Goal: Information Seeking & Learning: Check status

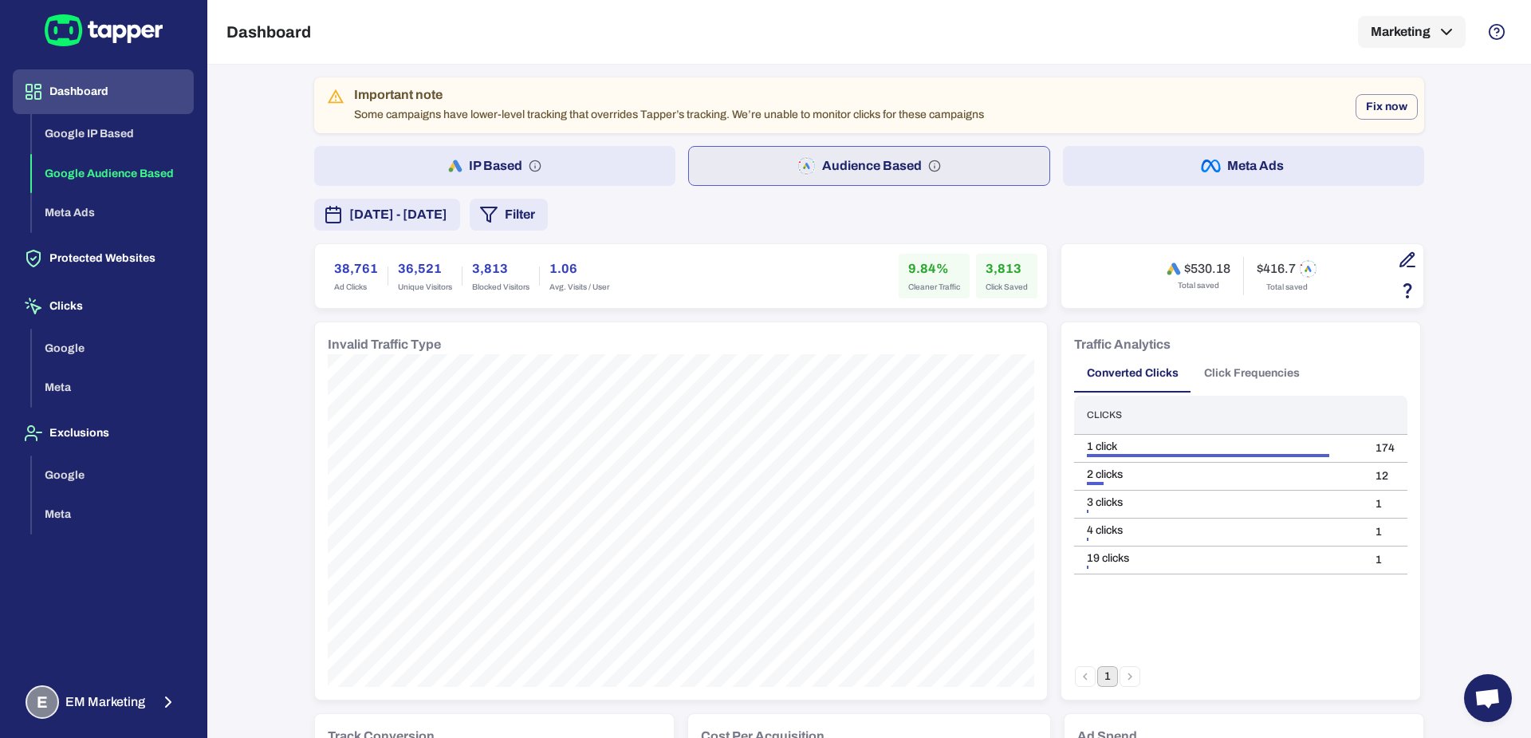
click at [1400, 264] on icon "button" at bounding box center [1407, 259] width 14 height 14
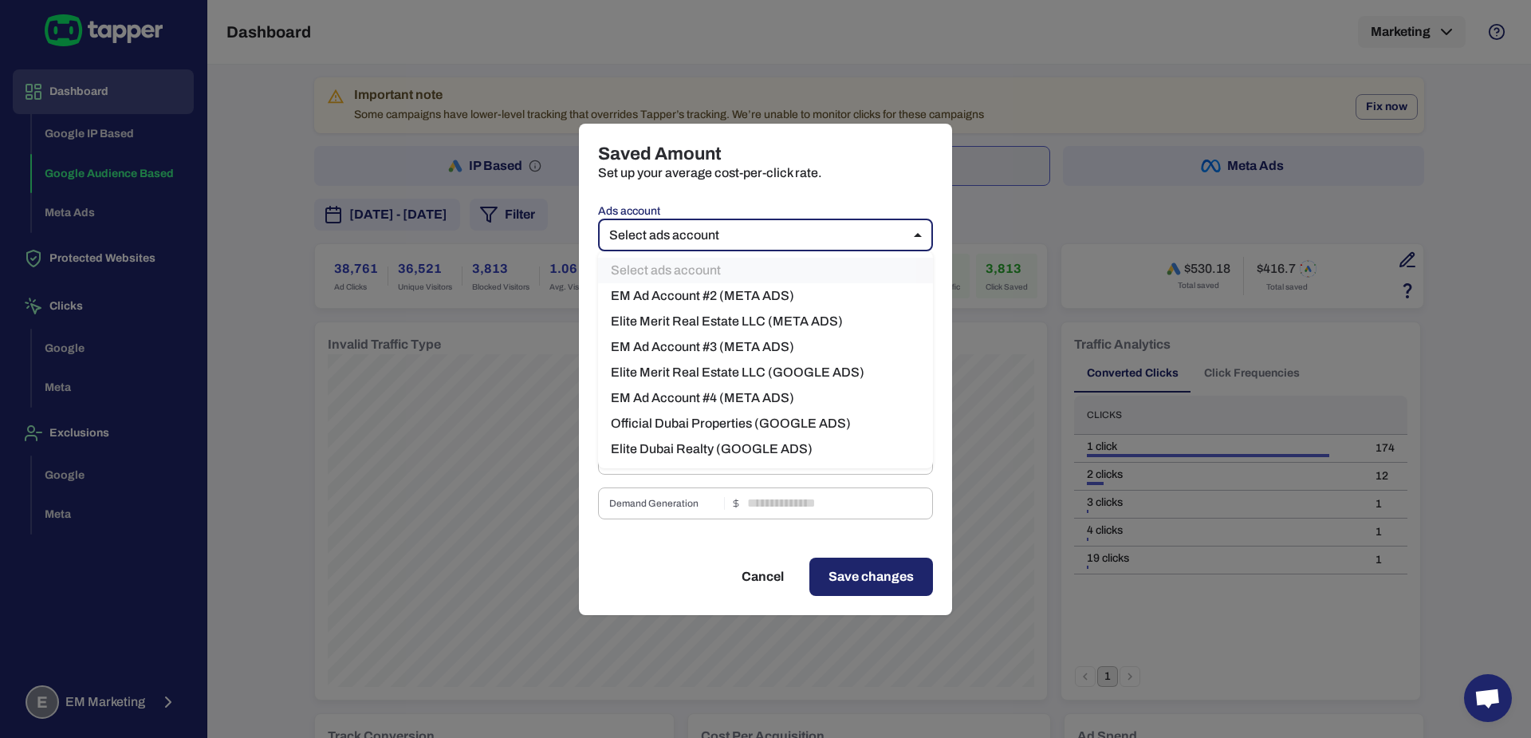
click at [718, 246] on body "Dashboard Google IP Based Google Audience Based Meta Ads Protected Websites Cli…" at bounding box center [765, 369] width 1531 height 738
click at [725, 364] on li "Elite Merit Real Estate LLC (GOOGLE ADS)" at bounding box center [765, 373] width 335 height 26
type input "***"
type input "****"
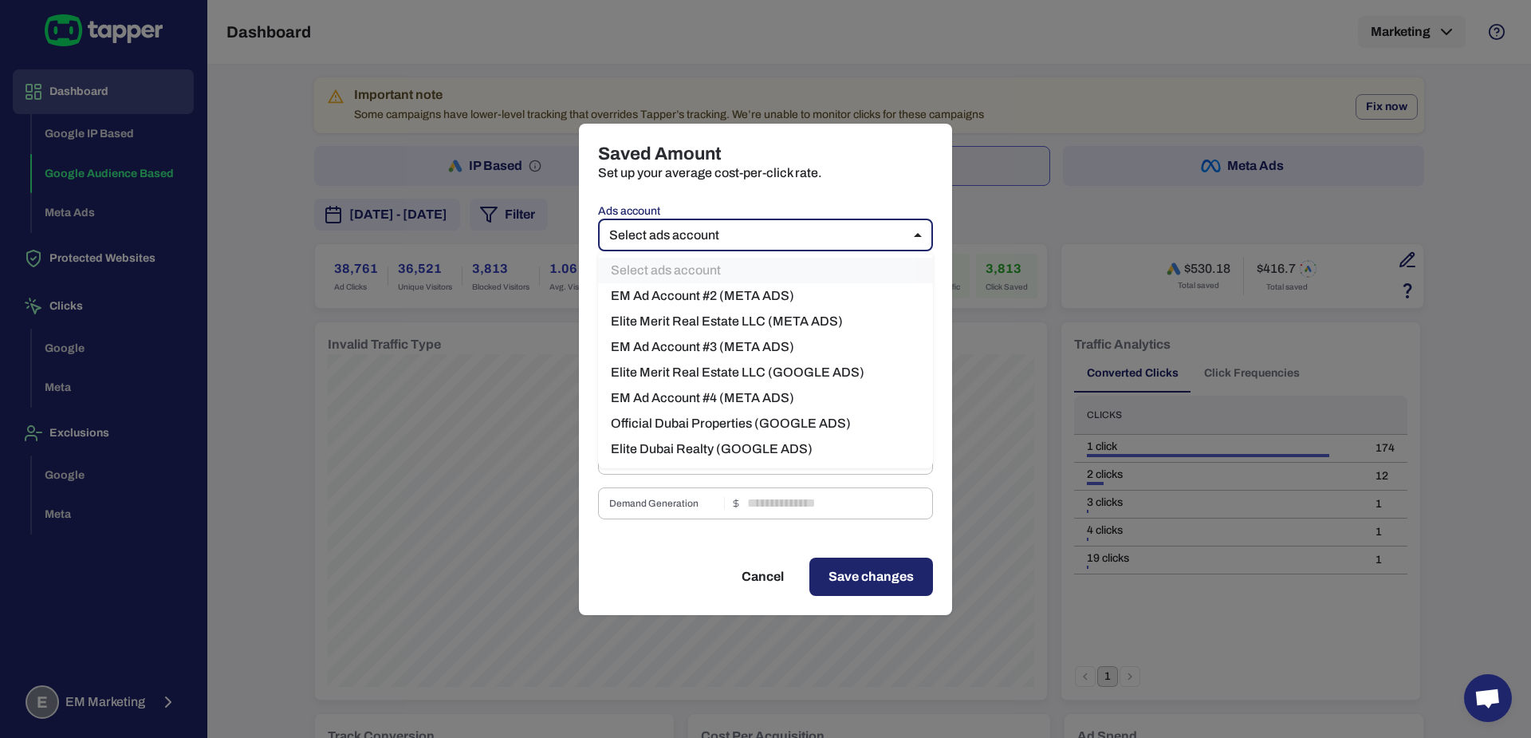
type input "*"
type input "****"
type input "*"
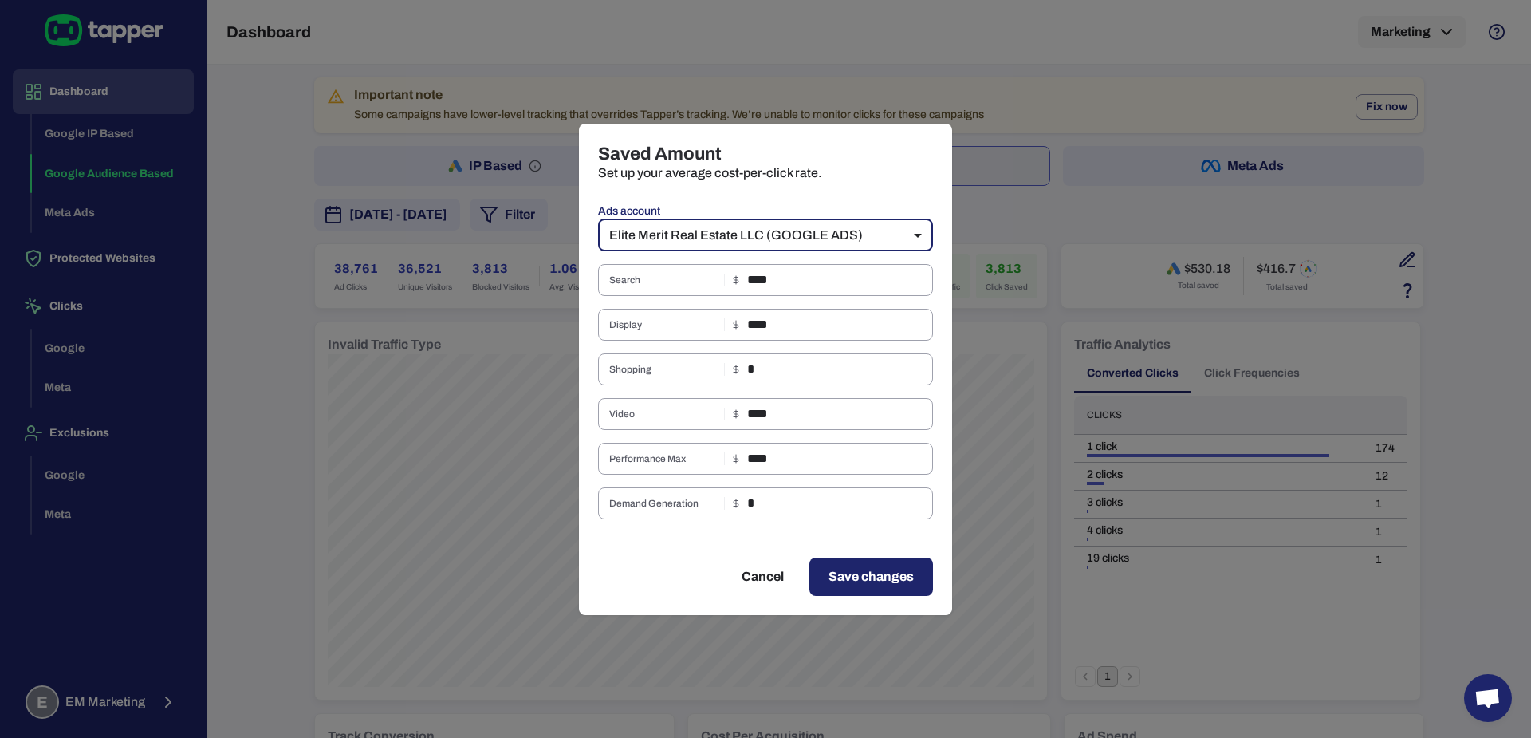
click at [765, 588] on button "Cancel" at bounding box center [762, 576] width 81 height 38
type input "**"
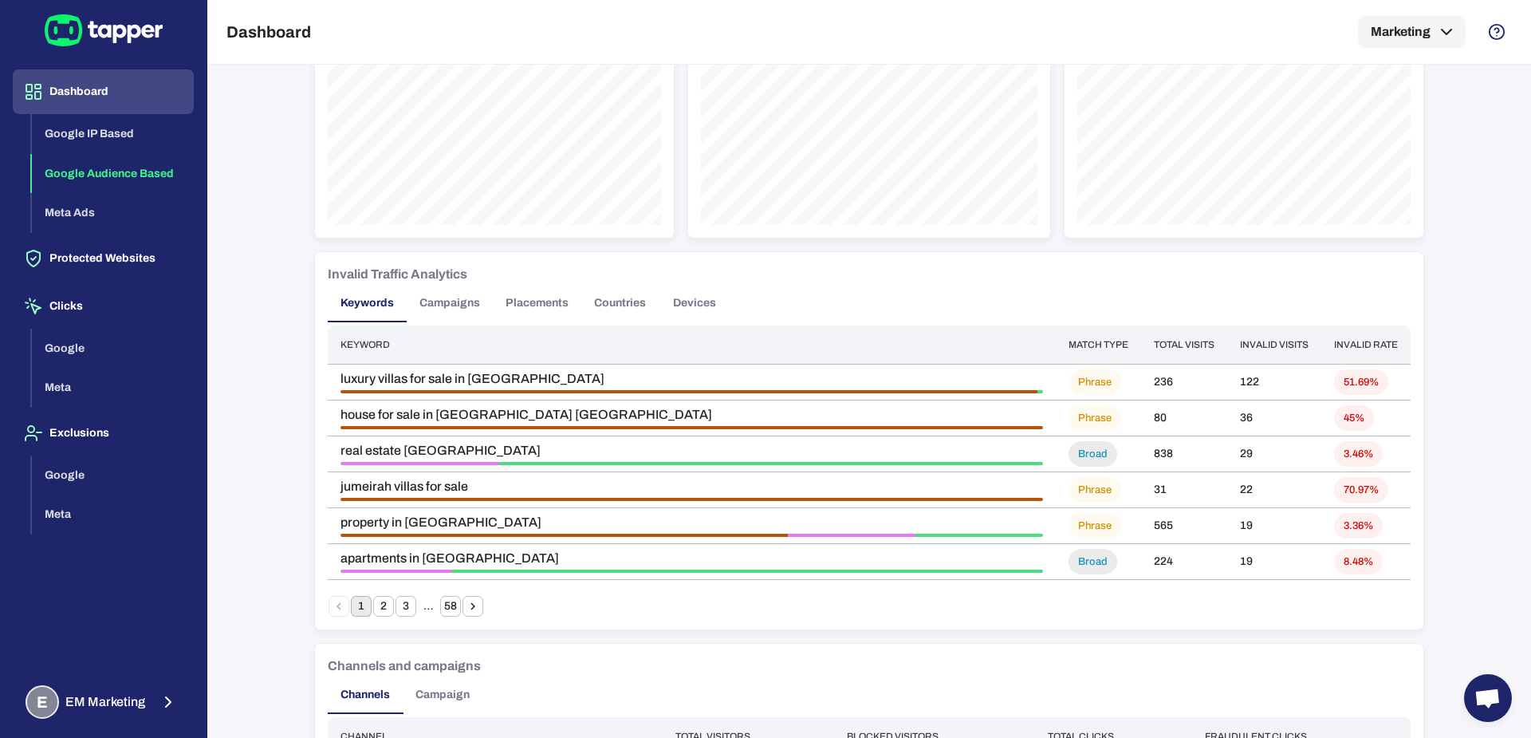
scroll to position [1147, 0]
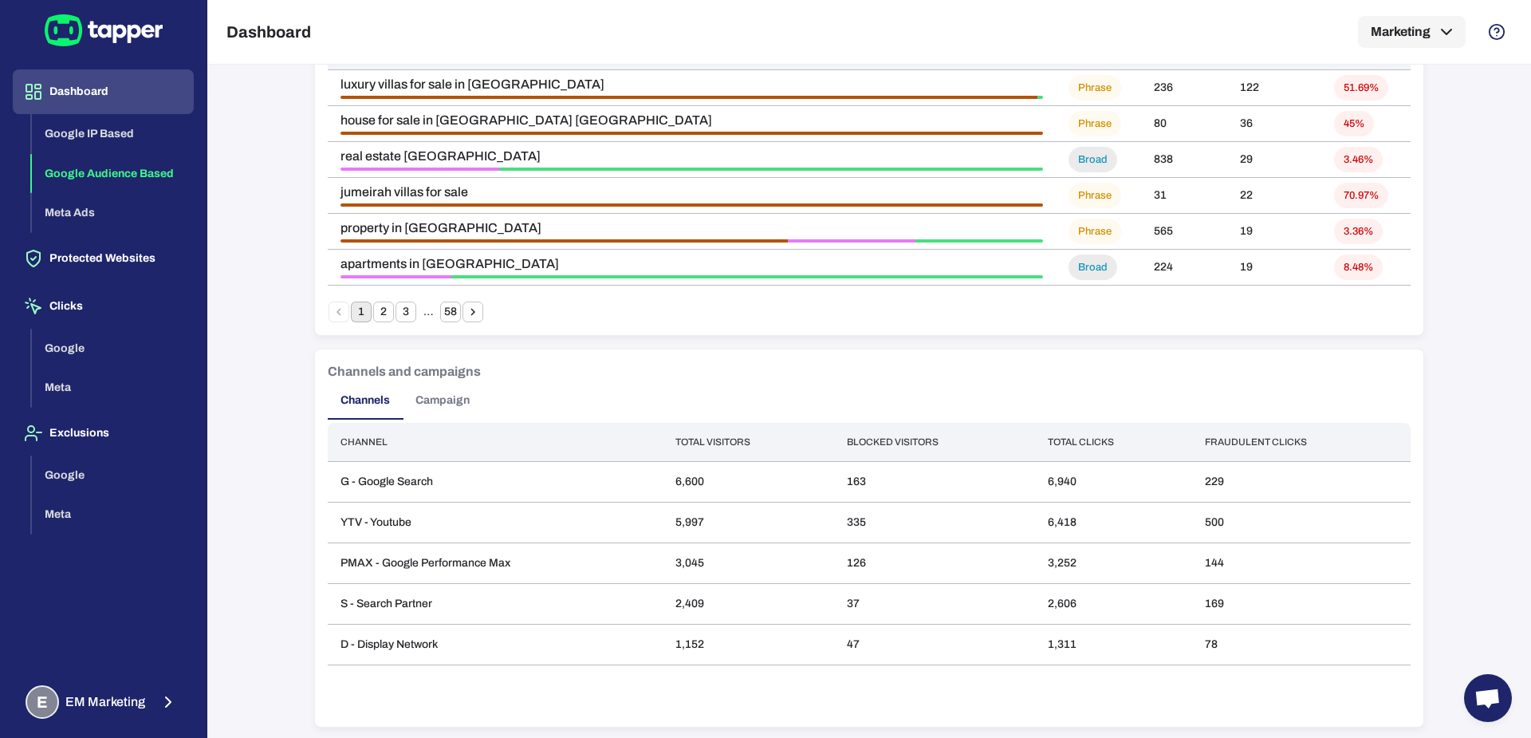
click at [448, 396] on button "Campaign" at bounding box center [443, 400] width 80 height 38
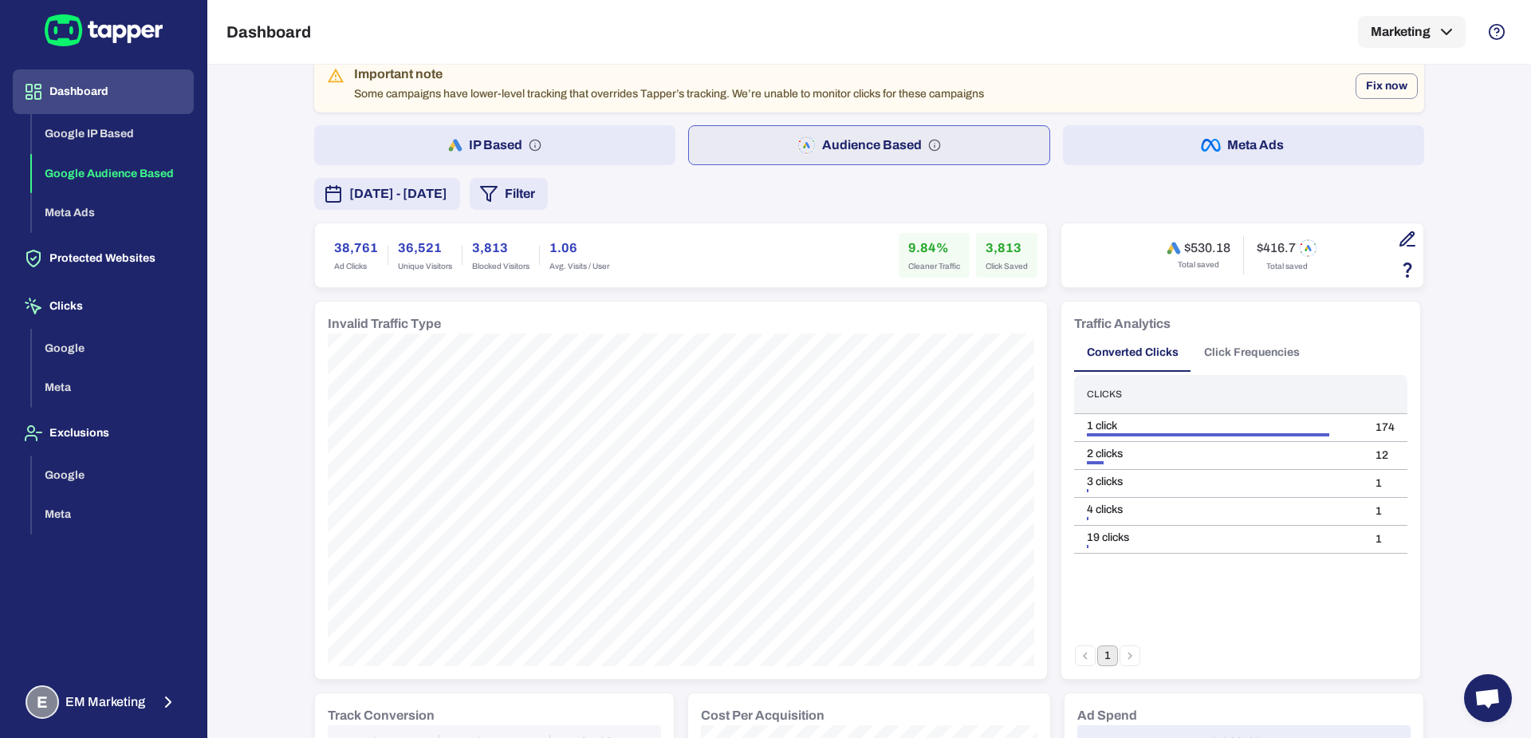
scroll to position [24, 0]
click at [1398, 41] on button "Marketing" at bounding box center [1412, 32] width 108 height 32
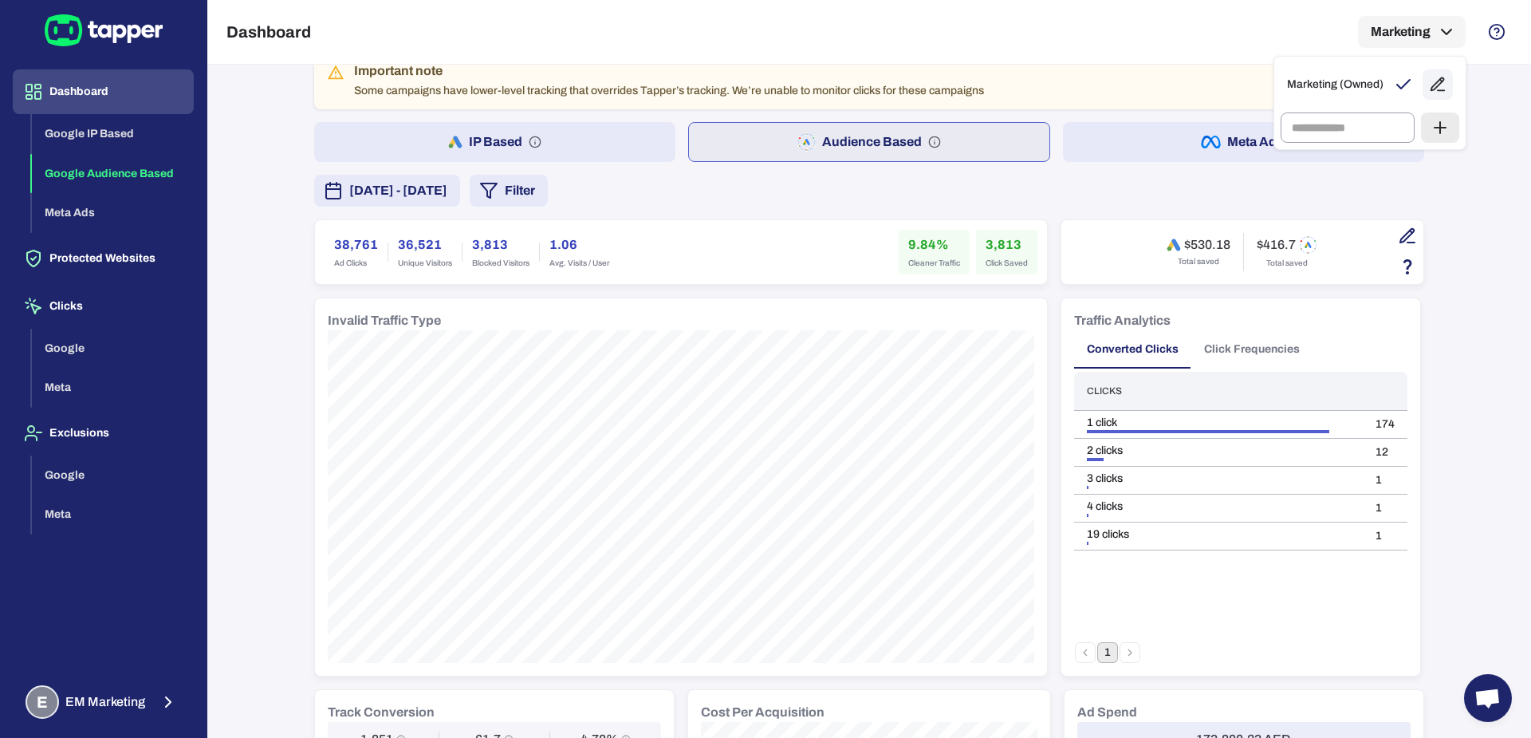
click at [133, 687] on div at bounding box center [765, 369] width 1531 height 738
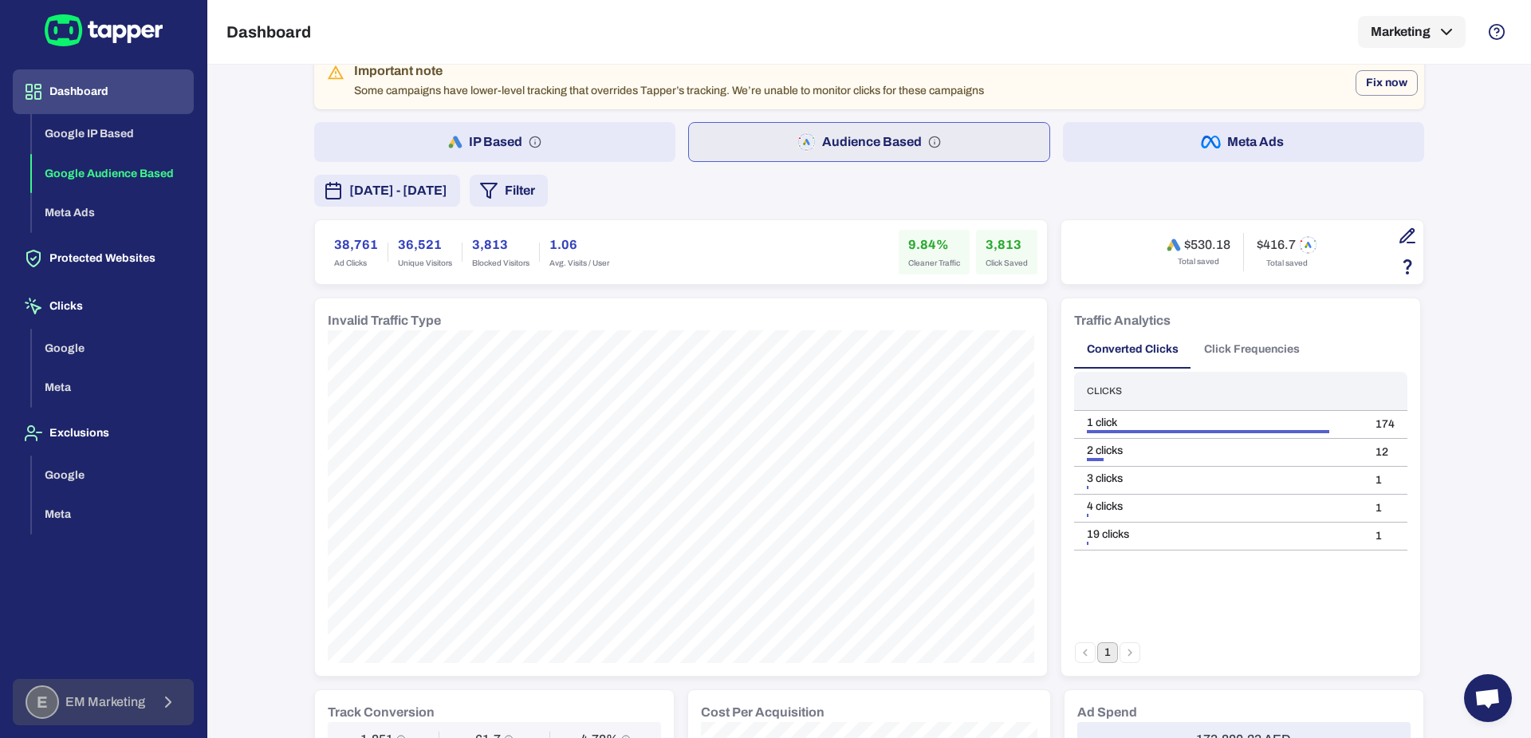
click at [130, 702] on span "EM Marketing" at bounding box center [105, 702] width 80 height 16
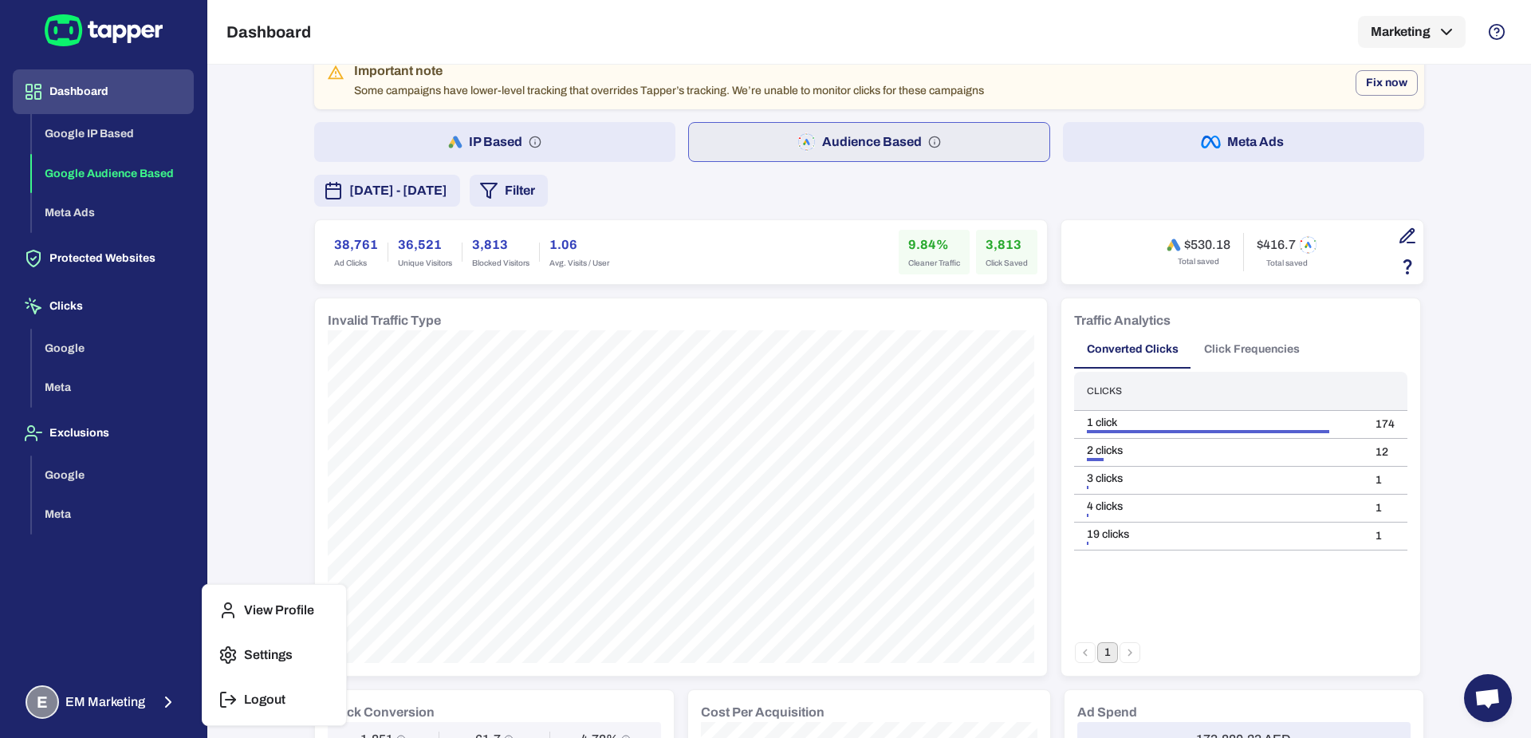
click at [289, 606] on p "View Profile" at bounding box center [279, 610] width 70 height 16
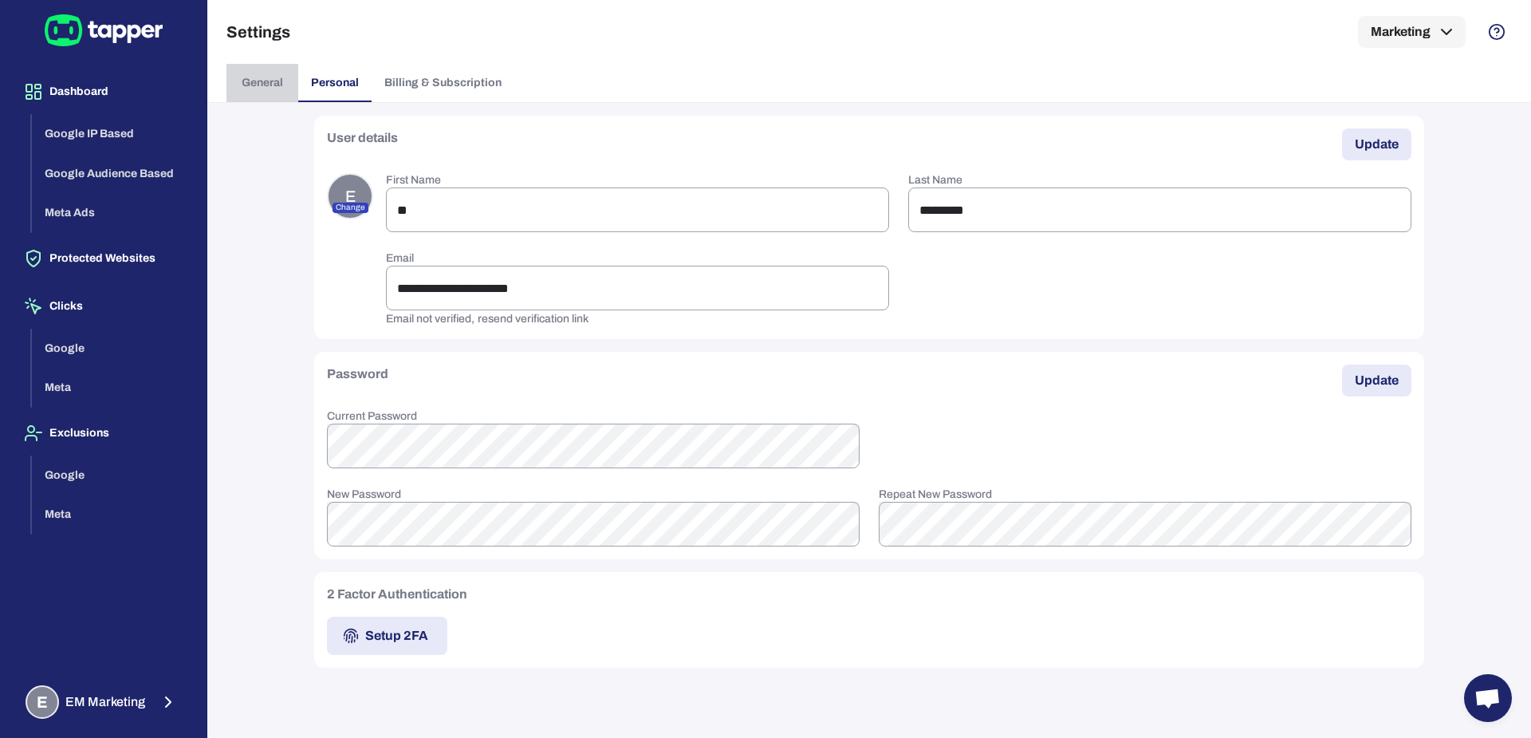
click at [259, 88] on span "General" at bounding box center [262, 83] width 41 height 14
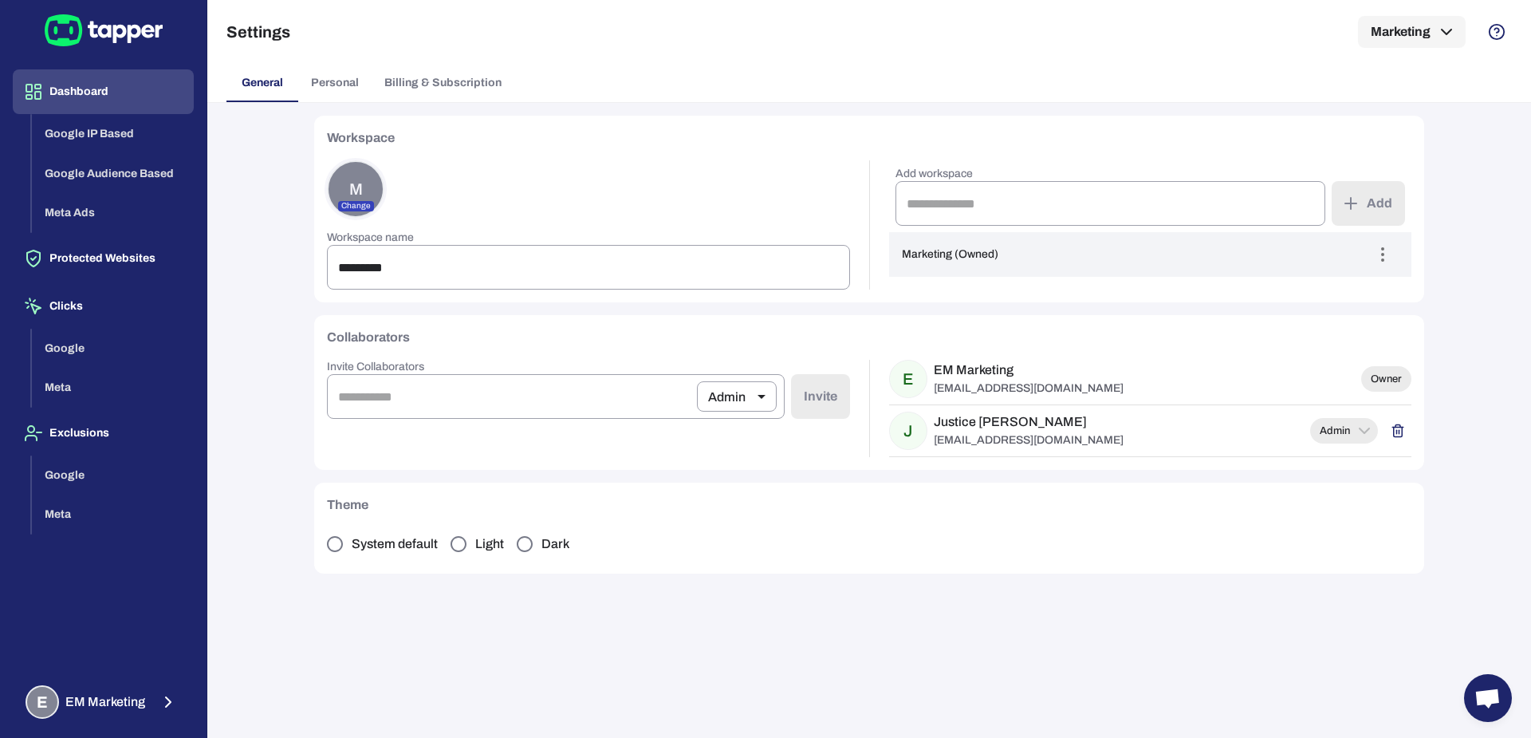
click at [87, 104] on button "Dashboard" at bounding box center [103, 91] width 181 height 45
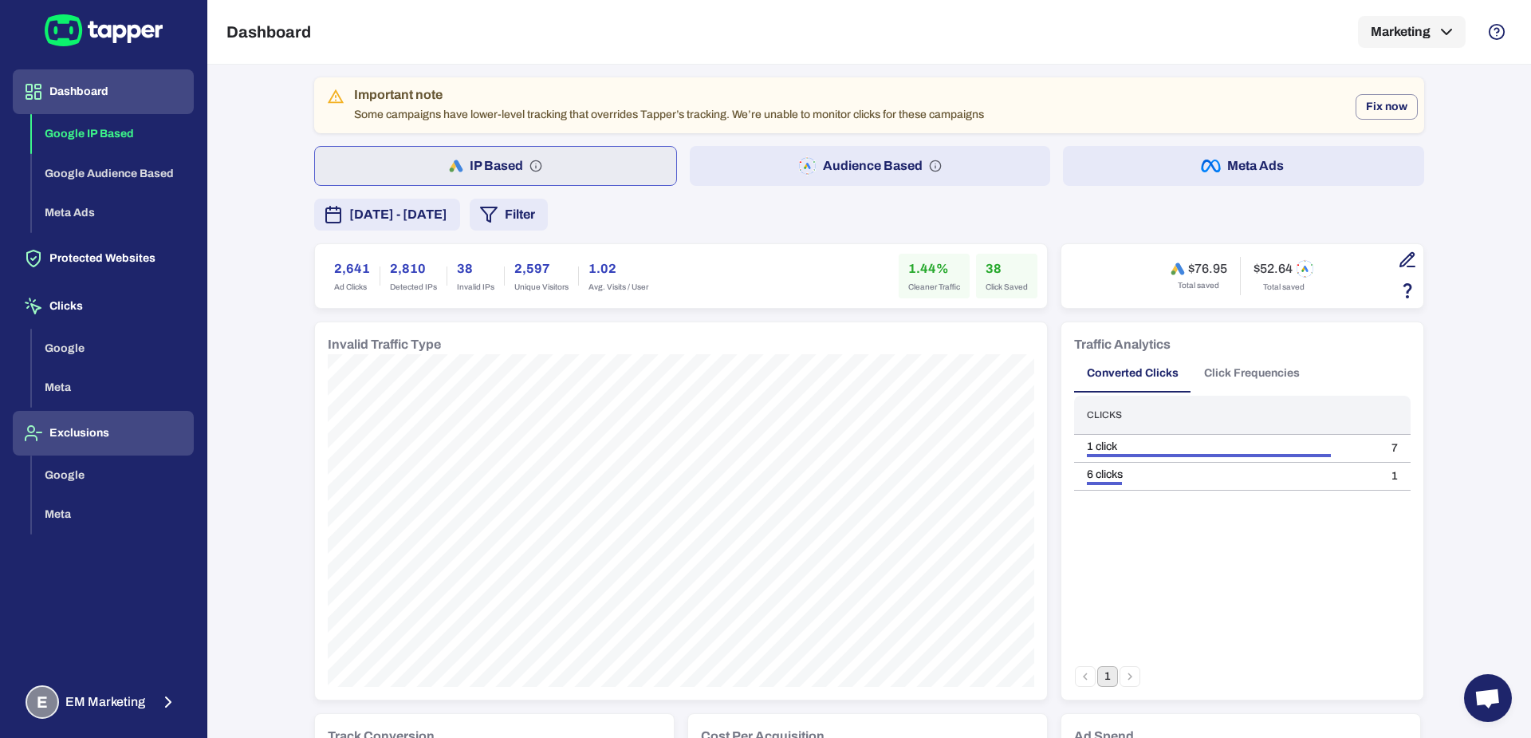
click at [53, 440] on button "Exclusions" at bounding box center [103, 433] width 181 height 45
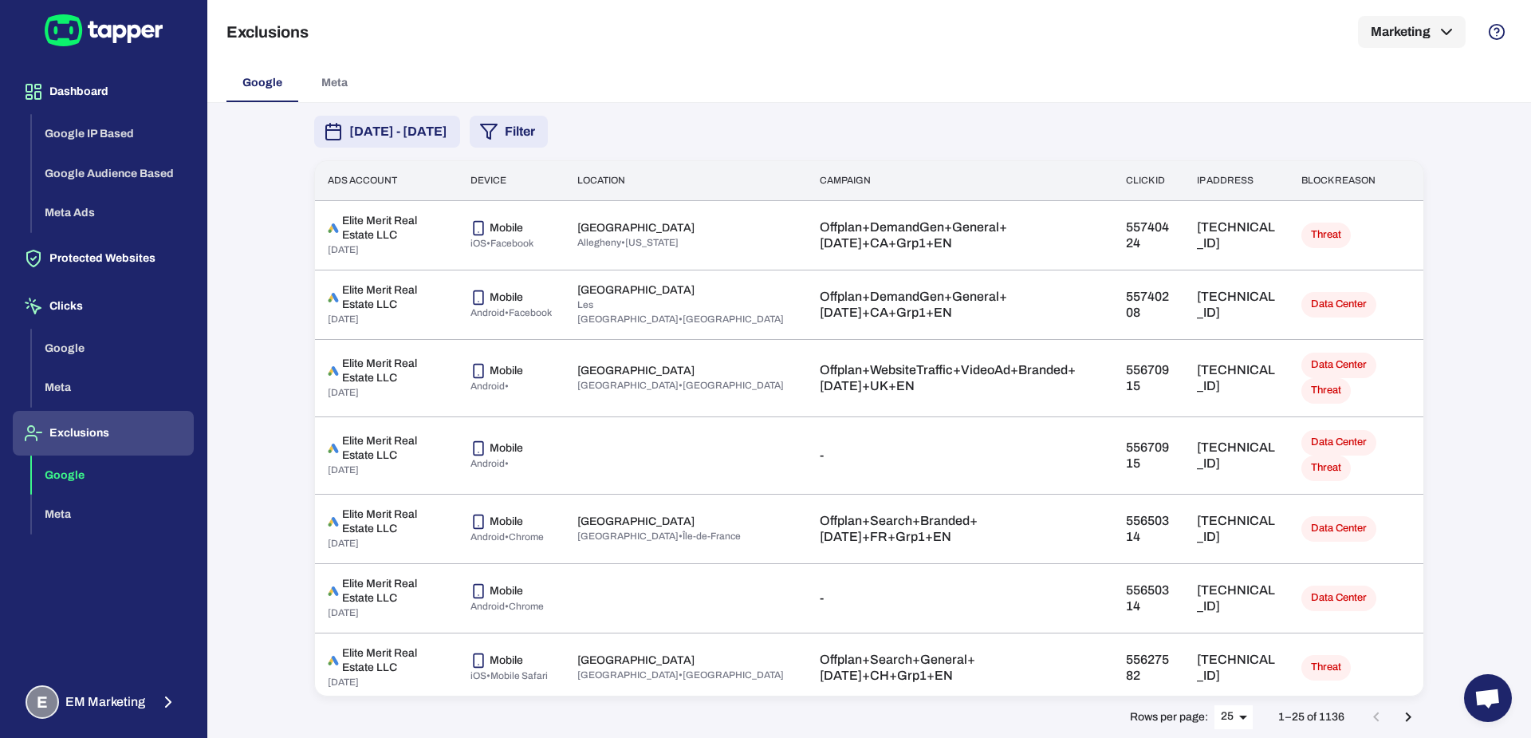
click at [548, 127] on button "Filter" at bounding box center [509, 132] width 78 height 32
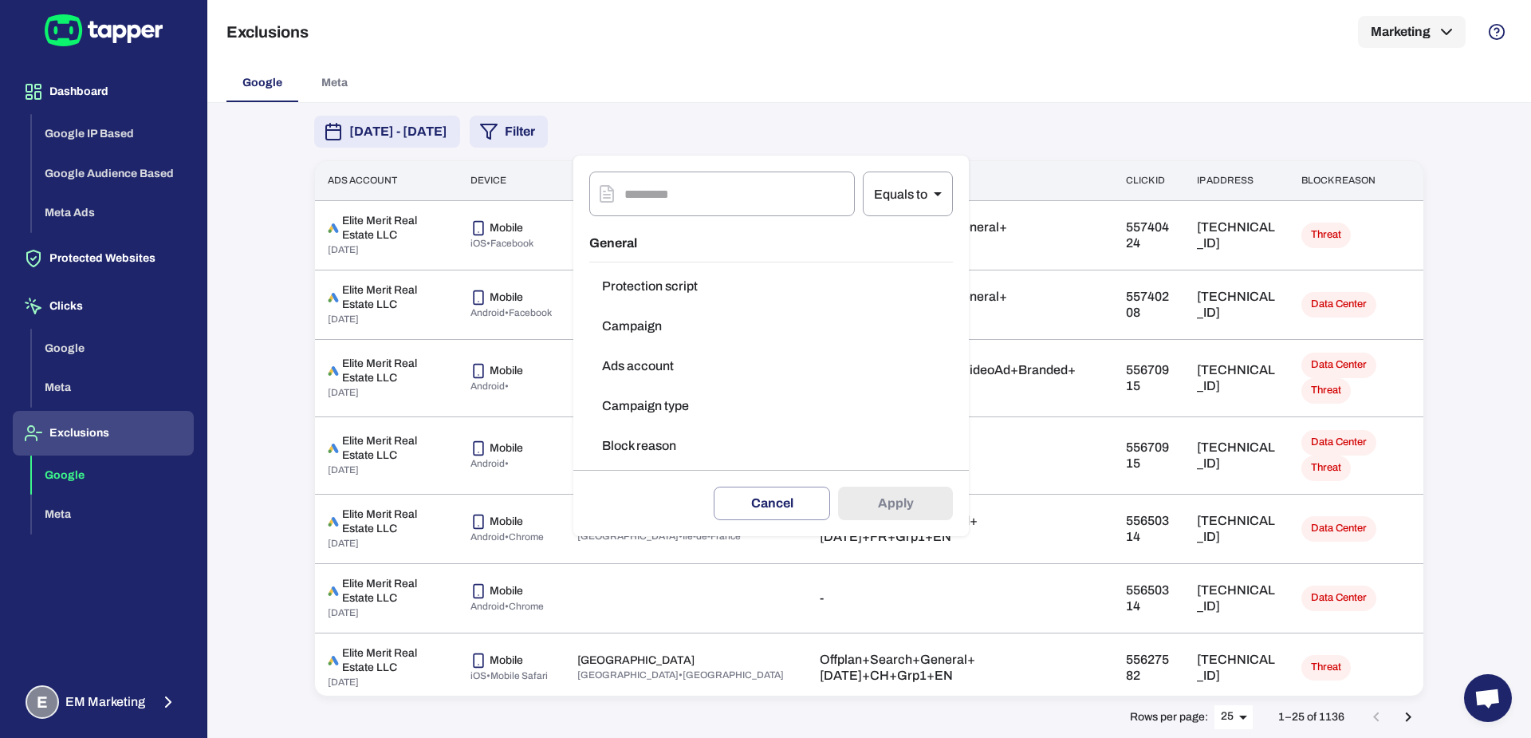
click at [638, 395] on button "Campaign type" at bounding box center [771, 406] width 364 height 32
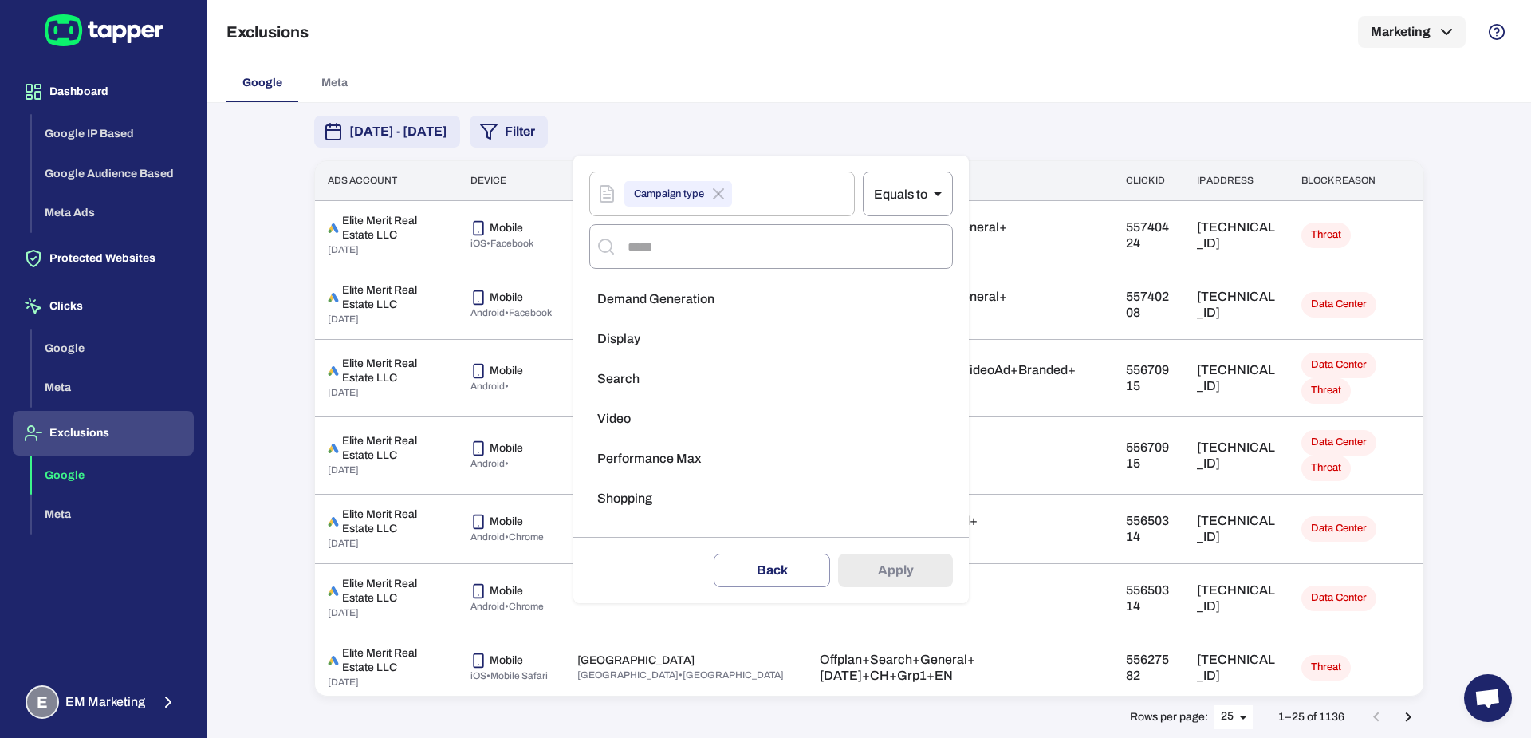
click at [636, 140] on div at bounding box center [765, 369] width 1531 height 738
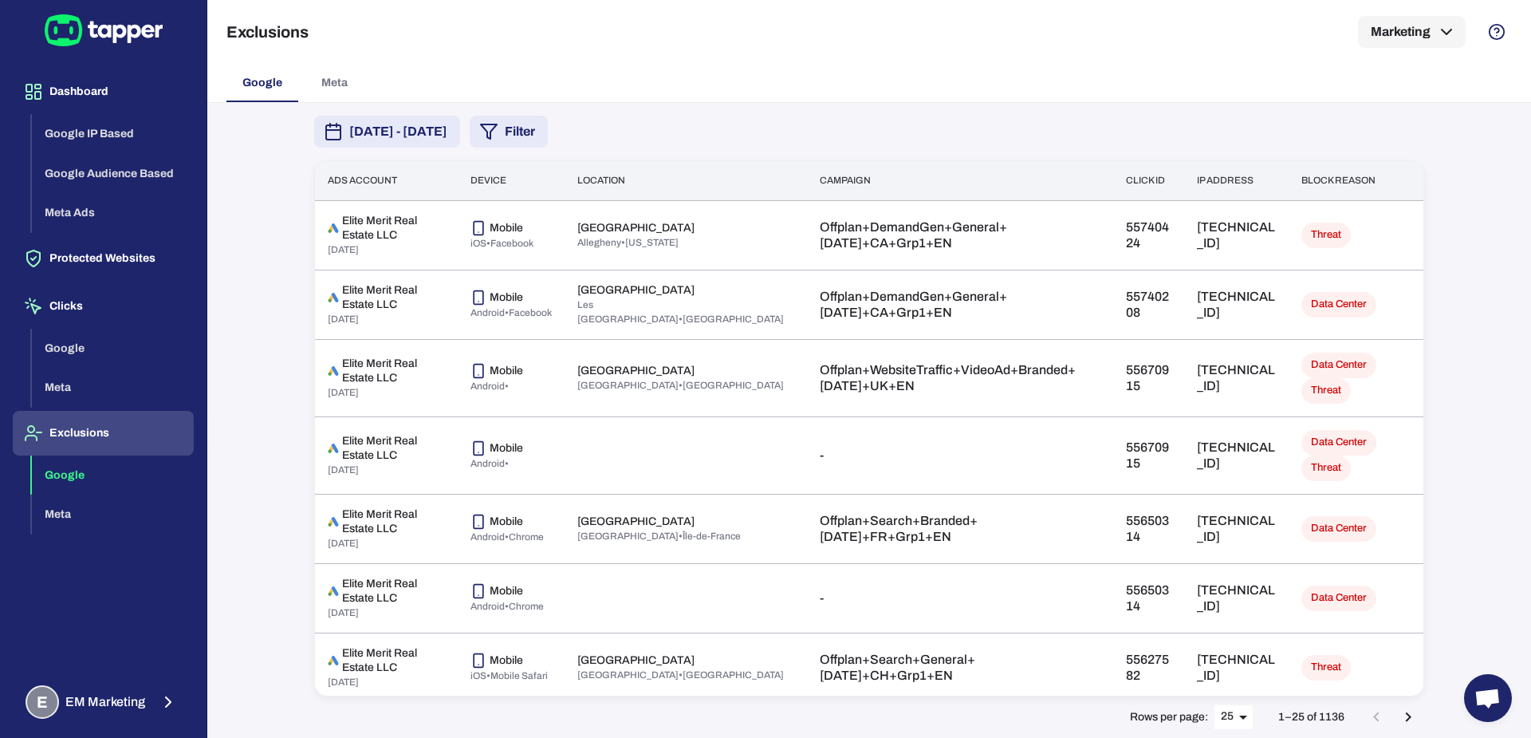
click at [626, 136] on div "Campaign type ​ Equals to ** ​ ​ Demand Generation Display Search Video Perform…" at bounding box center [765, 369] width 1531 height 738
click at [548, 136] on button "Filter" at bounding box center [509, 132] width 78 height 32
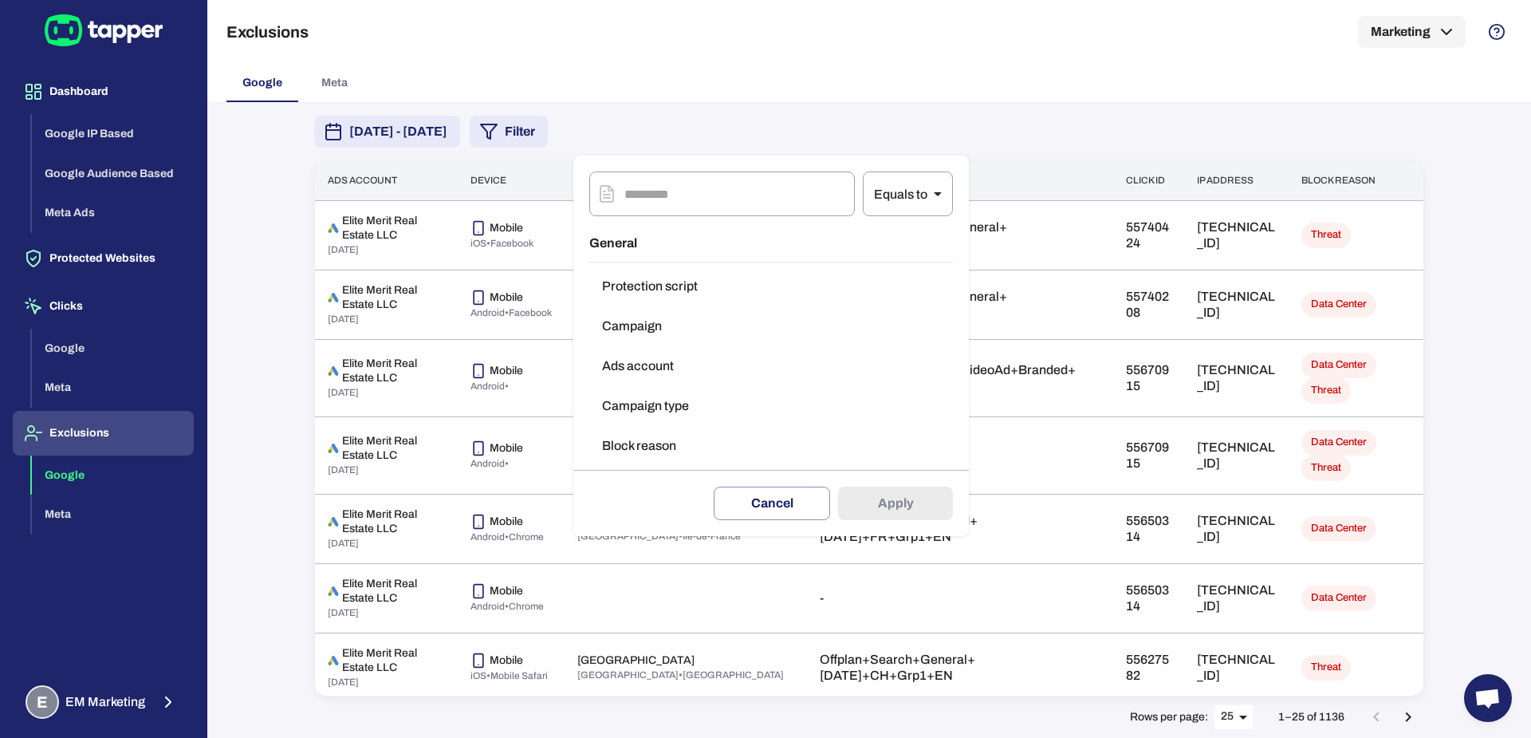
click at [642, 436] on button "Block reason" at bounding box center [771, 446] width 364 height 32
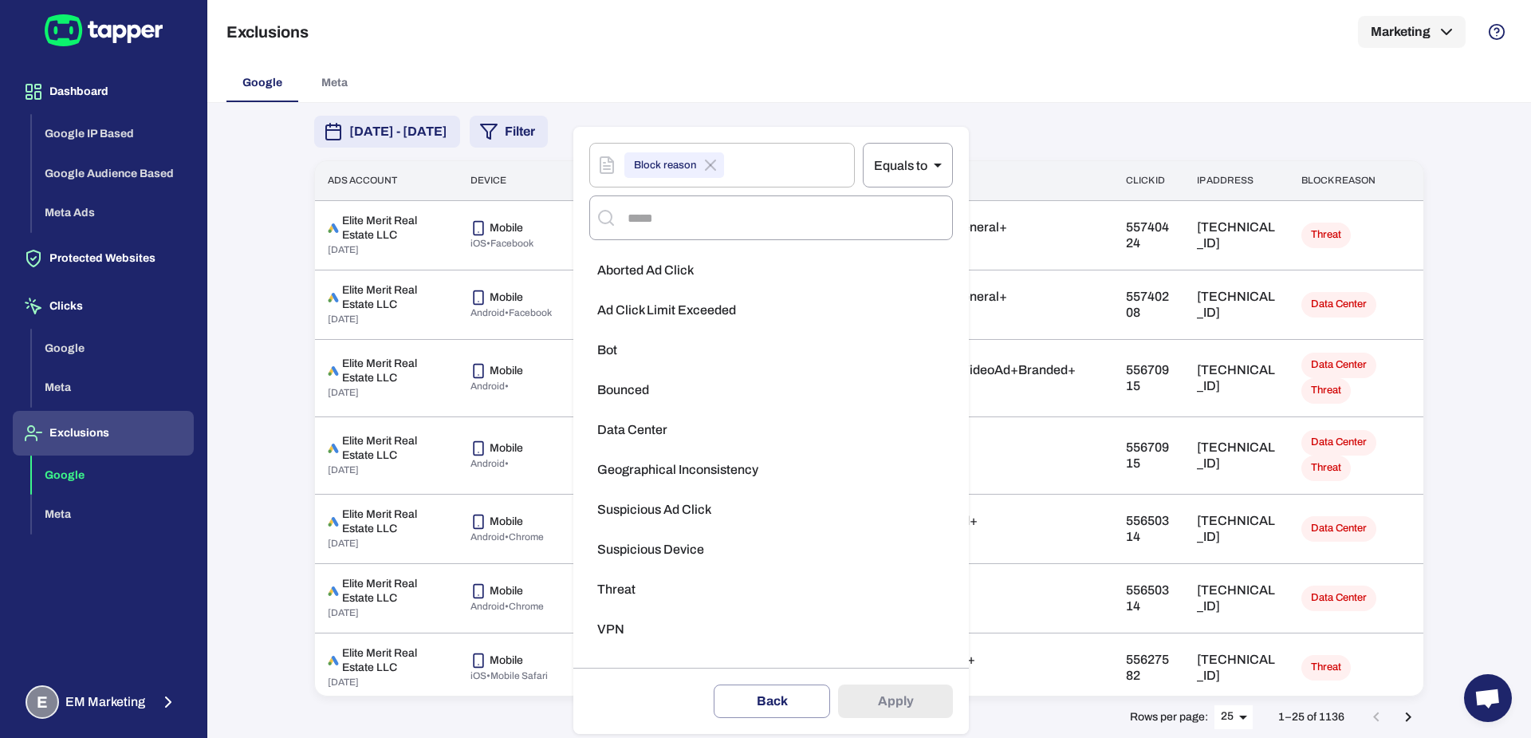
click at [635, 591] on li "Threat" at bounding box center [771, 589] width 364 height 32
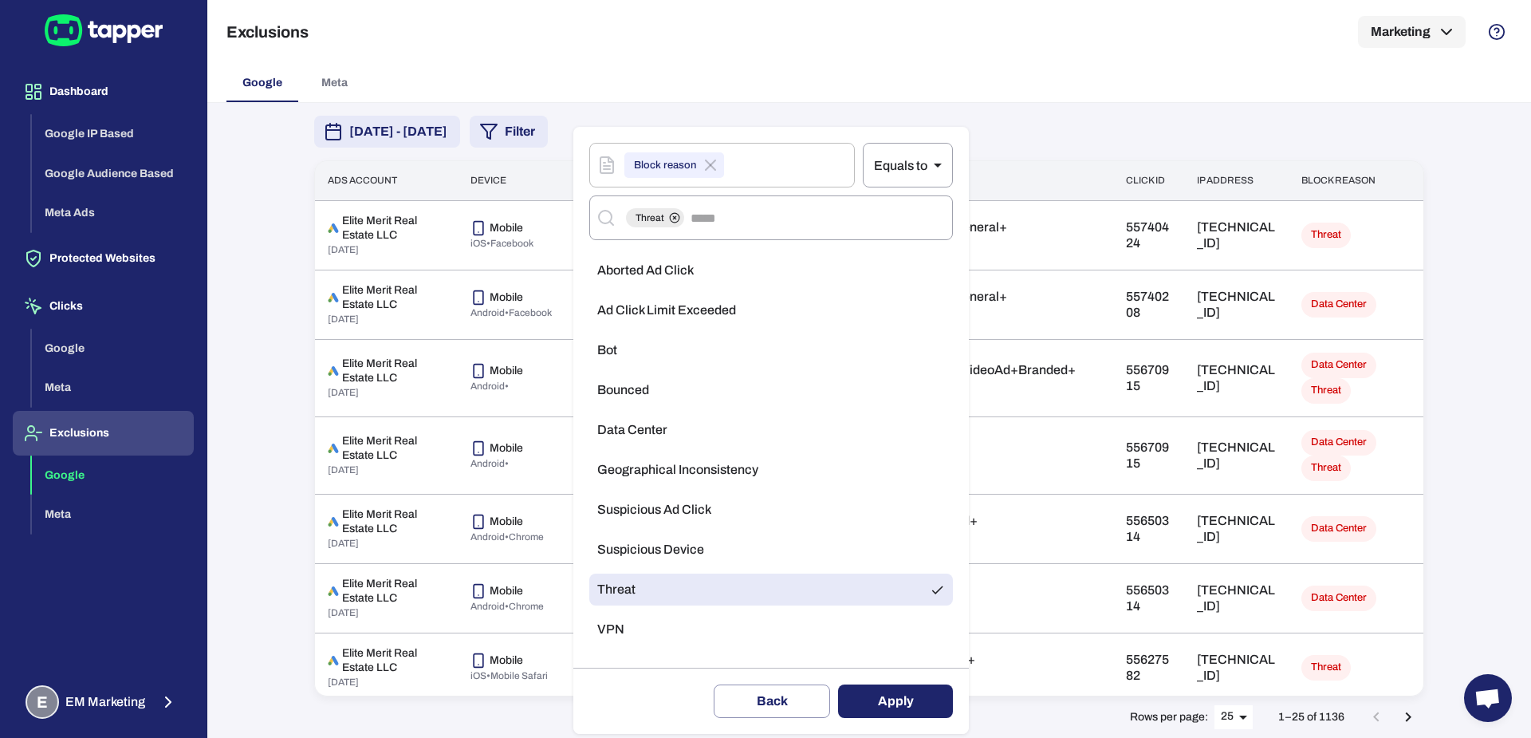
click at [864, 687] on button "Apply" at bounding box center [895, 700] width 115 height 33
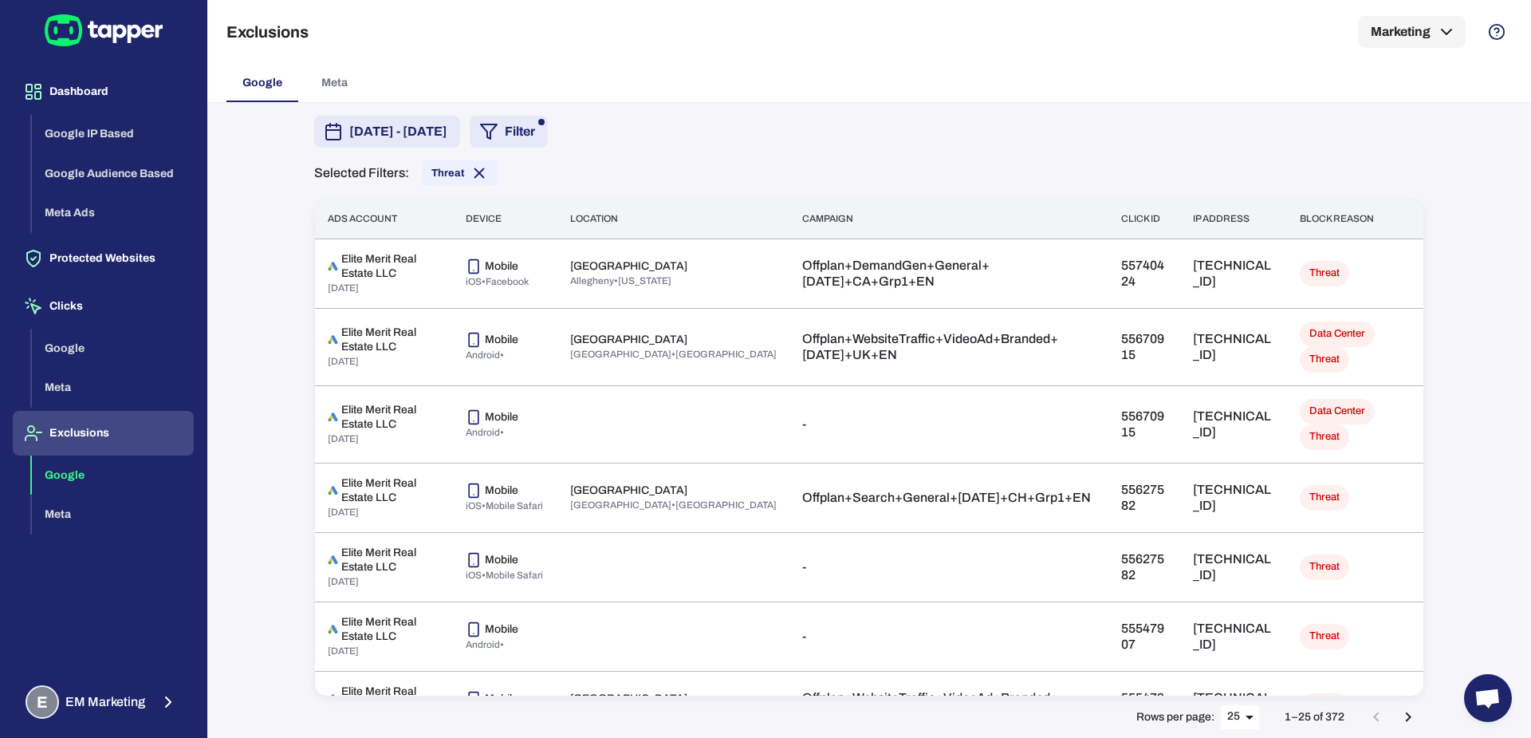
click at [460, 119] on button "[DATE] - [DATE]" at bounding box center [387, 132] width 146 height 32
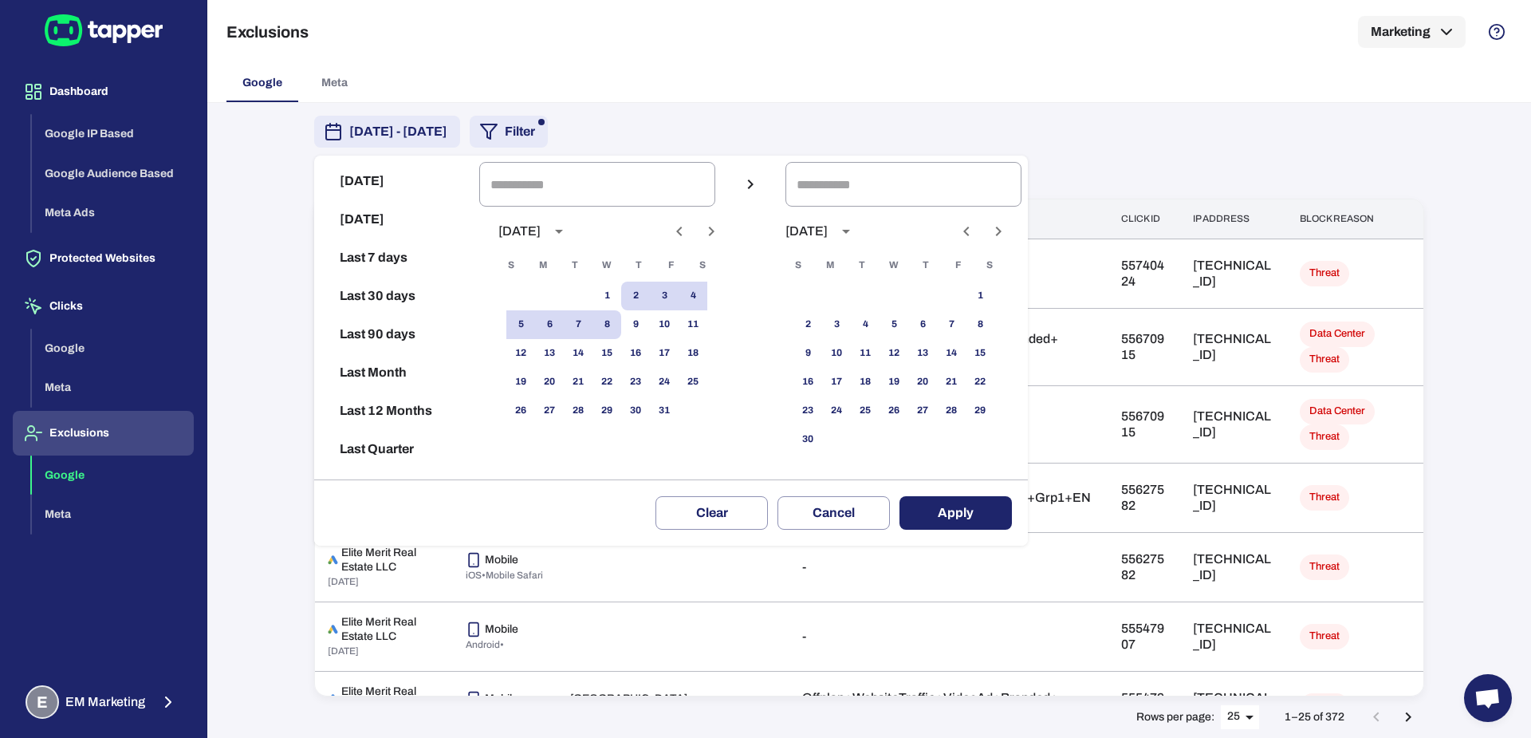
click at [689, 239] on icon "Previous month" at bounding box center [679, 231] width 19 height 19
click at [592, 329] on button "9" at bounding box center [578, 324] width 29 height 29
type input "**********"
click at [610, 364] on button "17" at bounding box center [606, 353] width 29 height 29
type input "**********"
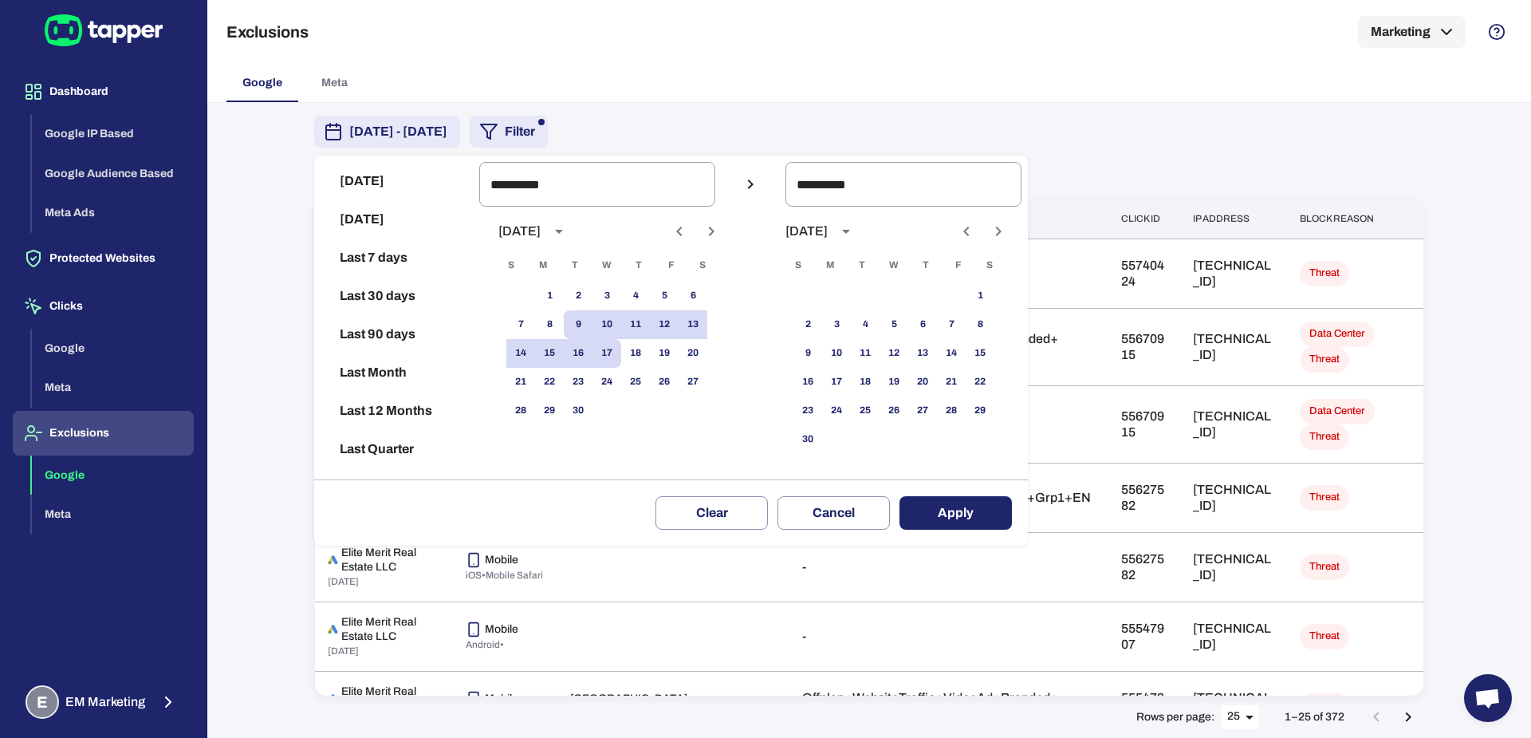
click at [953, 498] on button "Apply" at bounding box center [955, 512] width 112 height 33
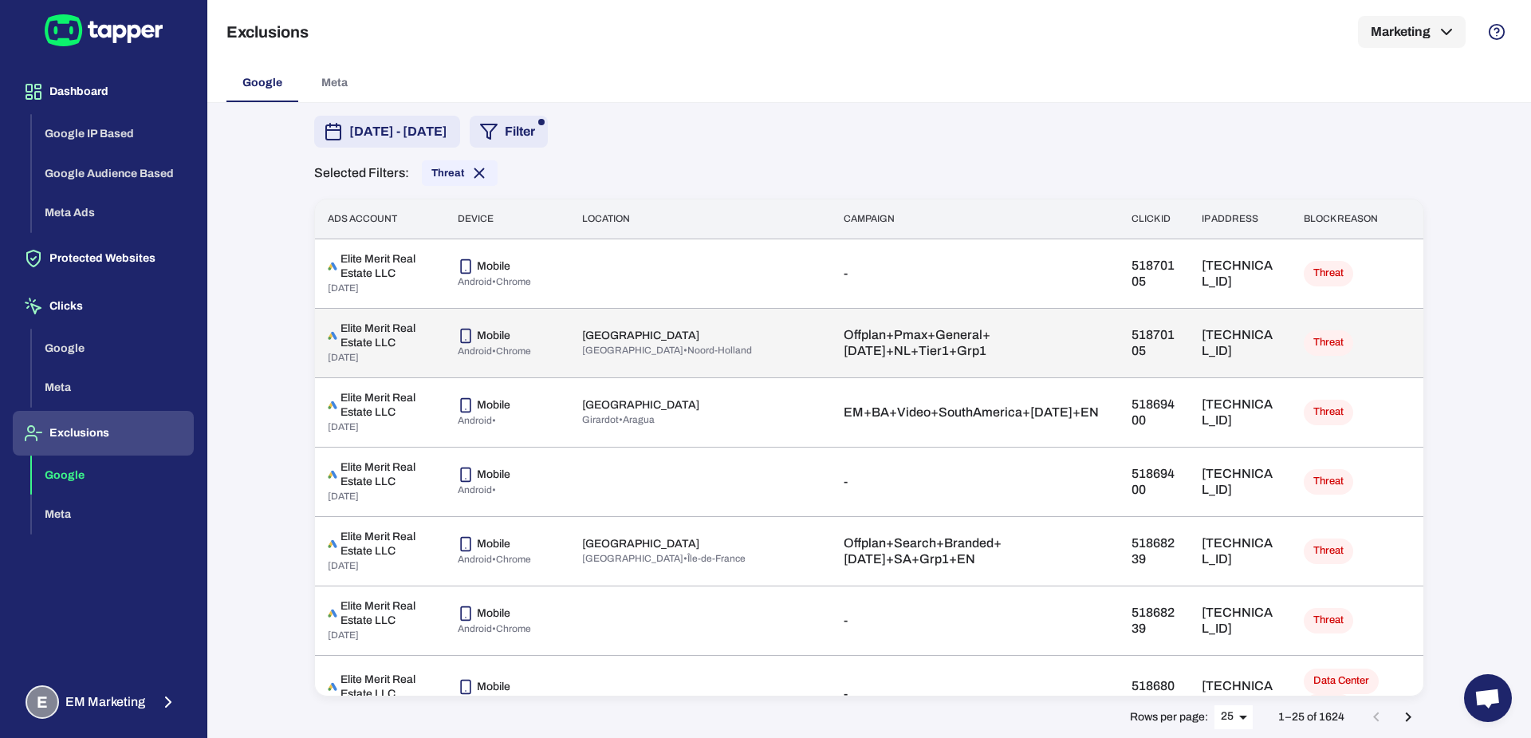
click at [1202, 333] on p "169.150.218.28" at bounding box center [1240, 343] width 77 height 32
copy p "169.150.218.28"
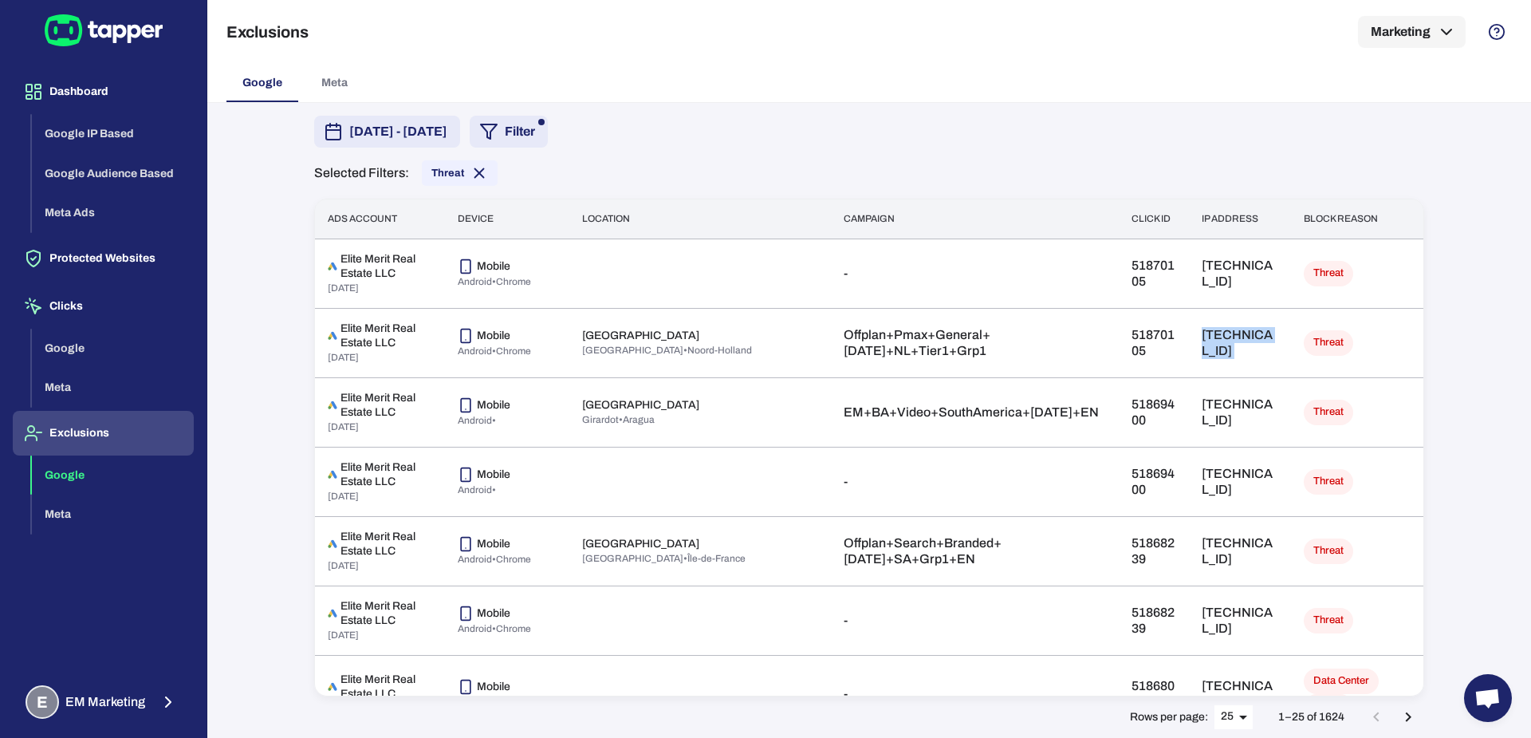
copy p "169.150.218.28"
click at [95, 104] on button "Dashboard" at bounding box center [103, 91] width 181 height 45
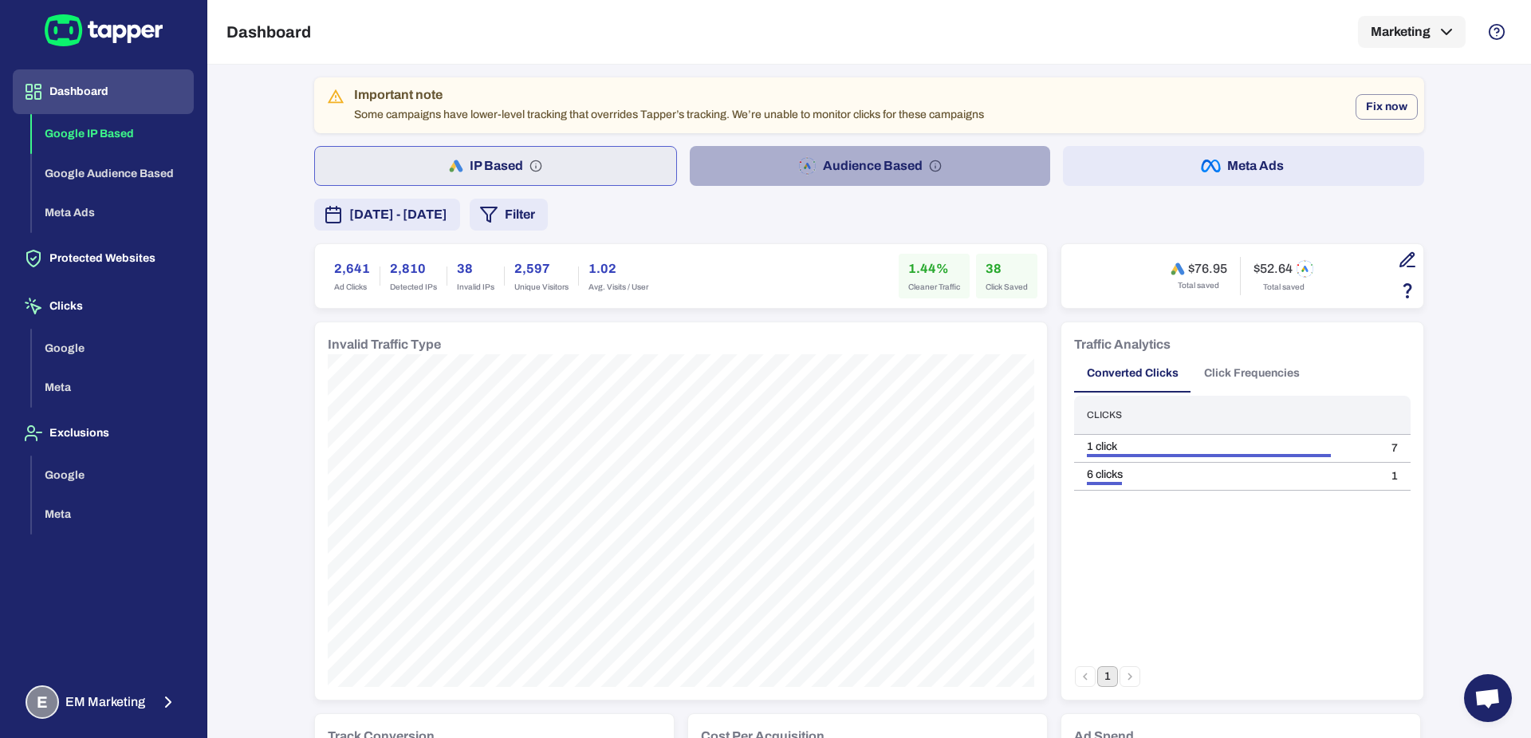
click at [752, 167] on button "Audience Based" at bounding box center [870, 166] width 361 height 40
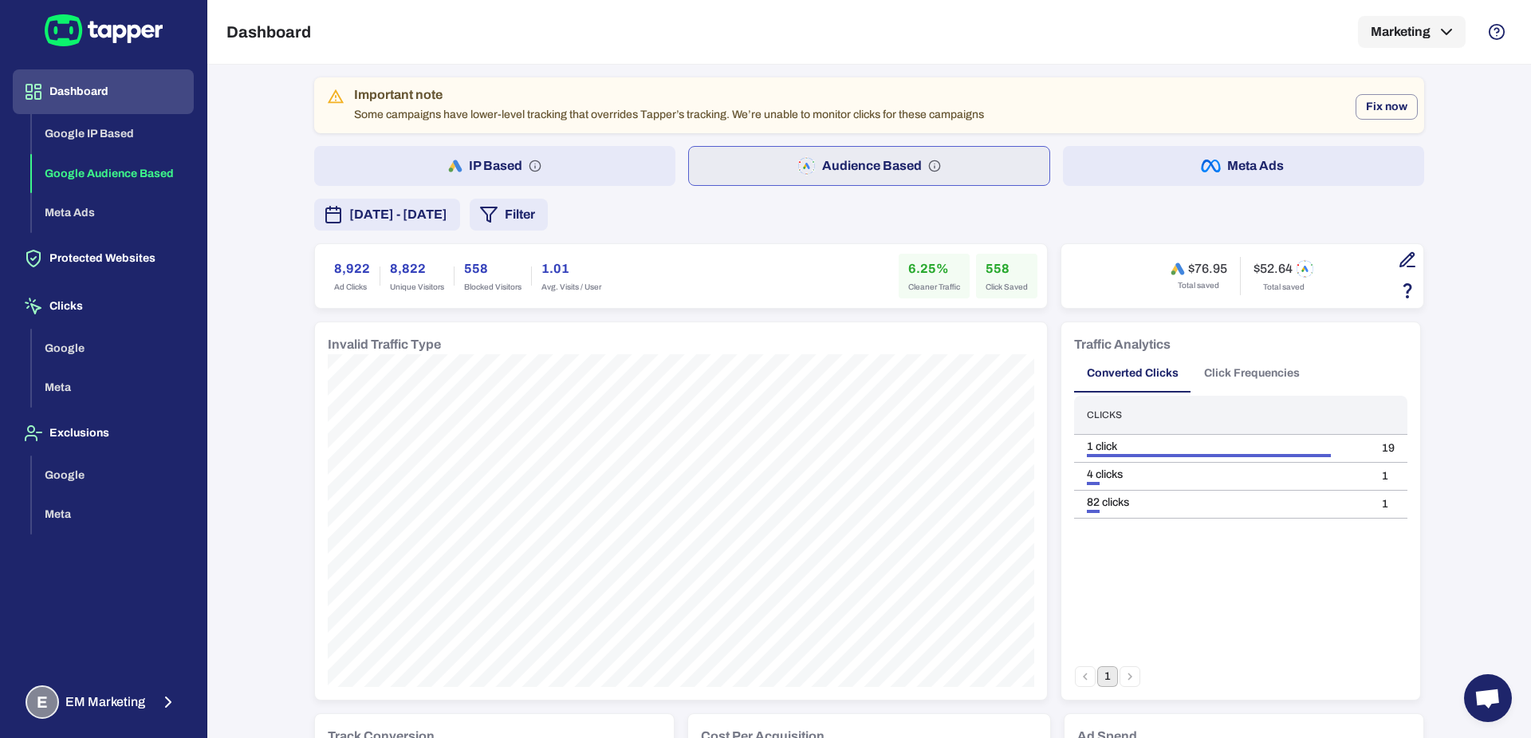
click at [548, 214] on button "Filter" at bounding box center [509, 215] width 78 height 32
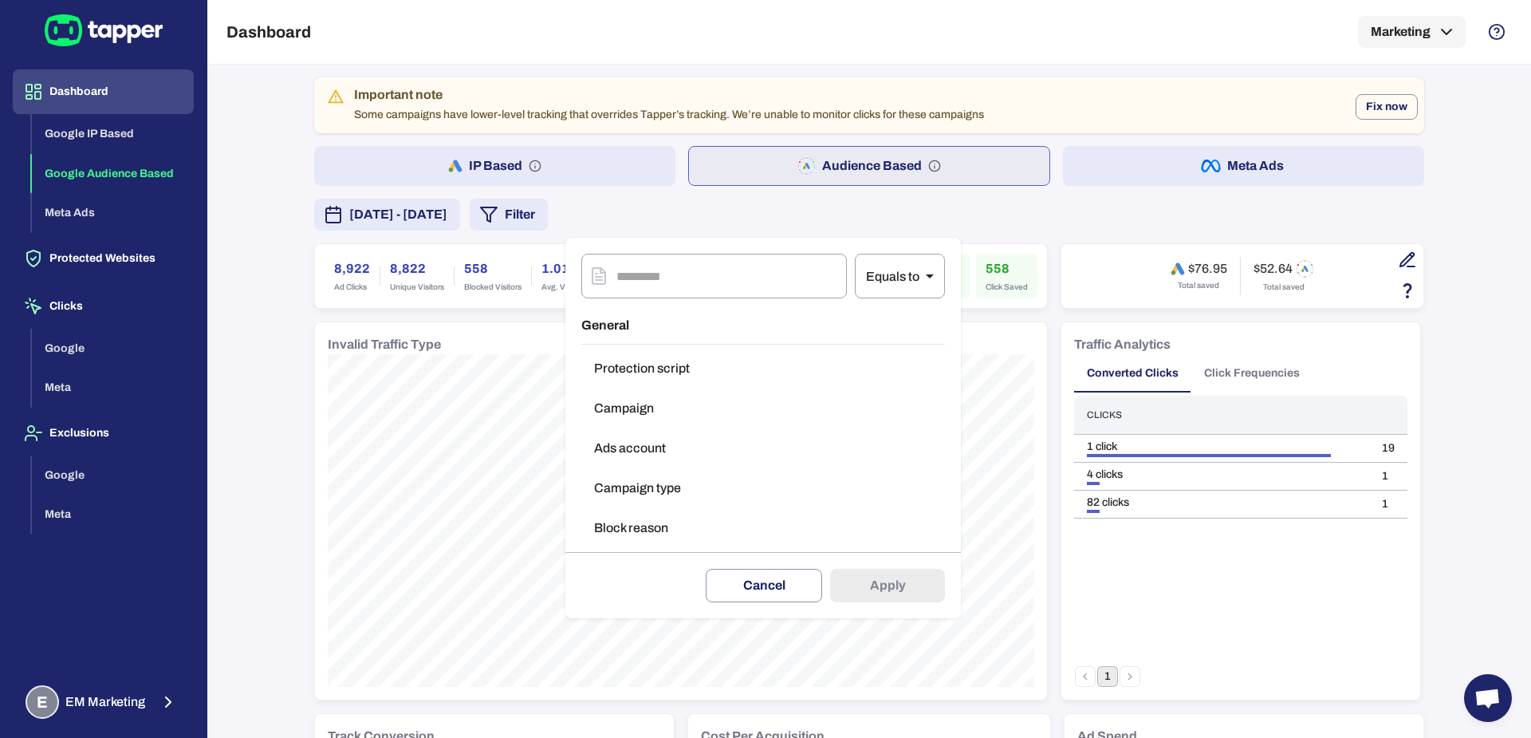
drag, startPoint x: 291, startPoint y: 333, endPoint x: 357, endPoint y: 244, distance: 110.5
click at [291, 329] on div at bounding box center [765, 369] width 1531 height 738
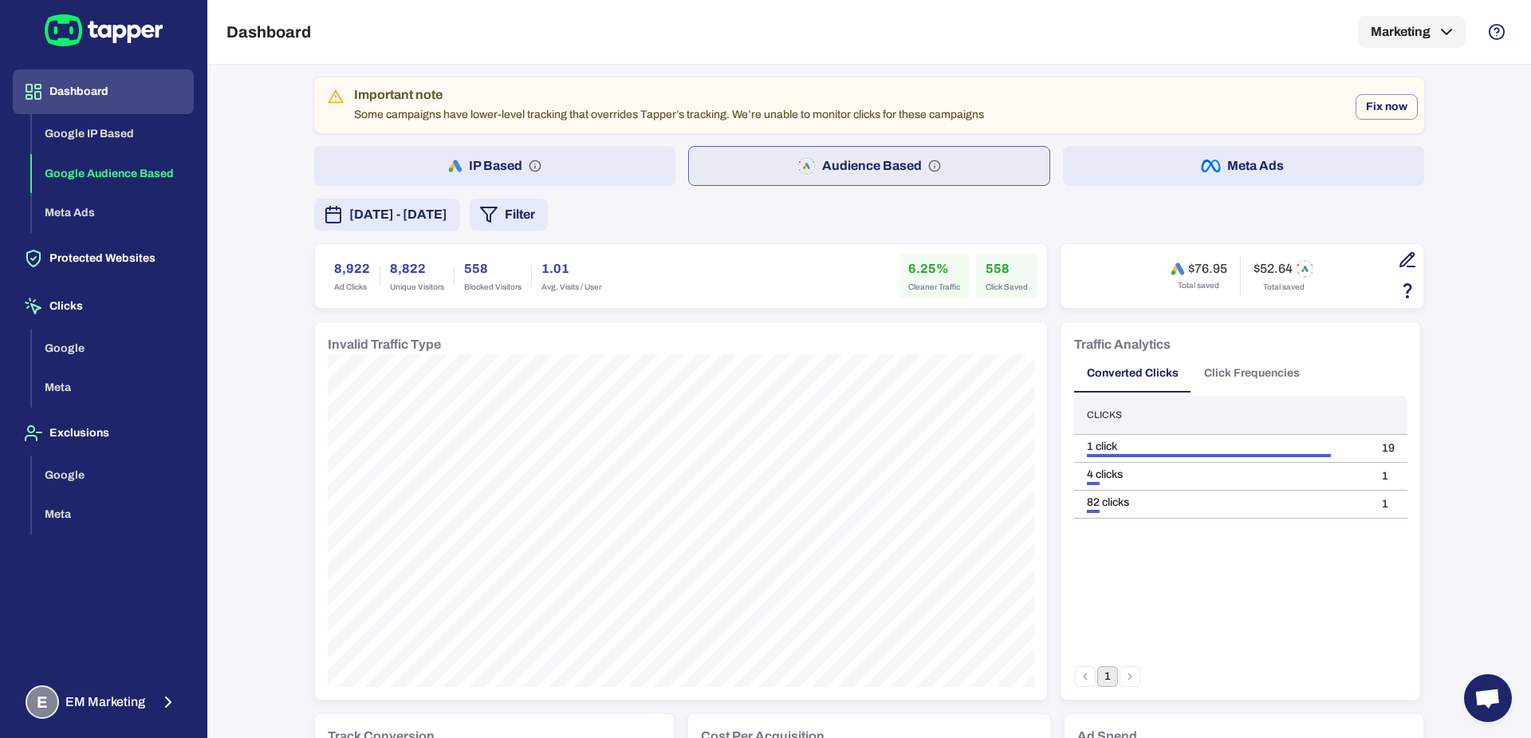
click at [388, 218] on span "[DATE] - [DATE]" at bounding box center [398, 214] width 98 height 19
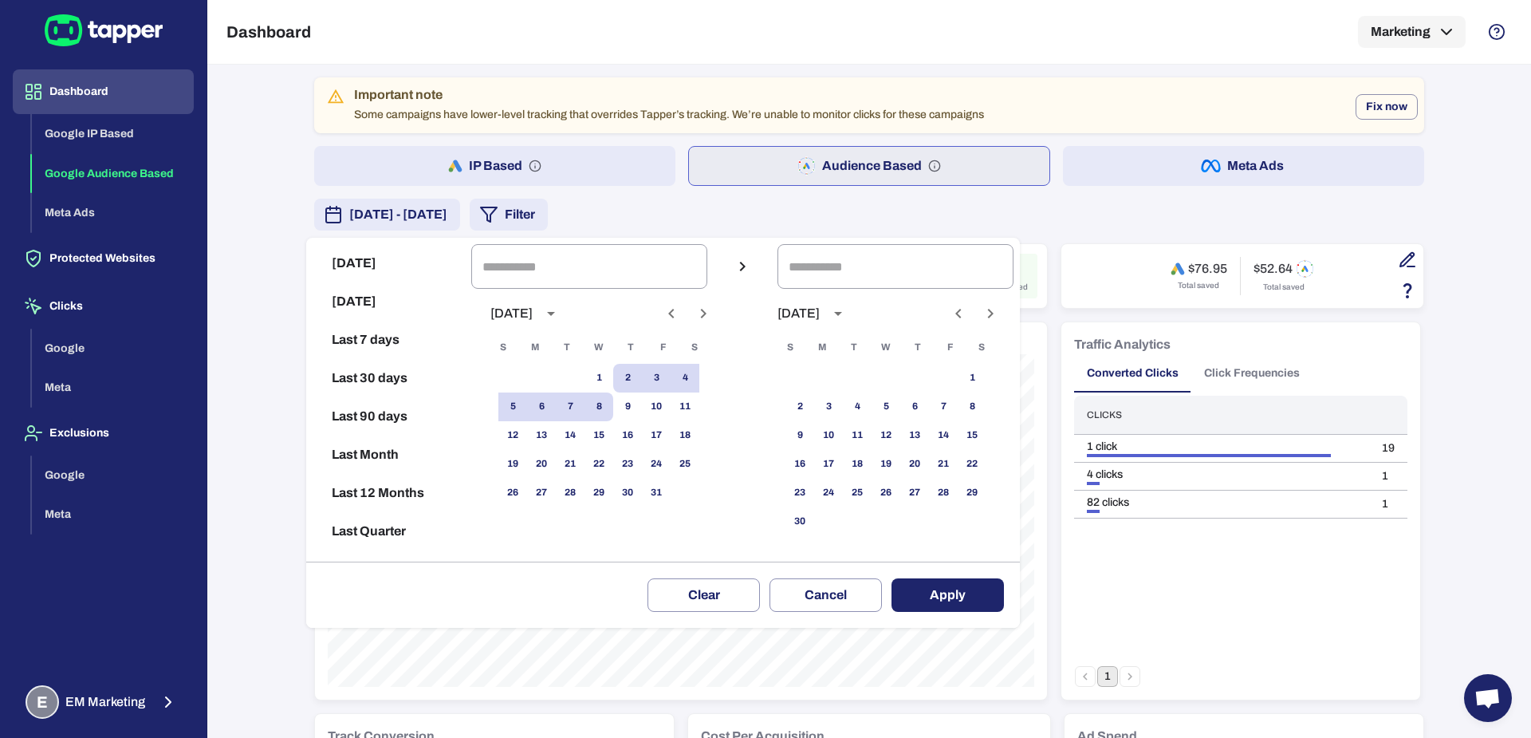
click at [681, 321] on icon "Previous month" at bounding box center [671, 313] width 19 height 19
click at [556, 379] on button "1" at bounding box center [541, 378] width 29 height 29
type input "**********"
click at [584, 502] on button "30" at bounding box center [570, 492] width 29 height 29
type input "**********"
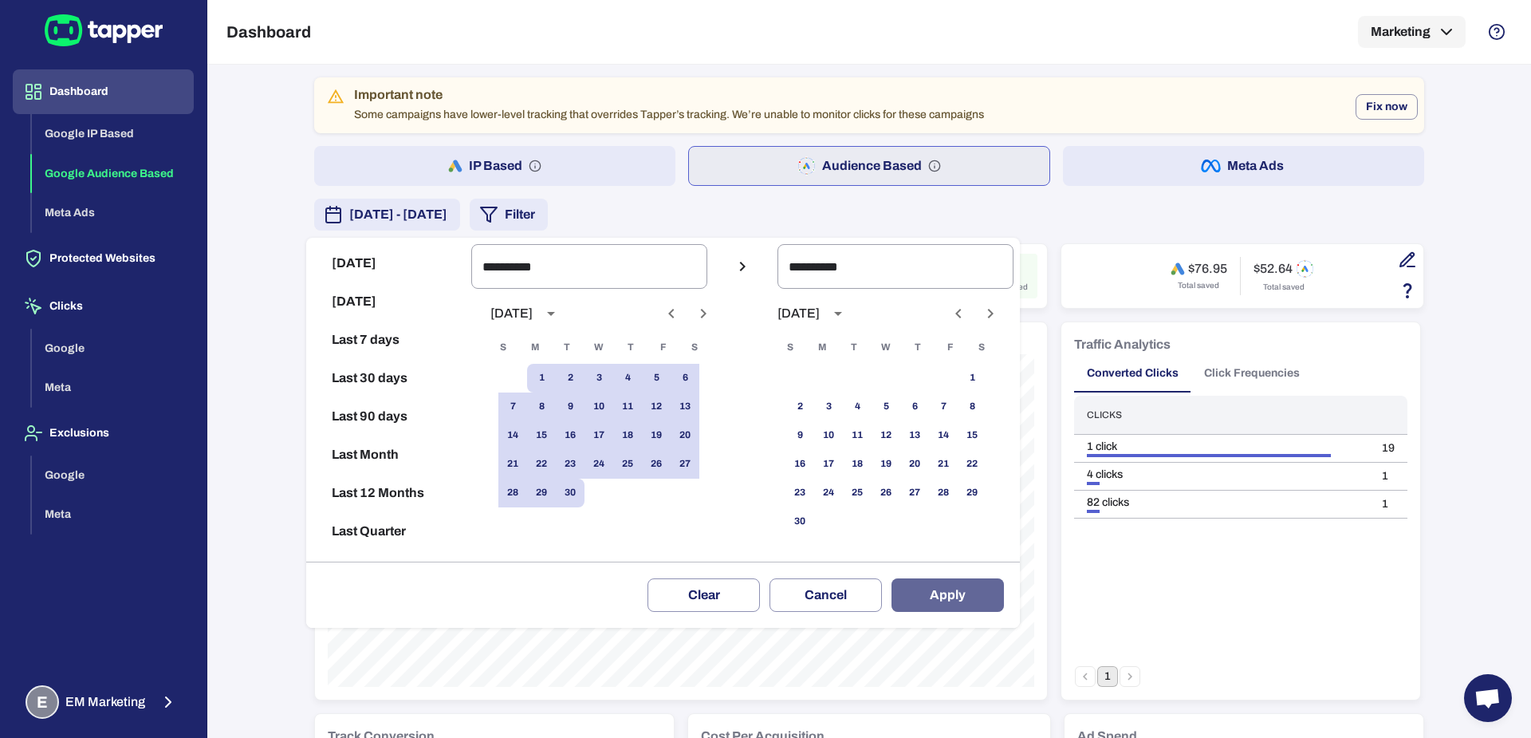
click at [1004, 600] on button "Apply" at bounding box center [947, 594] width 112 height 33
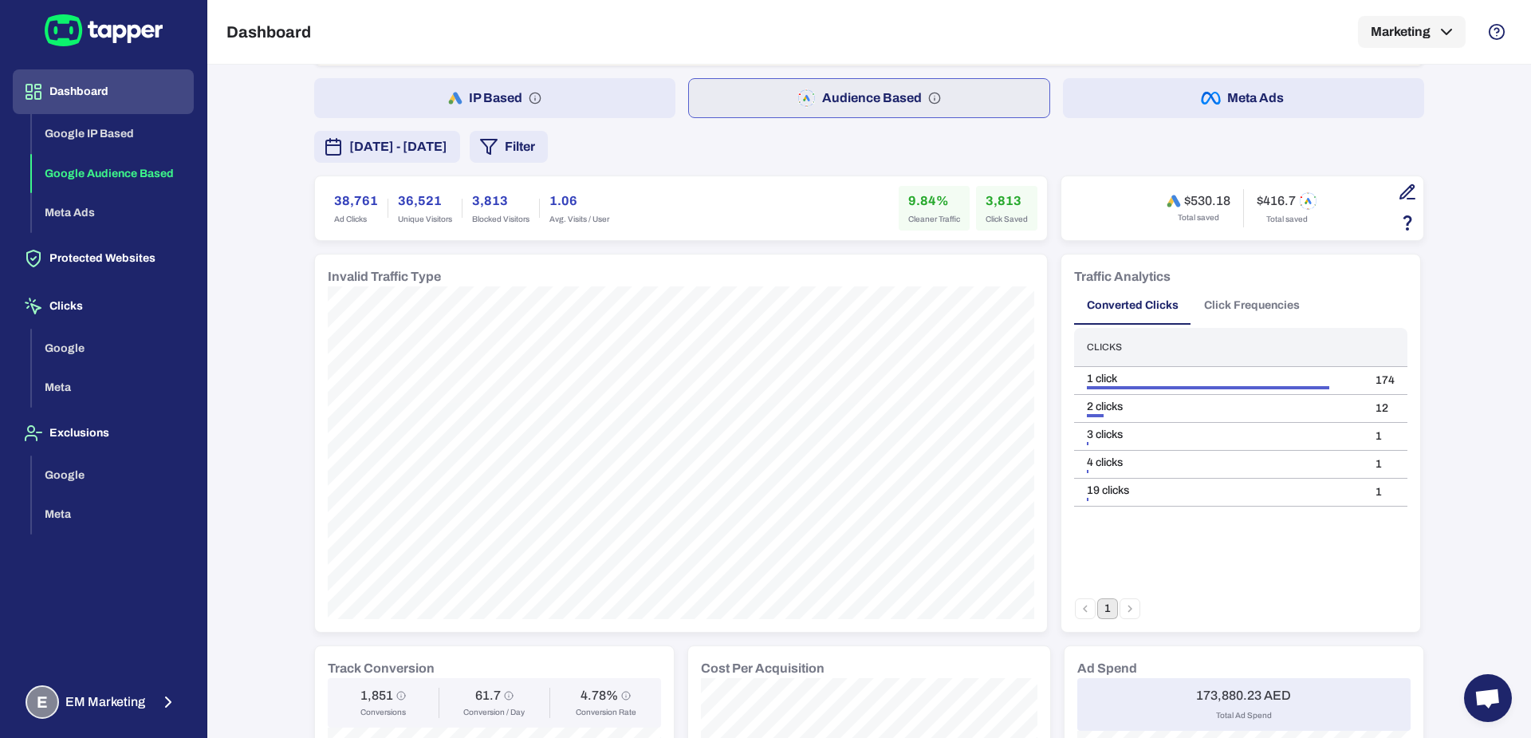
scroll to position [69, 0]
click at [548, 152] on button "Filter" at bounding box center [509, 146] width 78 height 32
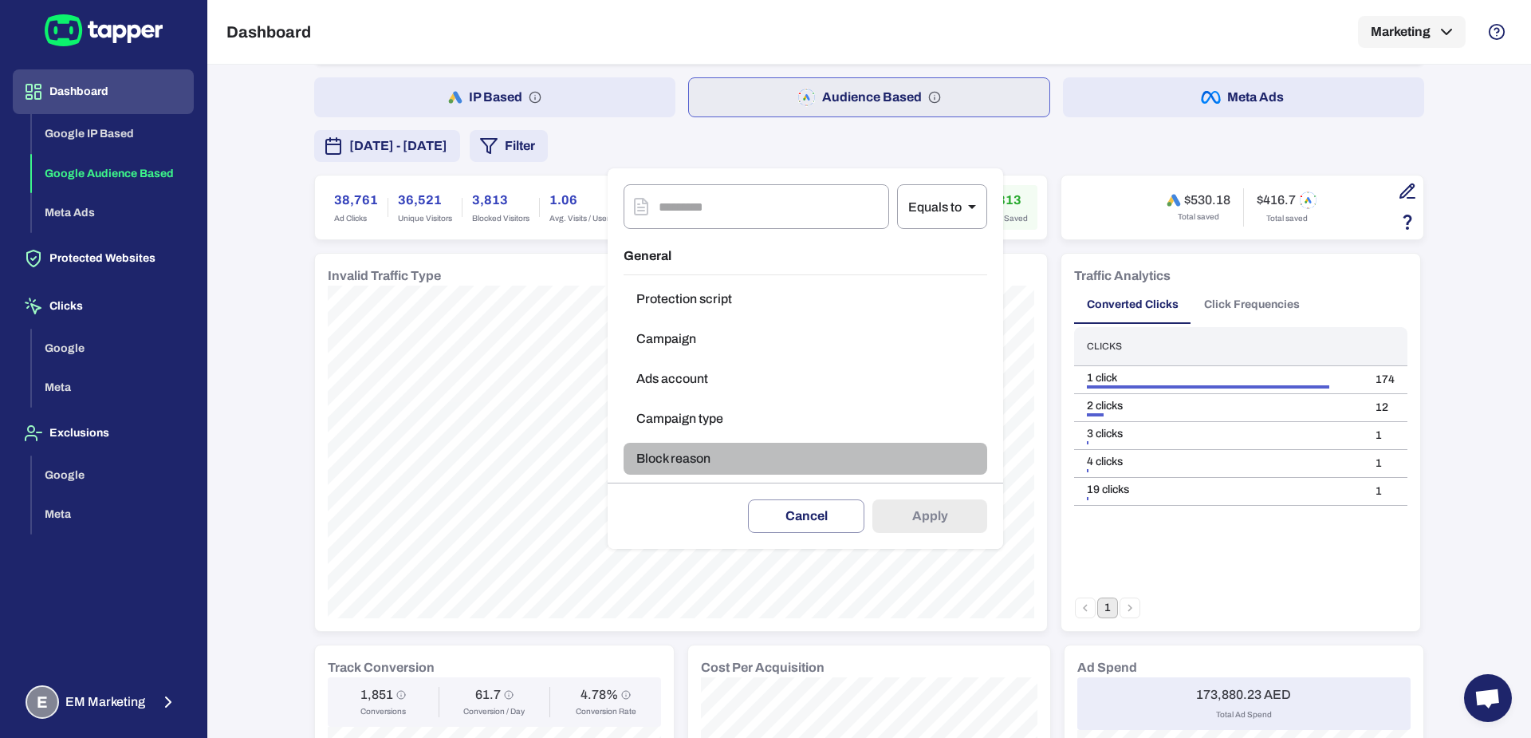
click at [706, 471] on button "Block reason" at bounding box center [806, 459] width 364 height 32
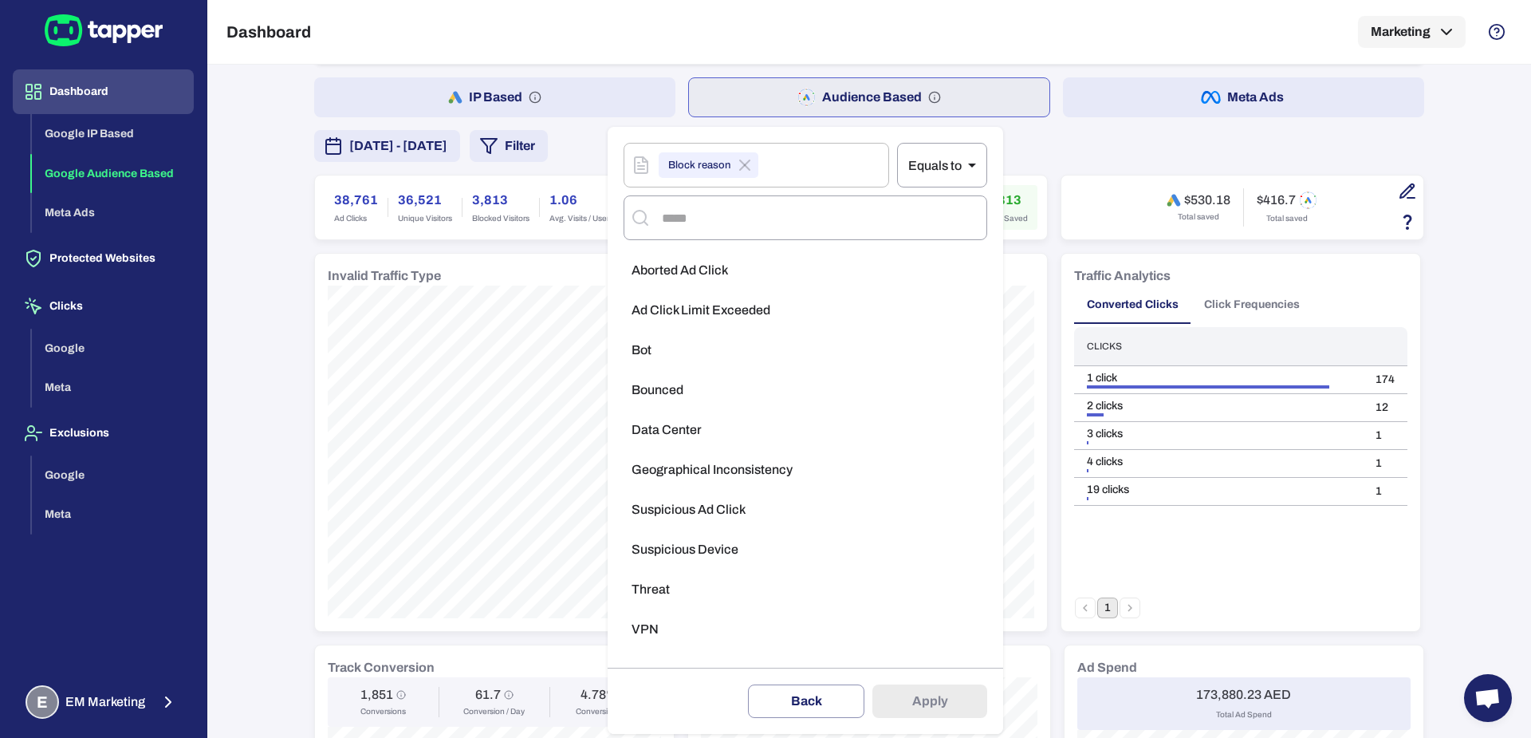
drag, startPoint x: 513, startPoint y: 265, endPoint x: 572, endPoint y: 230, distance: 68.6
click at [514, 265] on div at bounding box center [765, 369] width 1531 height 738
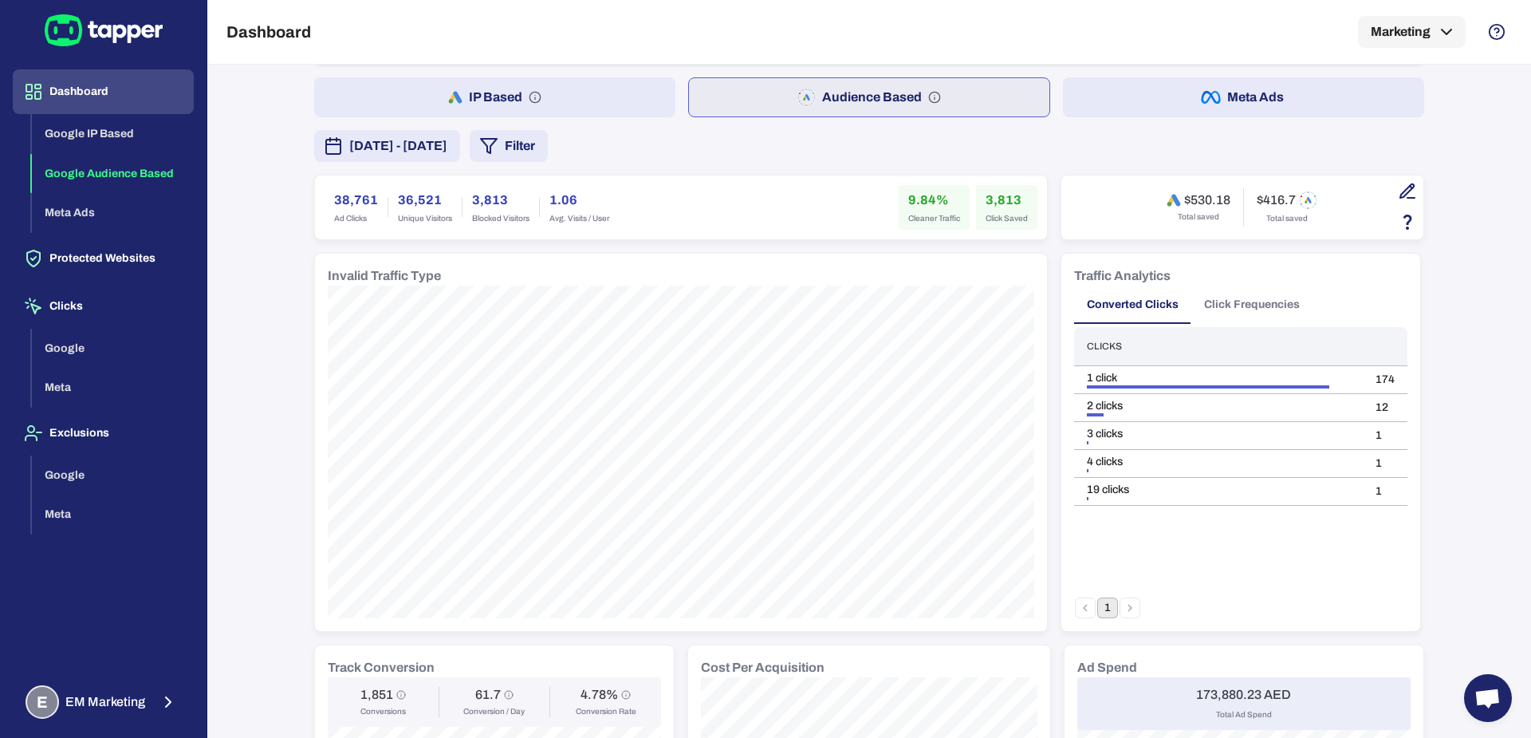
click at [548, 143] on button "Filter" at bounding box center [509, 146] width 78 height 32
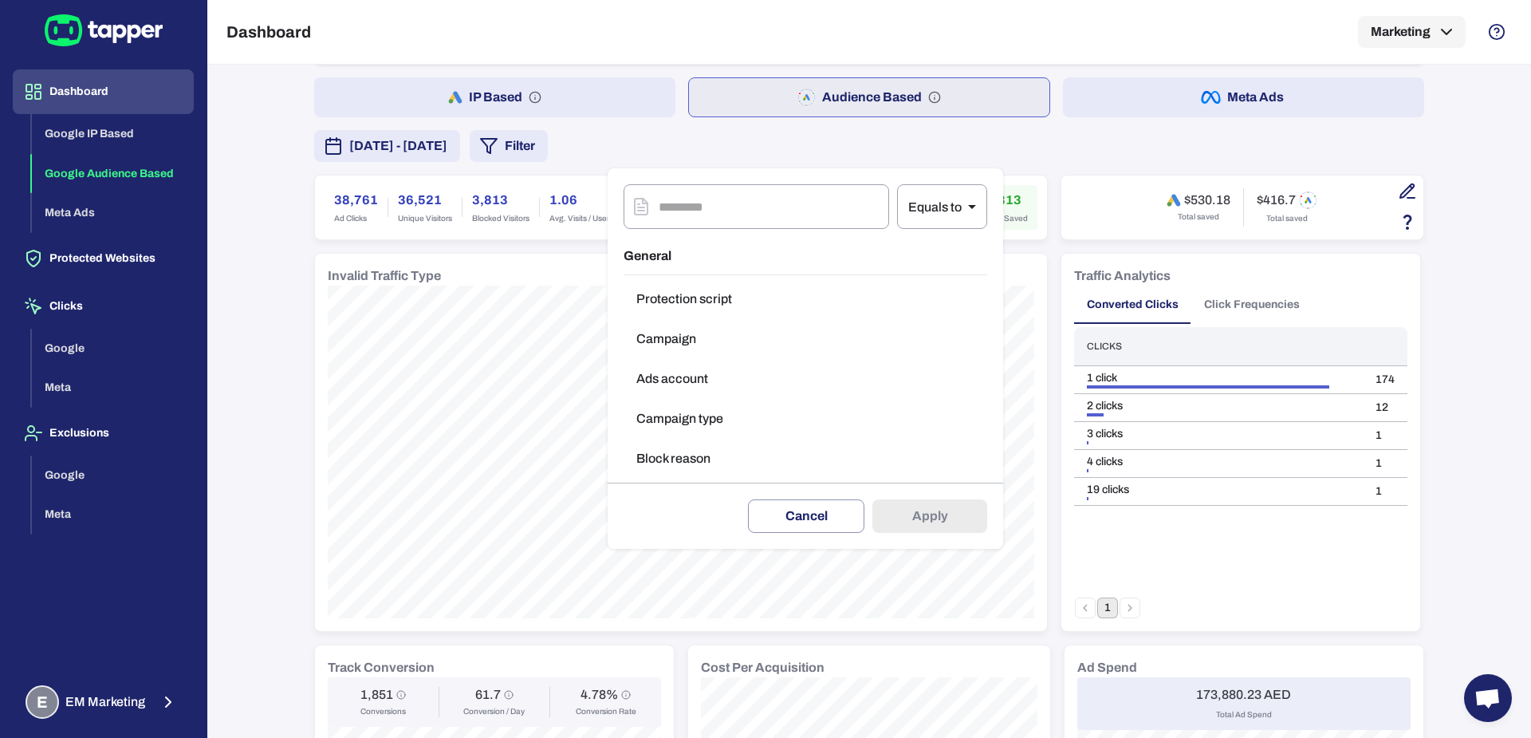
click at [694, 465] on button "Block reason" at bounding box center [806, 459] width 364 height 32
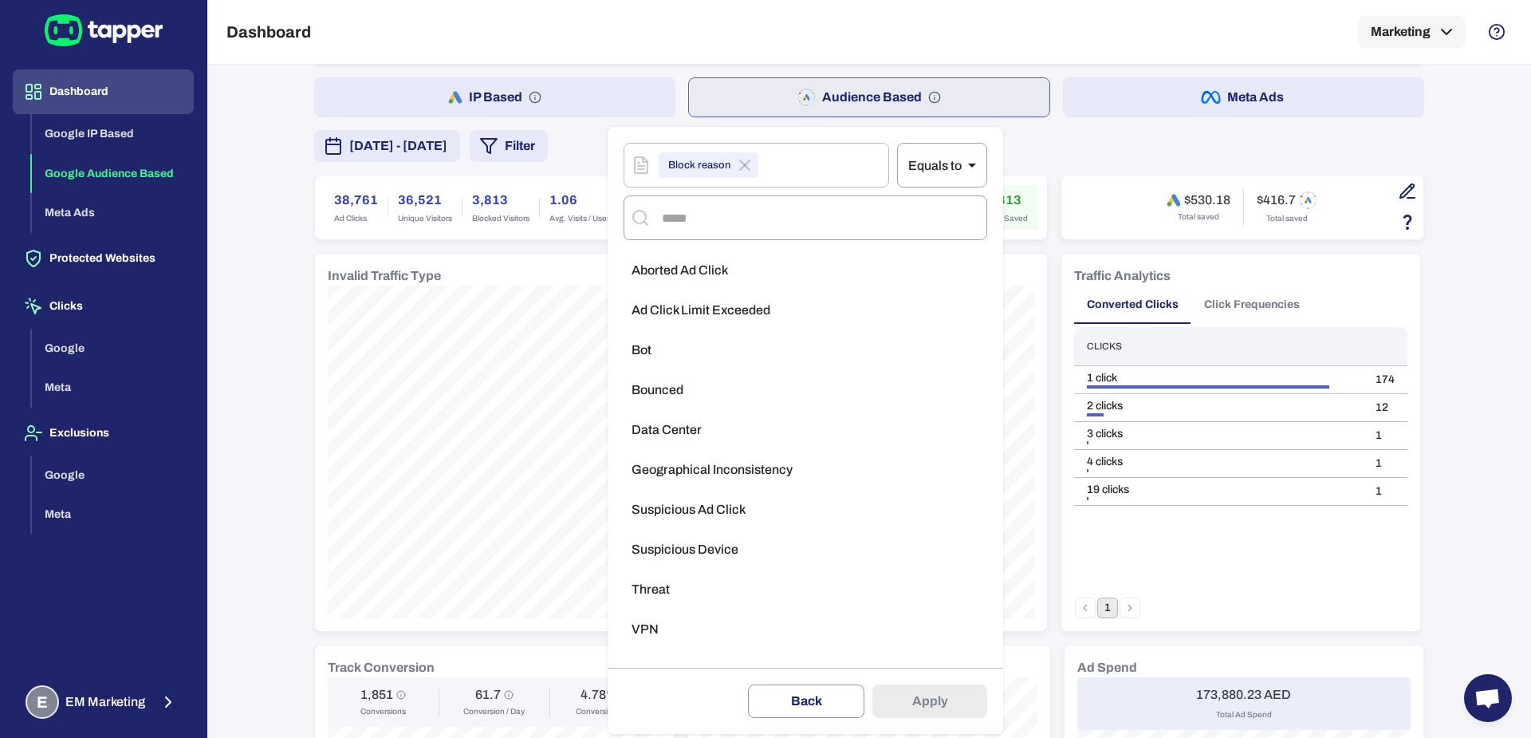
click at [700, 272] on span "Aborted Ad Click" at bounding box center [680, 270] width 96 height 16
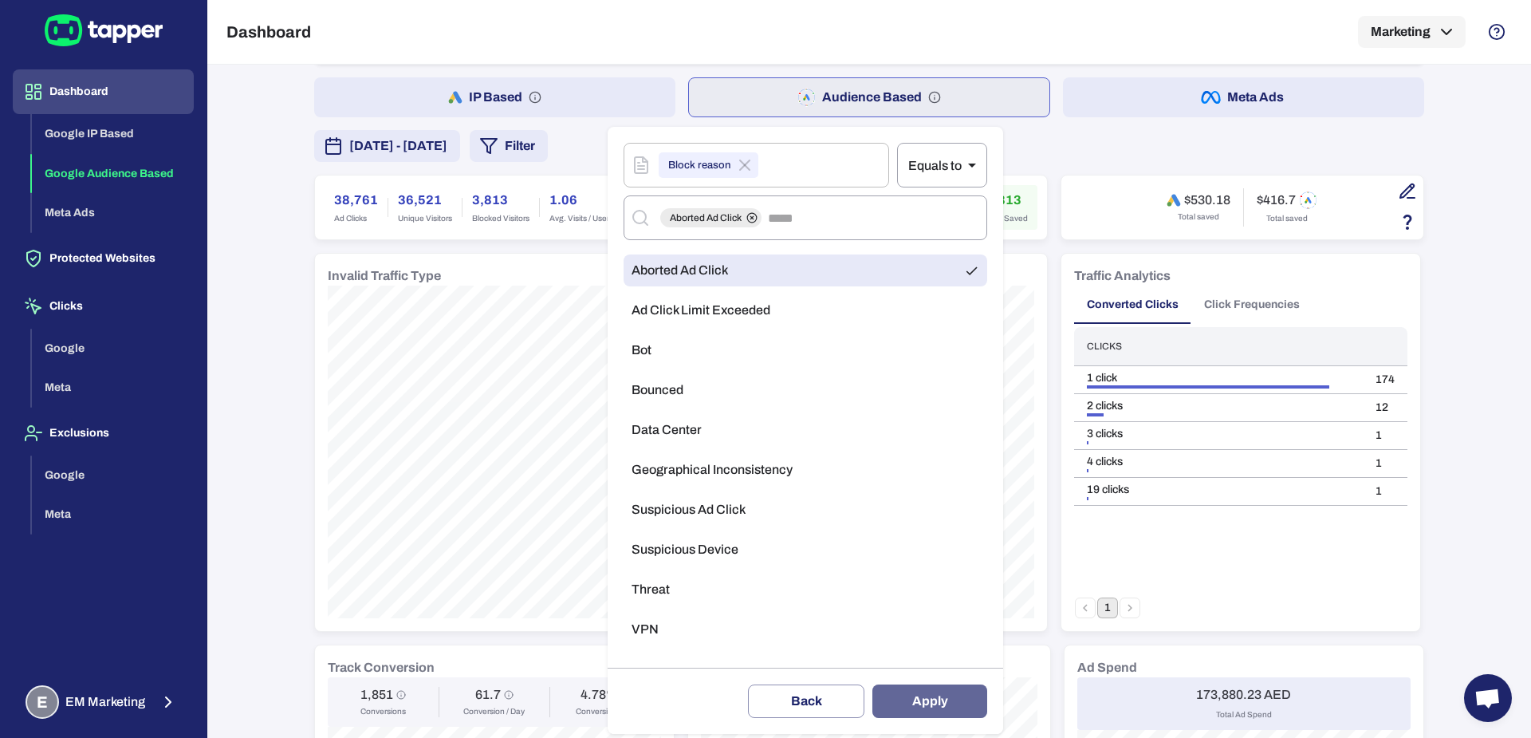
click at [958, 699] on button "Apply" at bounding box center [929, 700] width 115 height 33
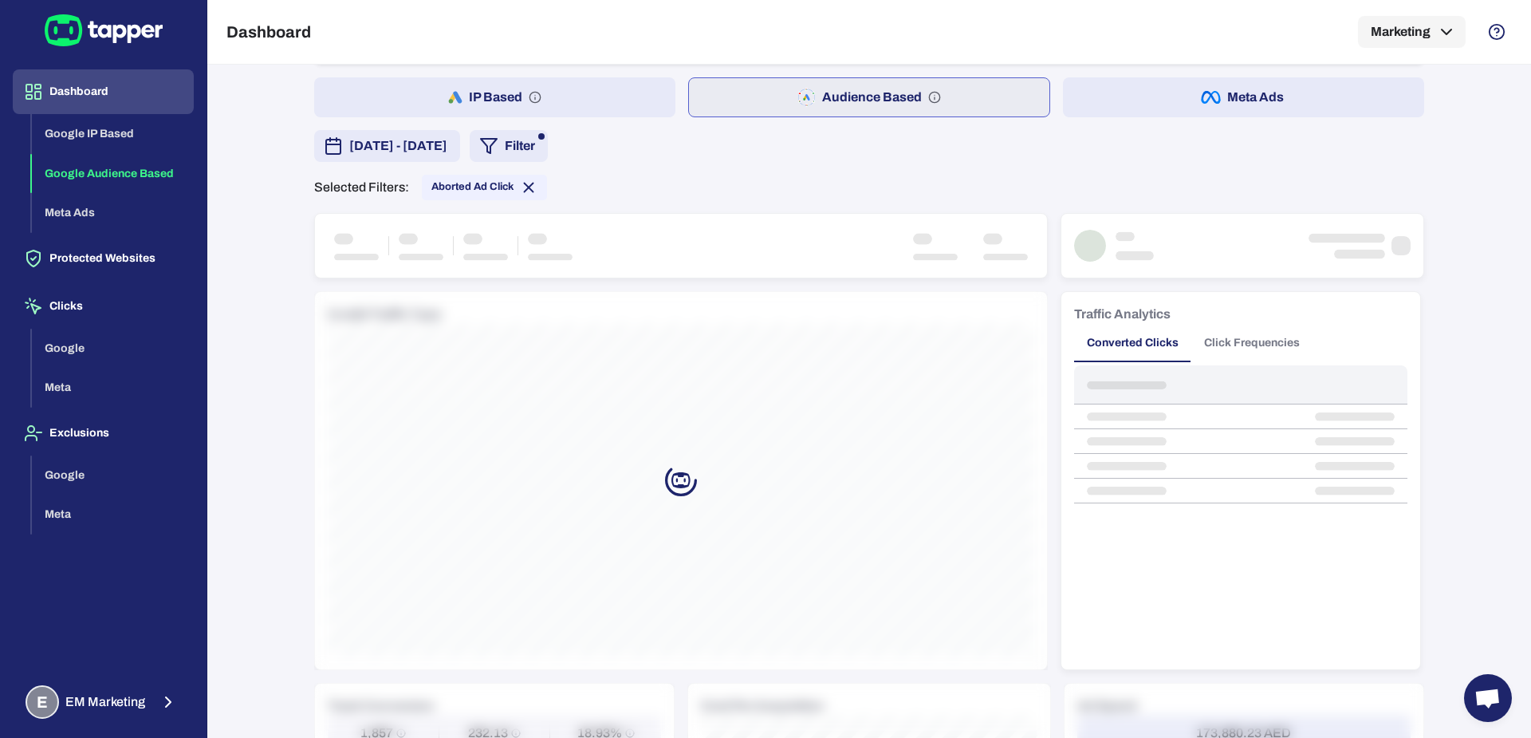
click at [497, 147] on polygon "button" at bounding box center [489, 146] width 16 height 14
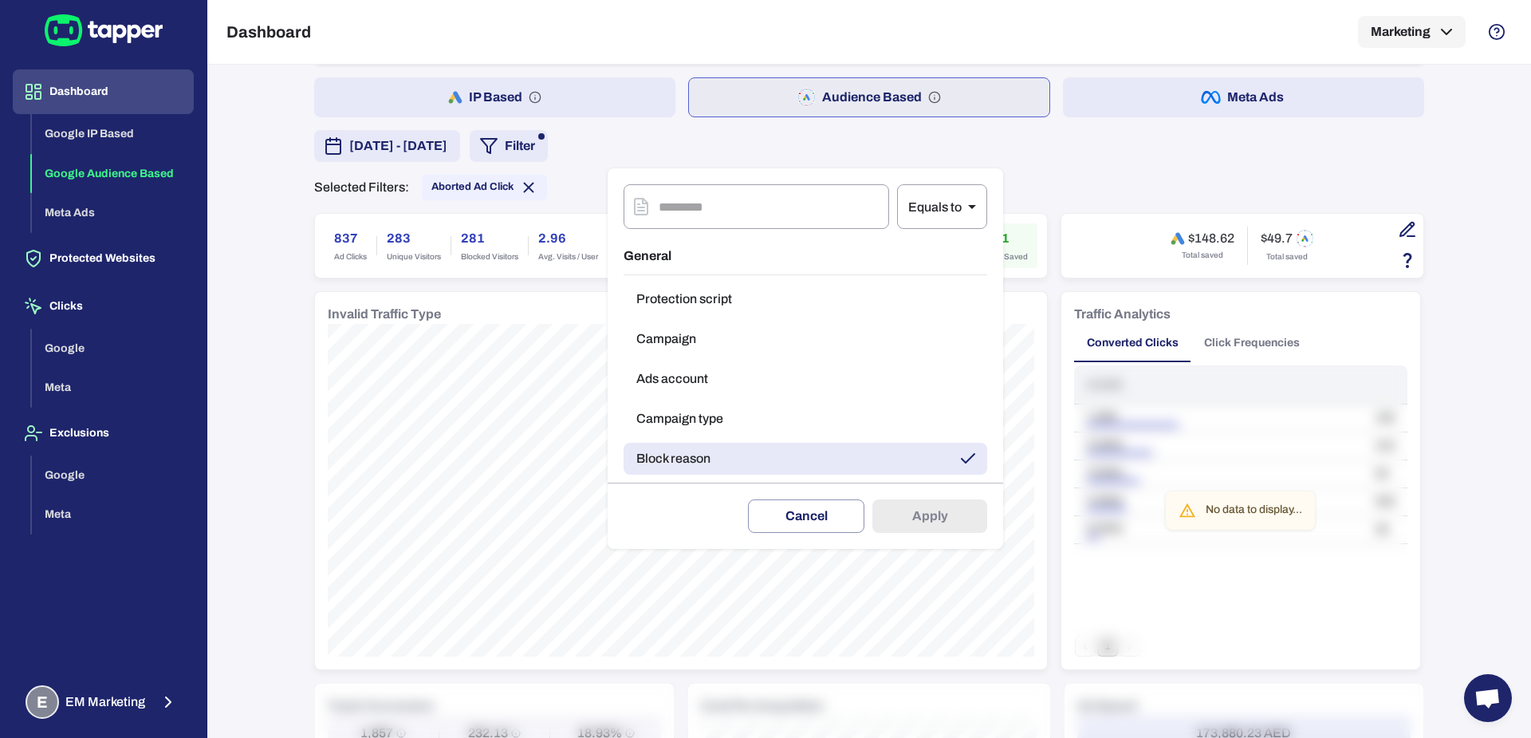
click at [699, 416] on button "Campaign type" at bounding box center [806, 419] width 364 height 32
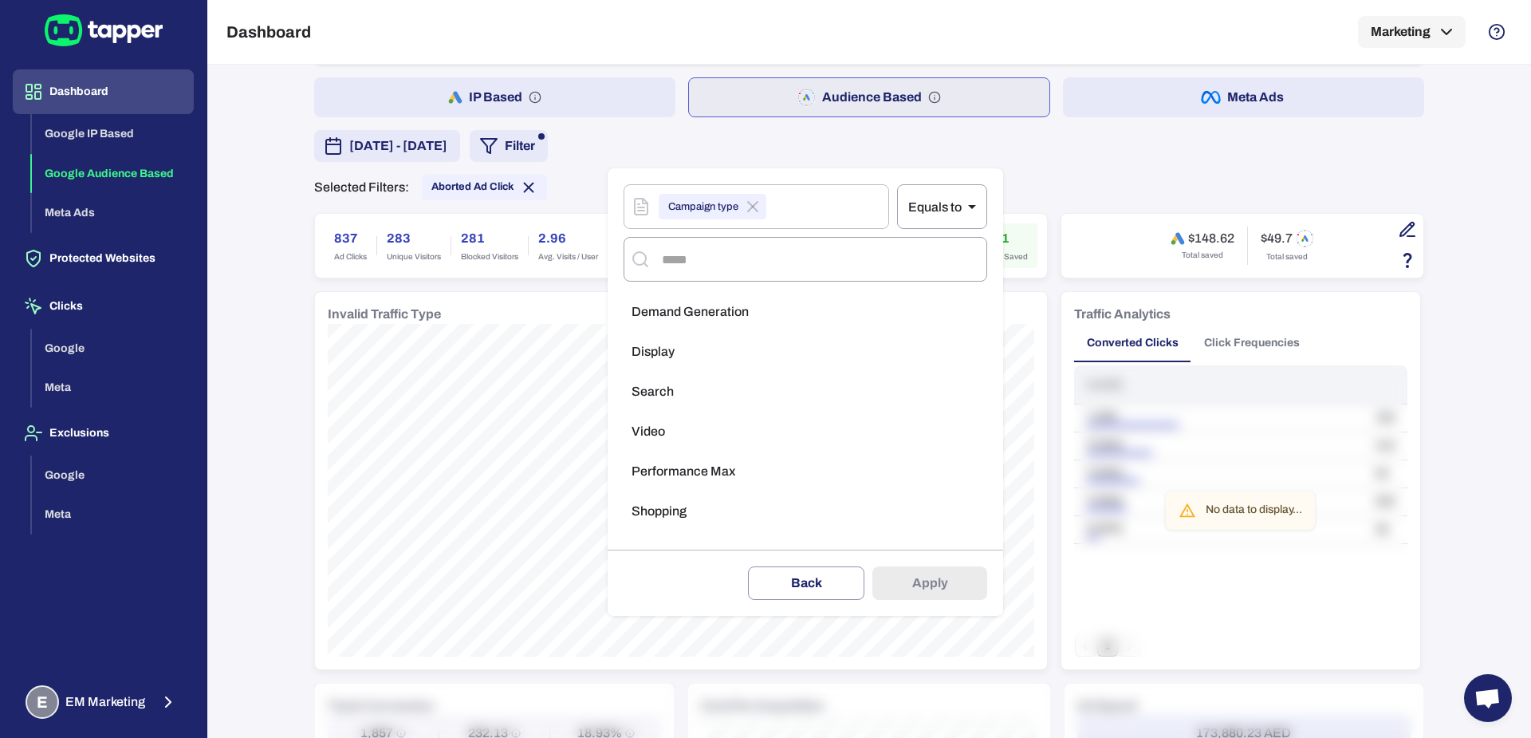
click at [690, 325] on li "Demand Generation" at bounding box center [806, 312] width 364 height 32
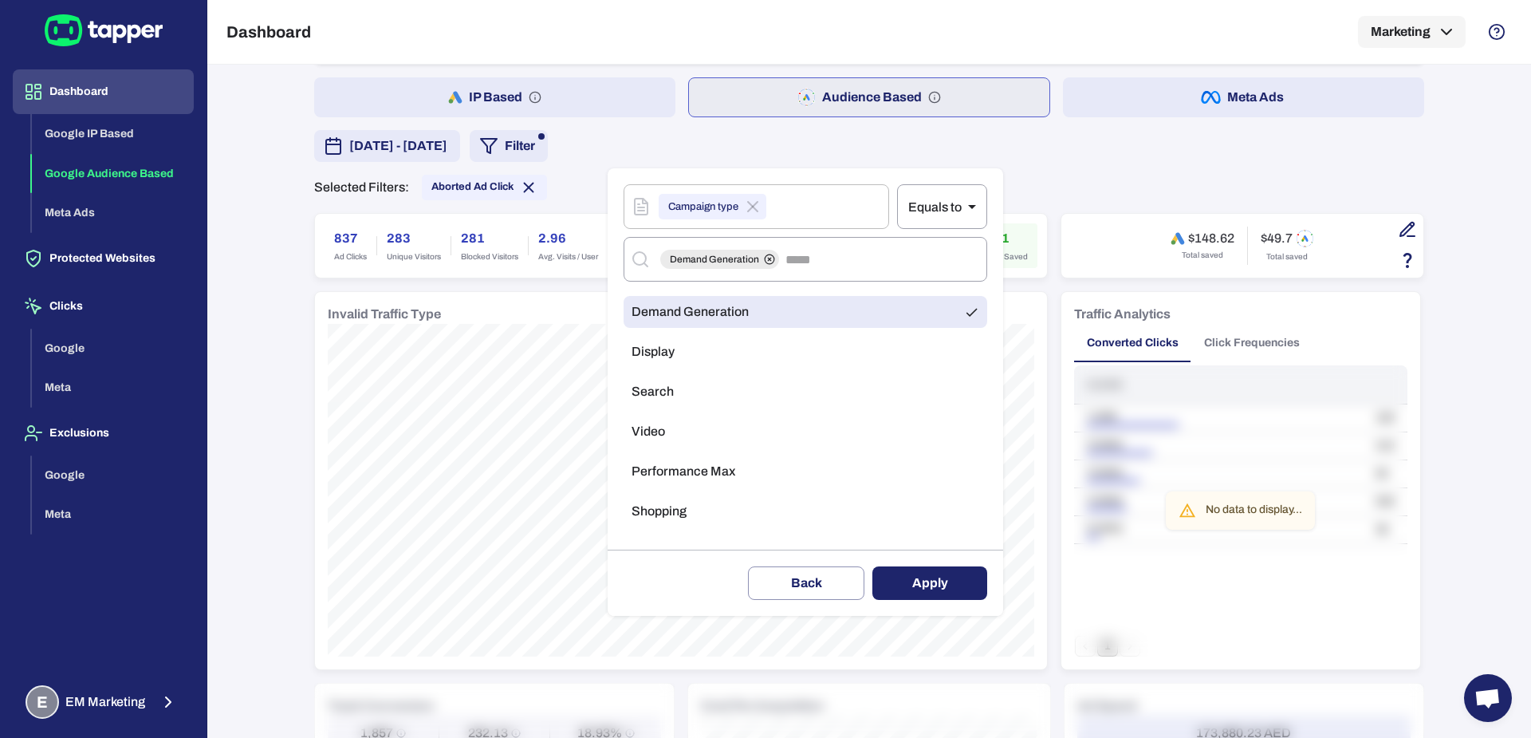
click at [689, 341] on li "Display" at bounding box center [806, 352] width 364 height 32
click at [685, 392] on li "Search" at bounding box center [806, 392] width 364 height 32
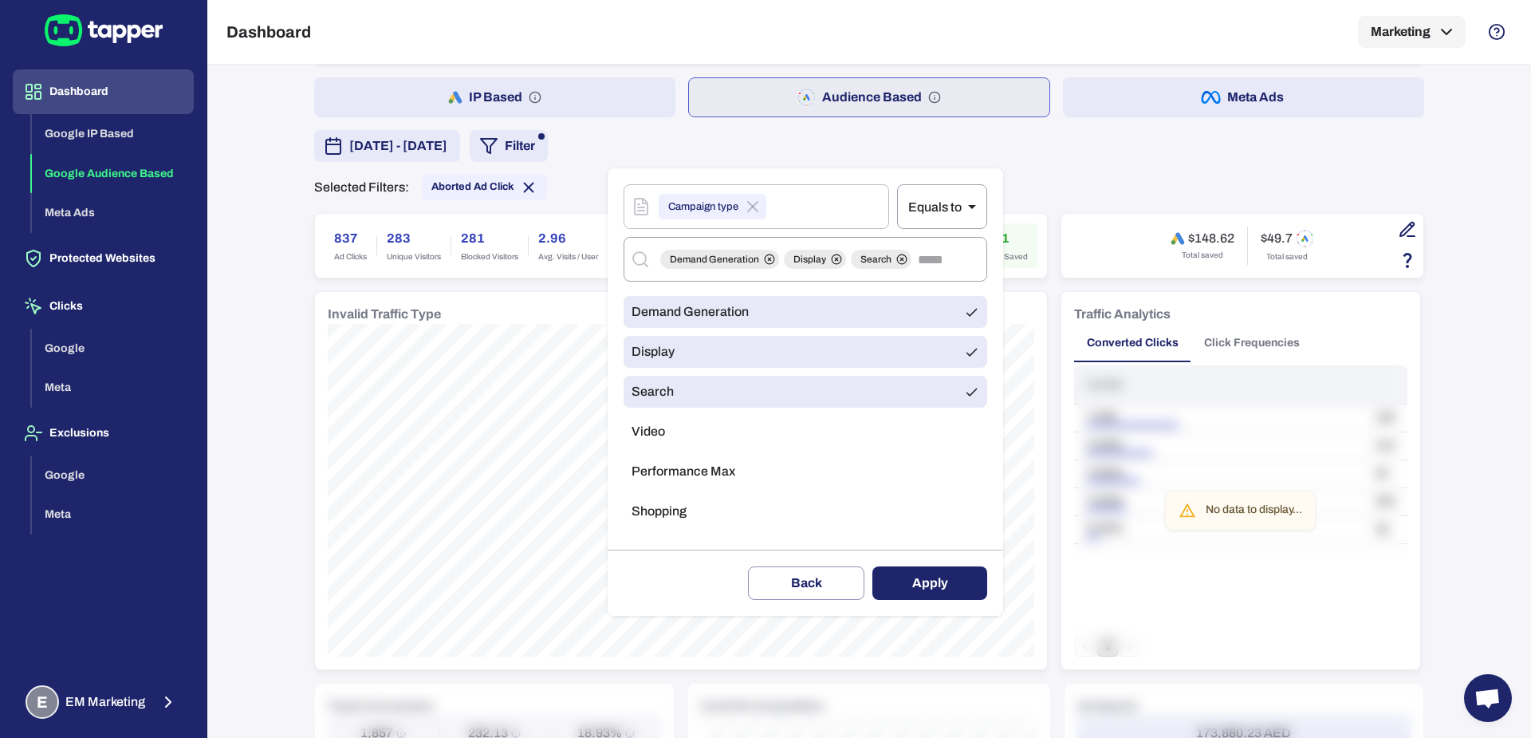
click at [683, 433] on li "Video" at bounding box center [806, 431] width 364 height 32
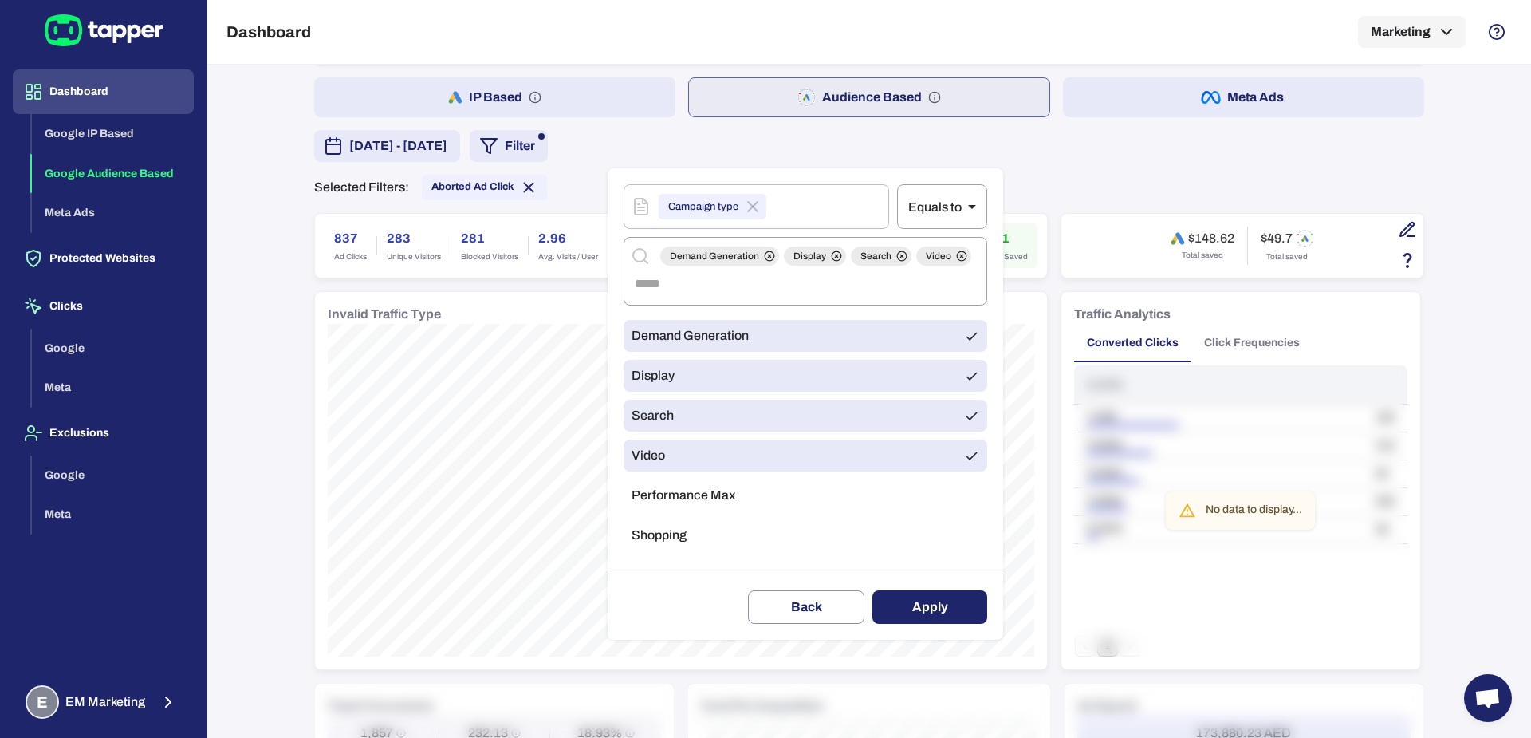
click at [687, 491] on span "Performance Max" at bounding box center [684, 495] width 104 height 16
click at [679, 540] on span "Shopping" at bounding box center [659, 535] width 55 height 16
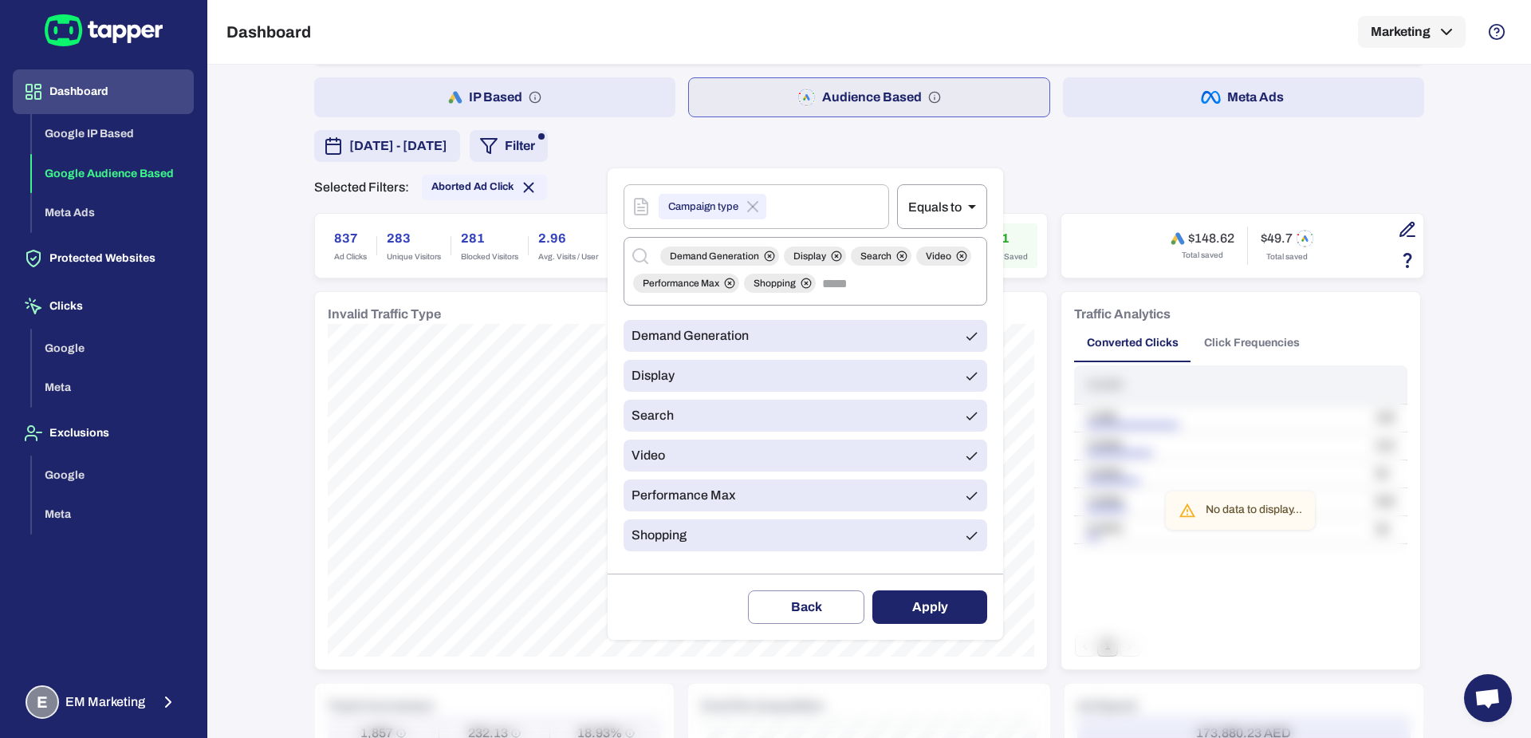
click at [673, 541] on span "Shopping" at bounding box center [659, 535] width 55 height 16
click at [673, 326] on li "Demand Generation" at bounding box center [806, 336] width 364 height 32
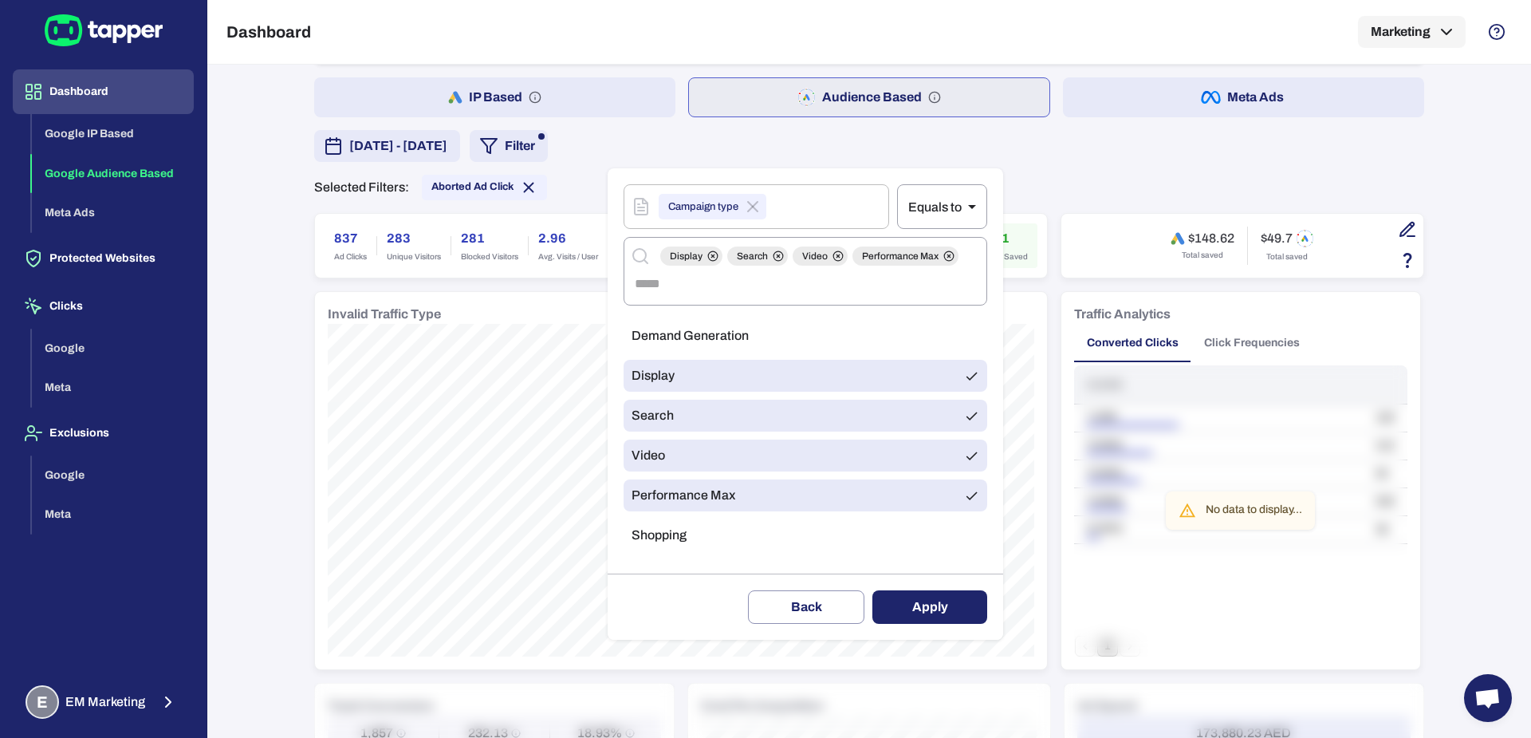
click at [921, 619] on button "Apply" at bounding box center [929, 606] width 115 height 33
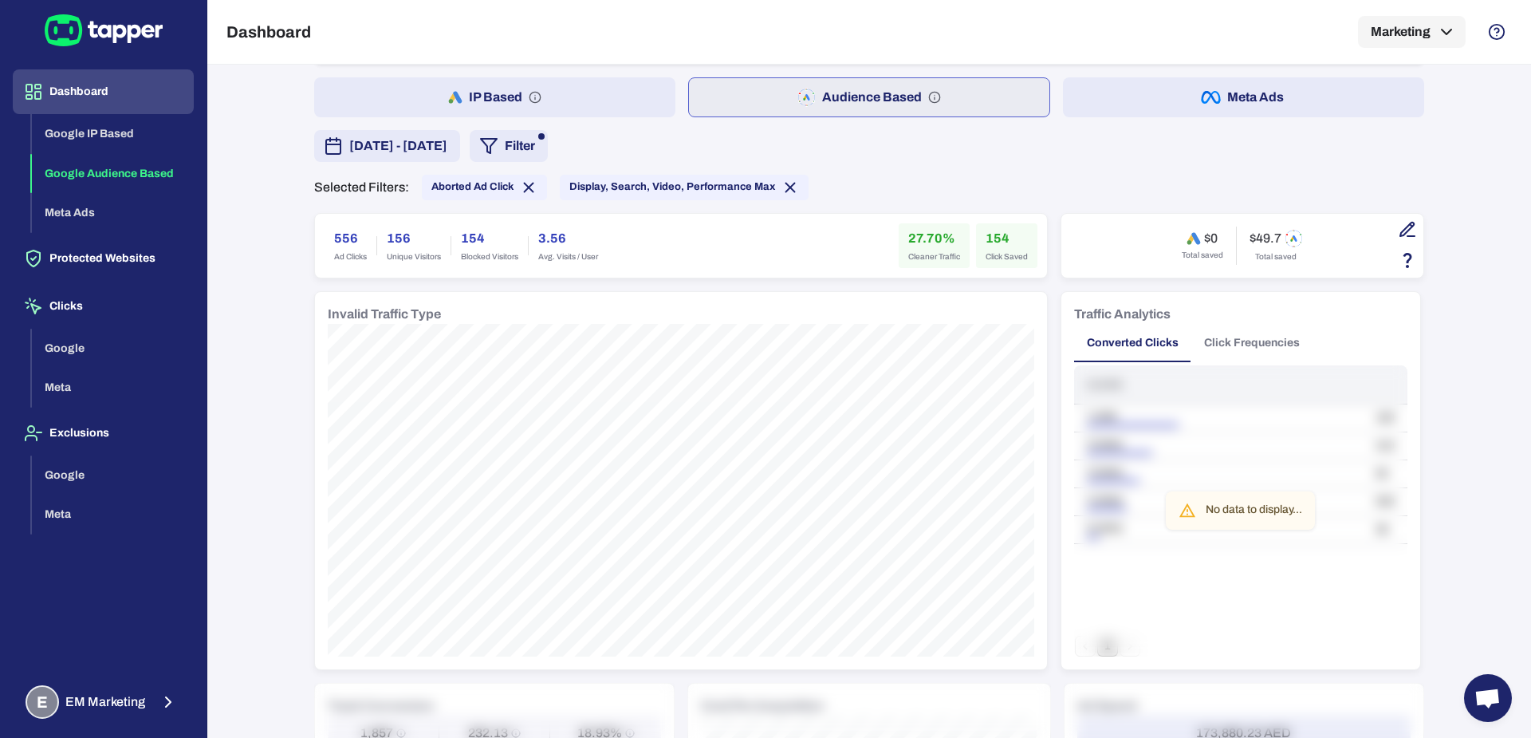
click at [334, 230] on h6 "556" at bounding box center [350, 238] width 33 height 19
copy h6 "556"
click at [989, 233] on h6 "154" at bounding box center [1007, 238] width 42 height 19
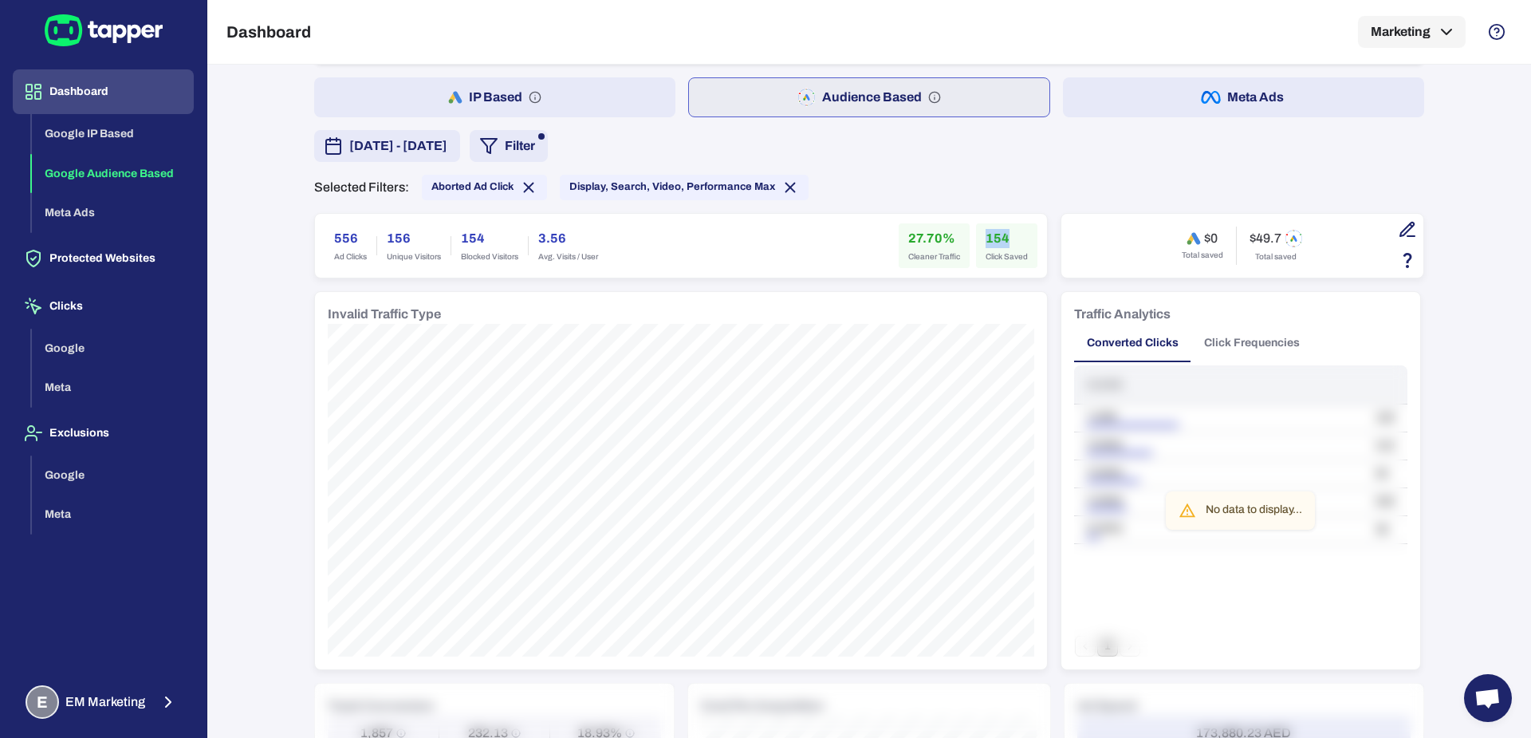
copy h6 "154"
click at [781, 182] on icon at bounding box center [790, 188] width 18 height 18
click at [991, 235] on h6 "281" at bounding box center [1007, 238] width 42 height 19
copy h6 "281"
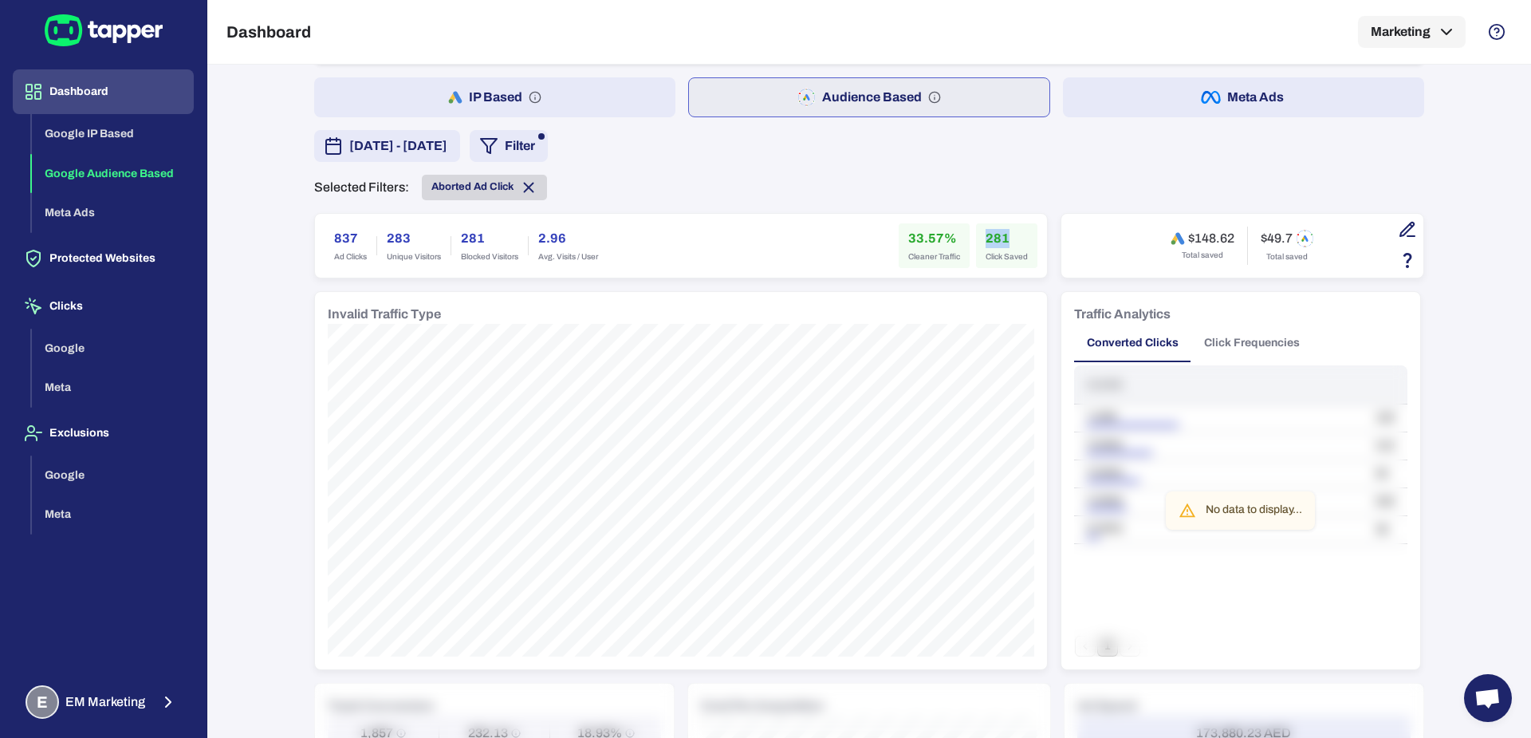
click at [508, 179] on span "Aborted Ad Click" at bounding box center [484, 188] width 125 height 18
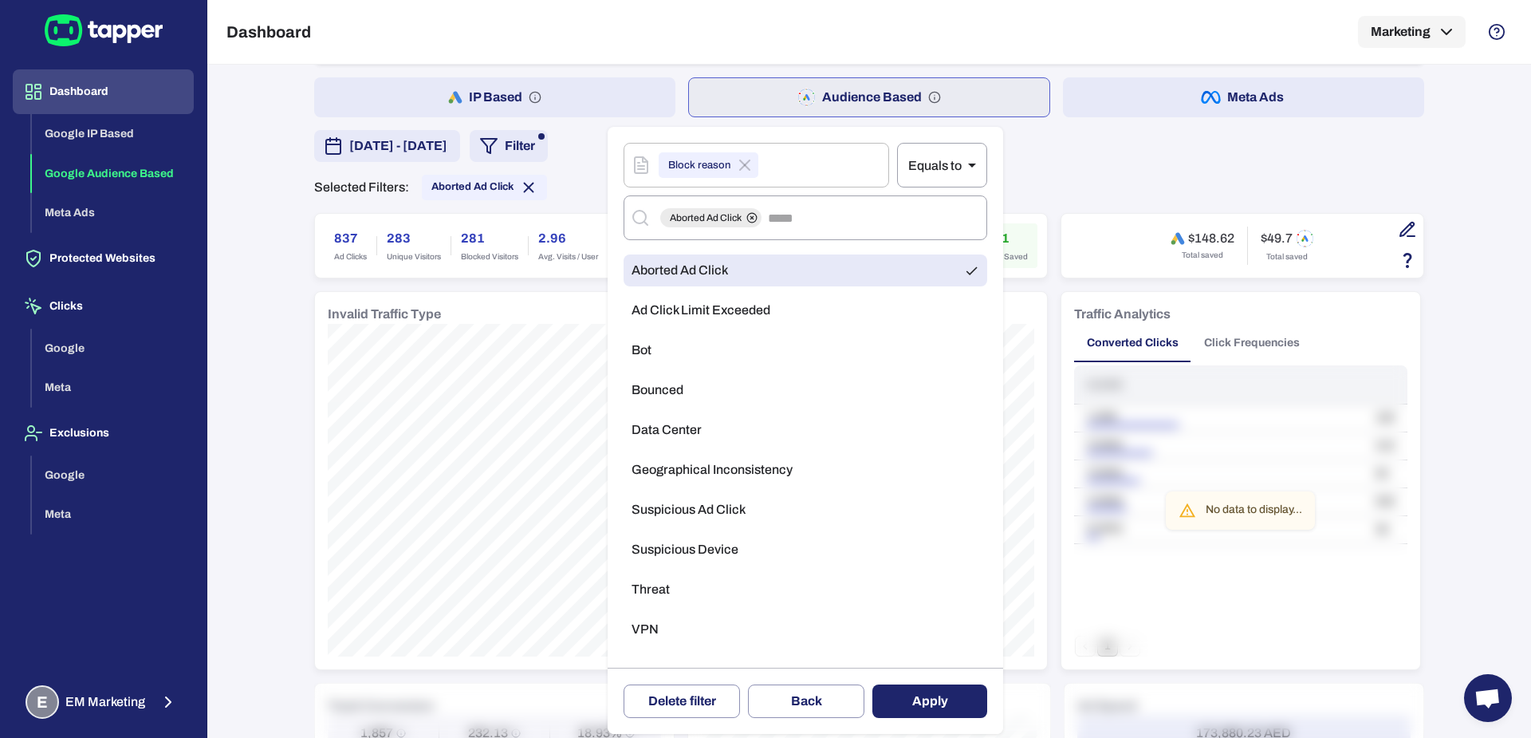
click at [525, 181] on div at bounding box center [765, 369] width 1531 height 738
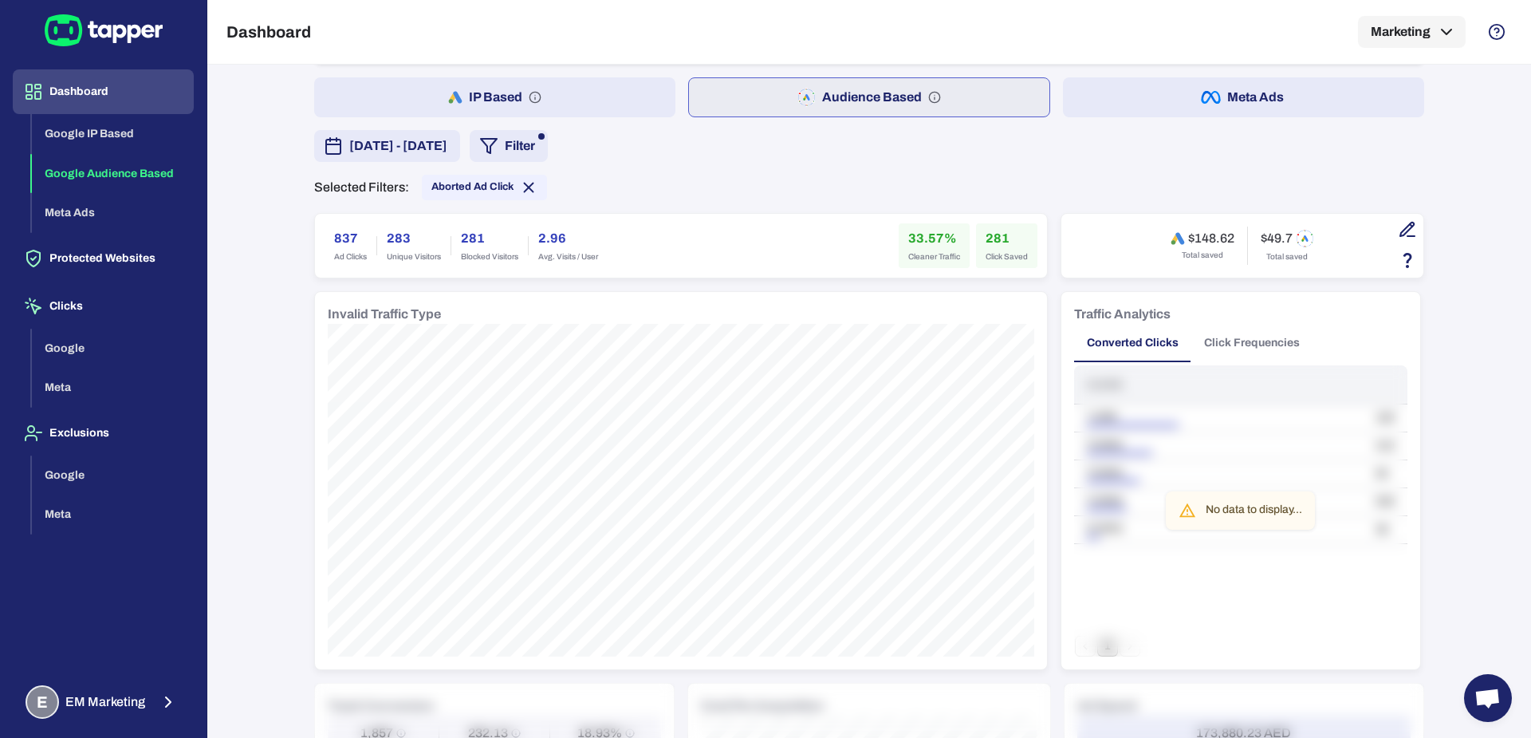
click at [525, 181] on div "​ Equals to ** ​ General Protection script Campaign Ads account Campaign type B…" at bounding box center [765, 369] width 1531 height 738
click at [525, 181] on icon at bounding box center [529, 188] width 18 height 18
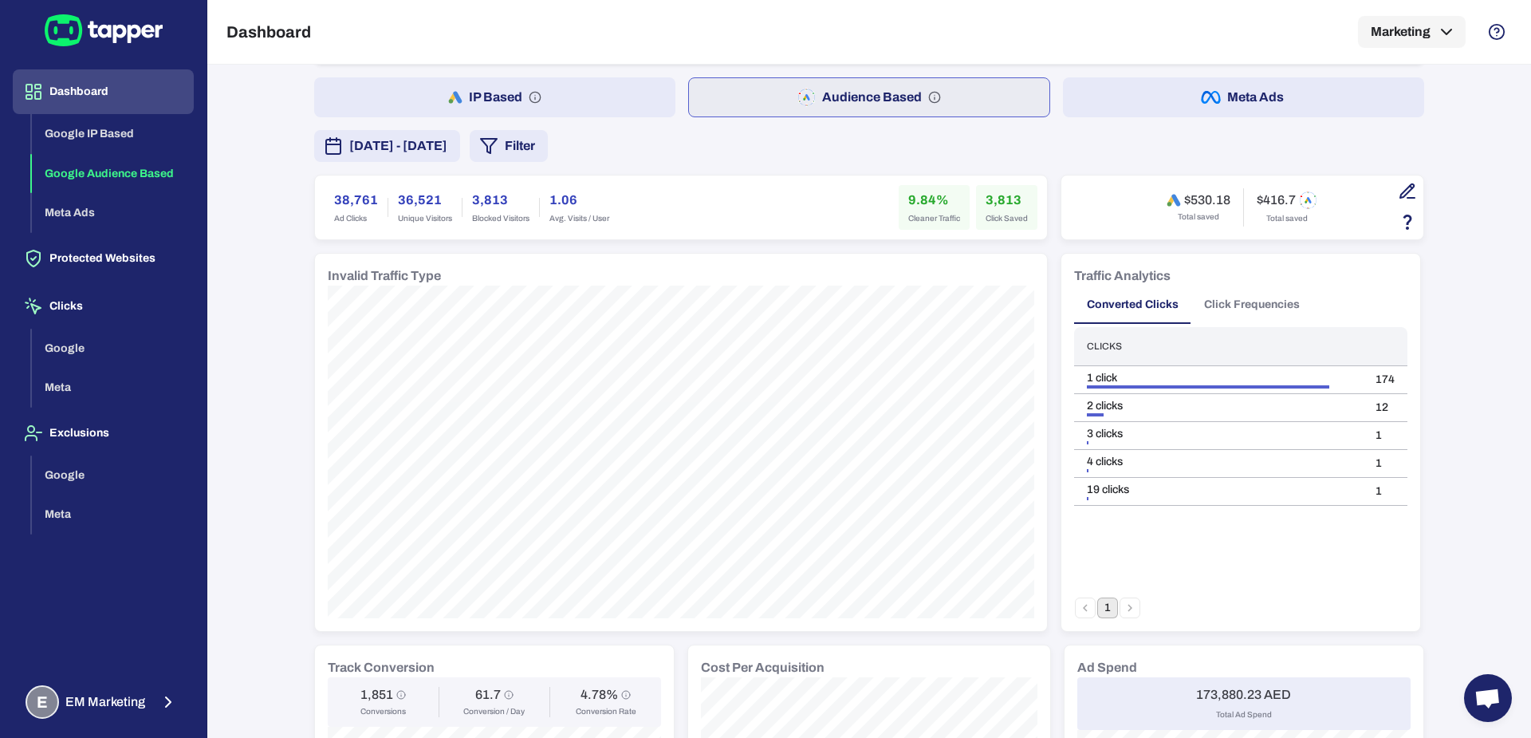
click at [1268, 313] on button "Click Frequencies" at bounding box center [1251, 304] width 121 height 38
click at [1142, 612] on button "3" at bounding box center [1152, 607] width 21 height 21
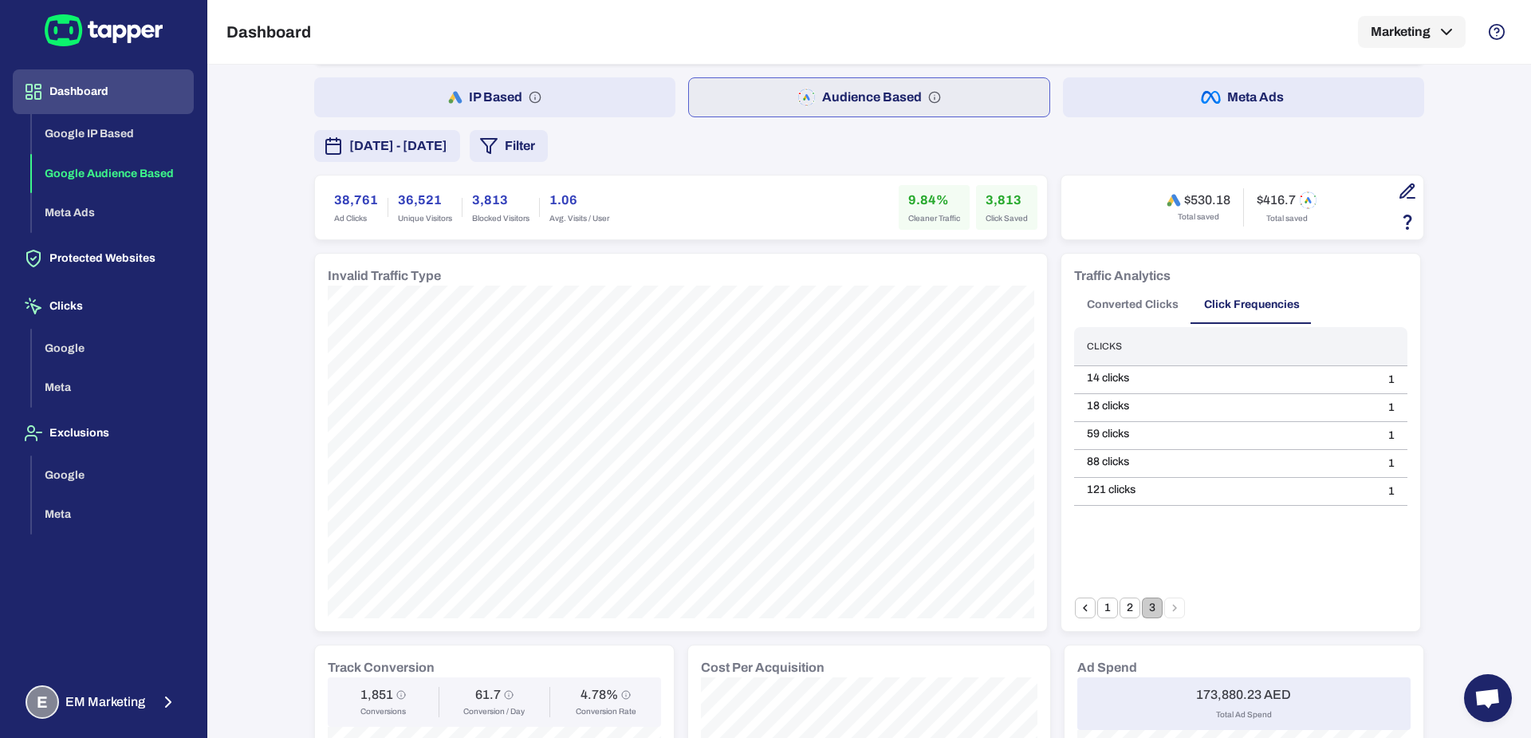
click at [1100, 301] on button "Converted Clicks" at bounding box center [1132, 304] width 117 height 38
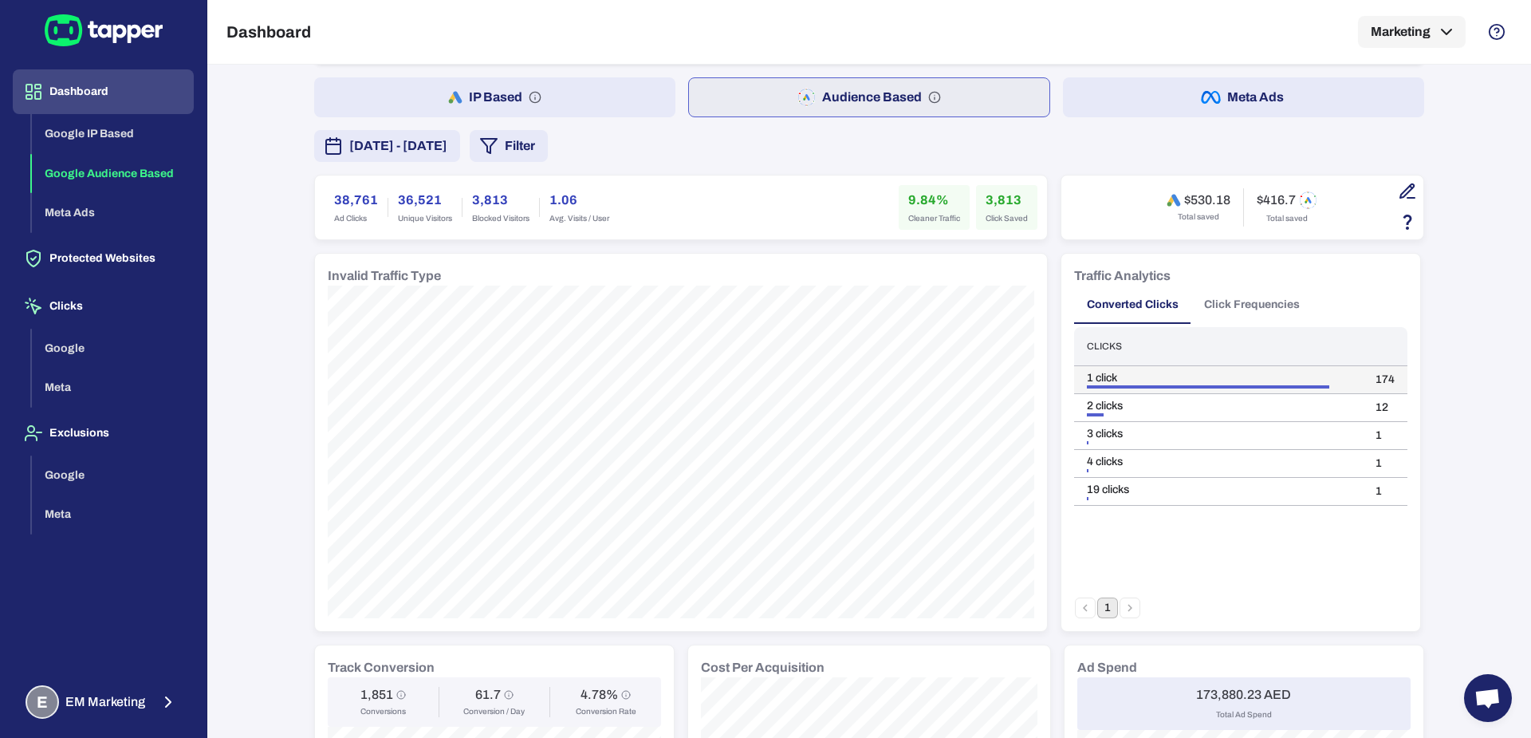
click at [1373, 372] on td "174" at bounding box center [1385, 380] width 45 height 28
copy td "174"
click at [1379, 403] on td "12" at bounding box center [1385, 408] width 45 height 28
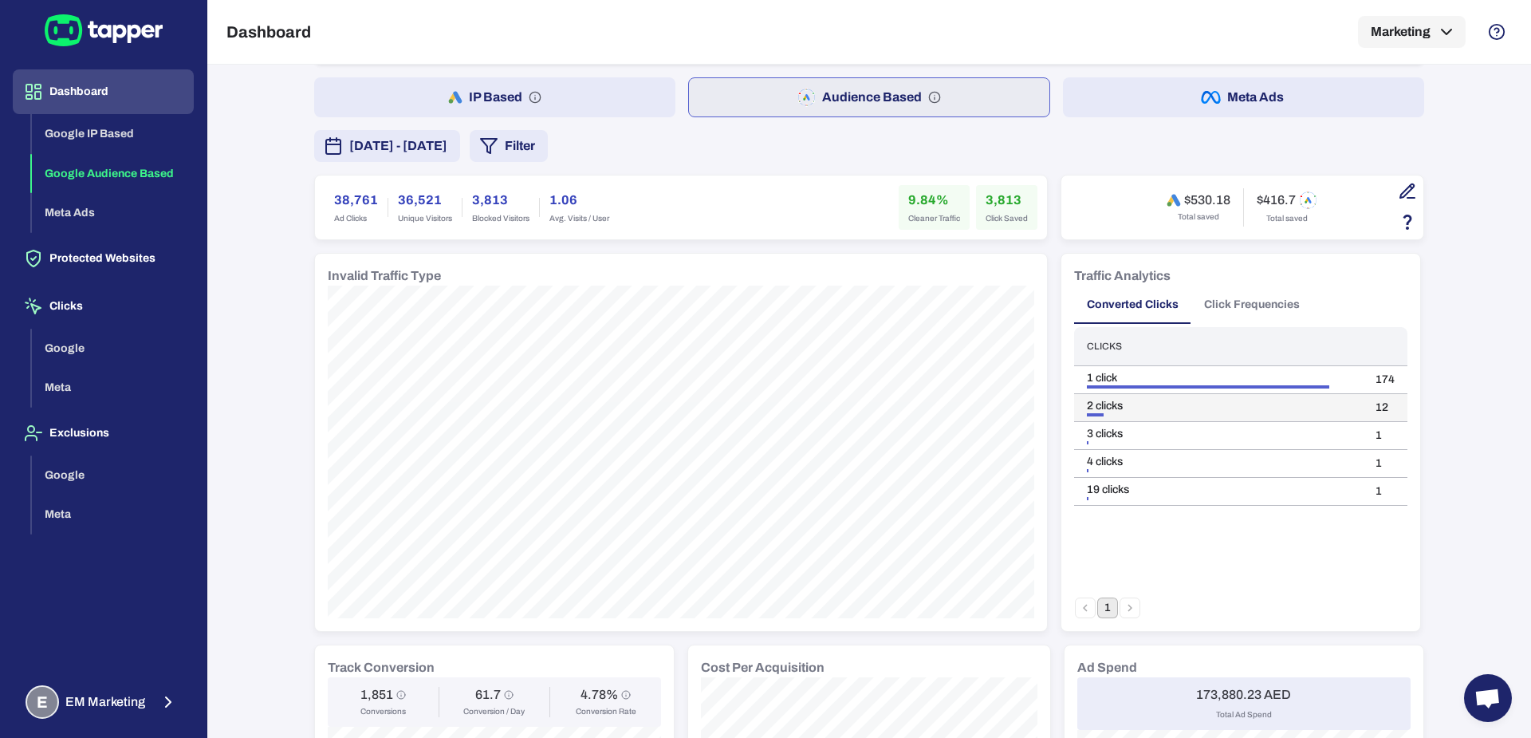
click at [1374, 401] on td "12" at bounding box center [1385, 408] width 45 height 28
copy td "12"
click at [1369, 432] on td "1" at bounding box center [1385, 436] width 45 height 28
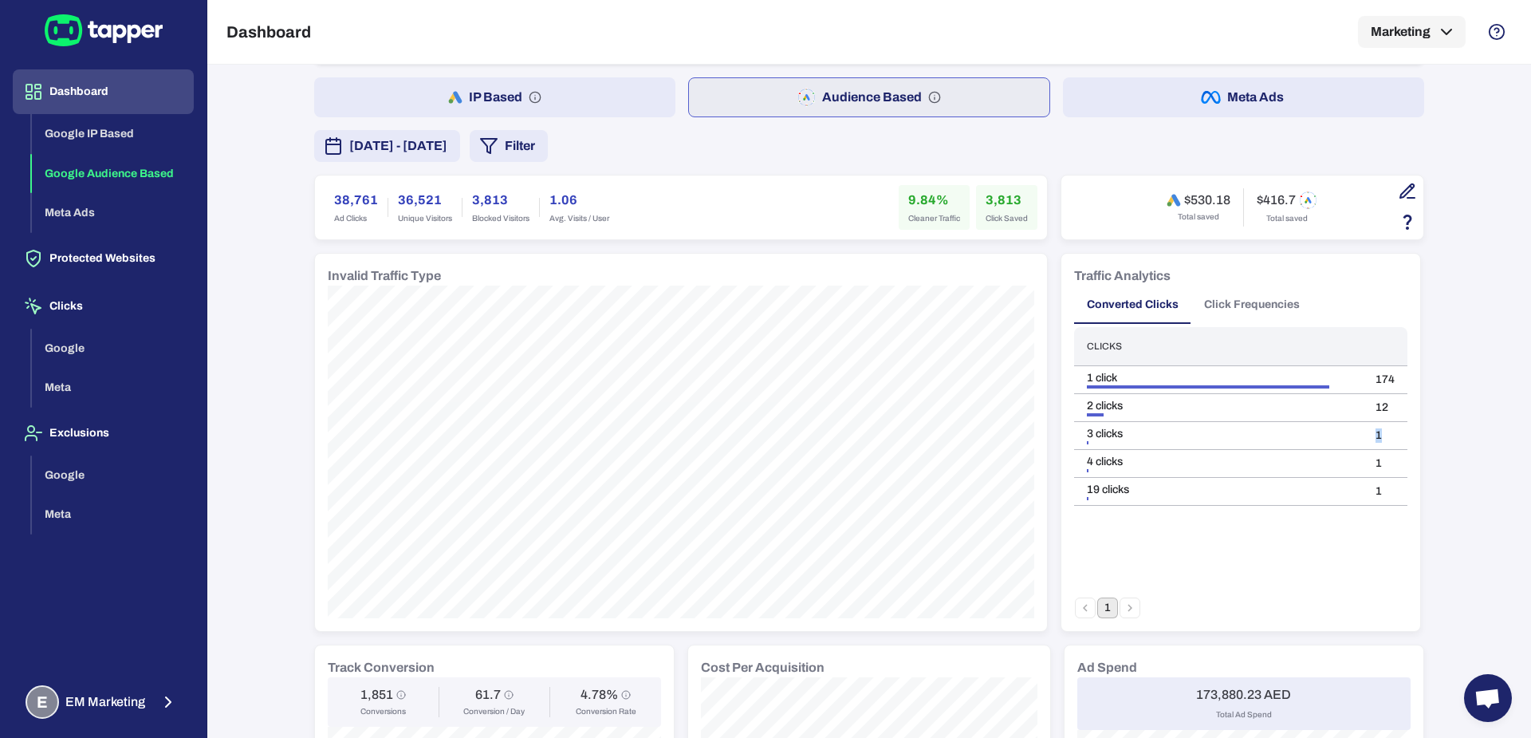
copy td "1"
click at [149, 705] on button "E EM Marketing" at bounding box center [103, 702] width 181 height 46
click at [230, 699] on line "button" at bounding box center [231, 699] width 10 height 0
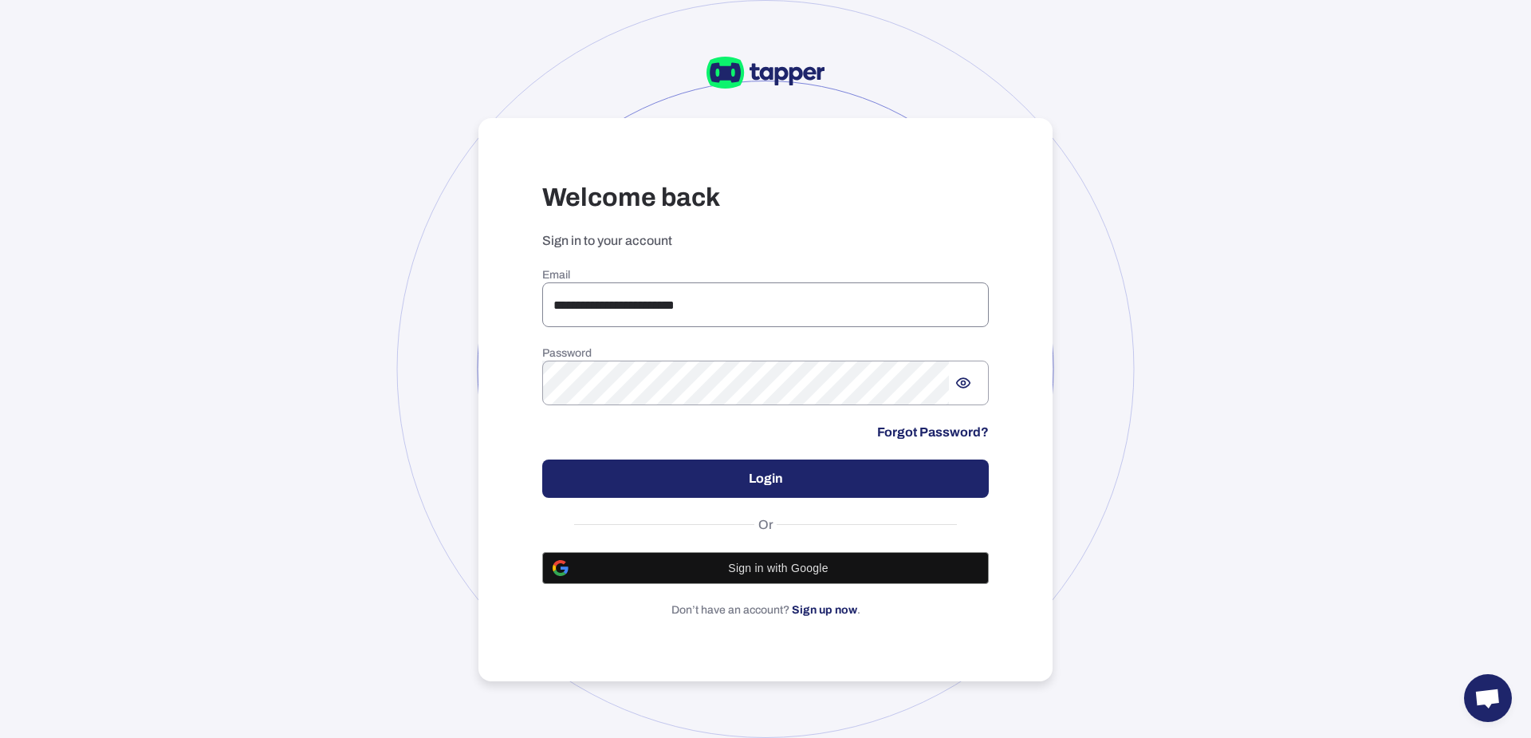
click at [589, 317] on input "**********" at bounding box center [765, 304] width 447 height 45
paste input "email"
type input "**********"
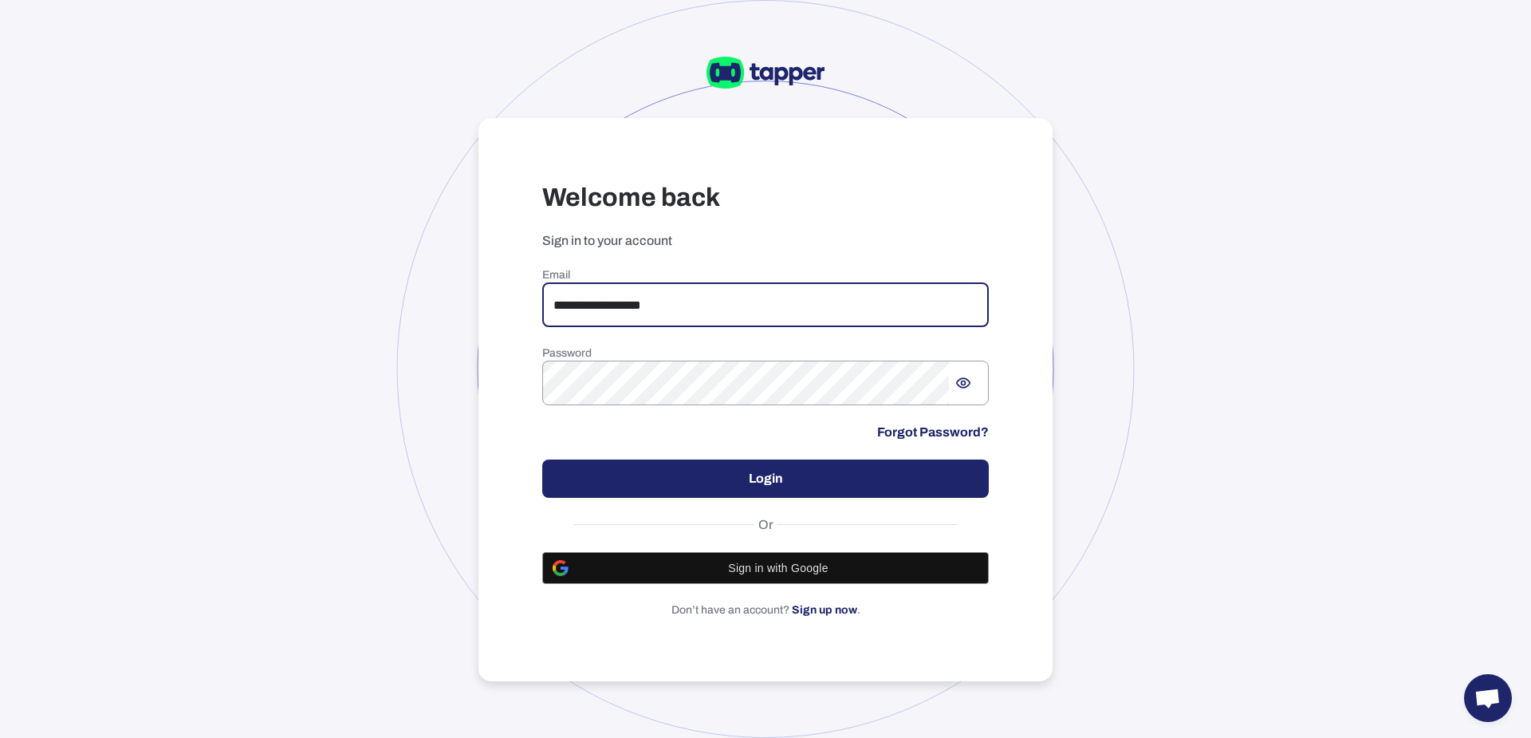
click at [673, 461] on button "Login" at bounding box center [765, 478] width 447 height 38
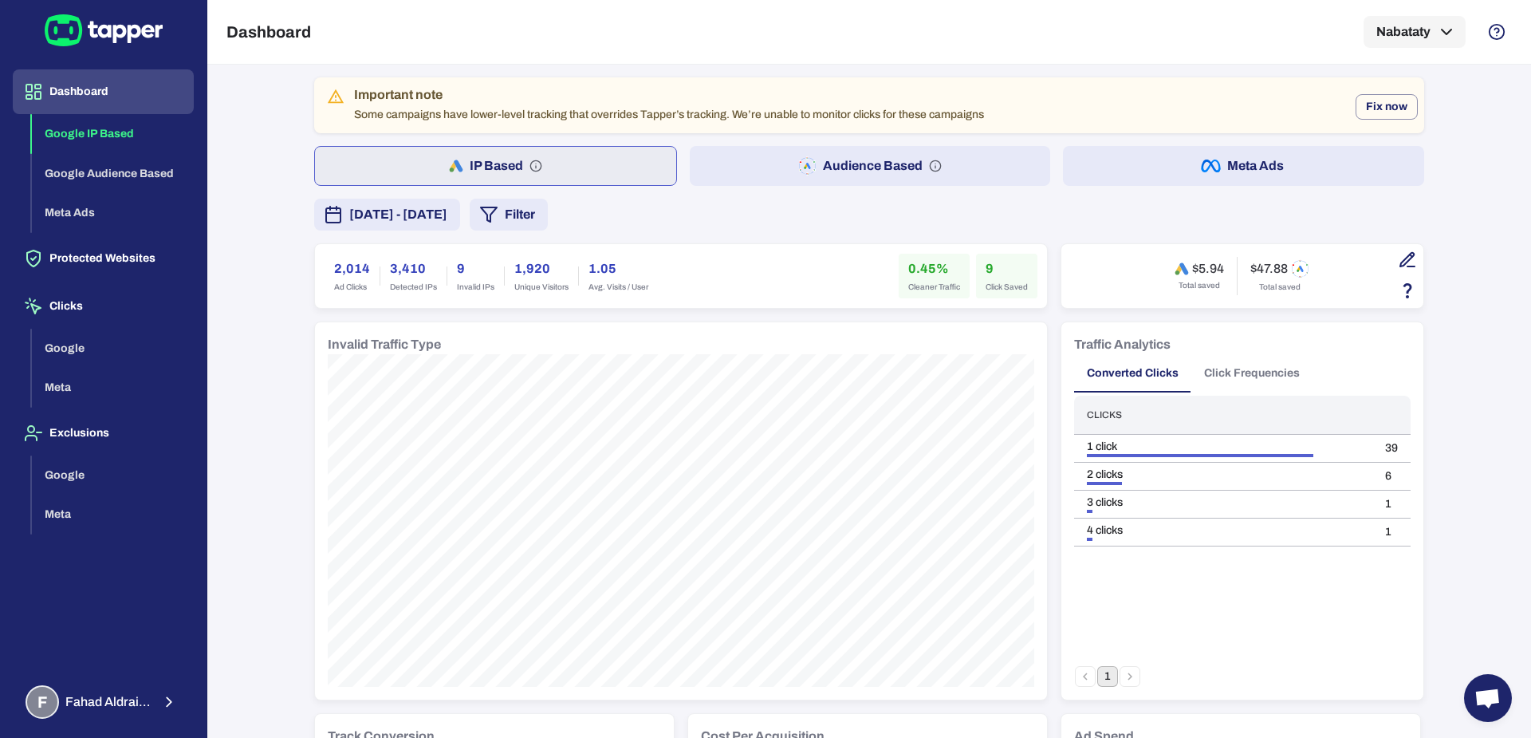
click at [777, 166] on button "Audience Based" at bounding box center [870, 166] width 361 height 40
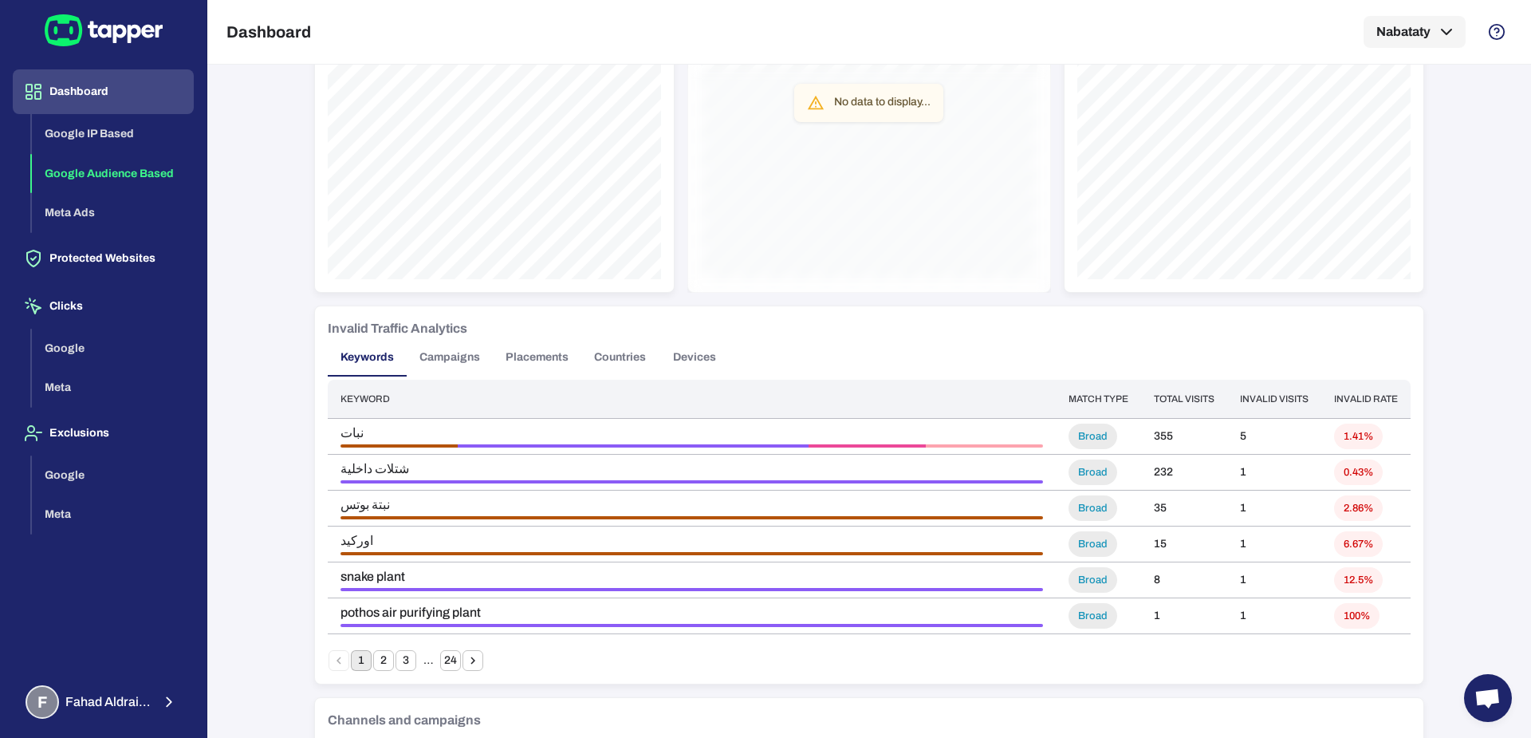
scroll to position [1147, 0]
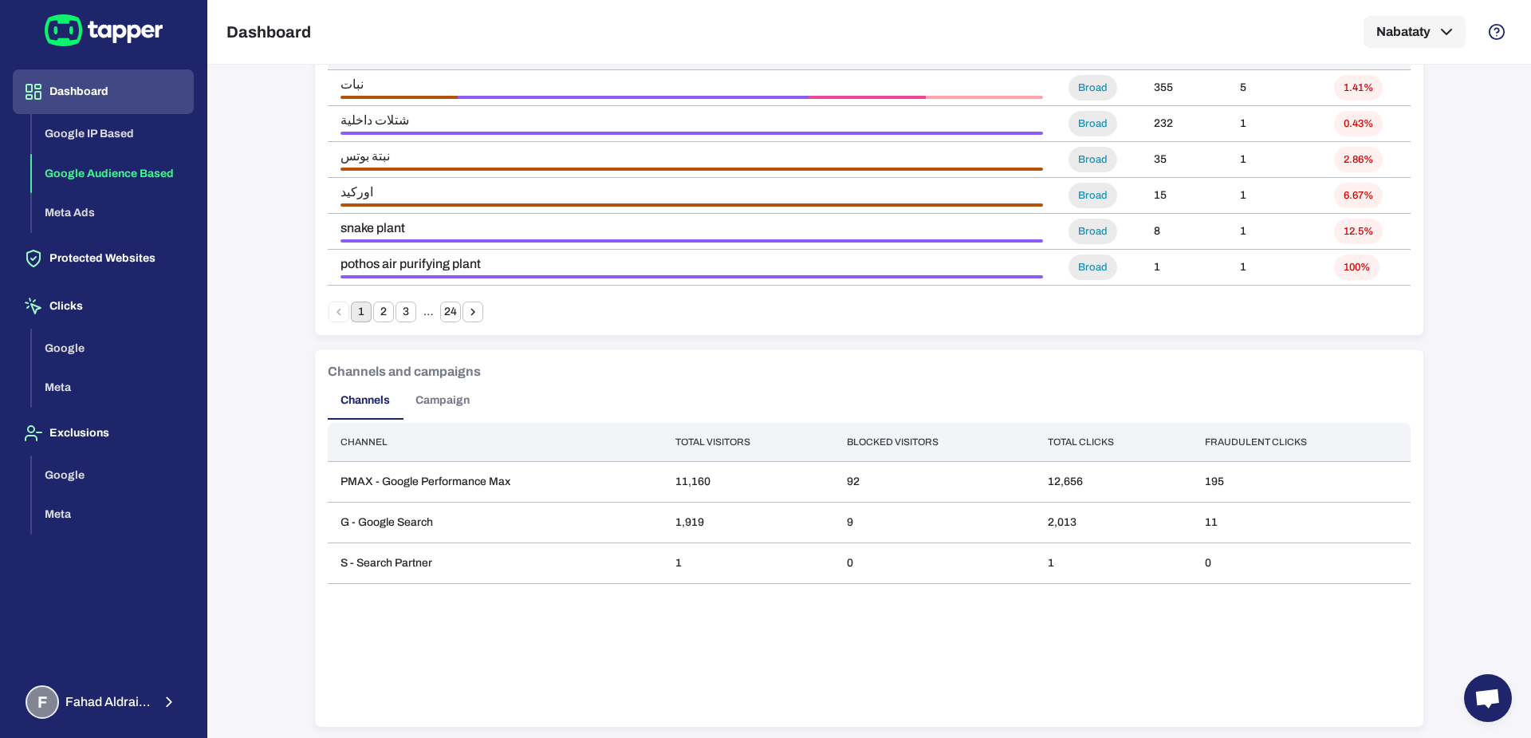
click at [418, 404] on button "Campaign" at bounding box center [443, 400] width 80 height 38
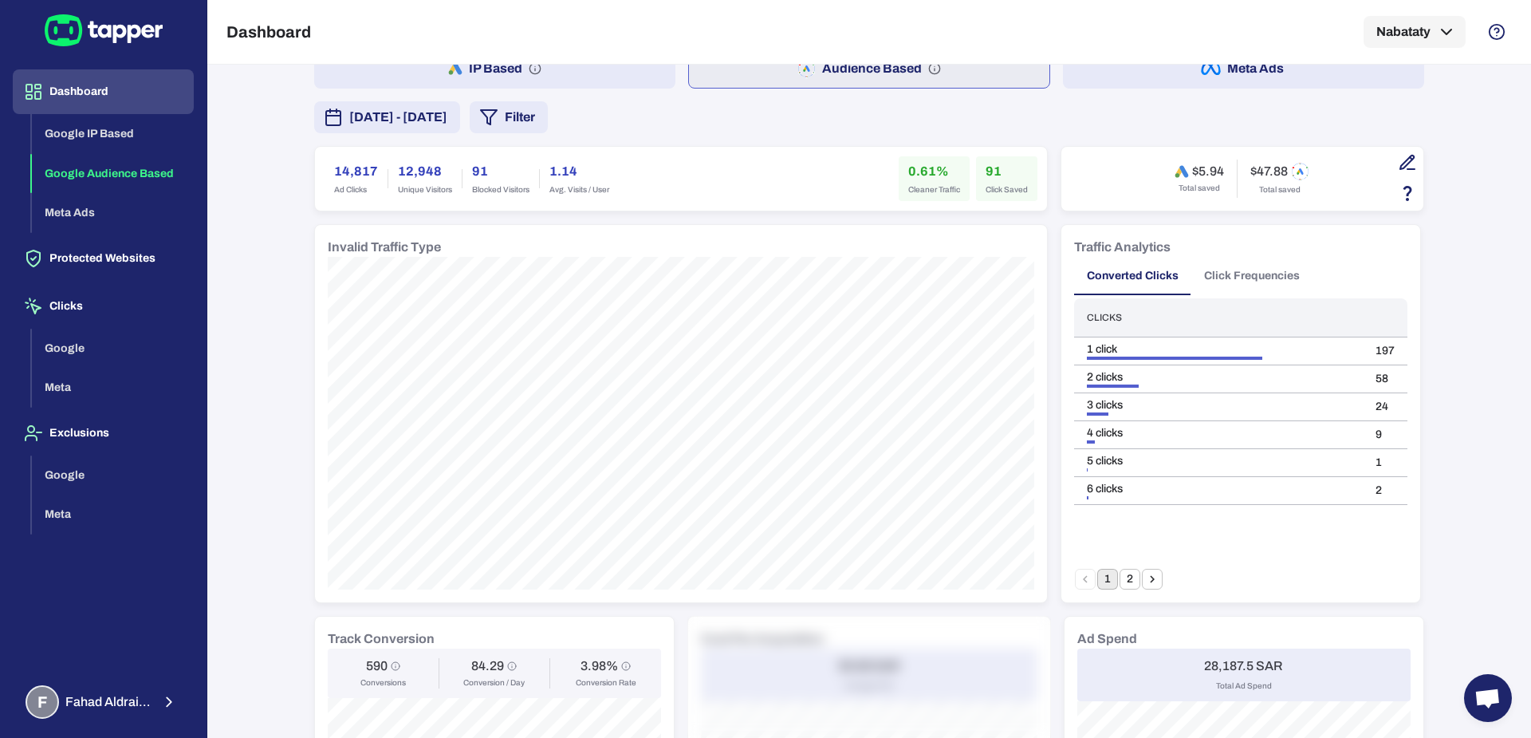
scroll to position [0, 0]
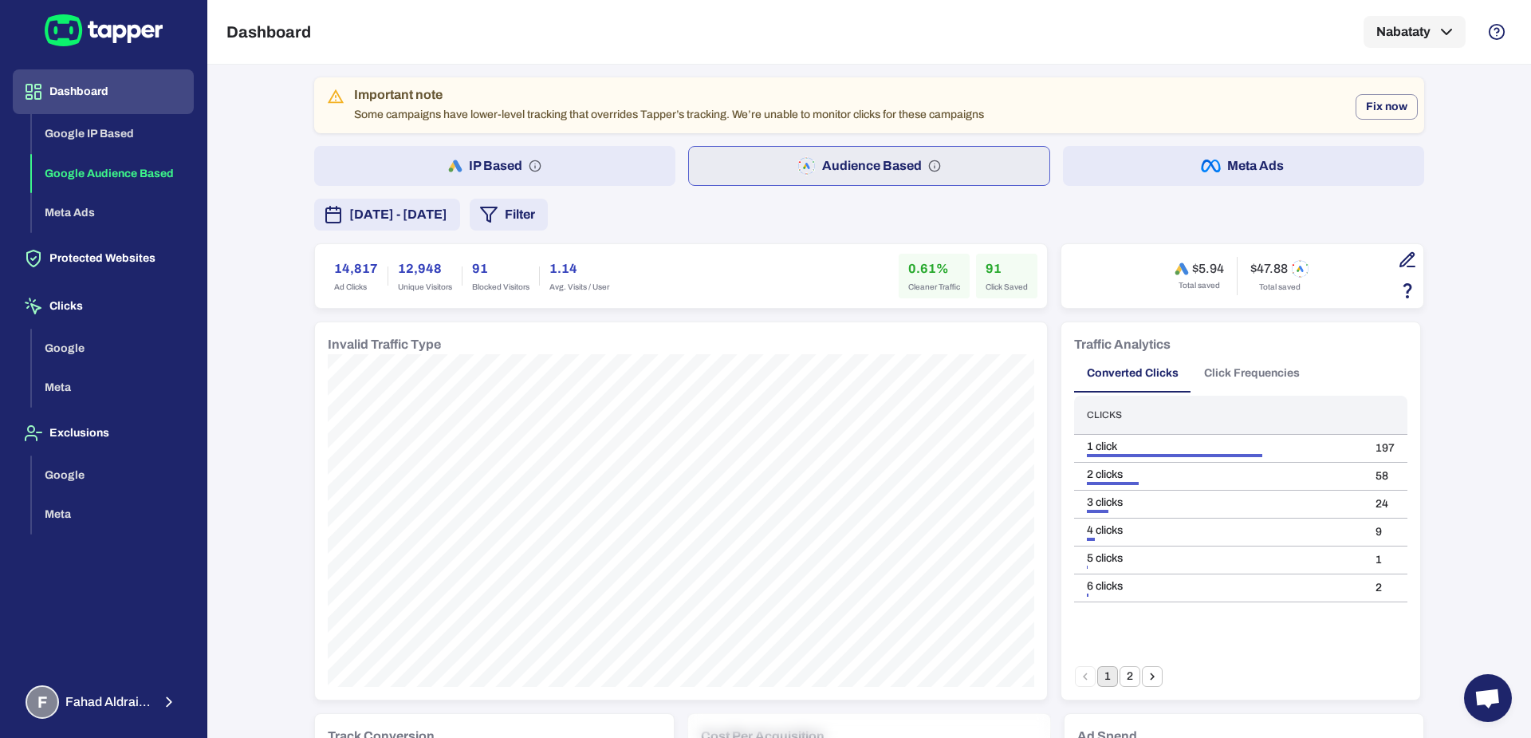
click at [460, 201] on button "[DATE] - [DATE]" at bounding box center [387, 215] width 146 height 32
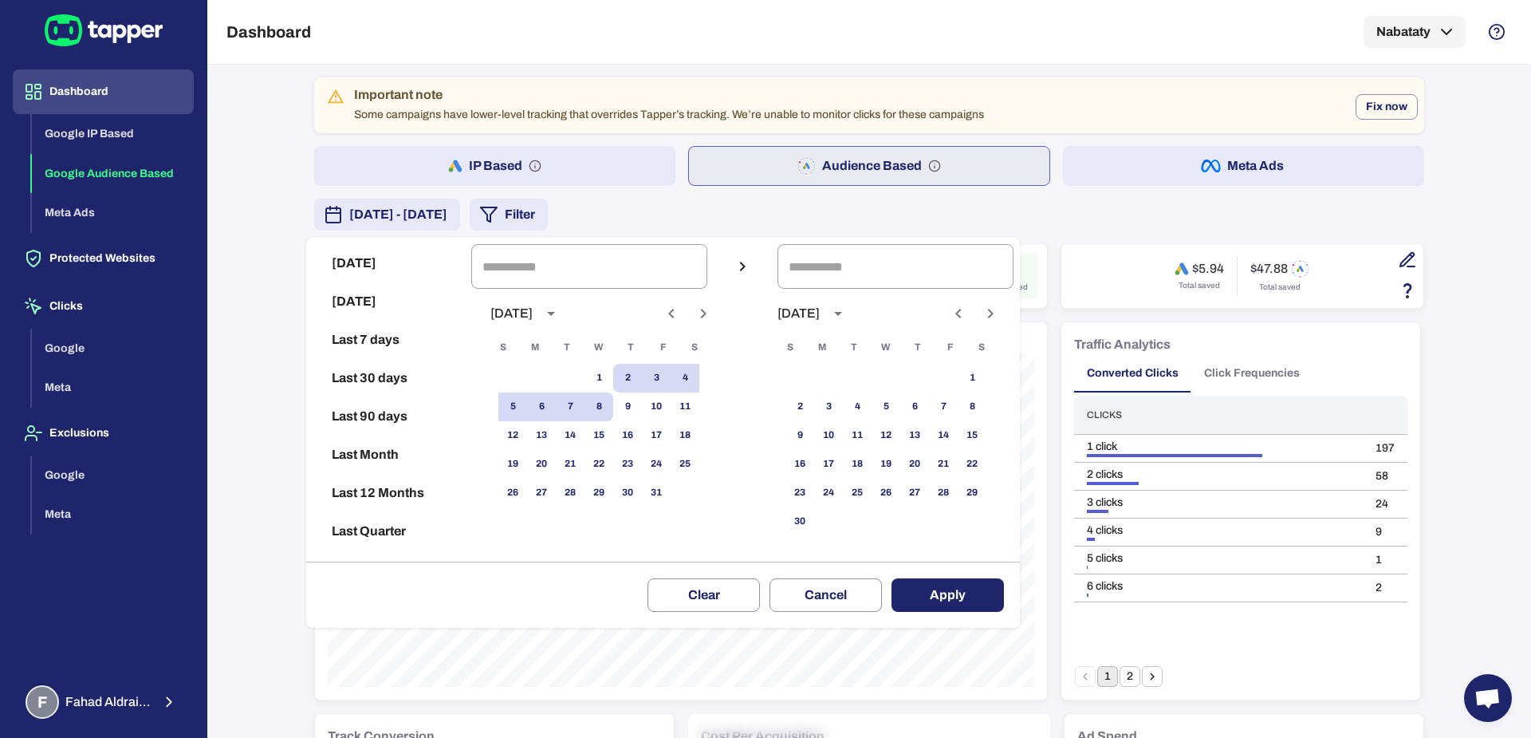
click at [1112, 175] on div at bounding box center [765, 369] width 1531 height 738
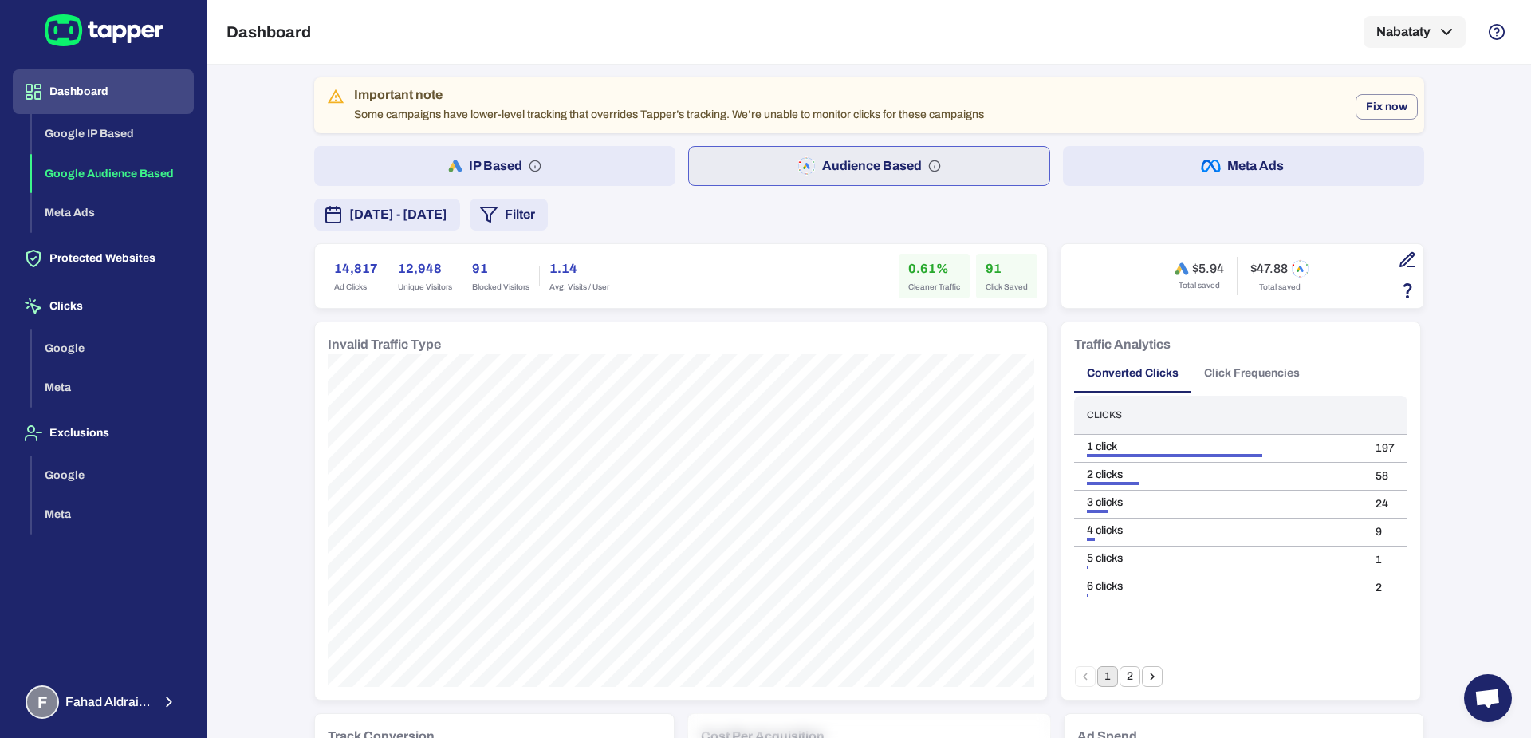
click at [1069, 159] on button "Meta Ads" at bounding box center [1243, 166] width 361 height 40
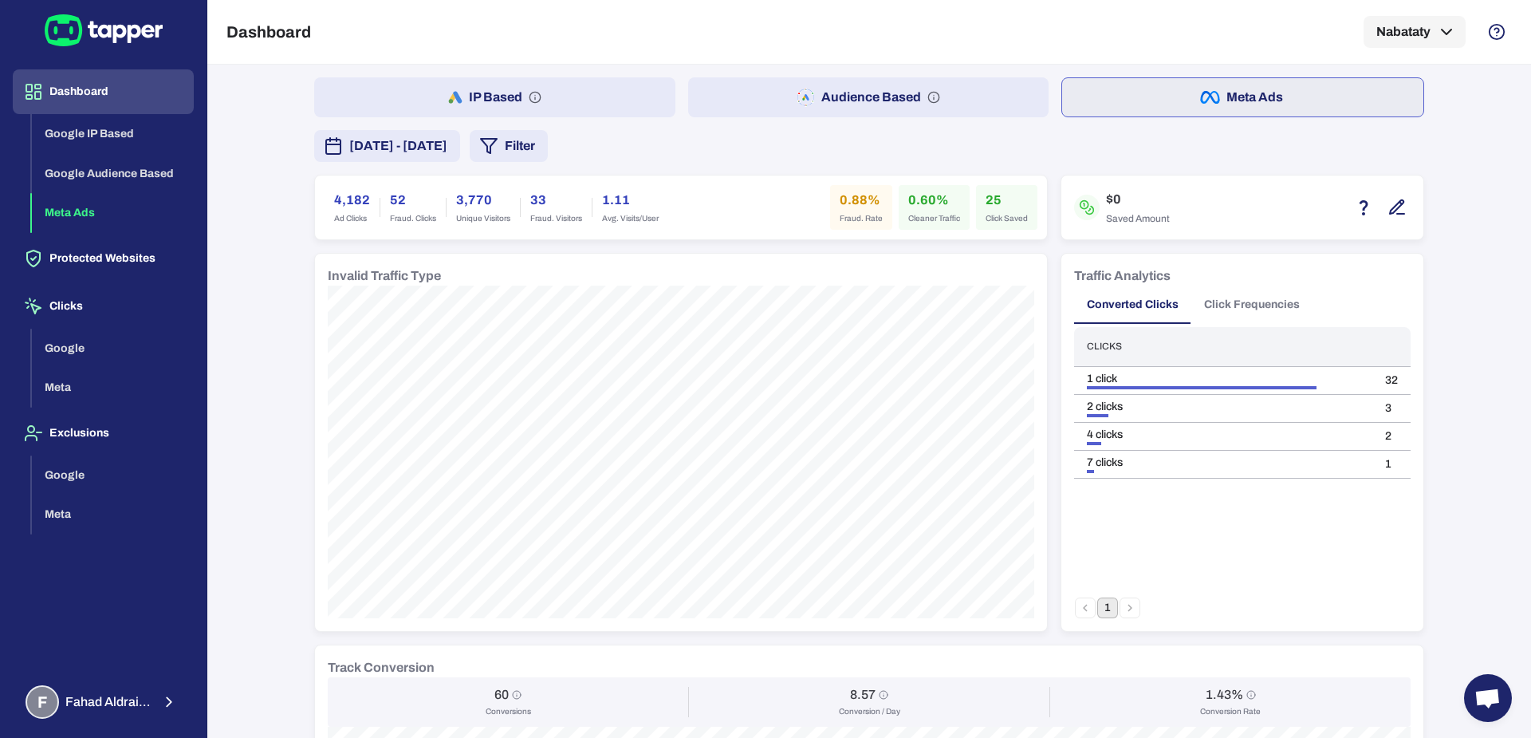
click at [764, 95] on button "Audience Based" at bounding box center [868, 97] width 361 height 40
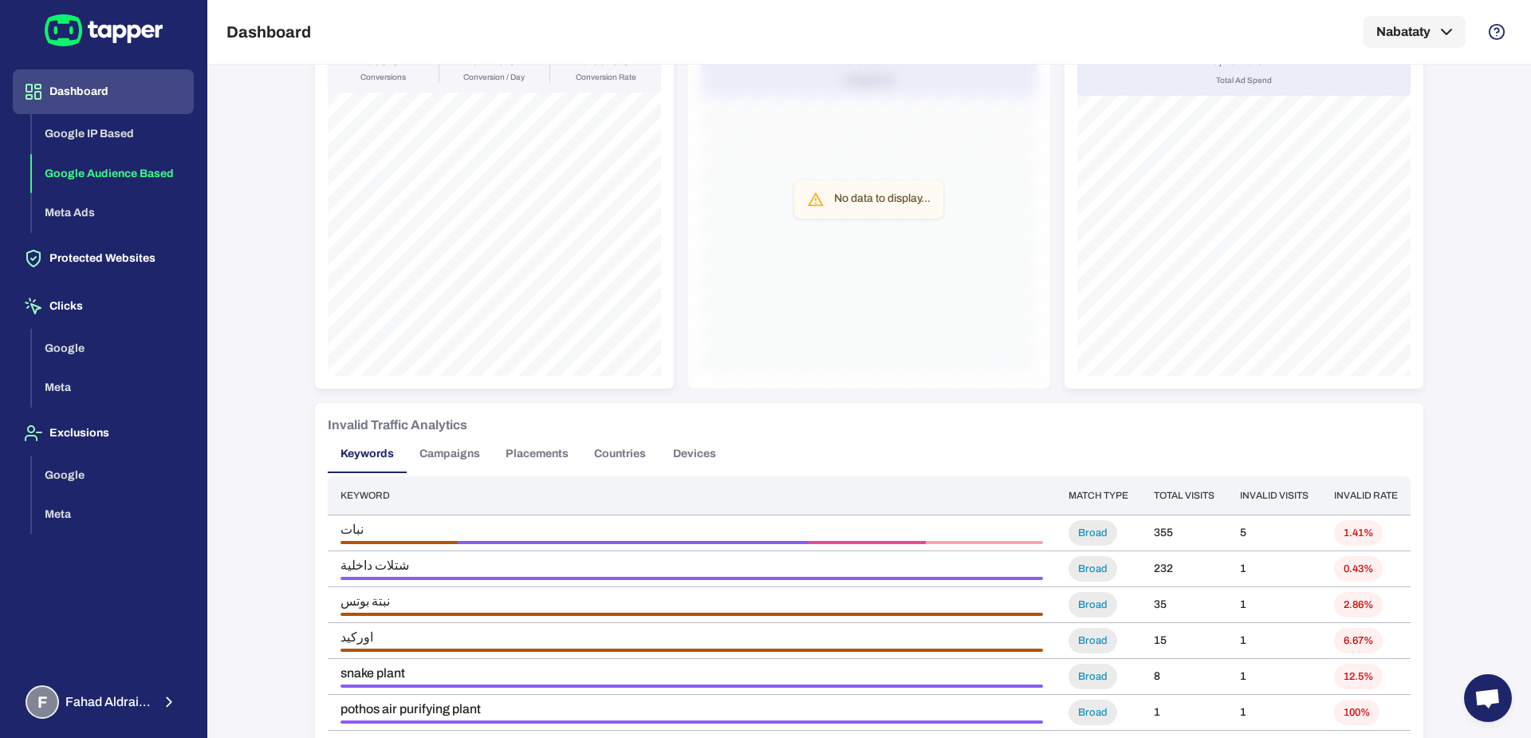
scroll to position [1147, 0]
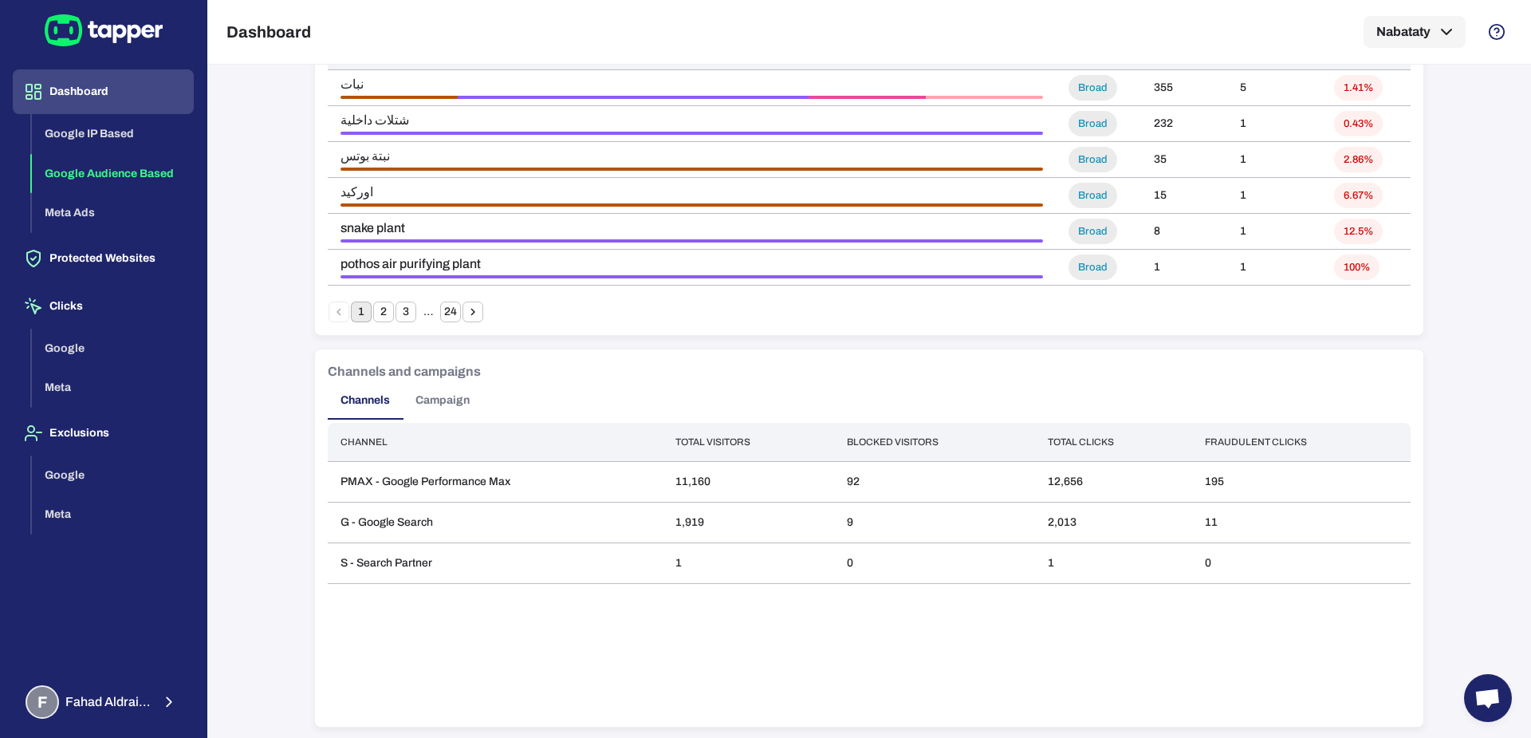
click at [424, 401] on button "Campaign" at bounding box center [443, 400] width 80 height 38
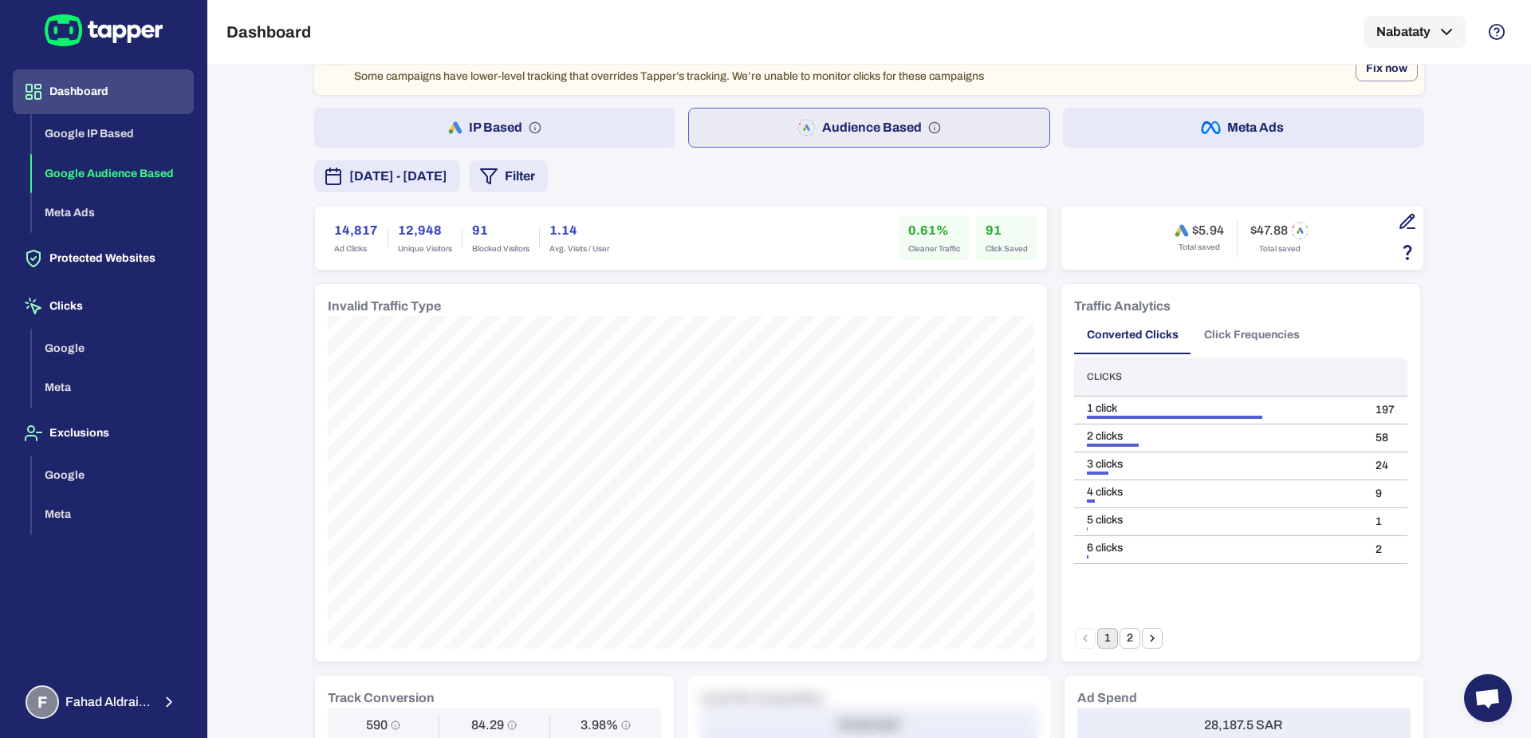
scroll to position [33, 0]
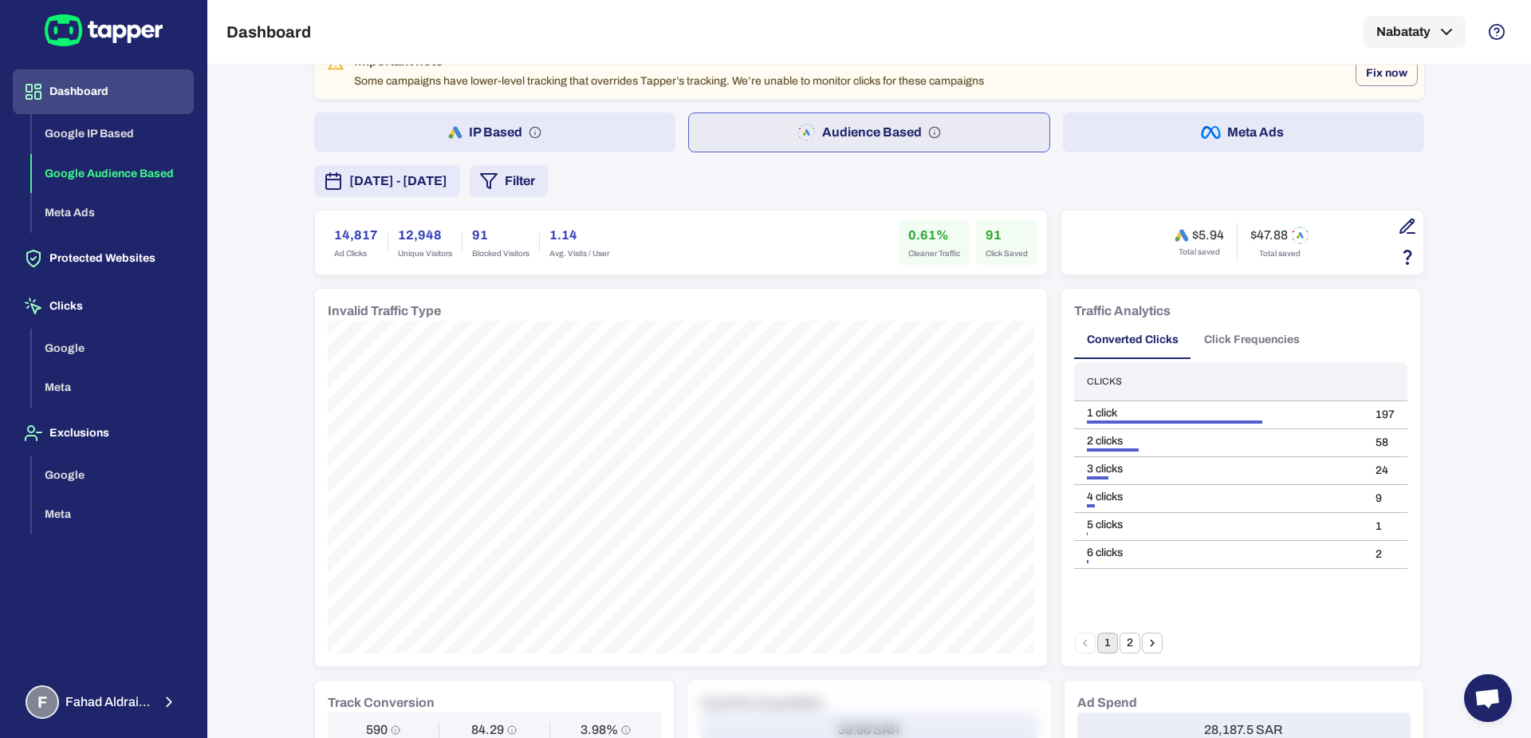
click at [1379, 220] on div "$5.94 Total saved $47.88 Total saved" at bounding box center [1242, 243] width 362 height 64
click at [1401, 228] on icon "button" at bounding box center [1407, 226] width 19 height 19
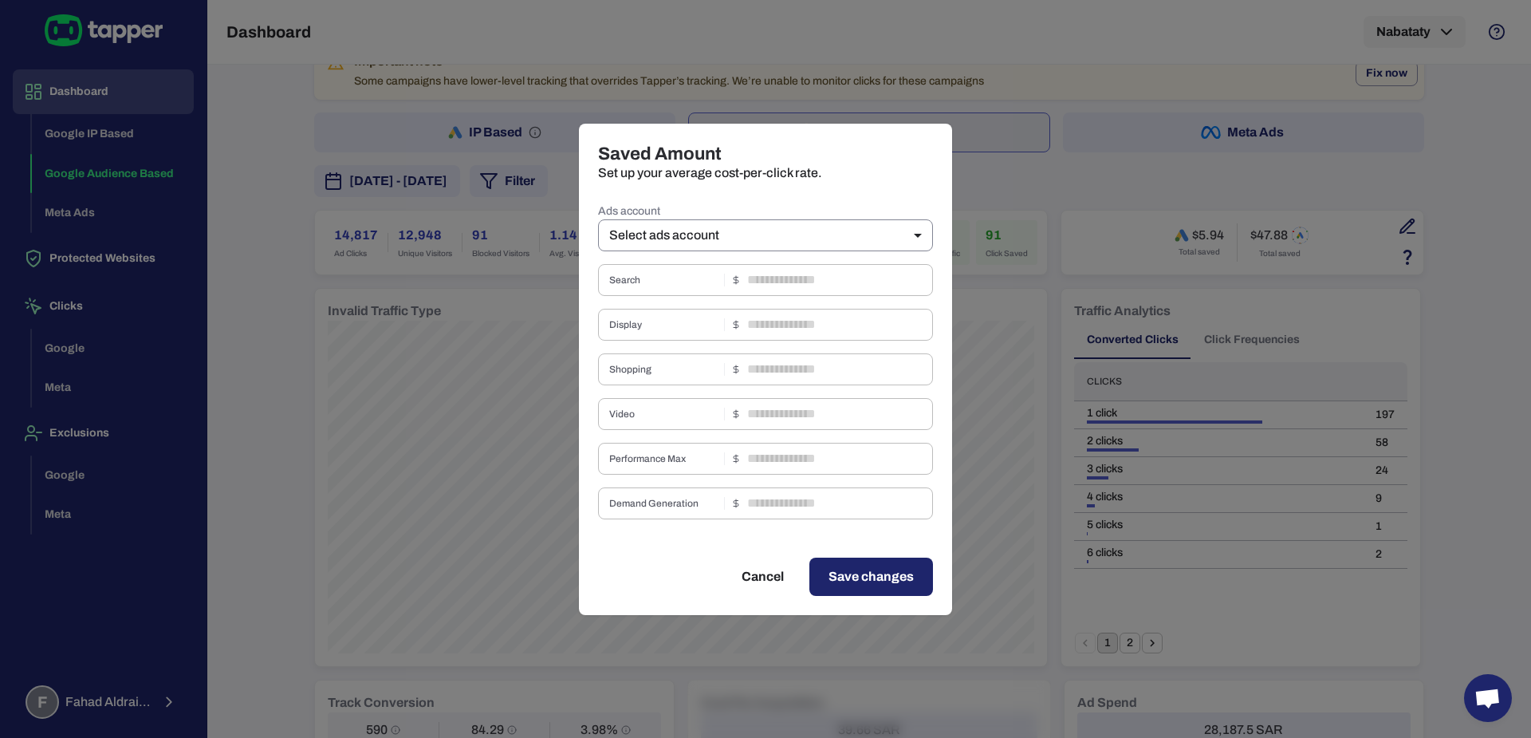
click at [786, 223] on body "Dashboard Google IP Based Google Audience Based Meta Ads Protected Websites Cli…" at bounding box center [765, 369] width 1531 height 738
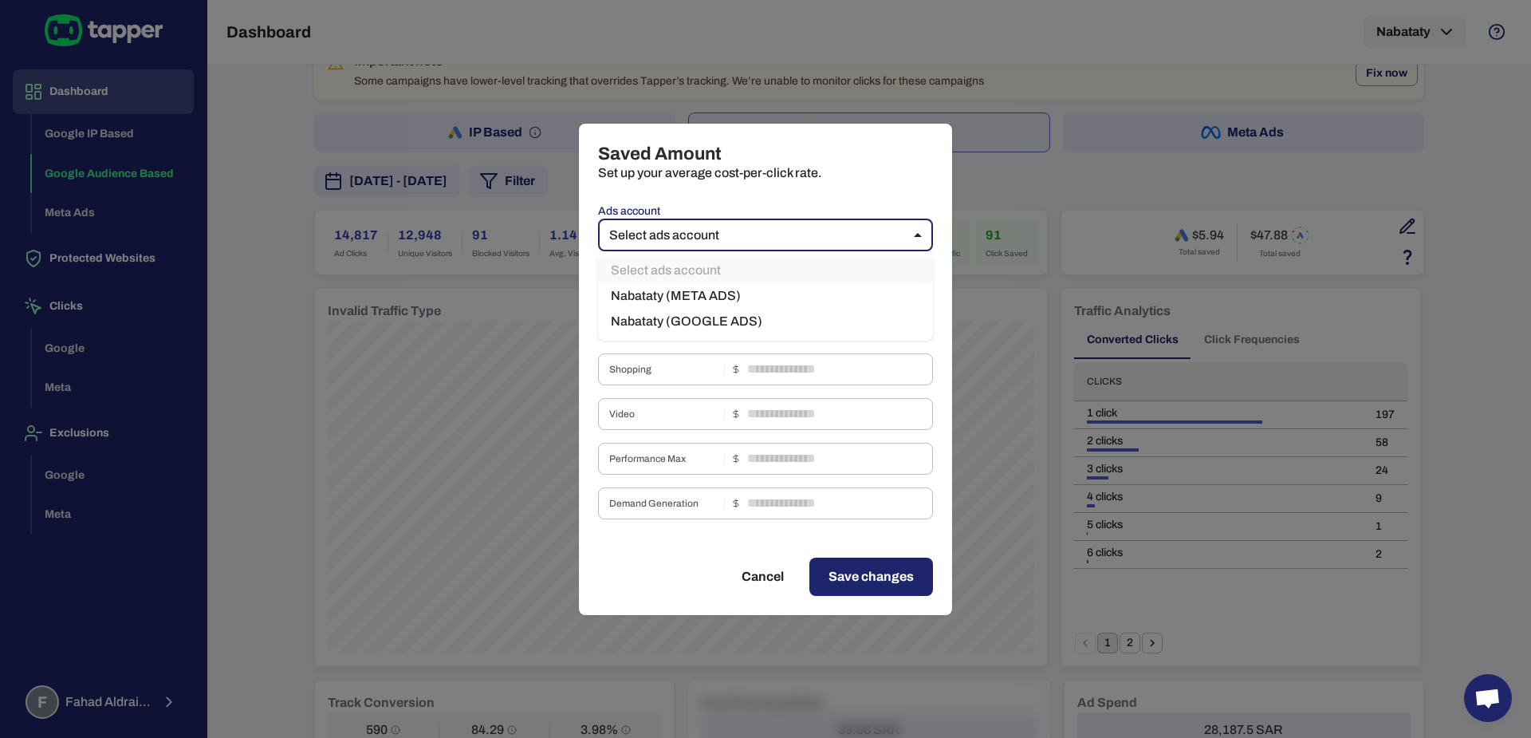
click at [767, 288] on li "Nabataty (META ADS)" at bounding box center [765, 296] width 335 height 26
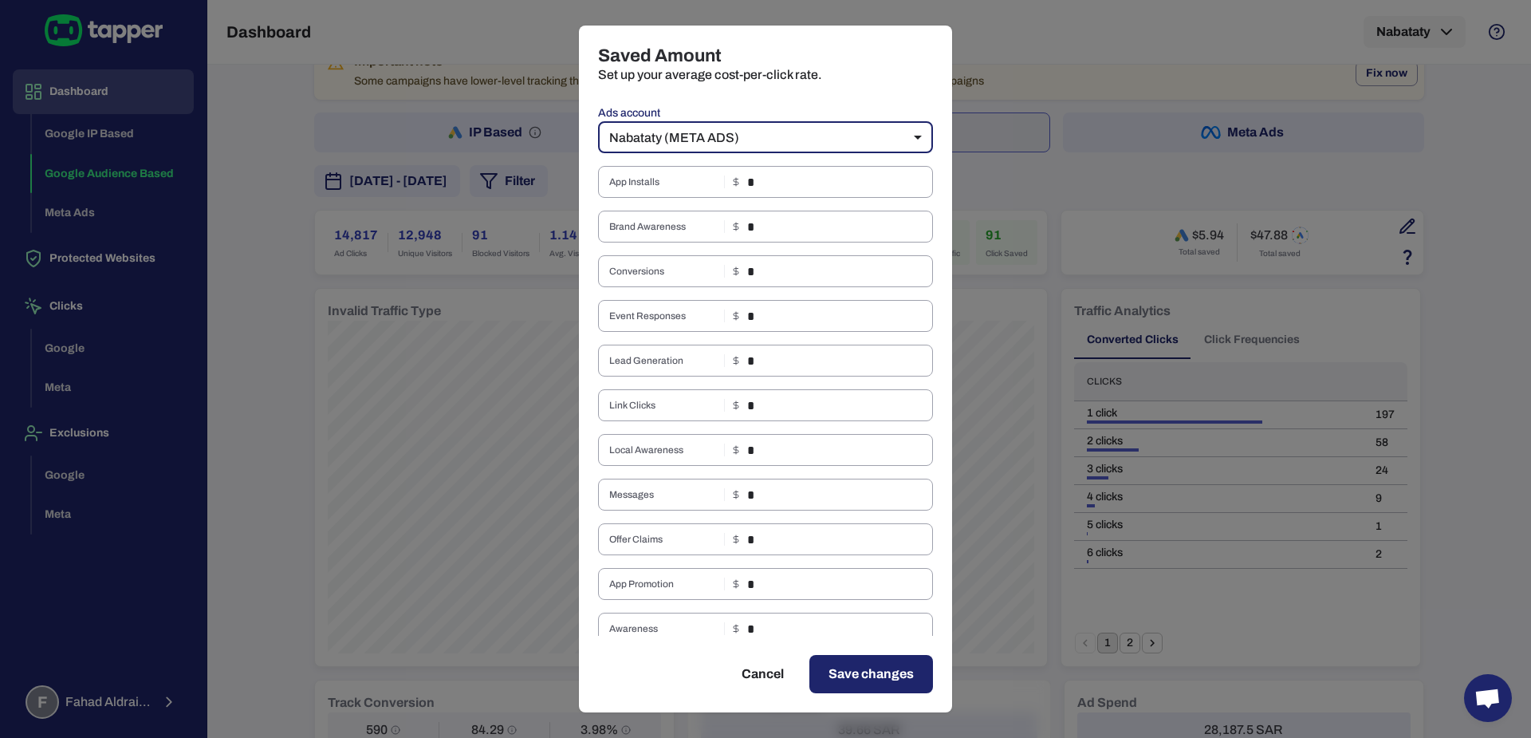
click at [815, 155] on div "Ads account Nabataty (META ADS) *** ​ App Installs * ​ Brand Awareness * ​ Conv…" at bounding box center [765, 663] width 335 height 1123
click at [813, 144] on body "Dashboard Google IP Based Google Audience Based Meta Ads Protected Websites Cli…" at bounding box center [765, 369] width 1531 height 738
click at [794, 218] on li "Nabataty (GOOGLE ADS)" at bounding box center [757, 224] width 335 height 26
type input "***"
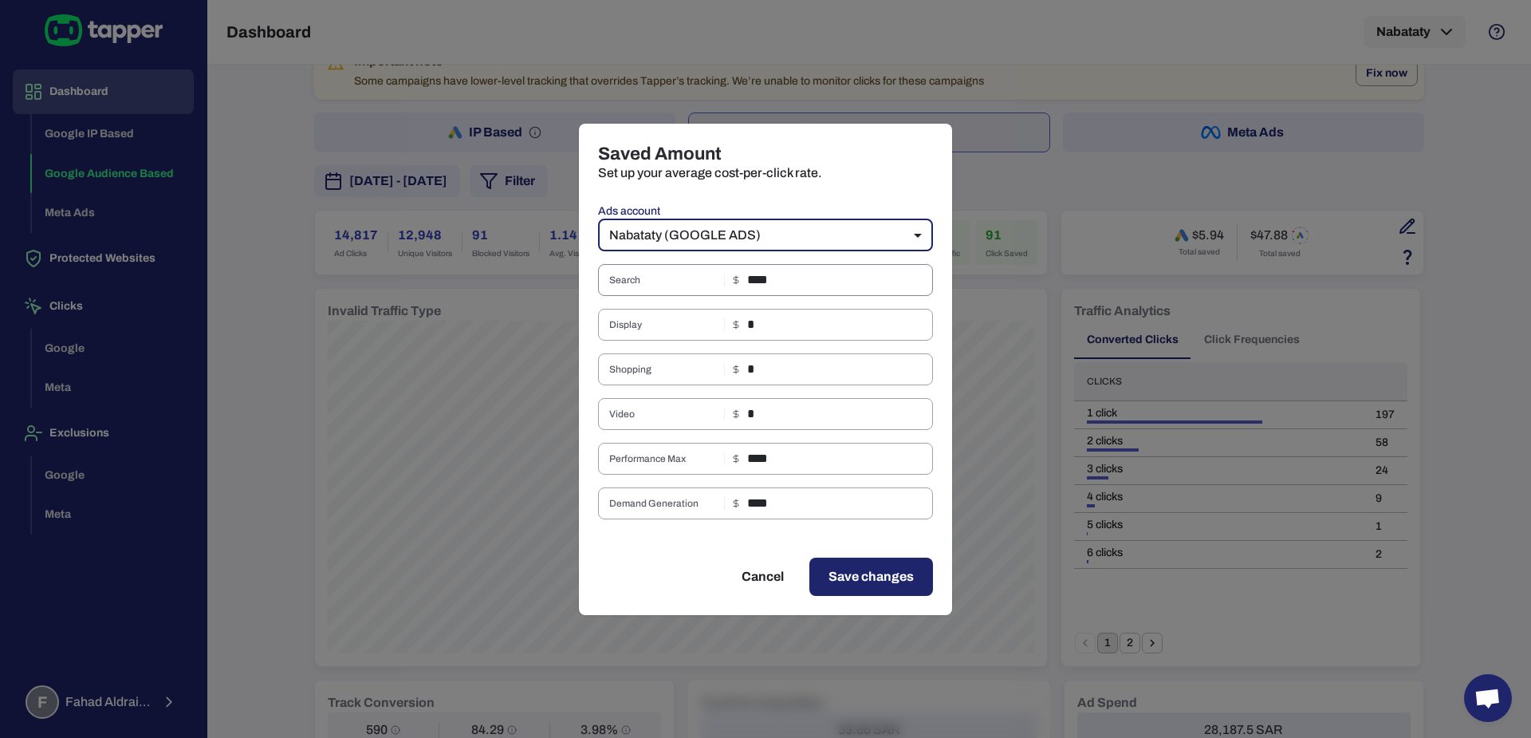
click at [808, 278] on input "****" at bounding box center [840, 280] width 186 height 32
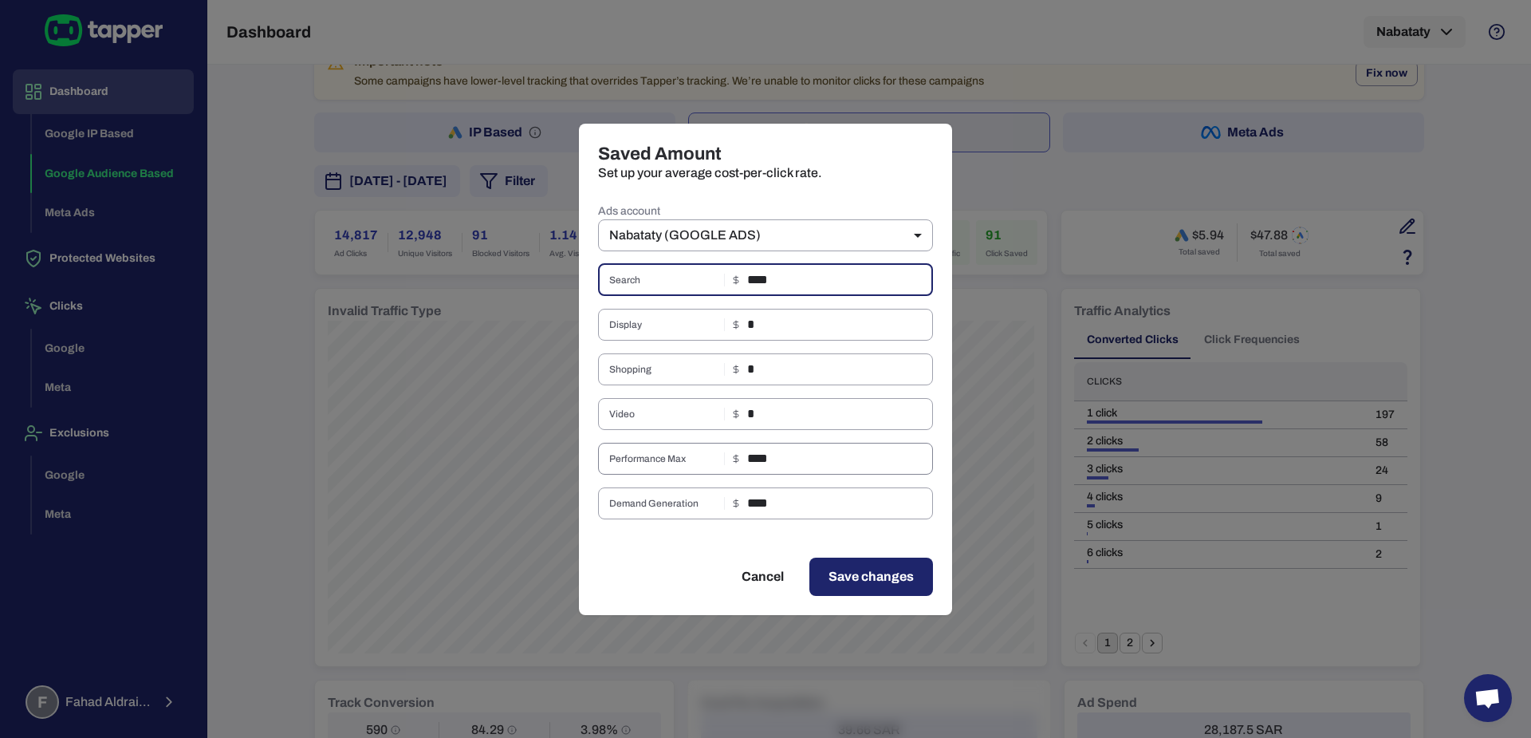
type input "****"
click at [801, 455] on input "****" at bounding box center [840, 459] width 186 height 32
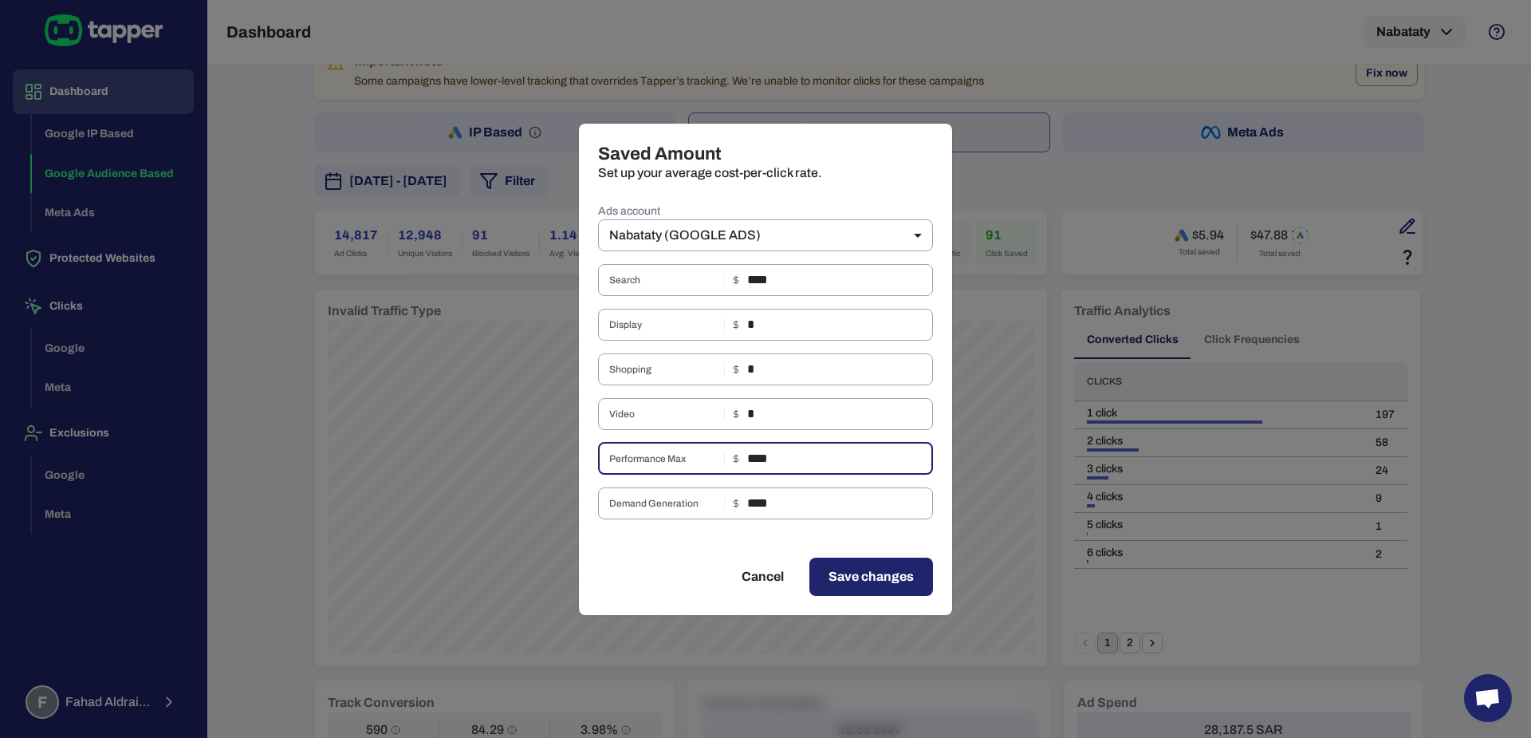
type input "****"
click at [894, 588] on button "Save changes" at bounding box center [871, 576] width 124 height 38
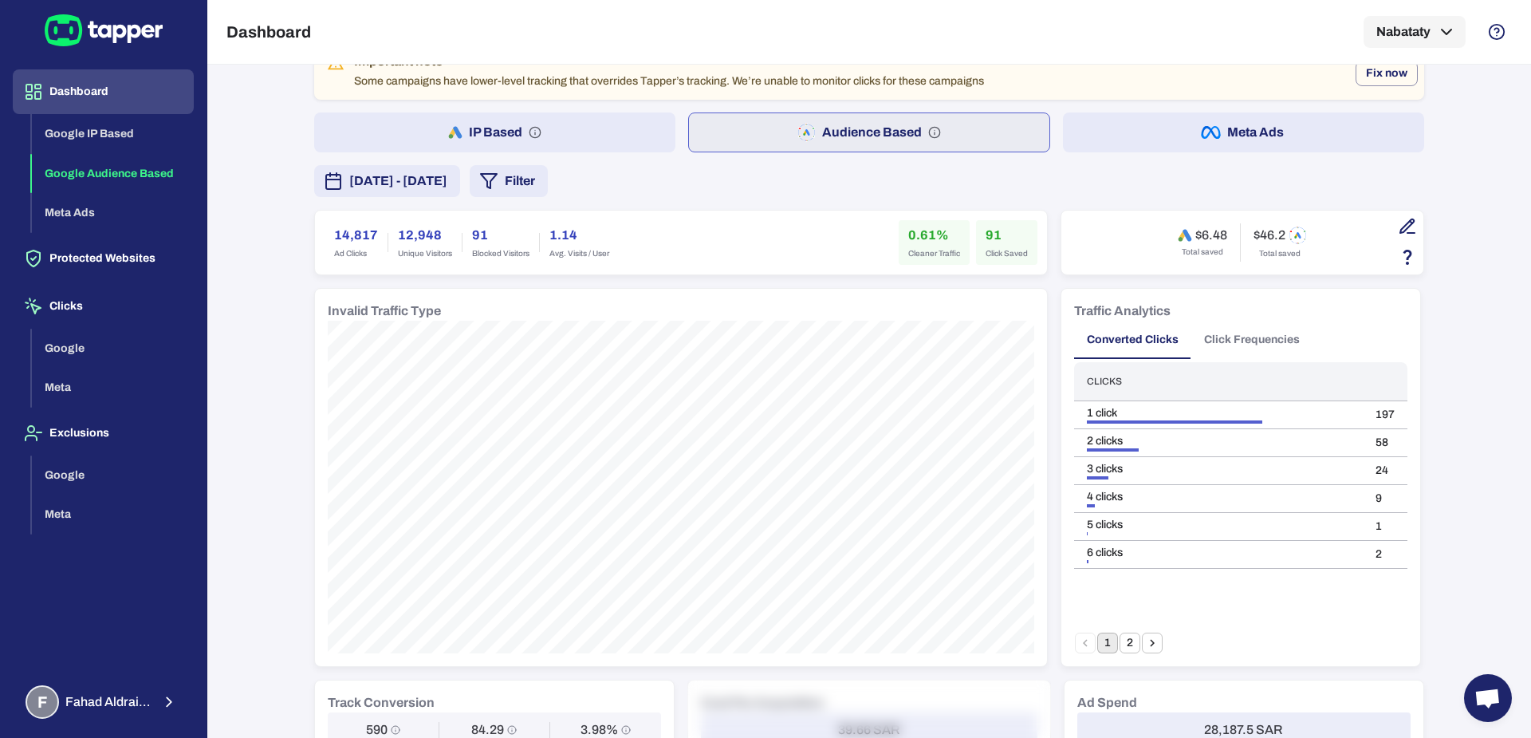
click at [460, 166] on button "[DATE] - [DATE]" at bounding box center [387, 181] width 146 height 32
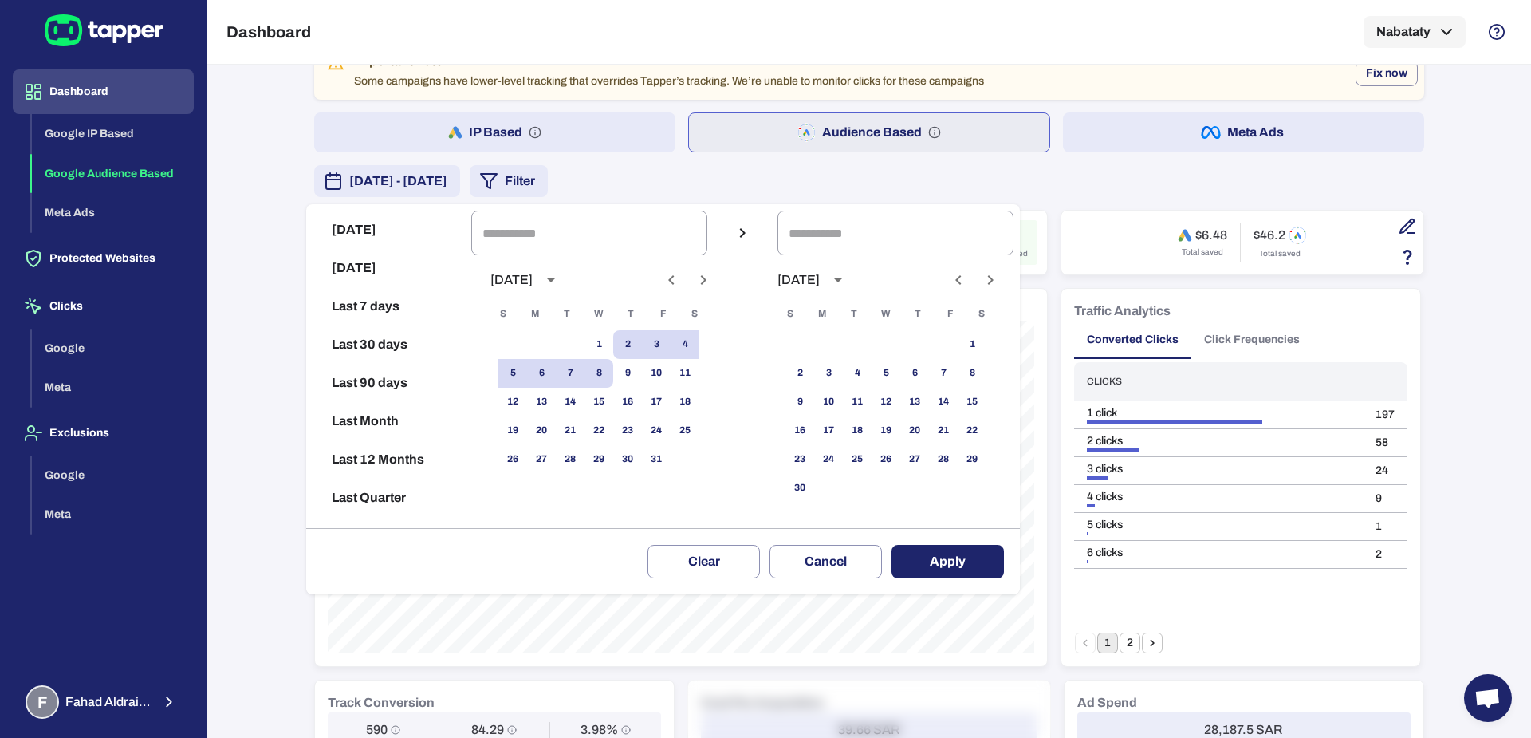
click at [681, 286] on icon "Previous month" at bounding box center [671, 279] width 19 height 19
click at [546, 345] on button "1" at bounding box center [541, 344] width 29 height 29
type input "**********"
click at [575, 454] on button "30" at bounding box center [570, 459] width 29 height 29
type input "**********"
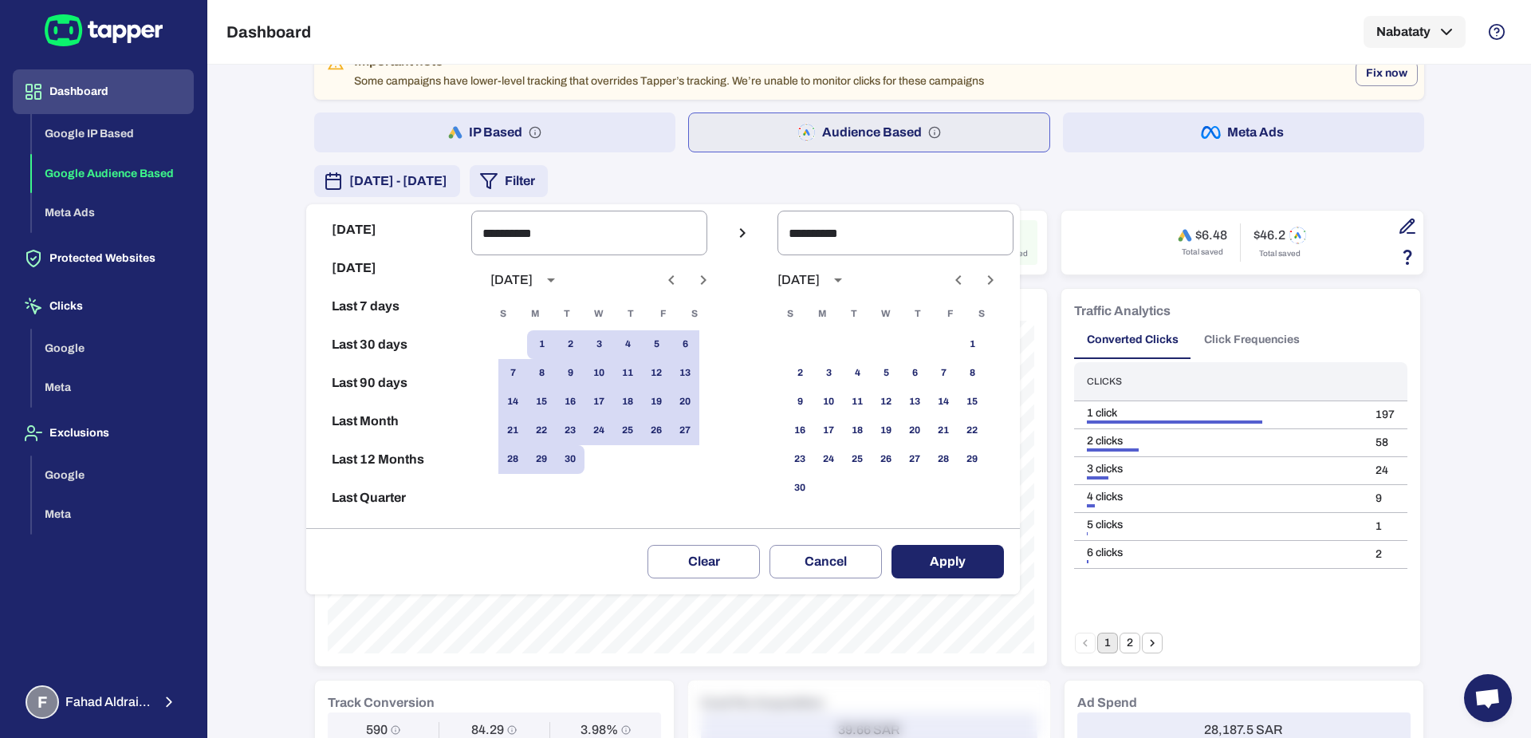
click at [946, 559] on button "Apply" at bounding box center [947, 561] width 112 height 33
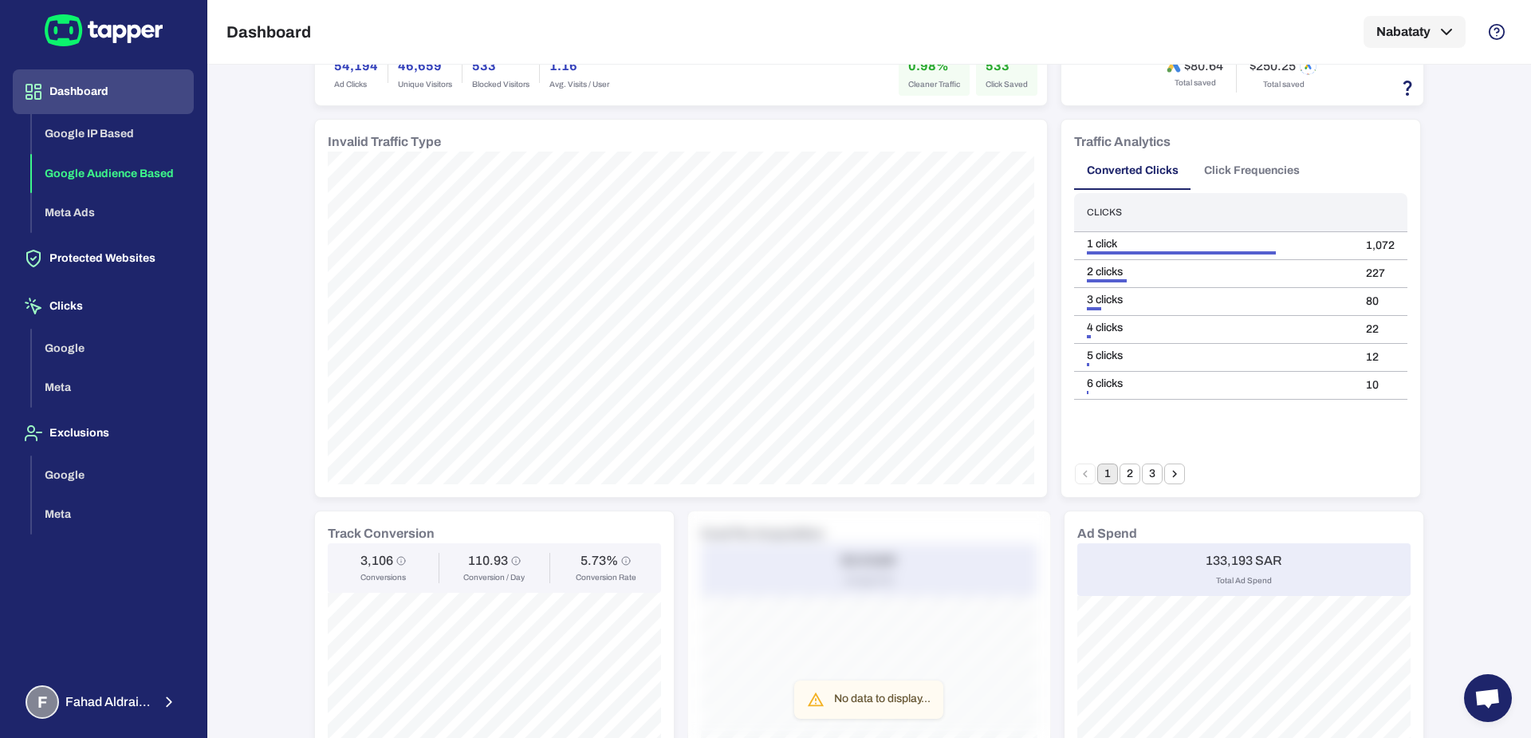
scroll to position [211, 0]
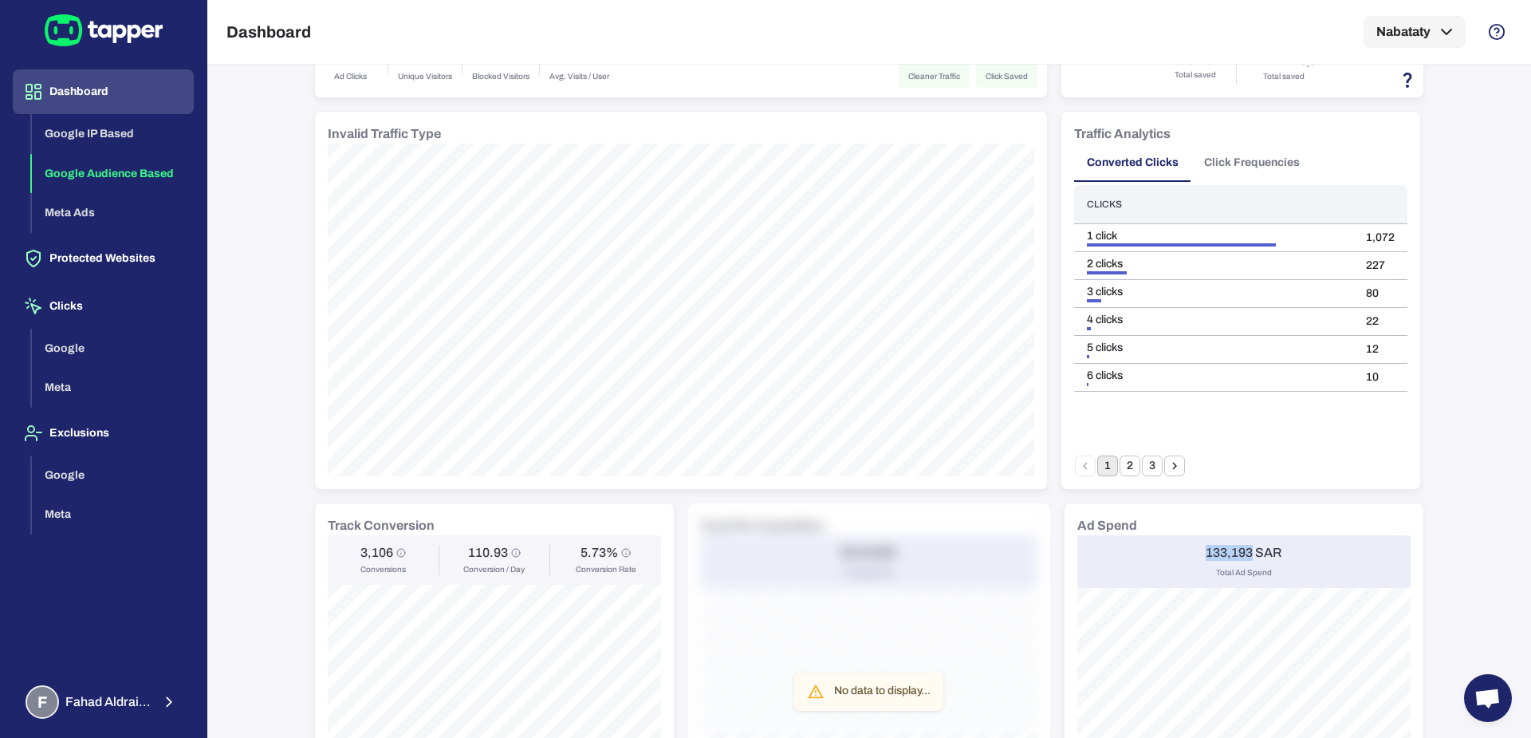
drag, startPoint x: 1197, startPoint y: 551, endPoint x: 1243, endPoint y: 554, distance: 46.4
click at [1243, 554] on h6 "133,193 SAR" at bounding box center [1244, 553] width 77 height 16
copy h6 "133,193"
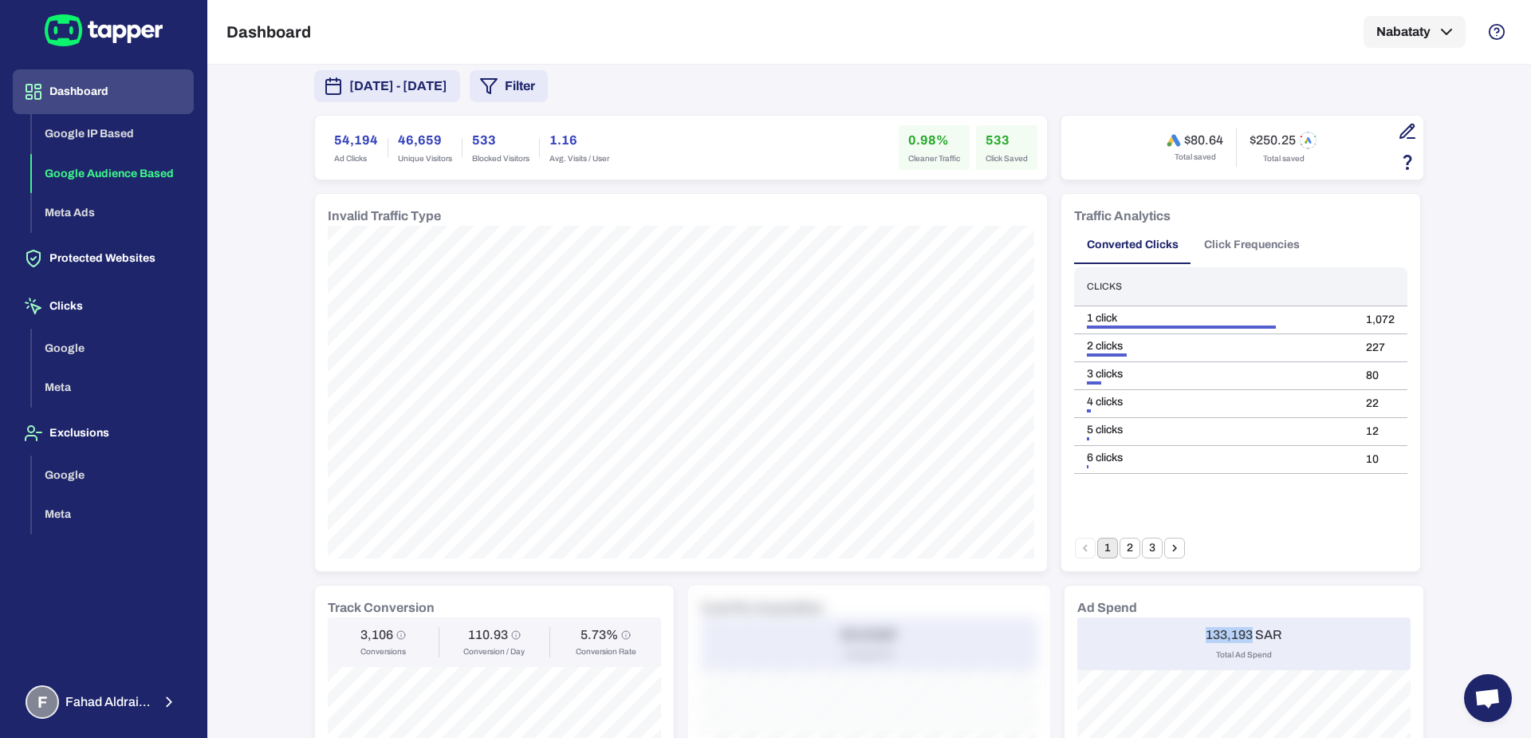
scroll to position [134, 0]
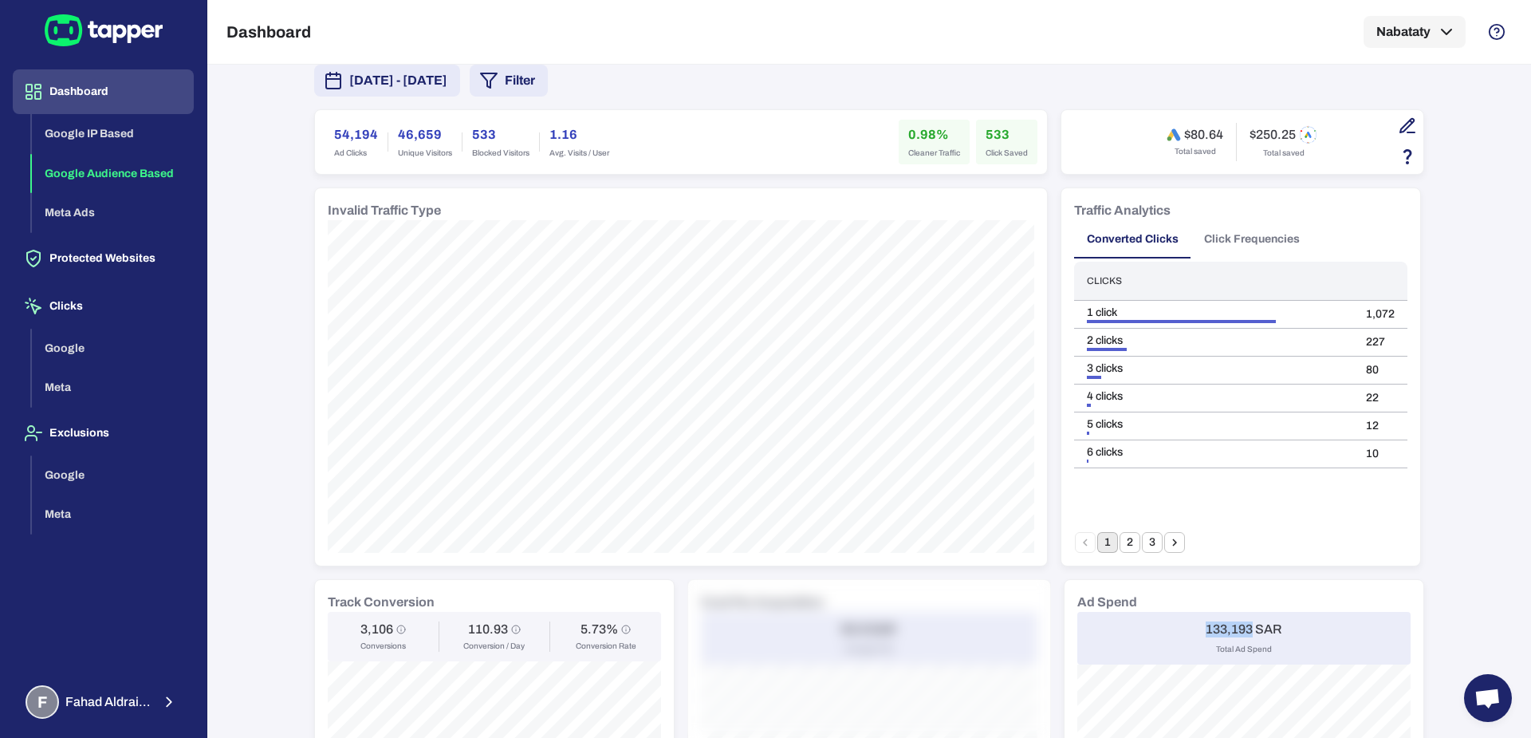
click at [360, 629] on h6 "3,106" at bounding box center [376, 629] width 33 height 16
copy h6 "3,106"
click at [353, 135] on h6 "54,194" at bounding box center [356, 134] width 44 height 19
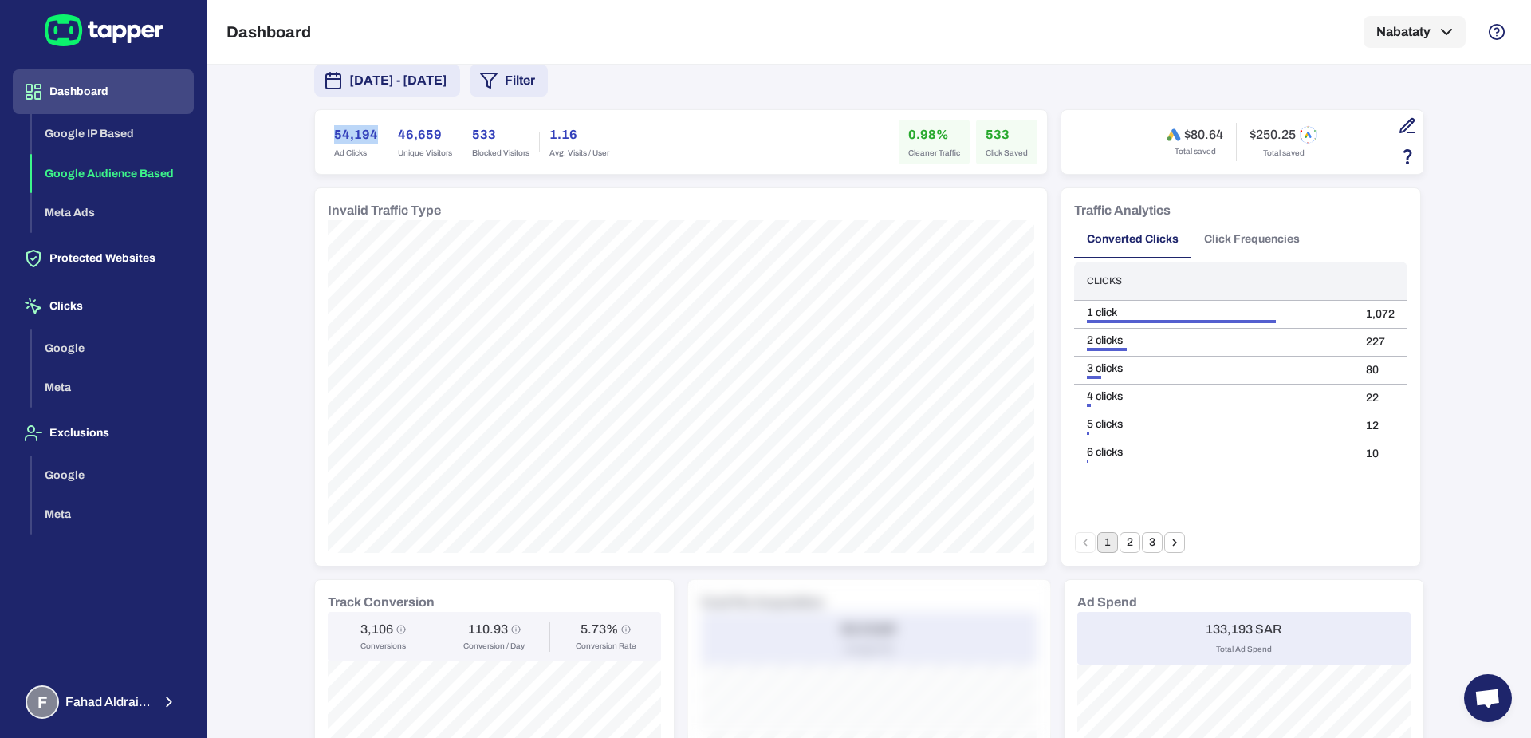
copy h6 "54,194"
click at [998, 125] on h6 "533" at bounding box center [1007, 134] width 42 height 19
click at [989, 131] on h6 "533" at bounding box center [1007, 134] width 42 height 19
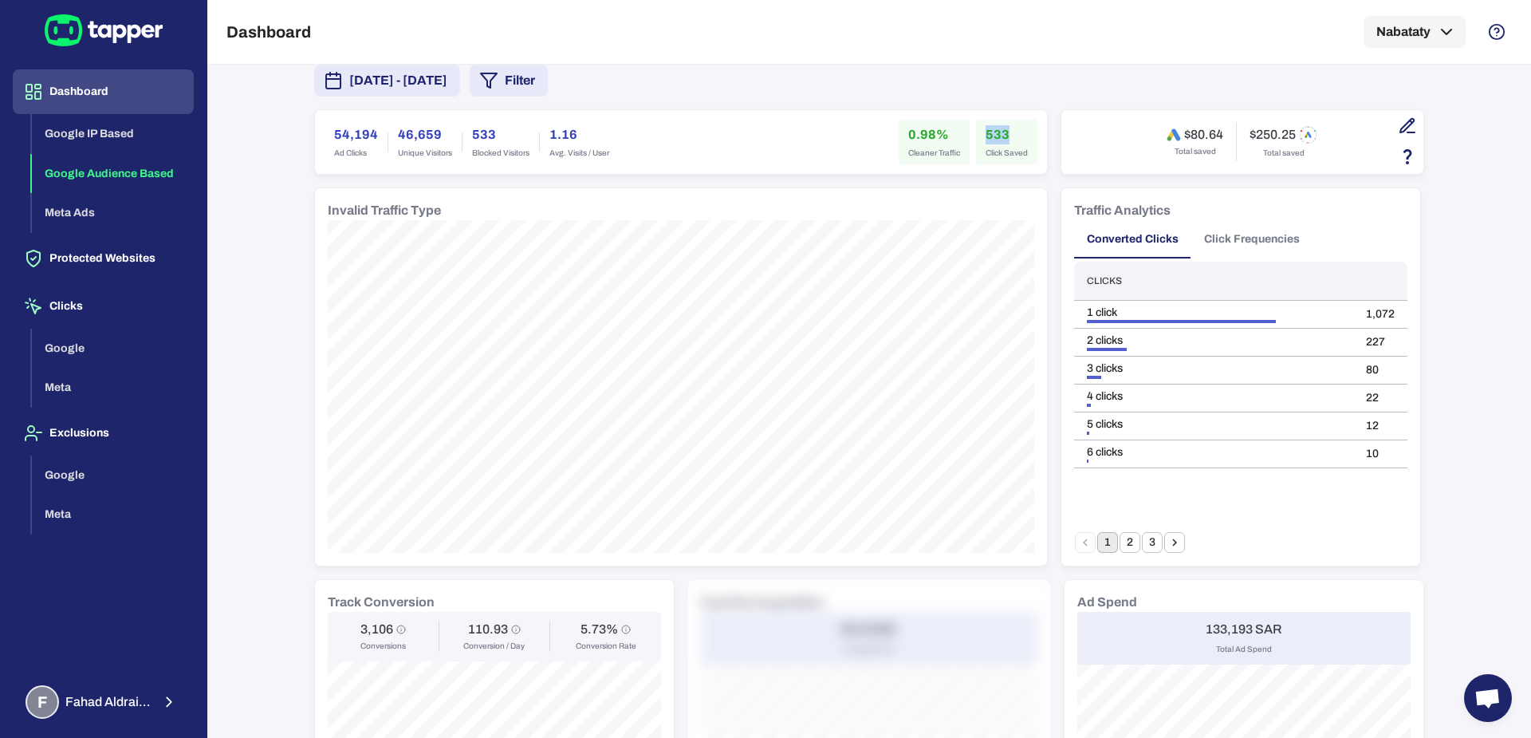
copy h6 "533"
drag, startPoint x: 900, startPoint y: 126, endPoint x: 926, endPoint y: 132, distance: 26.1
click at [926, 132] on h6 "0.98%" at bounding box center [934, 134] width 52 height 19
copy h6 "0.98"
click at [487, 99] on div "Important note Some campaigns have lower-level tracking that overrides Tapper’s…" at bounding box center [869, 652] width 1110 height 1419
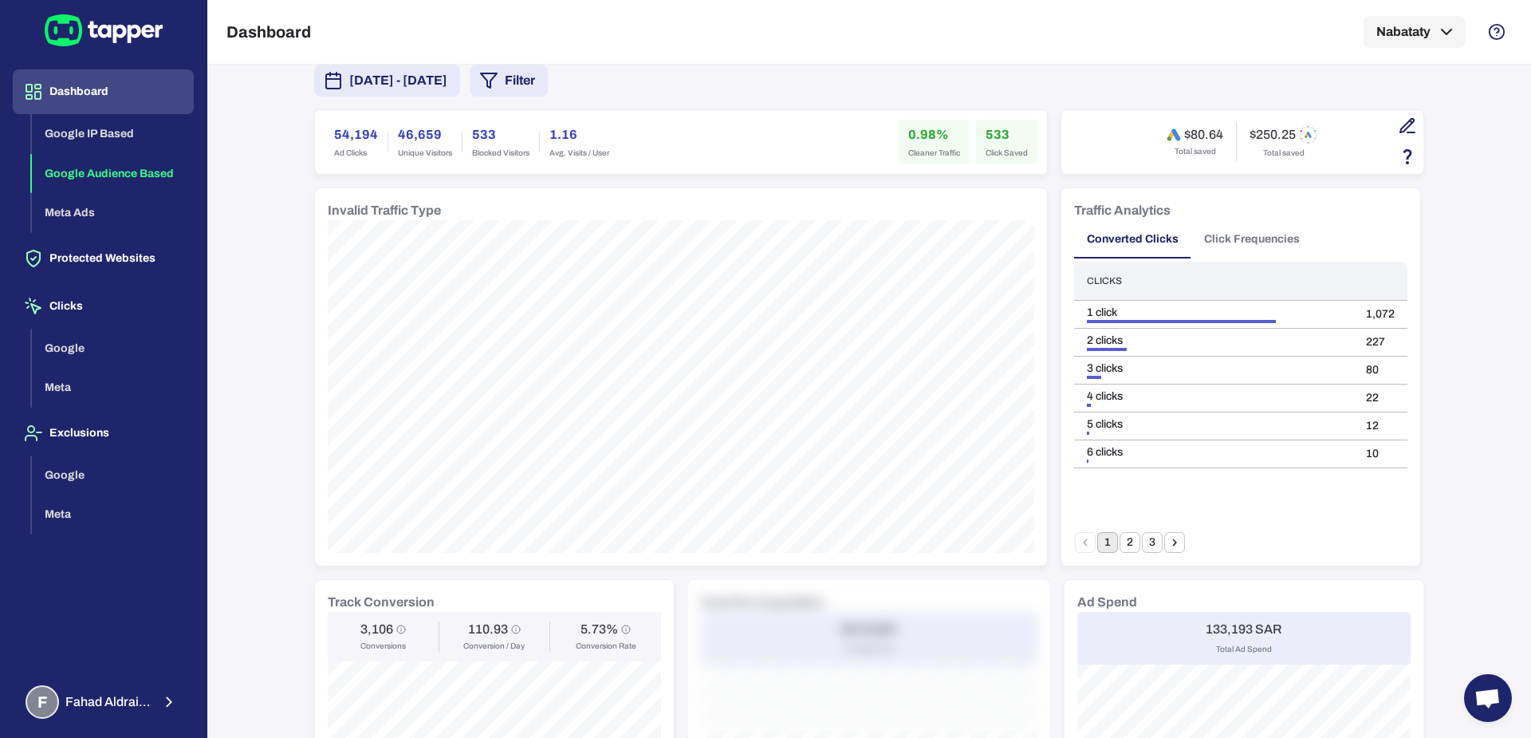
click at [460, 91] on button "[DATE] - [DATE]" at bounding box center [387, 81] width 146 height 32
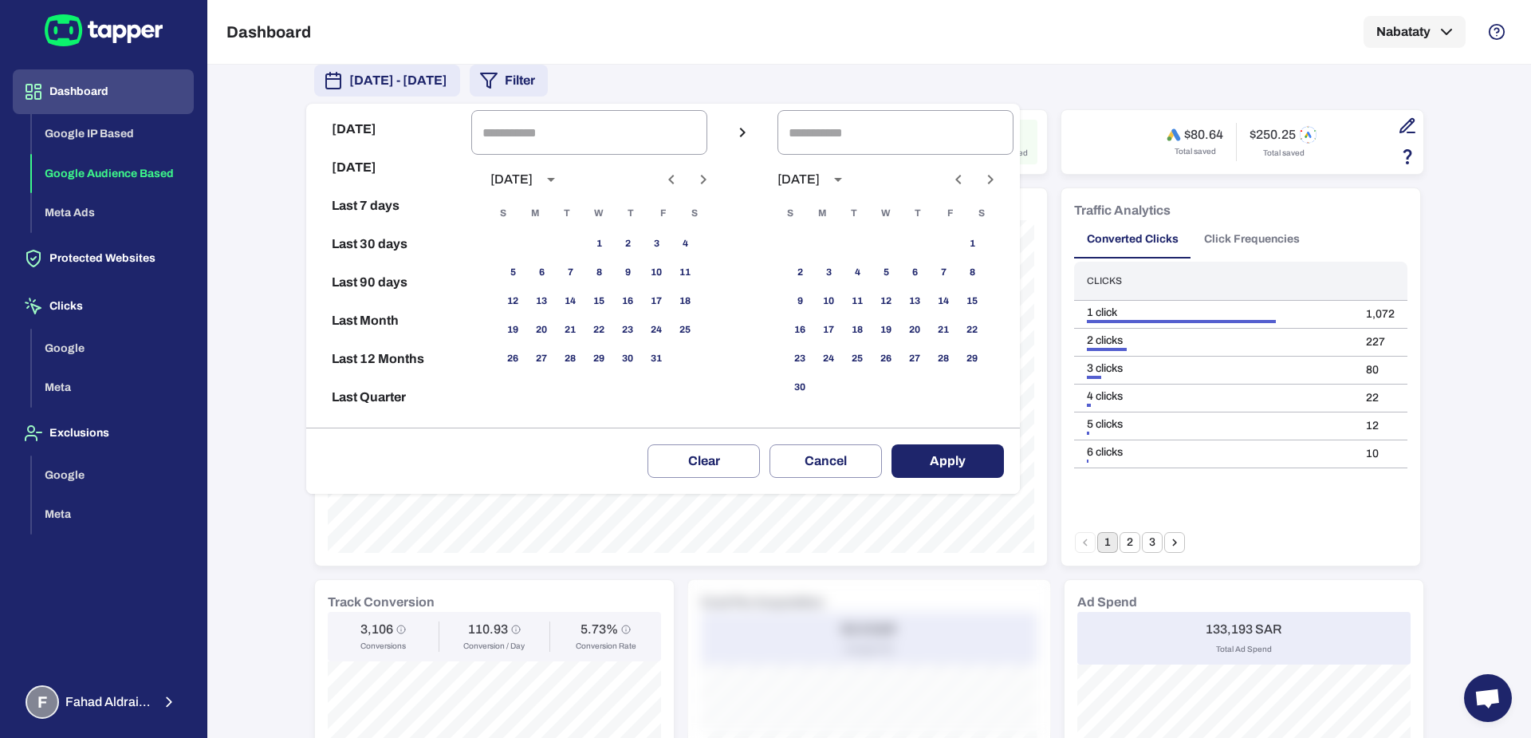
click at [487, 91] on div at bounding box center [765, 369] width 1531 height 738
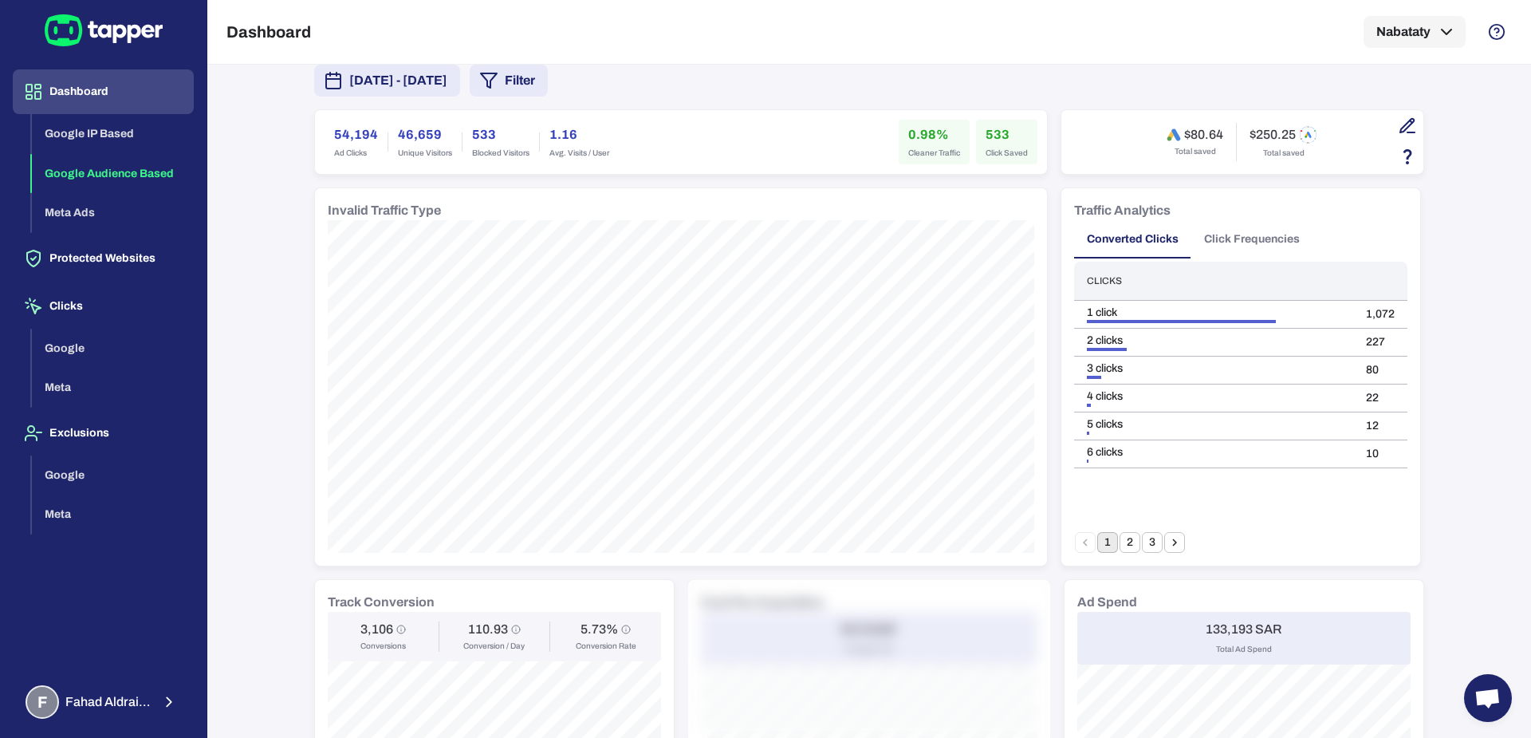
scroll to position [132, 0]
click at [530, 100] on div "Important note Some campaigns have lower-level tracking that overrides Tapper’s…" at bounding box center [869, 654] width 1110 height 1419
click at [447, 80] on span "[DATE] - [DATE]" at bounding box center [398, 82] width 98 height 19
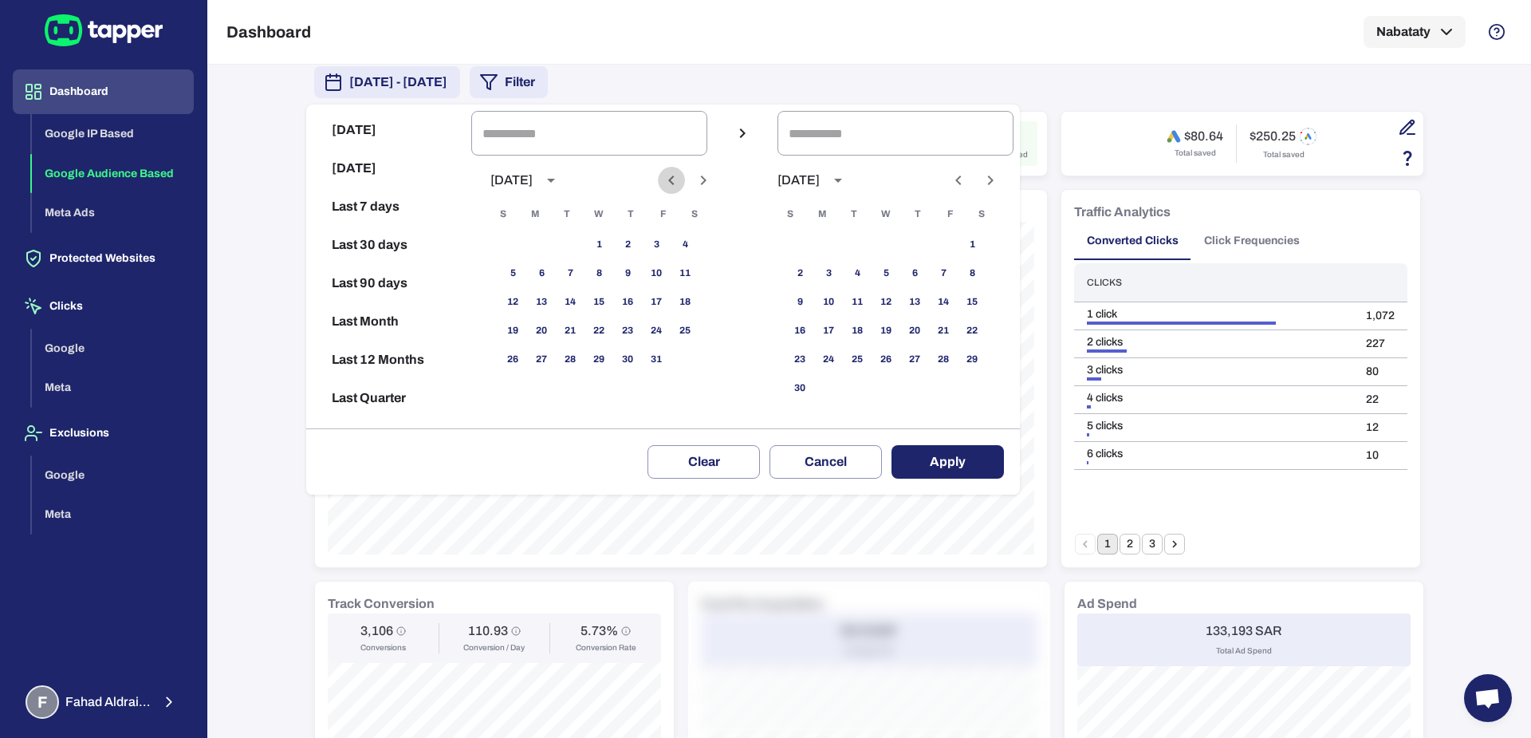
click at [685, 178] on button "Previous month" at bounding box center [671, 180] width 27 height 27
click at [656, 238] on div "1 2" at bounding box center [598, 244] width 255 height 29
click at [671, 244] on button "1" at bounding box center [656, 244] width 29 height 29
type input "**********"
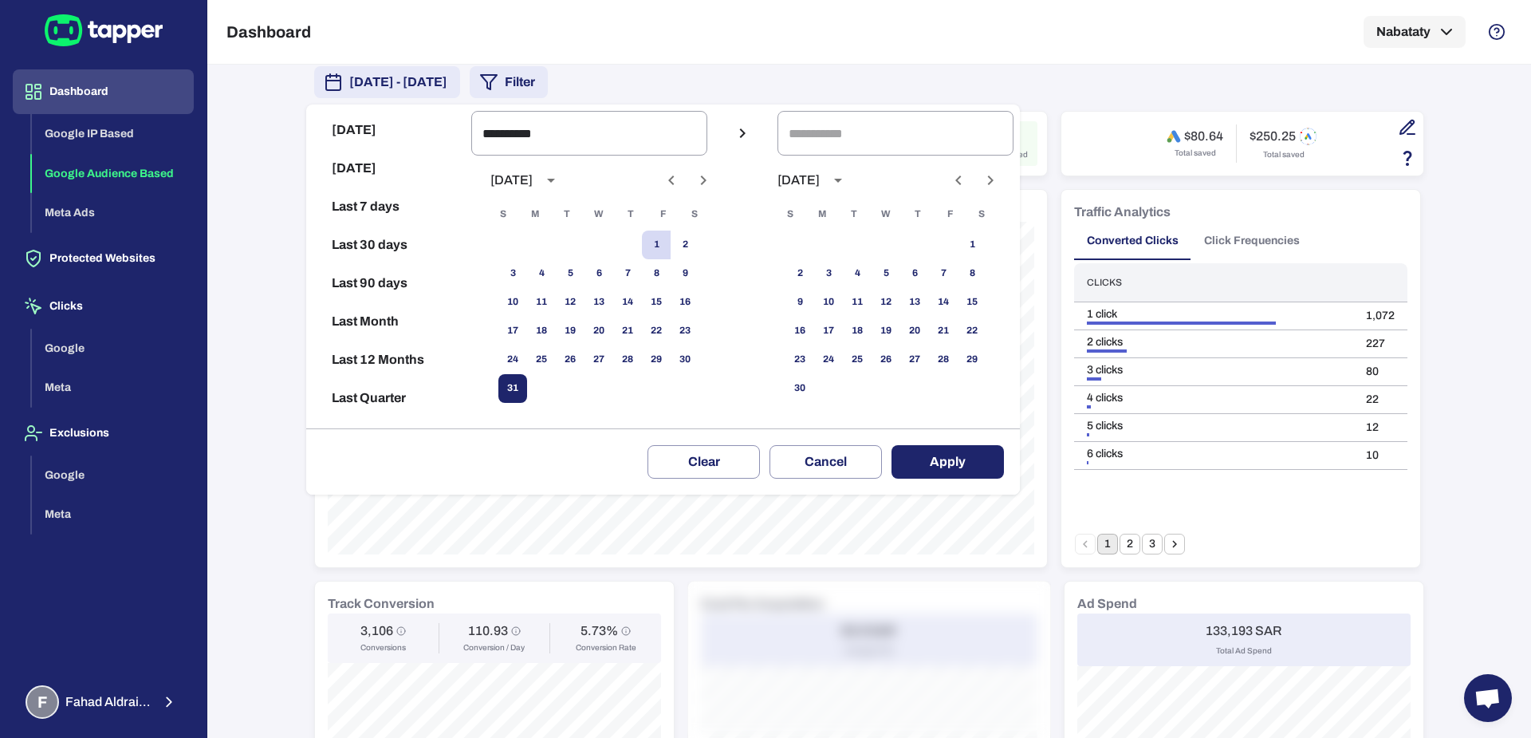
click at [520, 395] on button "31" at bounding box center [512, 388] width 29 height 29
type input "**********"
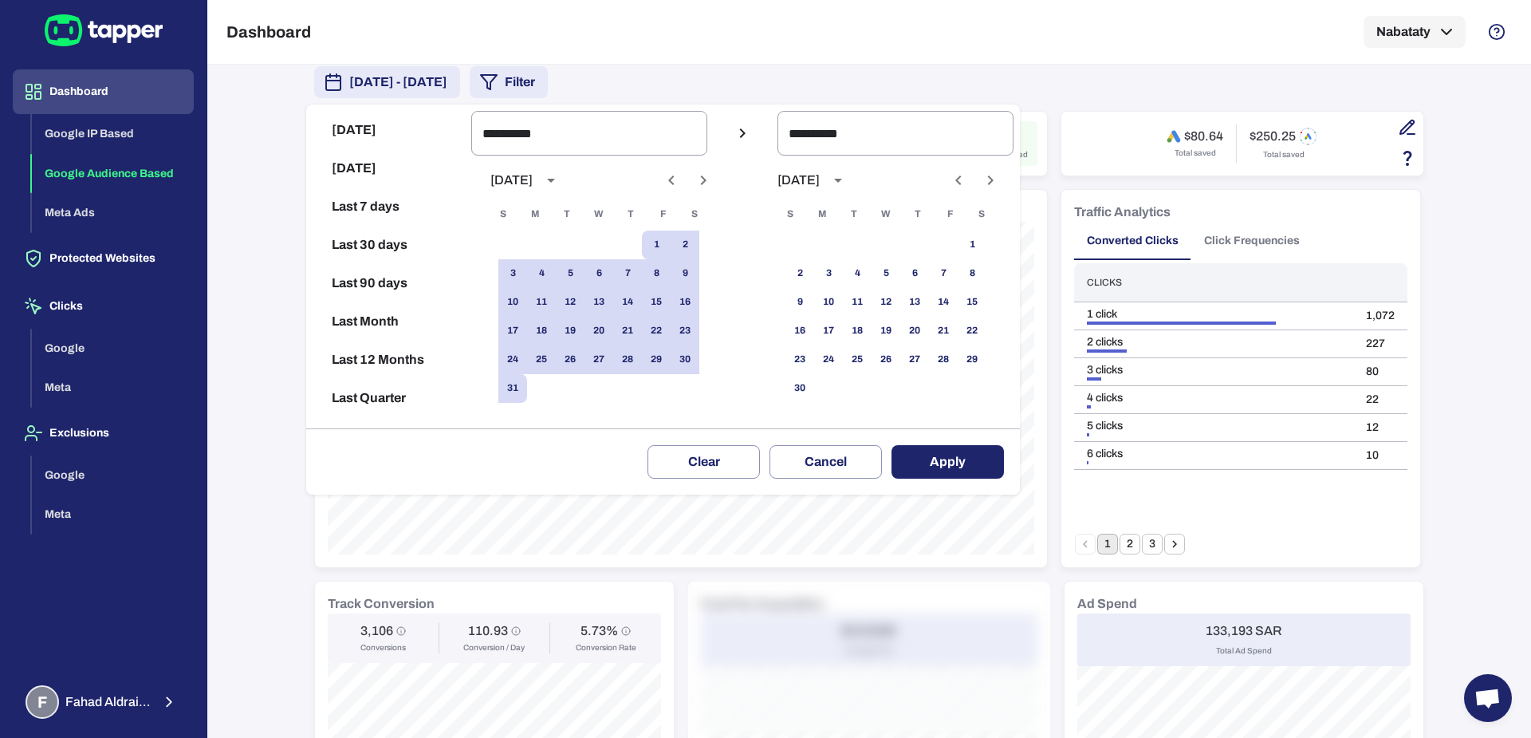
click at [982, 467] on button "Apply" at bounding box center [947, 461] width 112 height 33
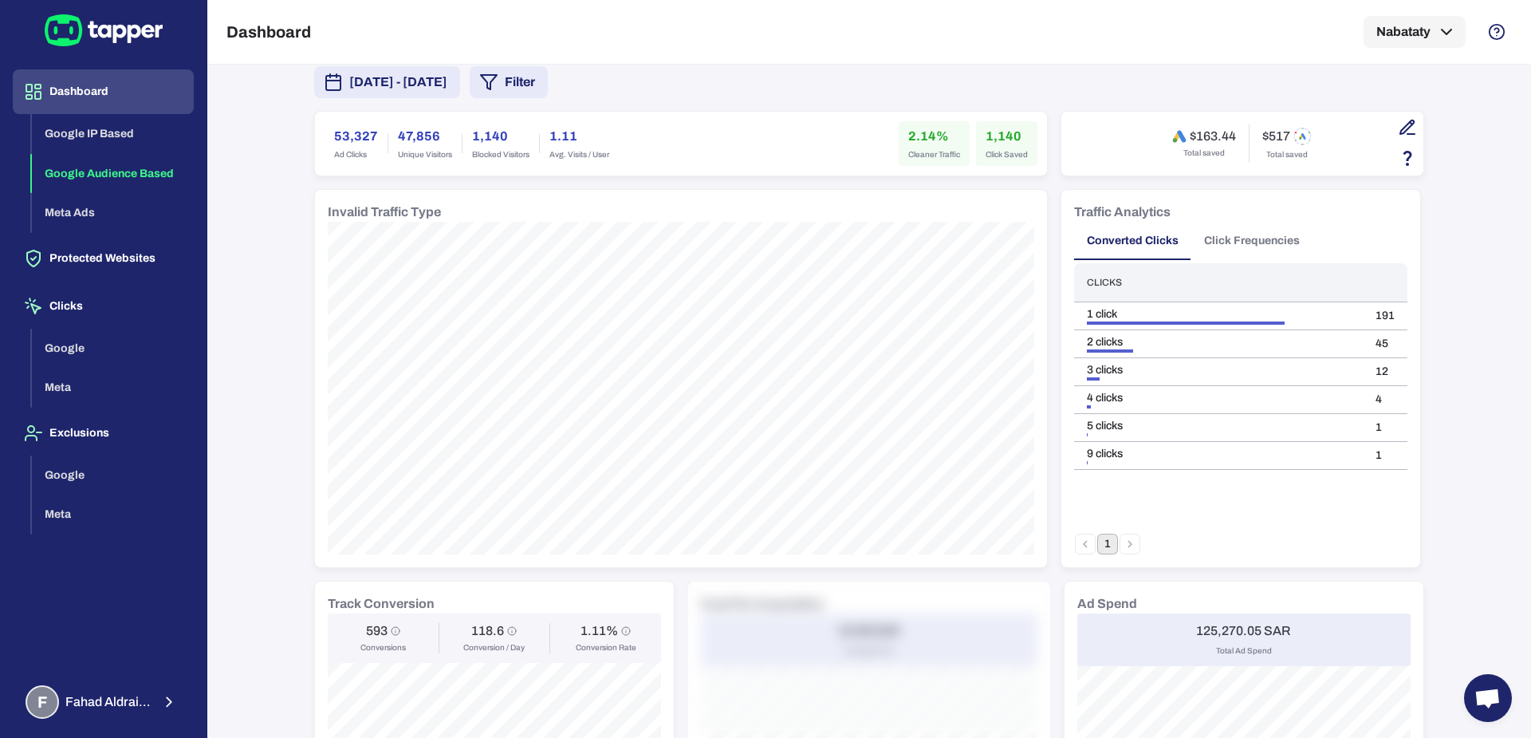
click at [447, 79] on span "[DATE] - [DATE]" at bounding box center [398, 82] width 98 height 19
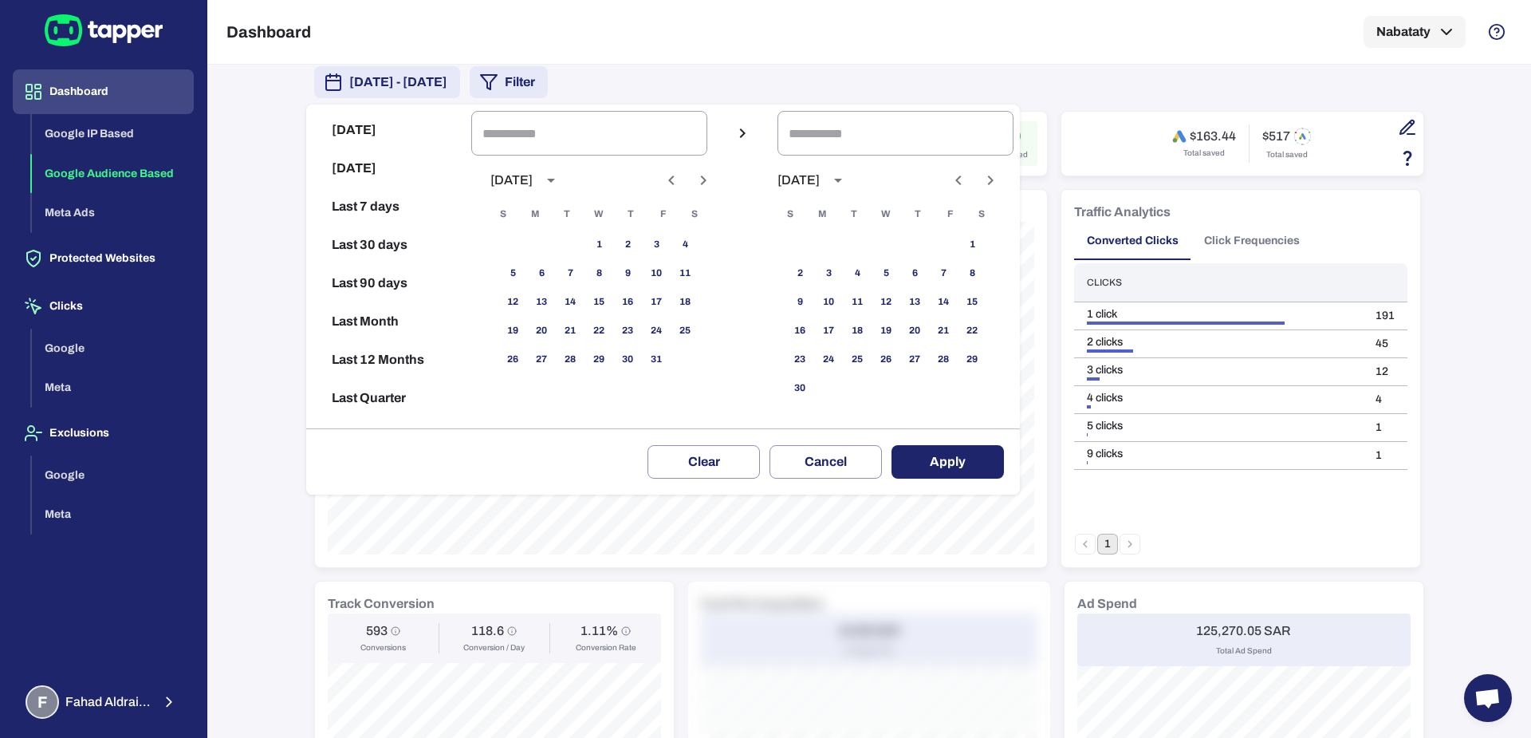
click at [717, 191] on button "Next month" at bounding box center [703, 180] width 27 height 27
click at [681, 187] on icon "Previous month" at bounding box center [671, 180] width 19 height 19
click at [681, 175] on icon "Previous month" at bounding box center [671, 180] width 19 height 19
click at [556, 249] on button "1" at bounding box center [541, 244] width 29 height 29
type input "**********"
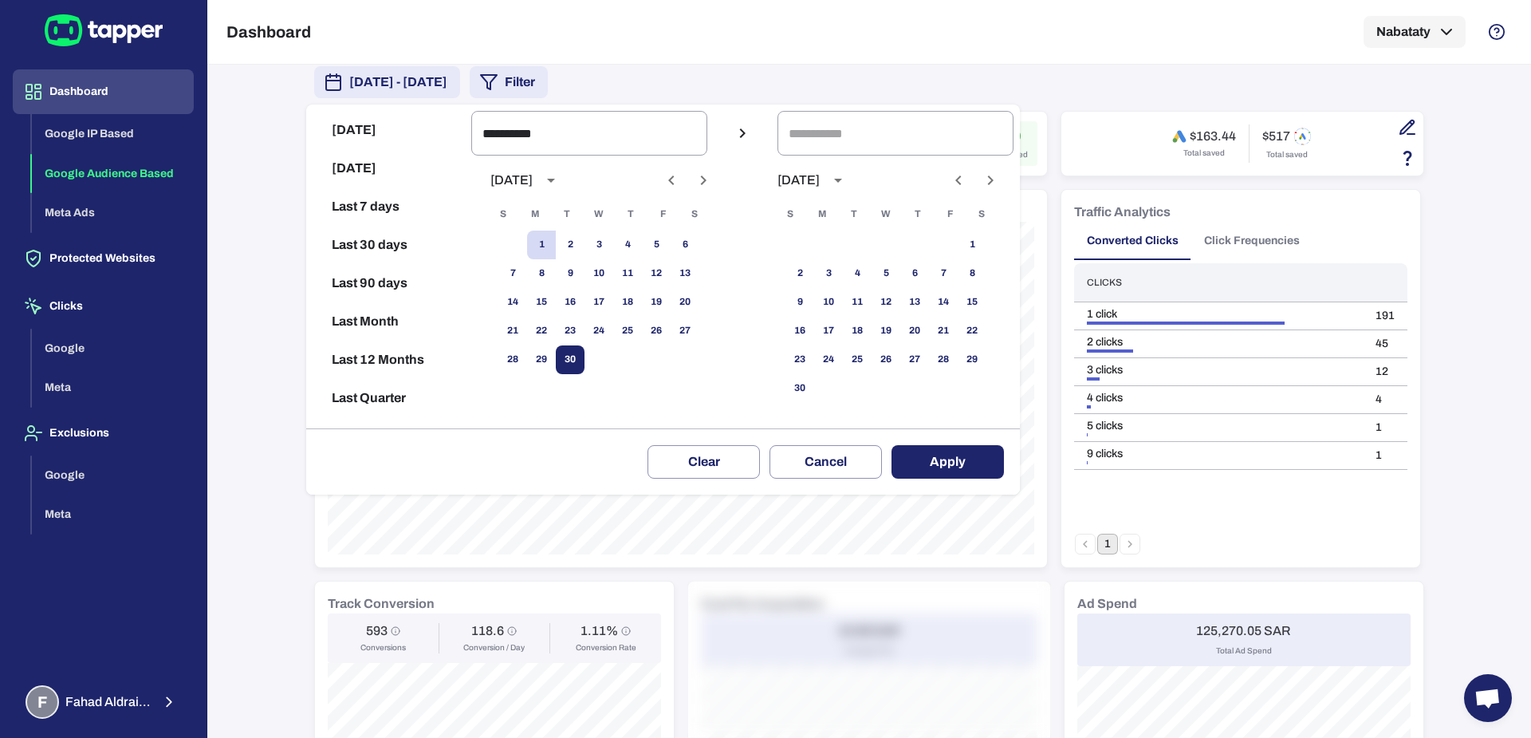
click at [584, 357] on button "30" at bounding box center [570, 359] width 29 height 29
type input "**********"
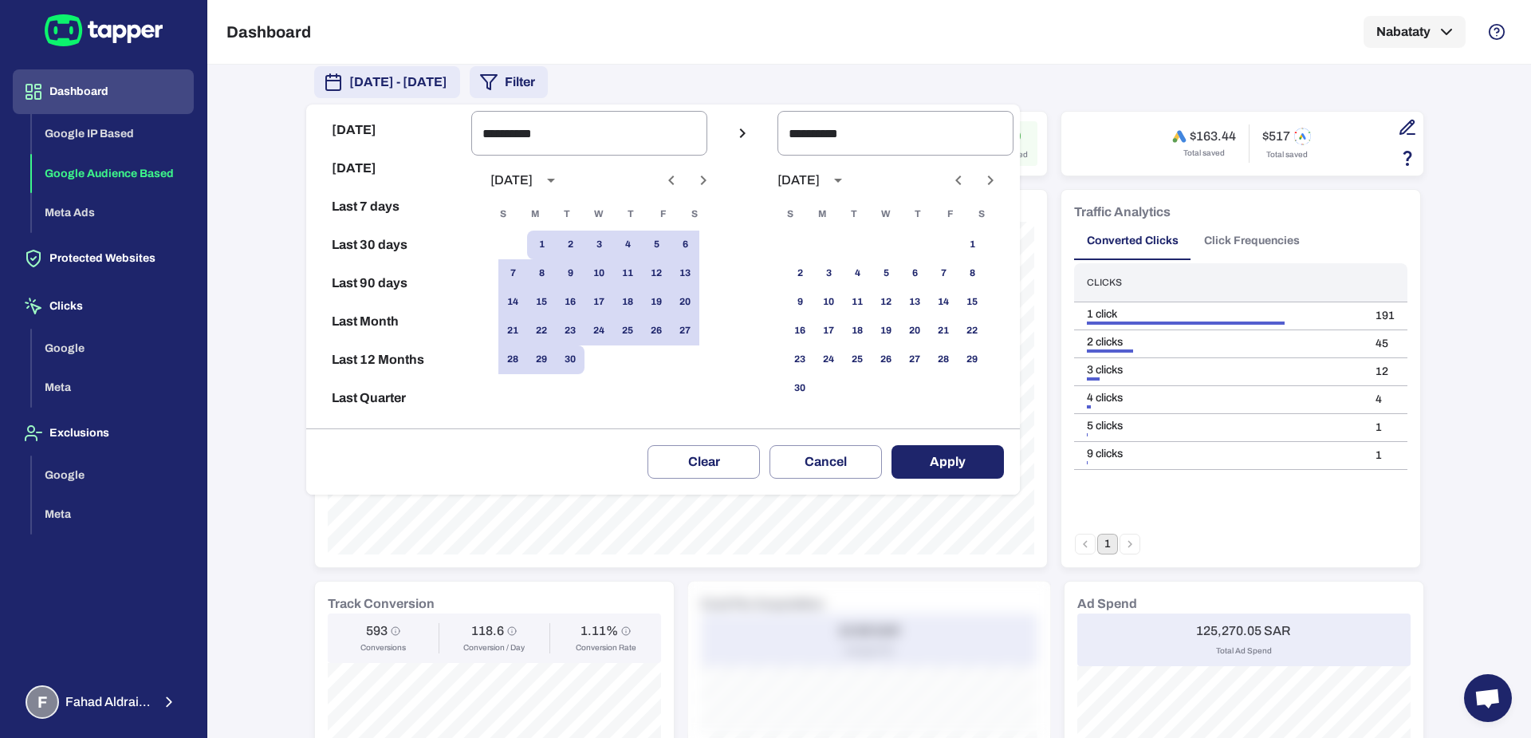
click at [983, 459] on button "Apply" at bounding box center [947, 461] width 112 height 33
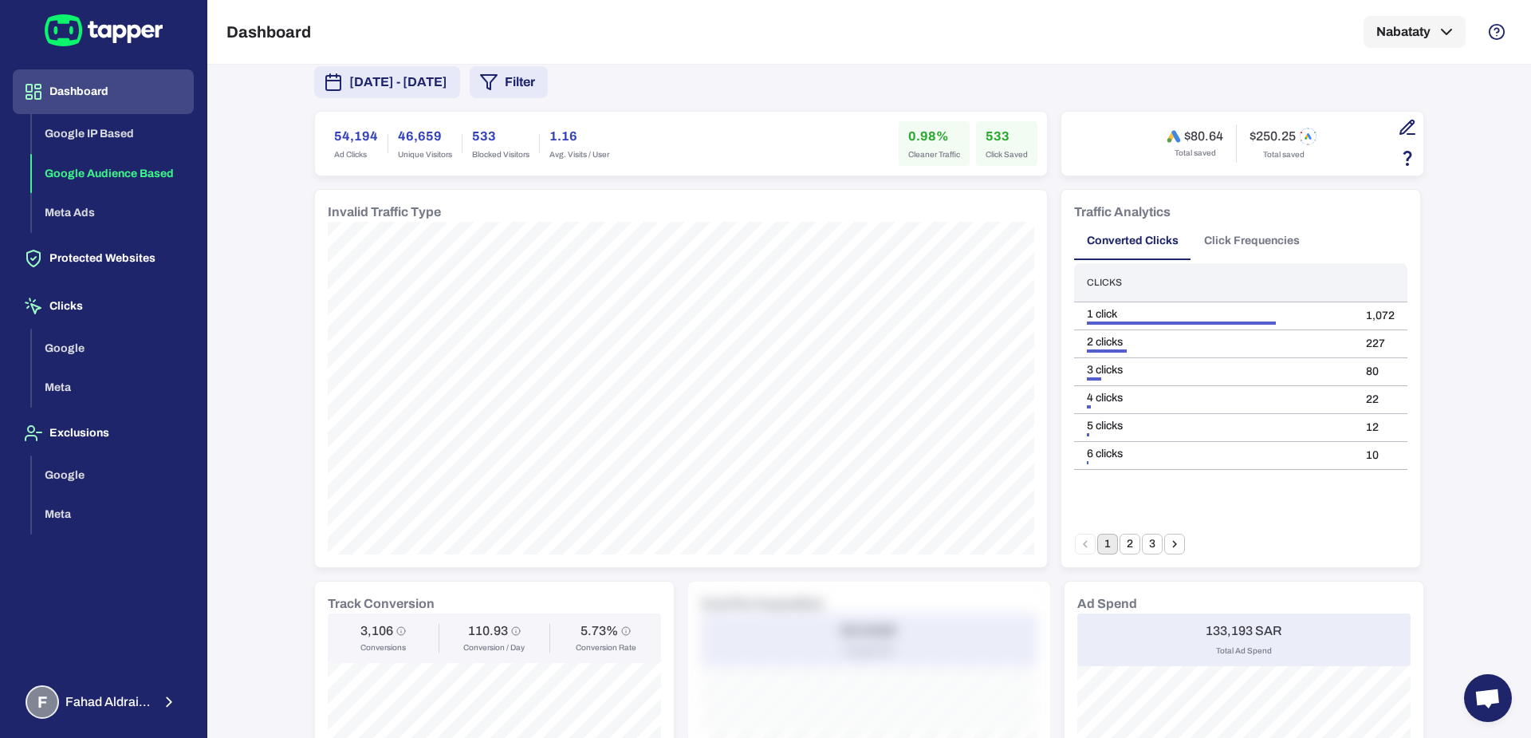
click at [548, 66] on button "Filter" at bounding box center [509, 82] width 78 height 32
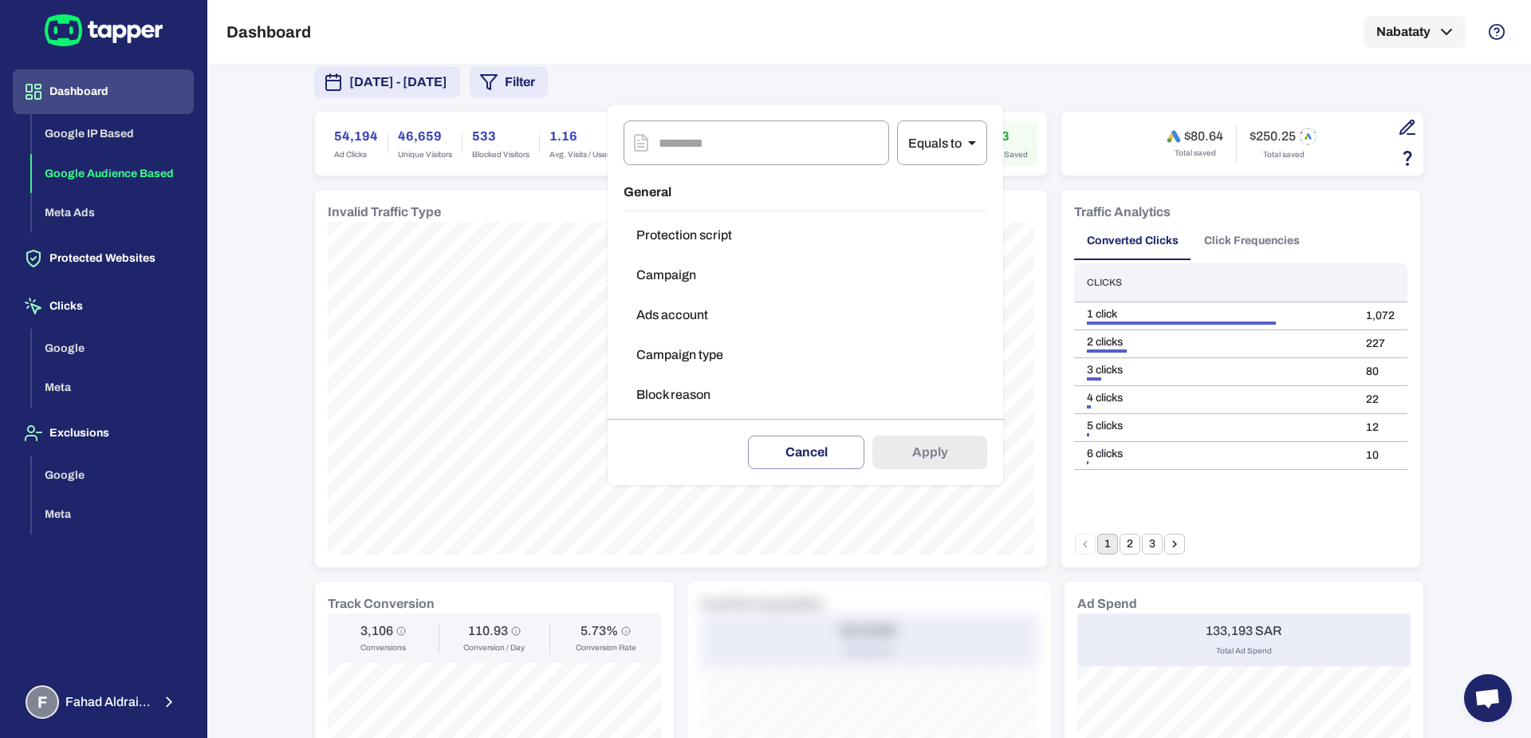
click at [683, 354] on button "Campaign type" at bounding box center [806, 355] width 364 height 32
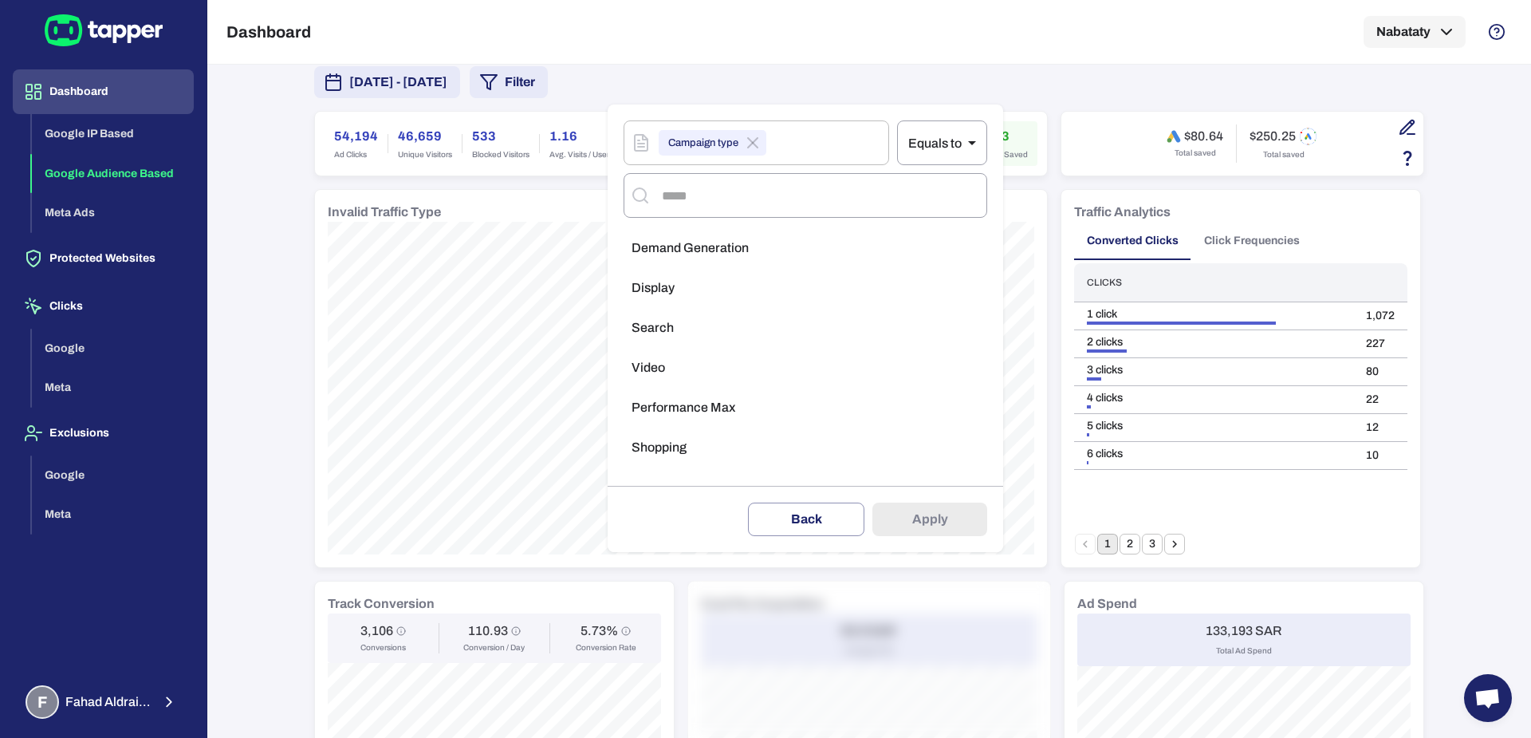
click at [694, 325] on li "Search" at bounding box center [806, 328] width 364 height 32
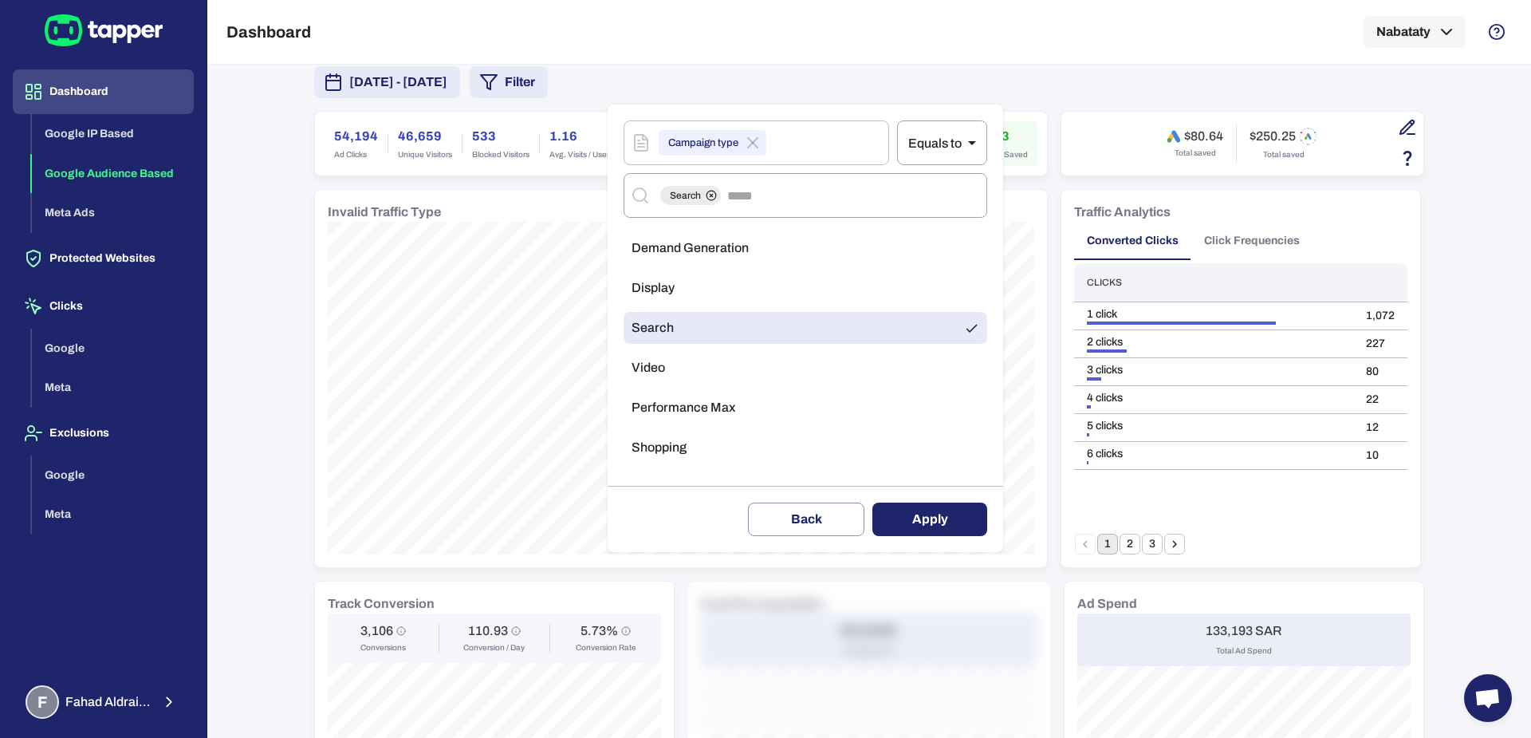
click at [951, 529] on button "Apply" at bounding box center [929, 518] width 115 height 33
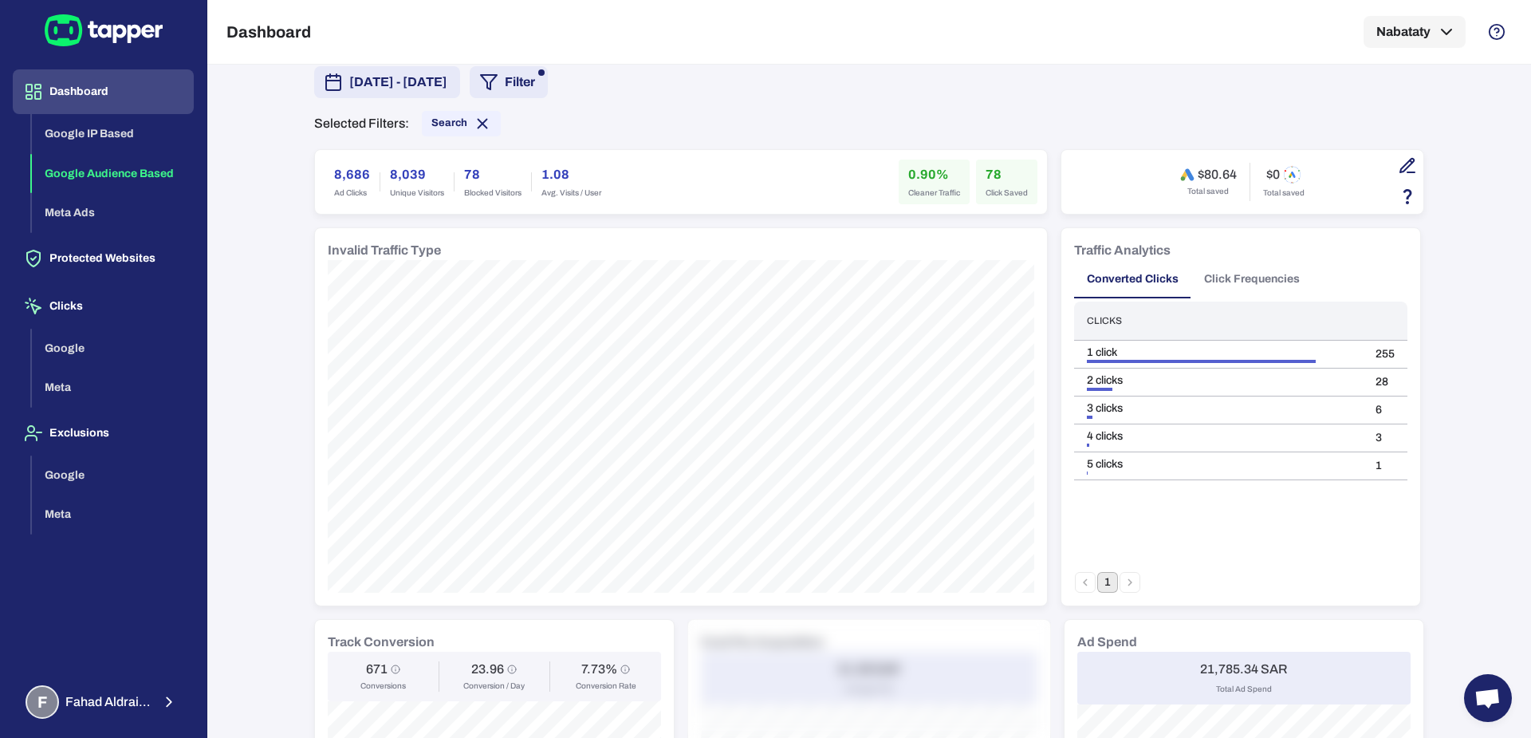
click at [334, 171] on h6 "8,686" at bounding box center [352, 174] width 36 height 19
copy h6 "8,686"
click at [450, 116] on span "Search" at bounding box center [449, 122] width 36 height 13
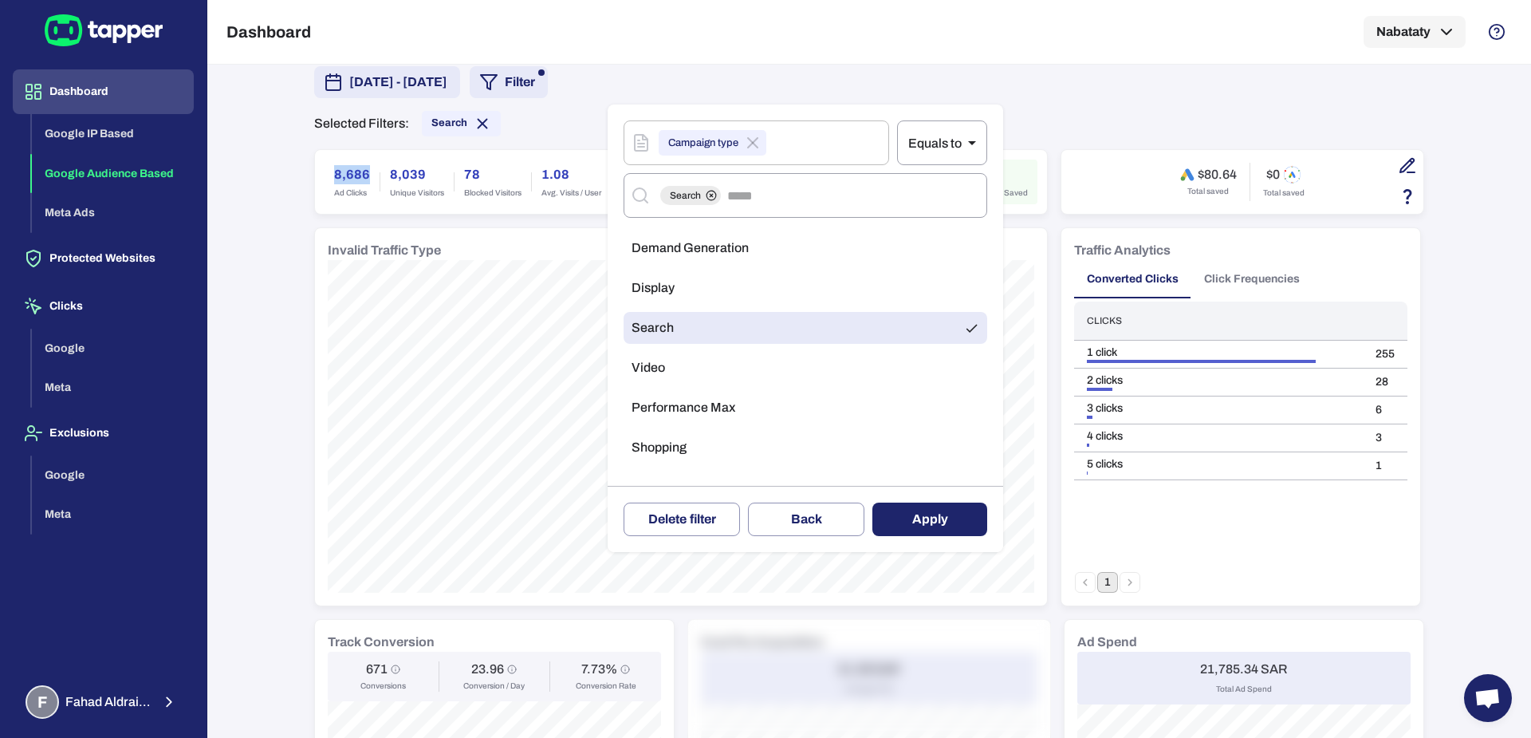
click at [700, 408] on span "Performance Max" at bounding box center [684, 407] width 104 height 16
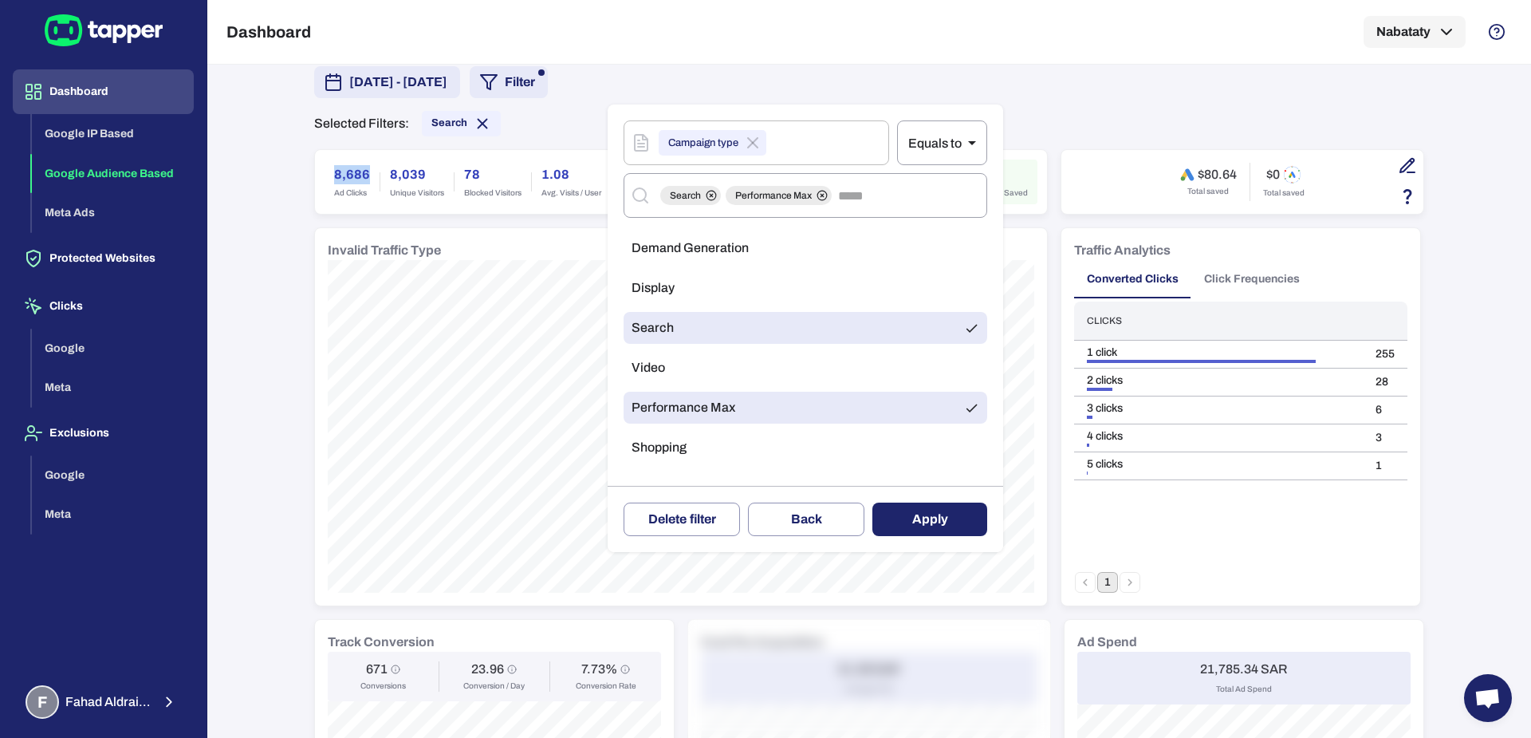
click at [705, 344] on ul "Demand Generation Display Search Video Performance Max Shopping" at bounding box center [806, 352] width 364 height 252
click at [705, 332] on li "Search" at bounding box center [806, 328] width 364 height 32
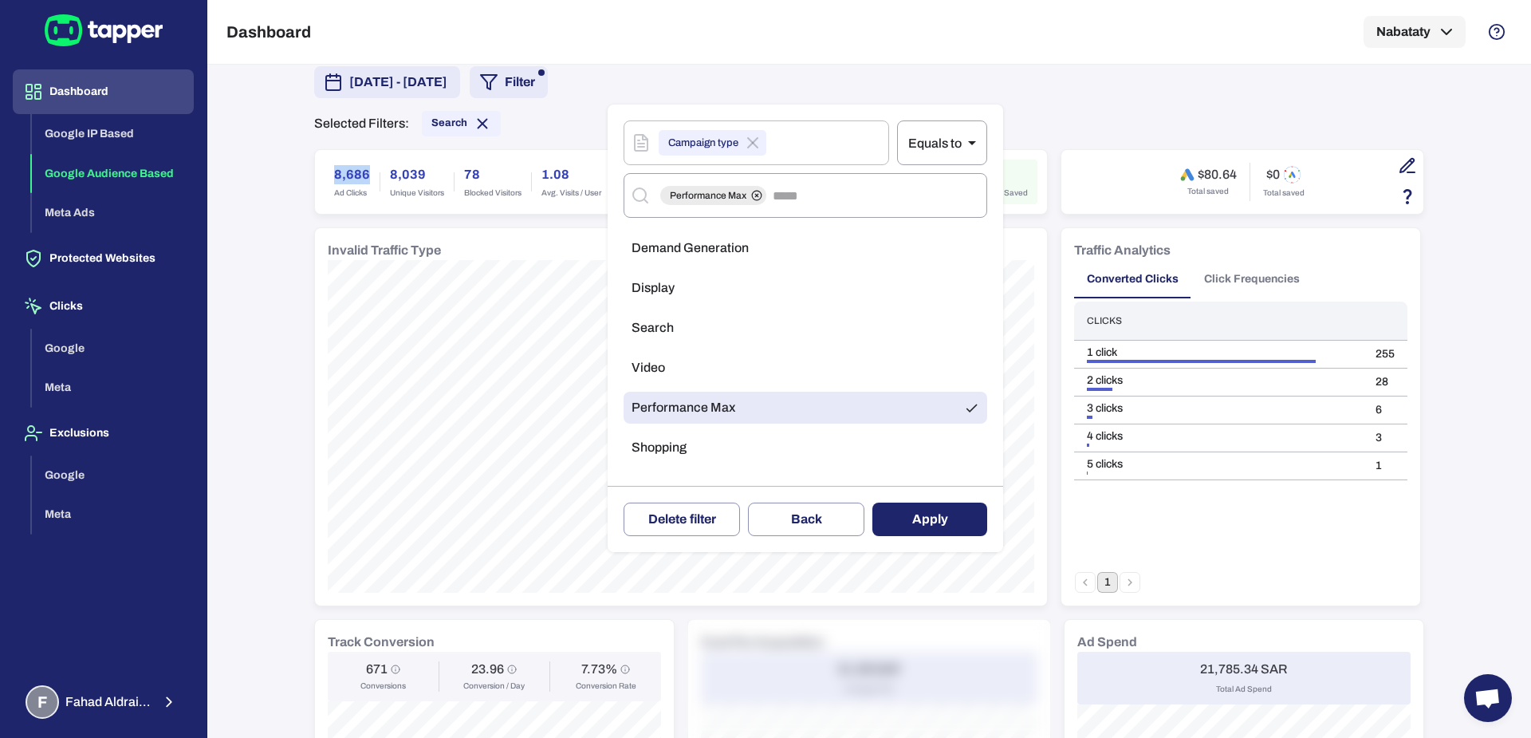
click at [931, 508] on button "Apply" at bounding box center [929, 518] width 115 height 33
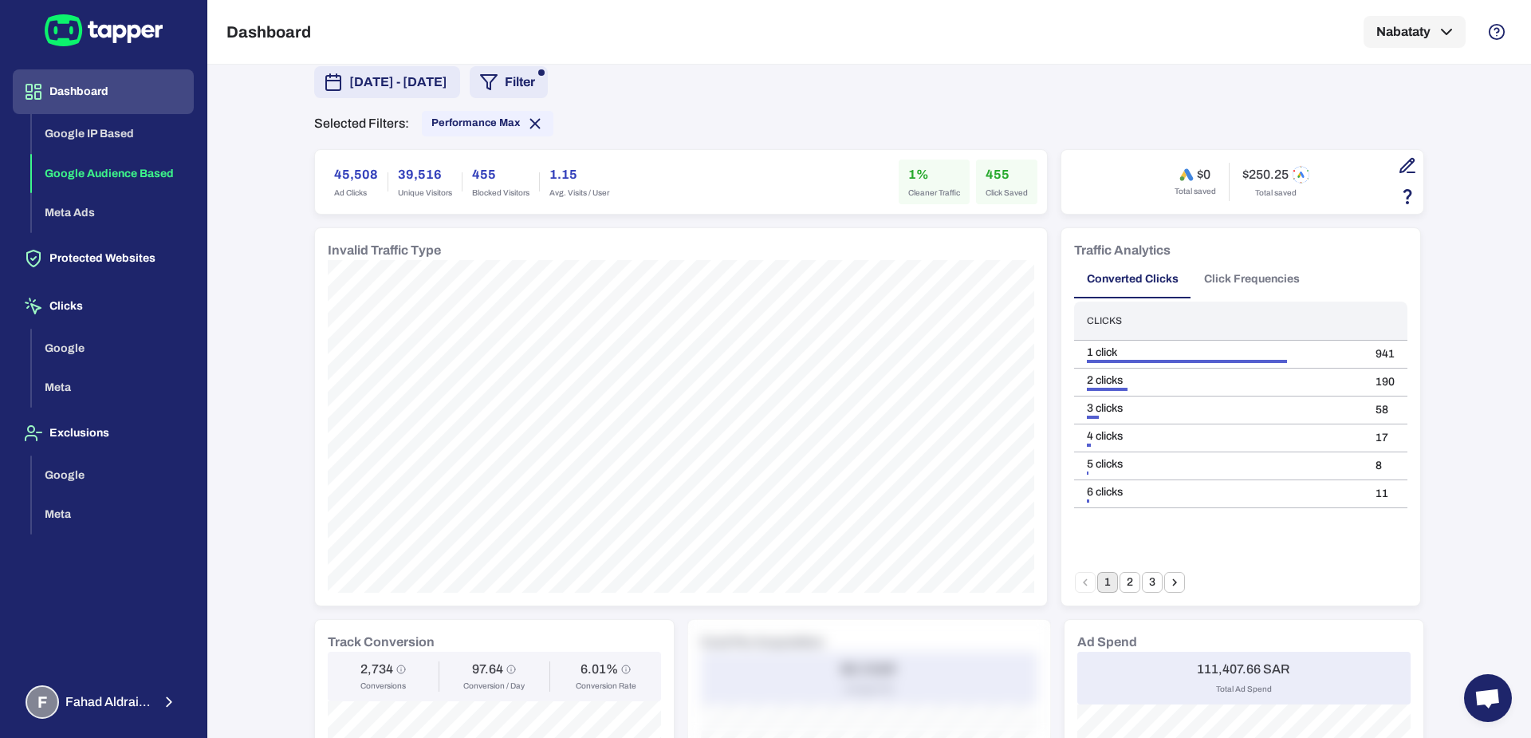
click at [343, 175] on h6 "45,508" at bounding box center [356, 174] width 44 height 19
copy h6 "45,508"
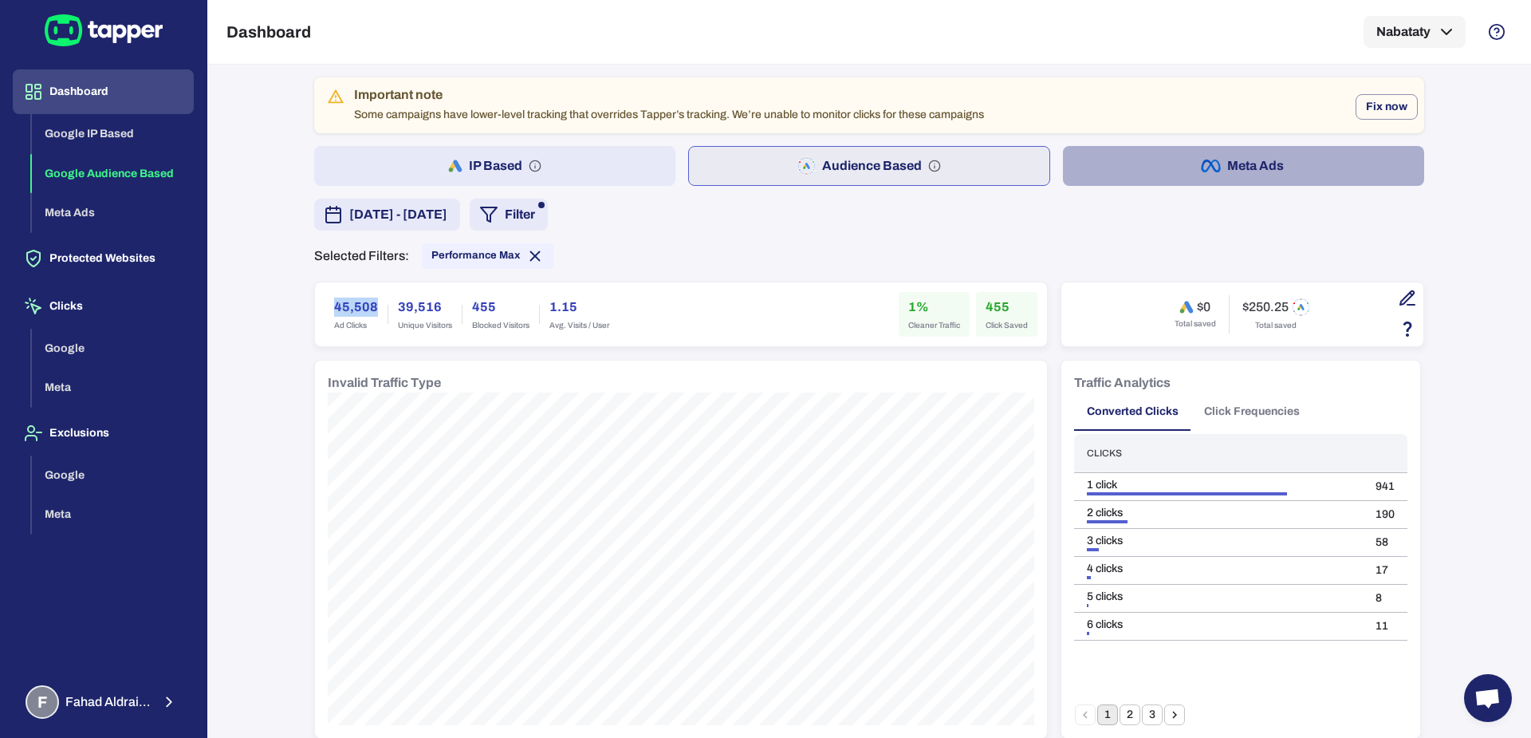
click at [1152, 158] on button "Meta Ads" at bounding box center [1243, 166] width 361 height 40
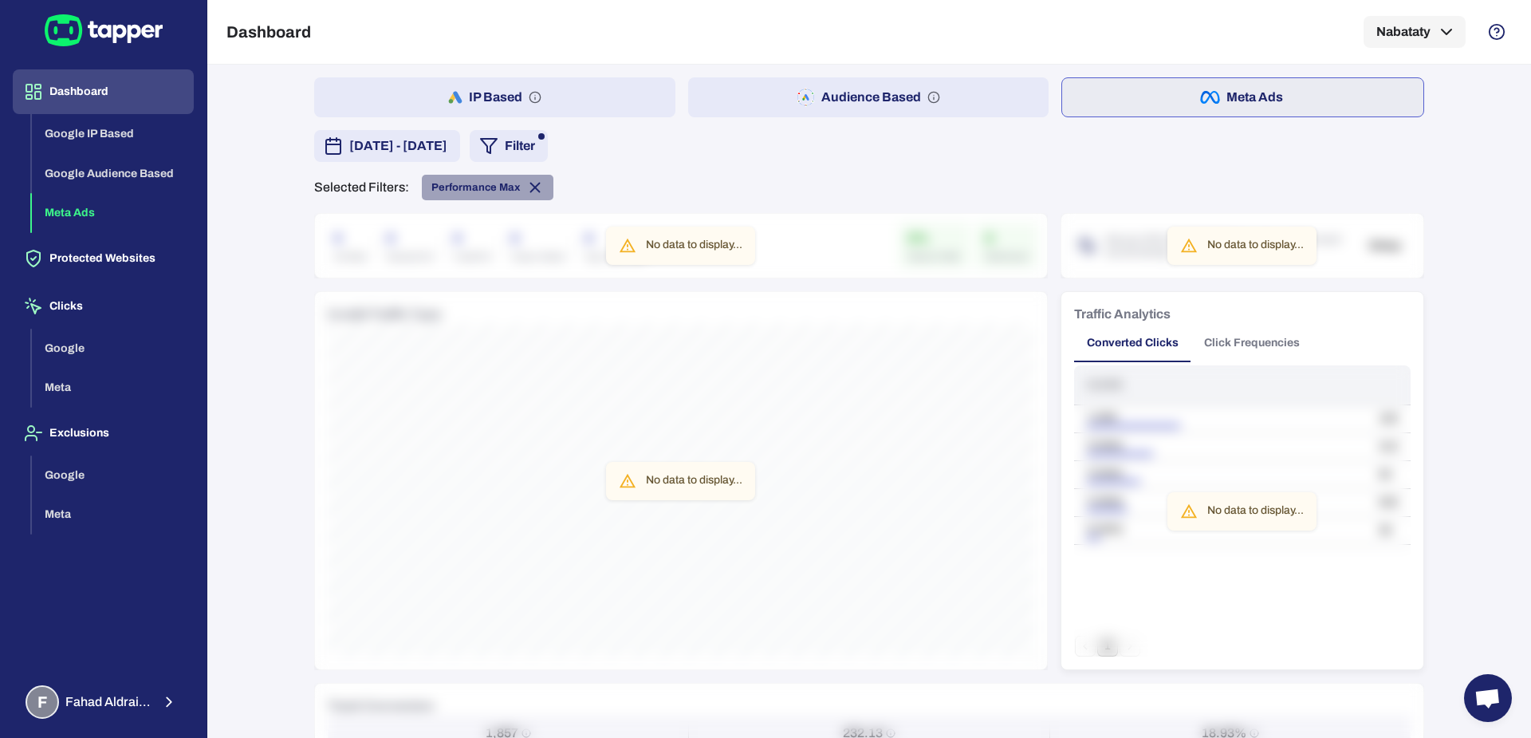
click at [511, 179] on span "Performance Max" at bounding box center [488, 188] width 132 height 18
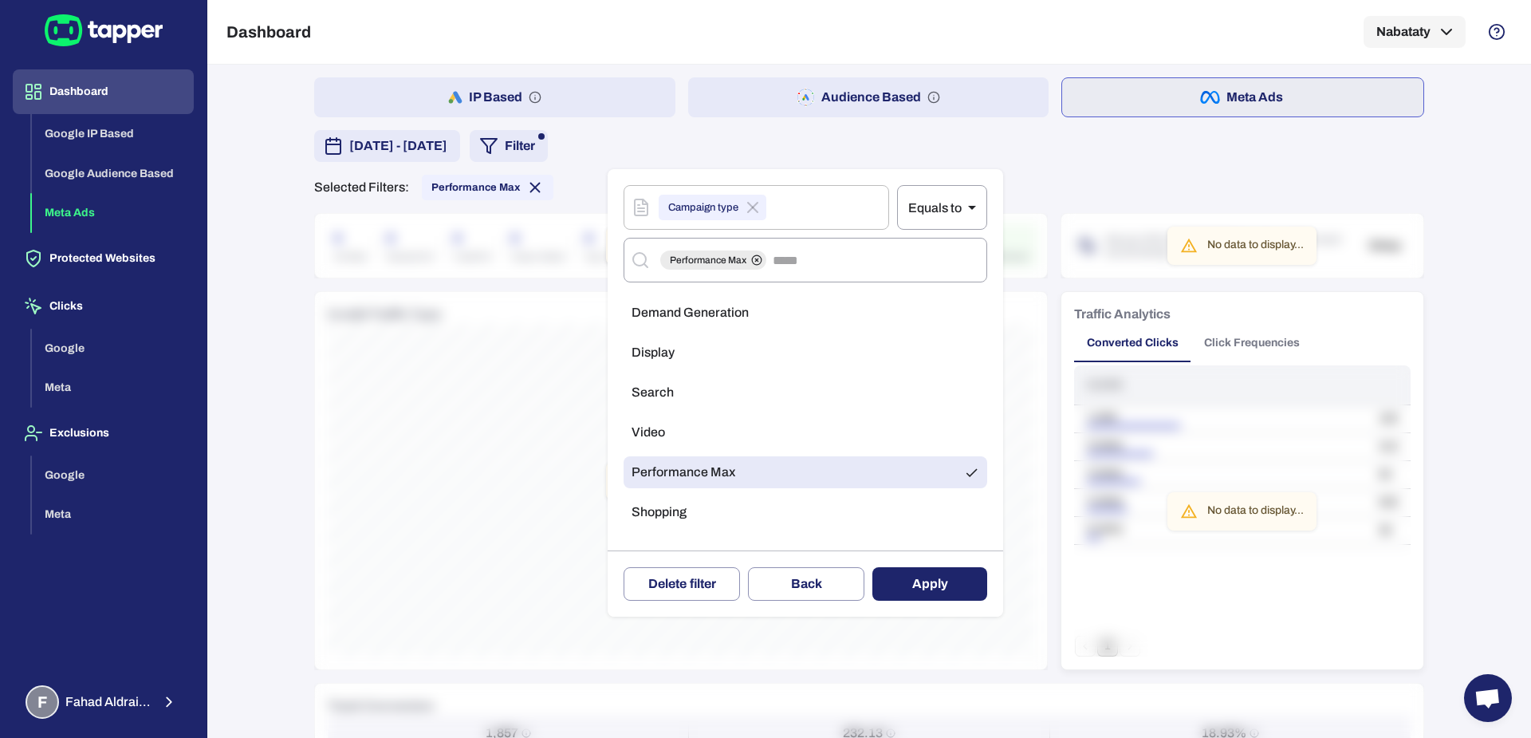
click at [537, 191] on div at bounding box center [765, 369] width 1531 height 738
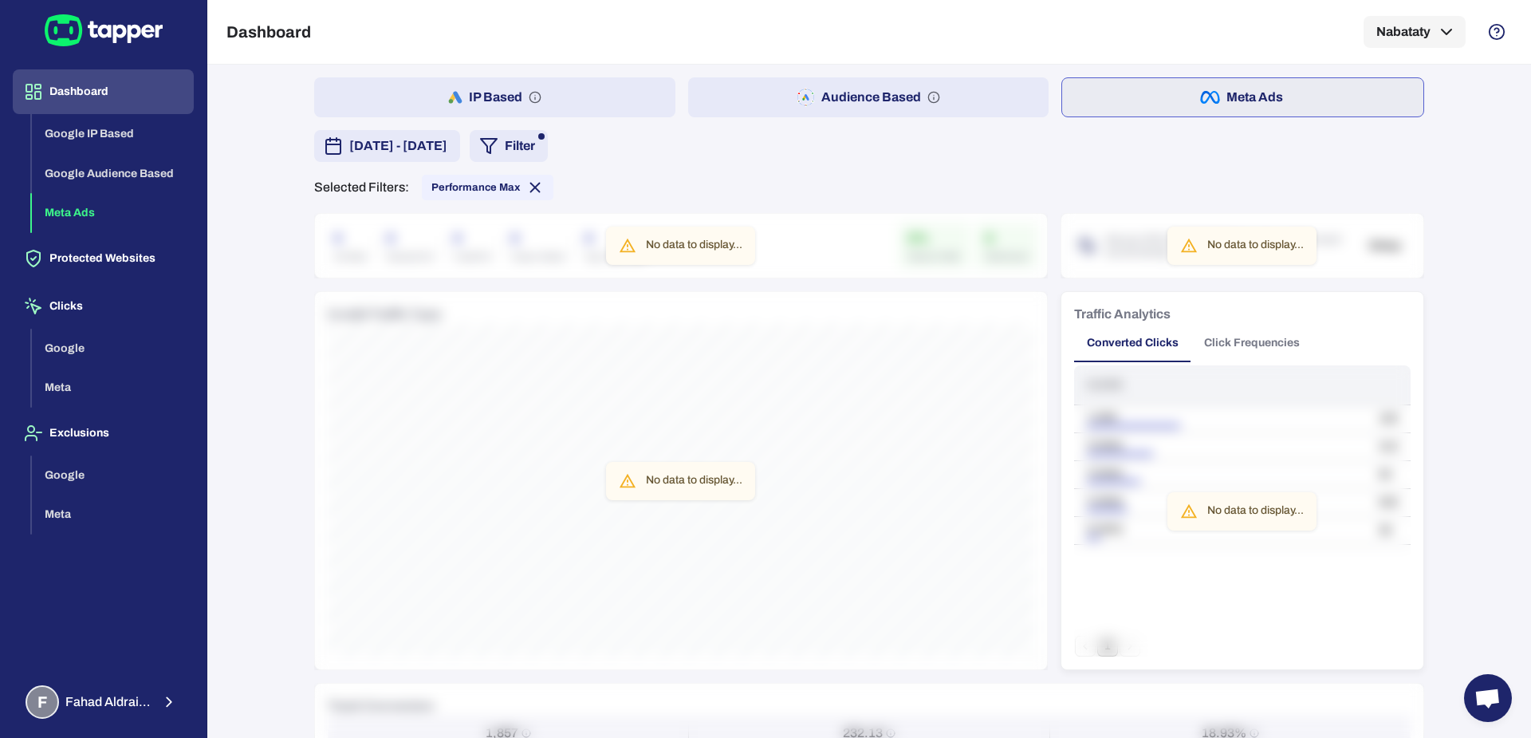
click at [527, 191] on div "​ Equals to ** ​ General Protection script Campaign Ads account Campaign type B…" at bounding box center [765, 369] width 1531 height 738
click at [527, 191] on icon at bounding box center [535, 188] width 18 height 18
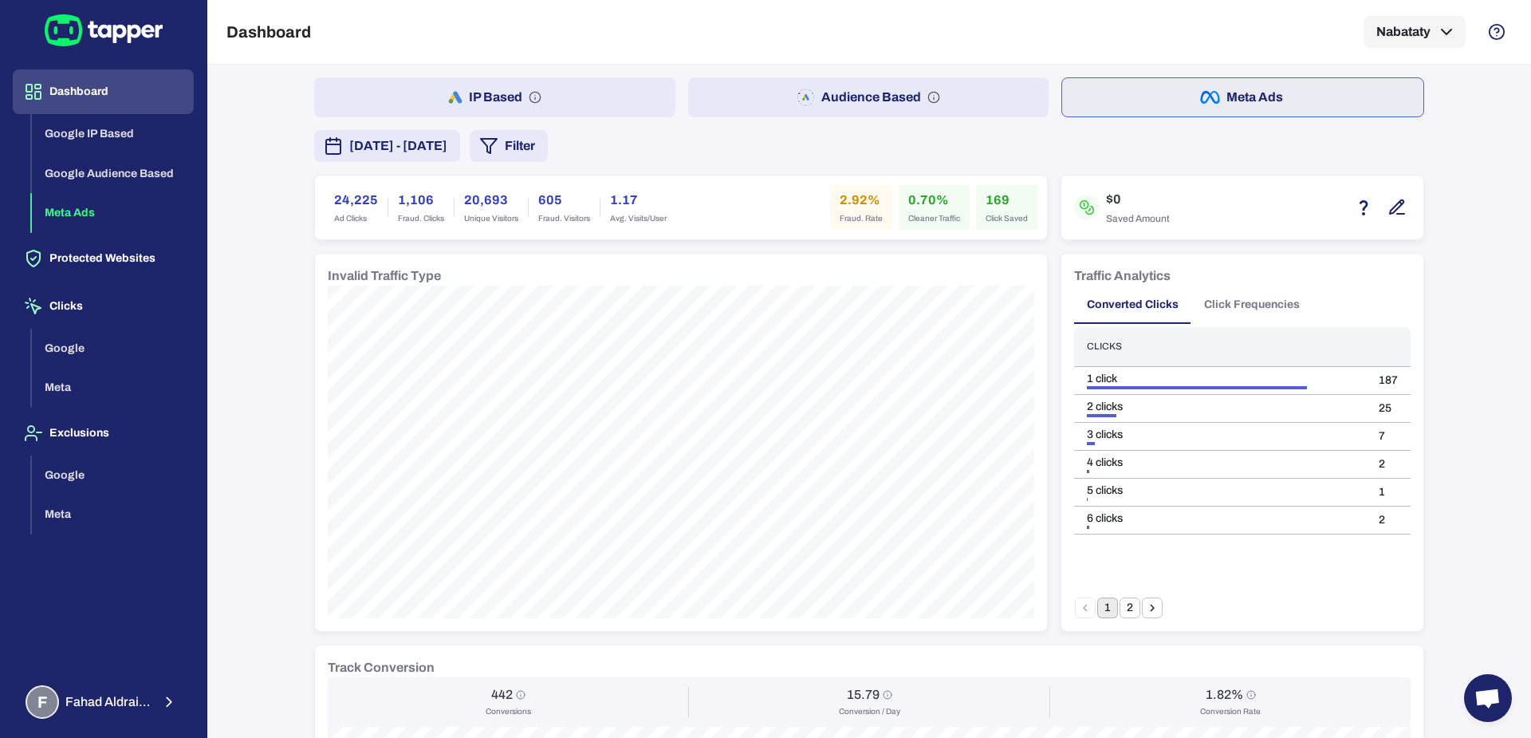
click at [339, 198] on h6 "24,225" at bounding box center [356, 200] width 44 height 19
copy h6 "24,225"
click at [986, 191] on h6 "169" at bounding box center [1007, 200] width 42 height 19
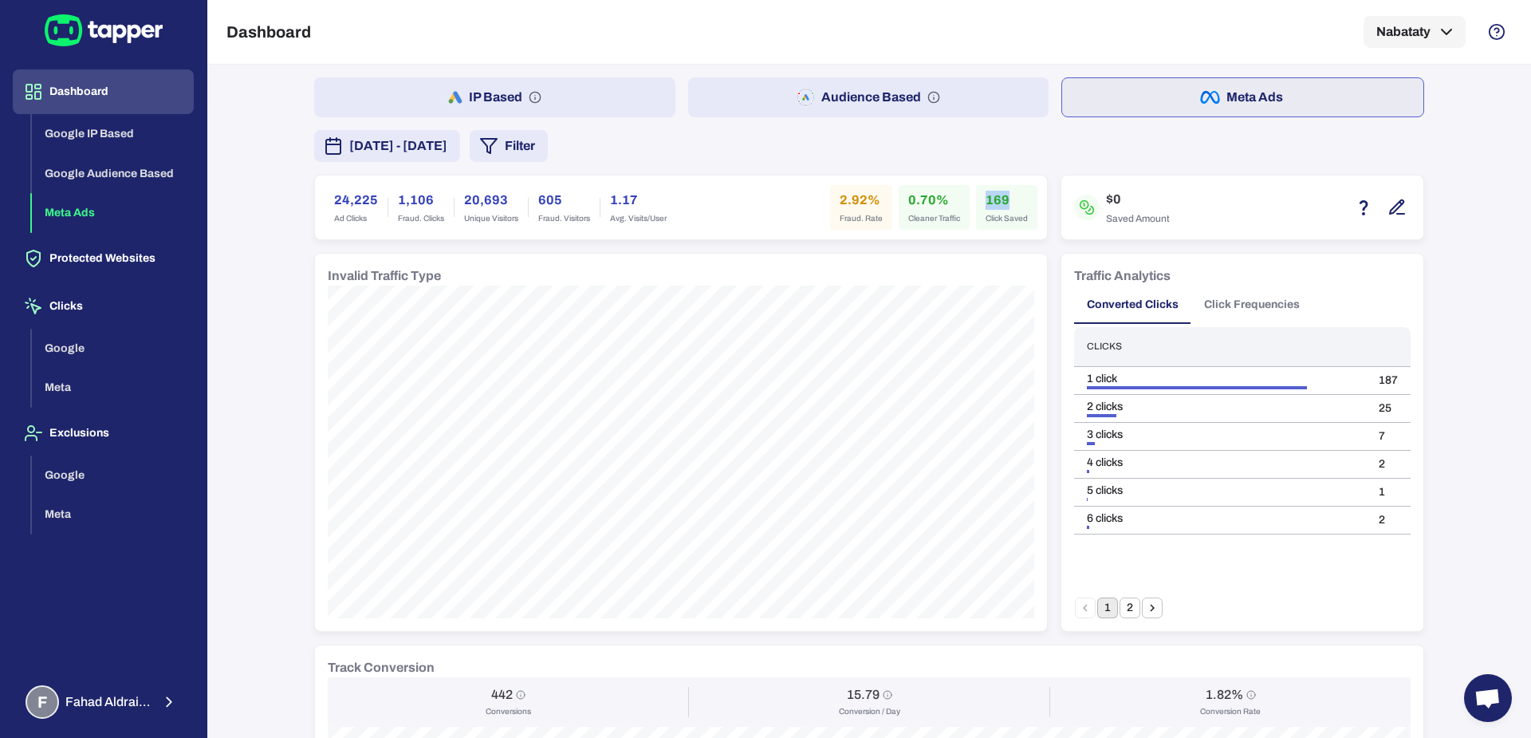
copy h6 "169"
click at [919, 198] on h6 "0.70%" at bounding box center [934, 200] width 52 height 19
copy h6 "0.70"
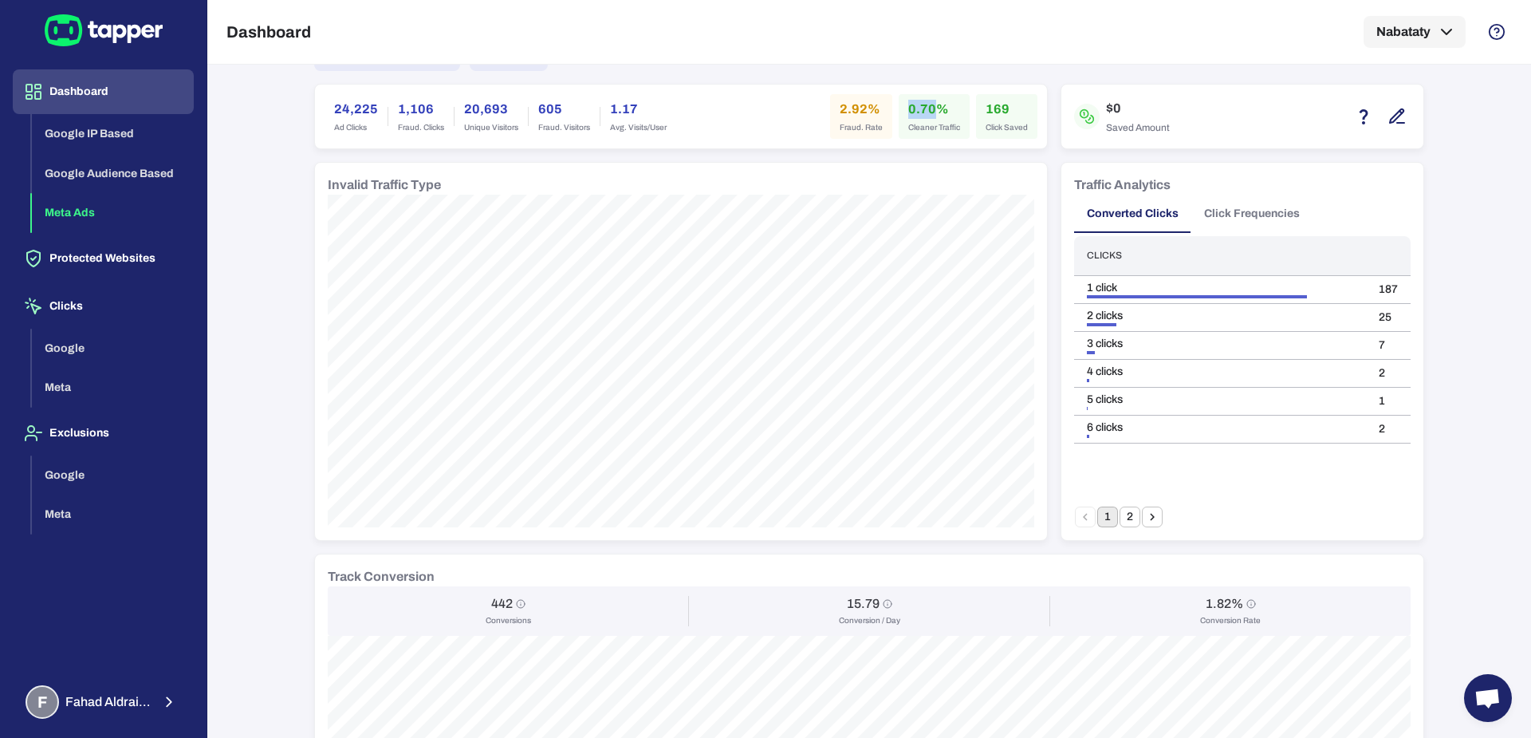
scroll to position [123, 0]
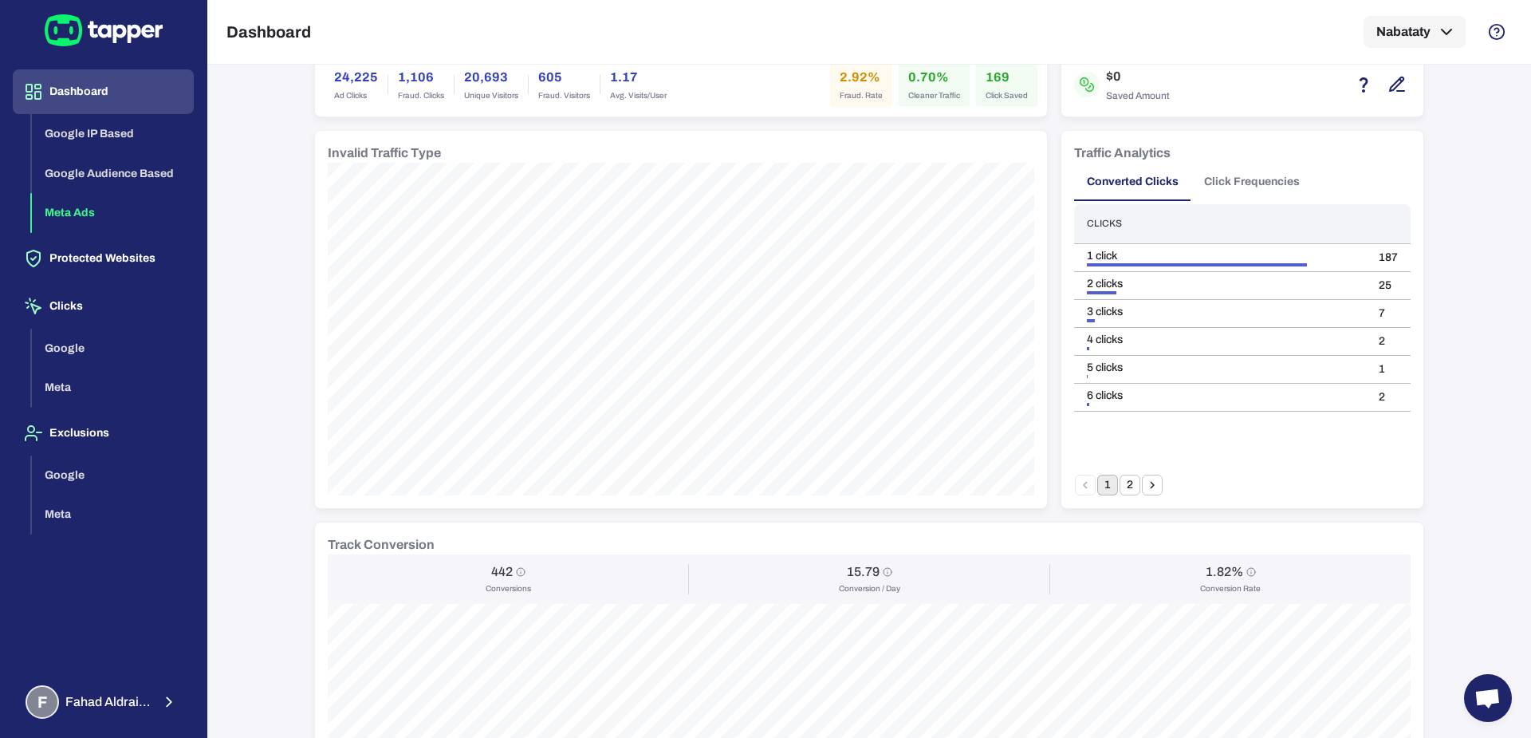
click at [491, 568] on h6 "442" at bounding box center [502, 572] width 22 height 16
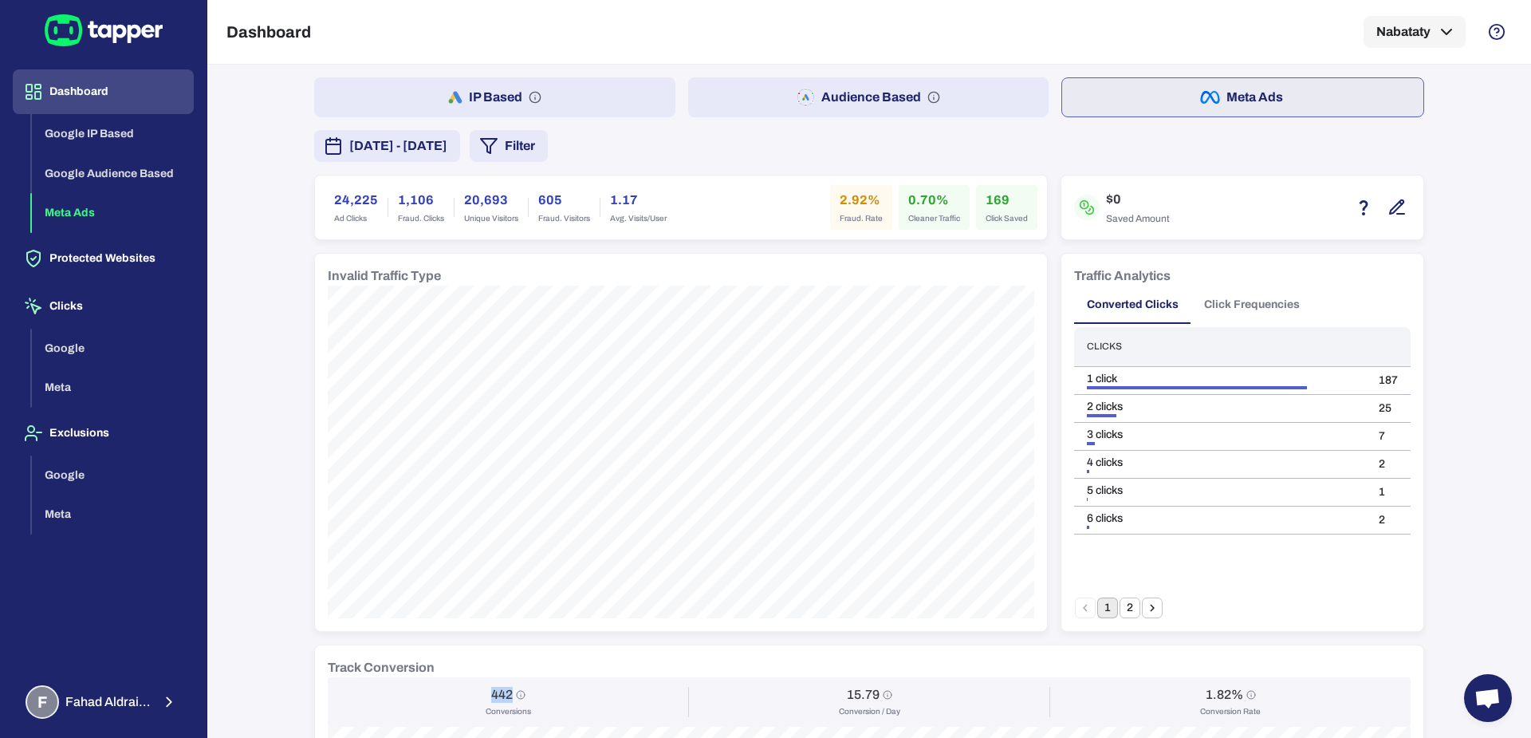
click at [447, 137] on span "[DATE] - [DATE]" at bounding box center [398, 145] width 98 height 19
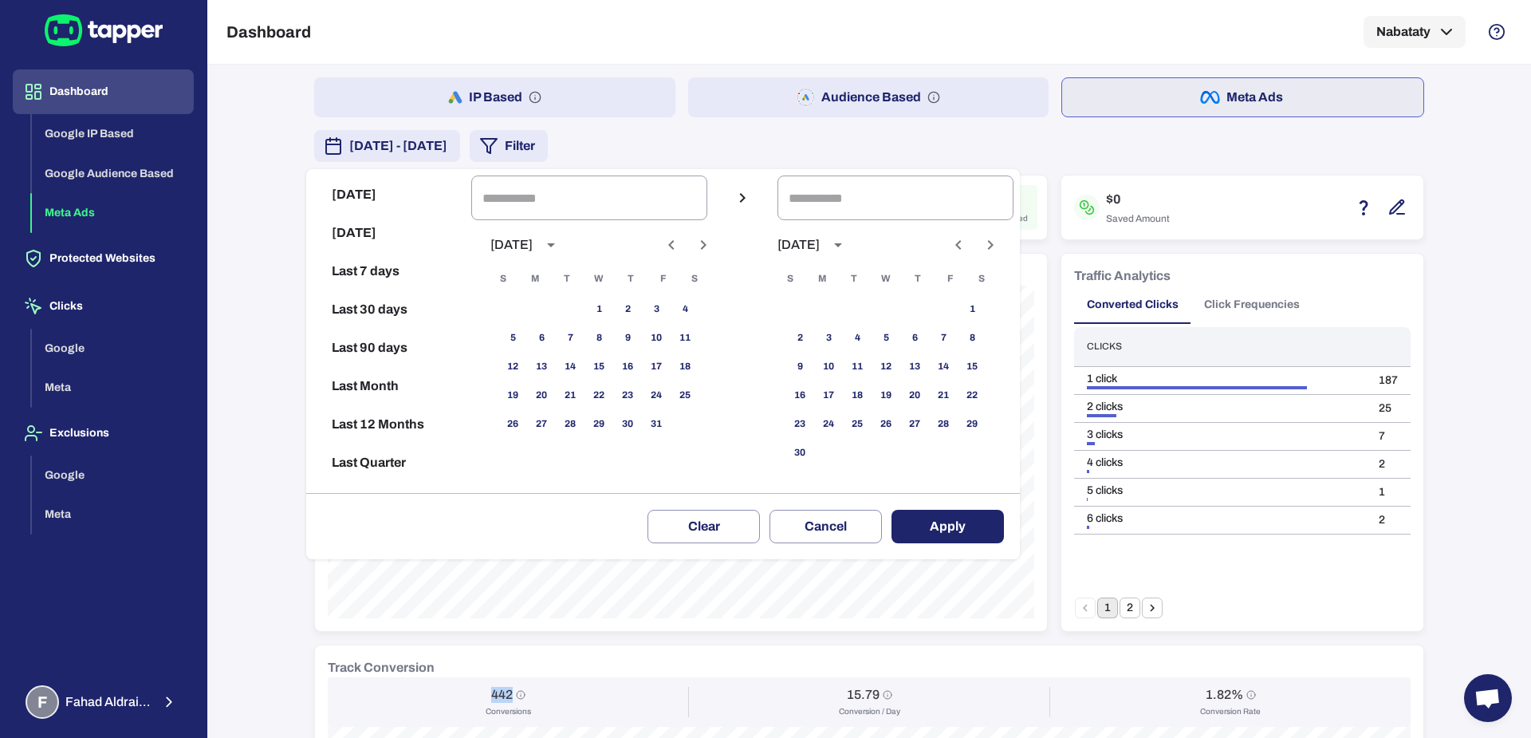
click at [533, 116] on div at bounding box center [765, 369] width 1531 height 738
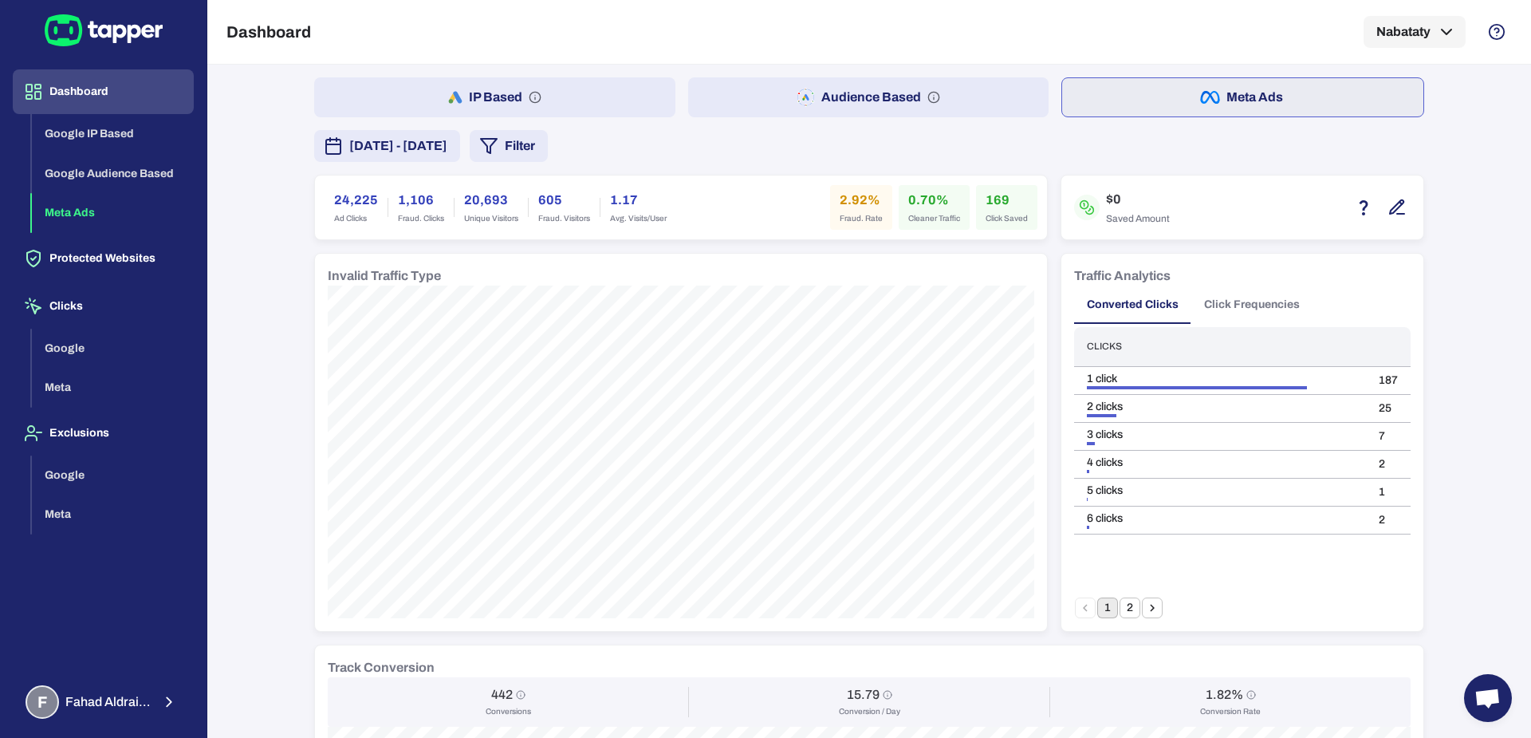
click at [779, 86] on button "Audience Based" at bounding box center [868, 97] width 361 height 40
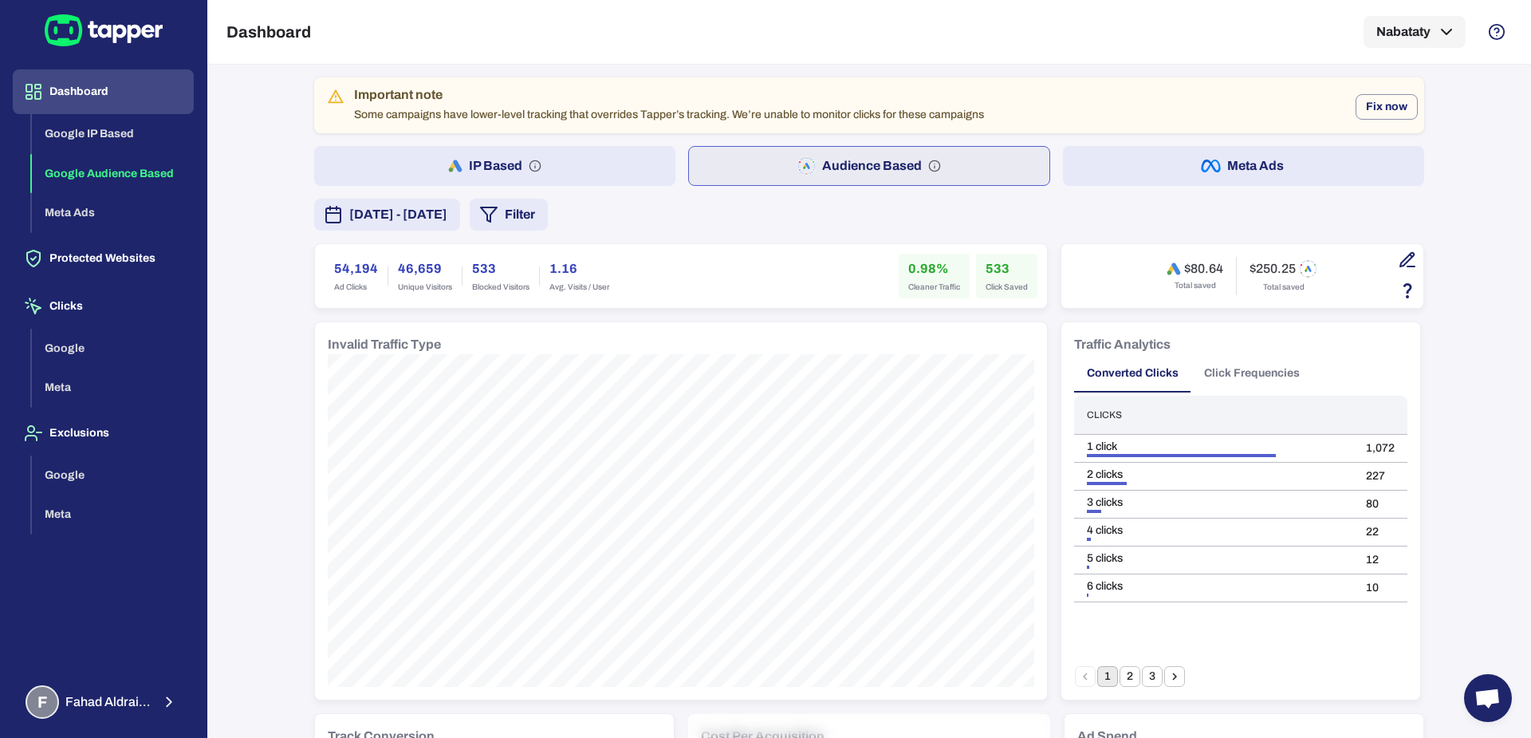
click at [1407, 262] on icon "button" at bounding box center [1407, 259] width 19 height 19
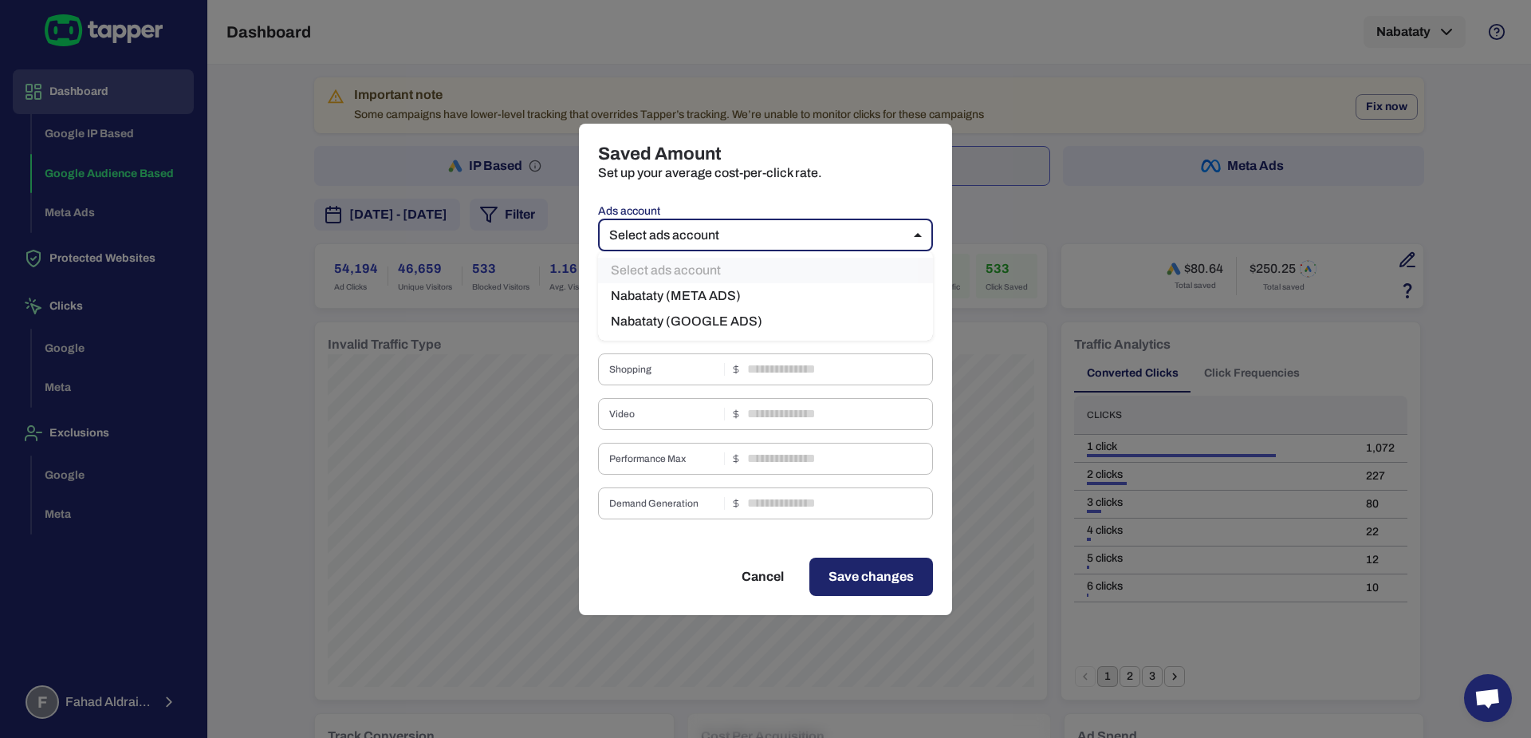
click at [733, 228] on body "Dashboard Google IP Based Google Audience Based Meta Ads Protected Websites Cli…" at bounding box center [765, 369] width 1531 height 738
click at [720, 311] on li "Nabataty (GOOGLE ADS)" at bounding box center [765, 322] width 335 height 26
type input "***"
type input "****"
type input "*"
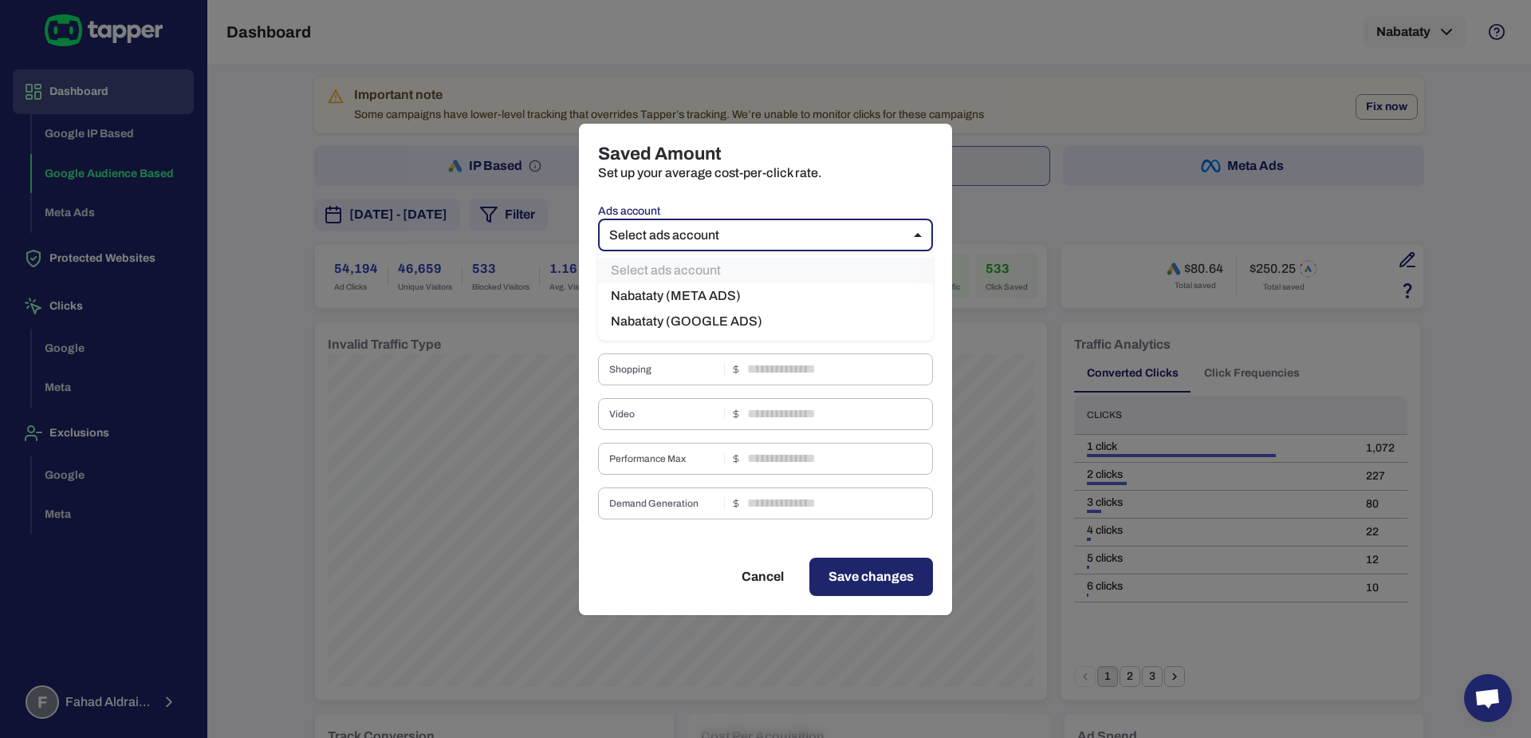
type input "*"
type input "****"
click at [760, 282] on input "****" at bounding box center [840, 280] width 186 height 32
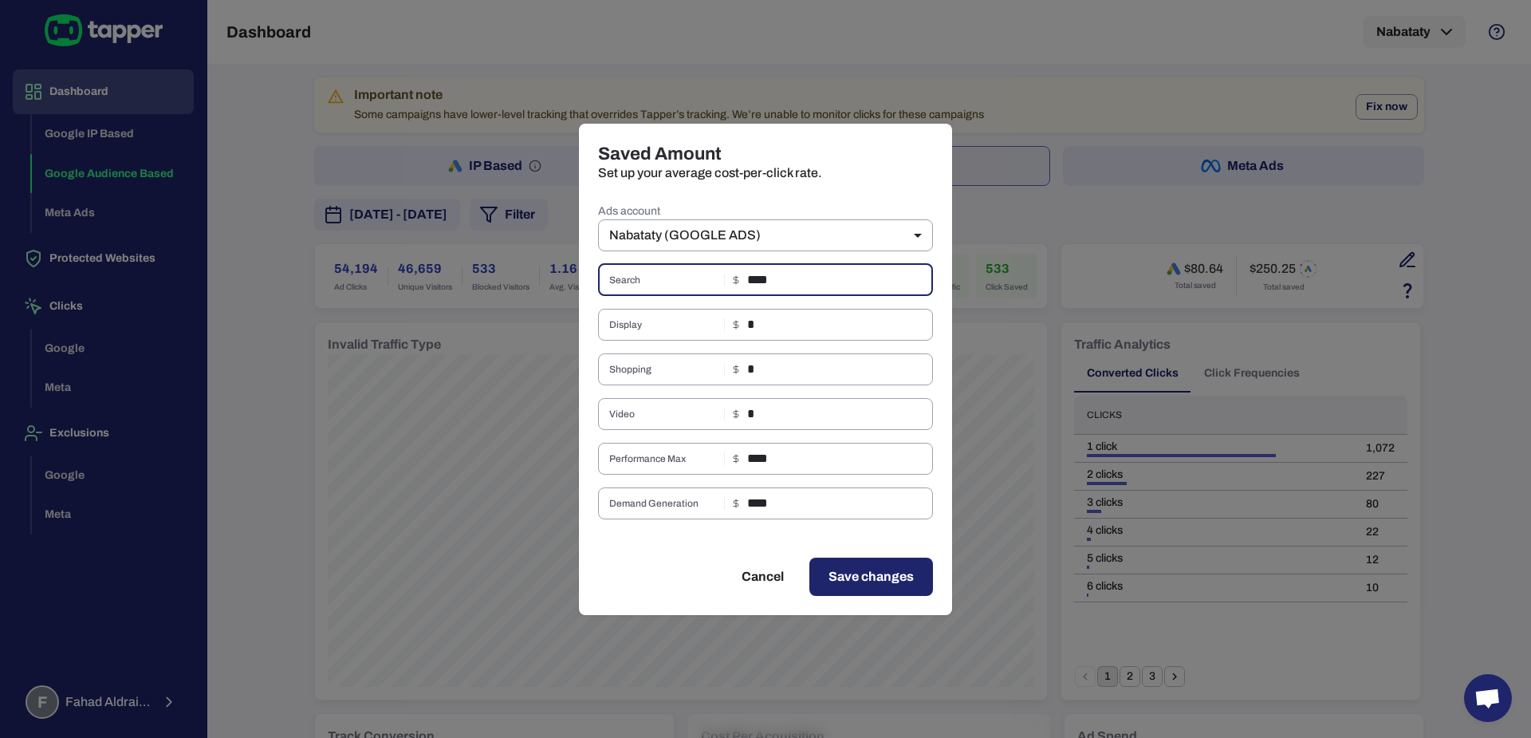
type input "****"
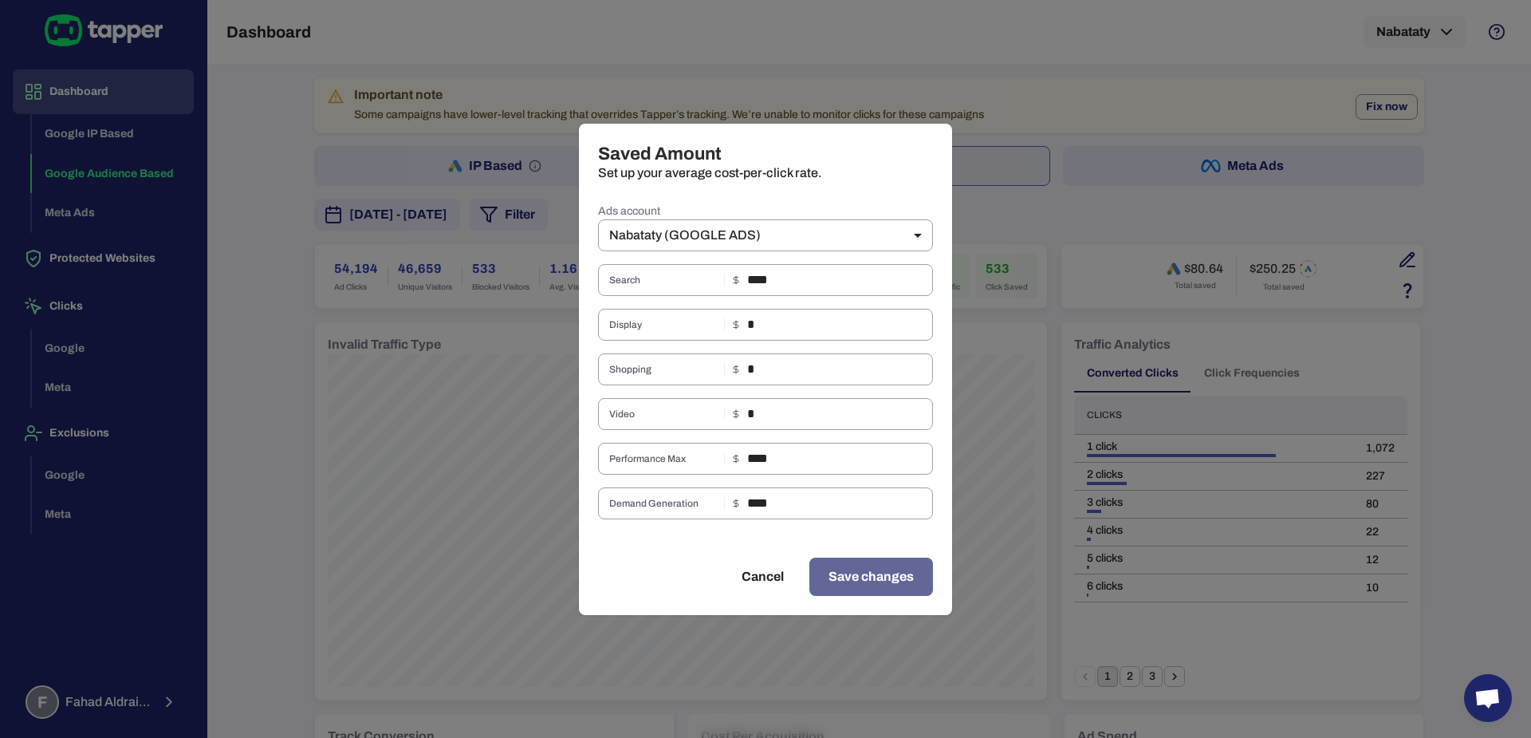
click at [863, 571] on span "Save changes" at bounding box center [870, 576] width 85 height 19
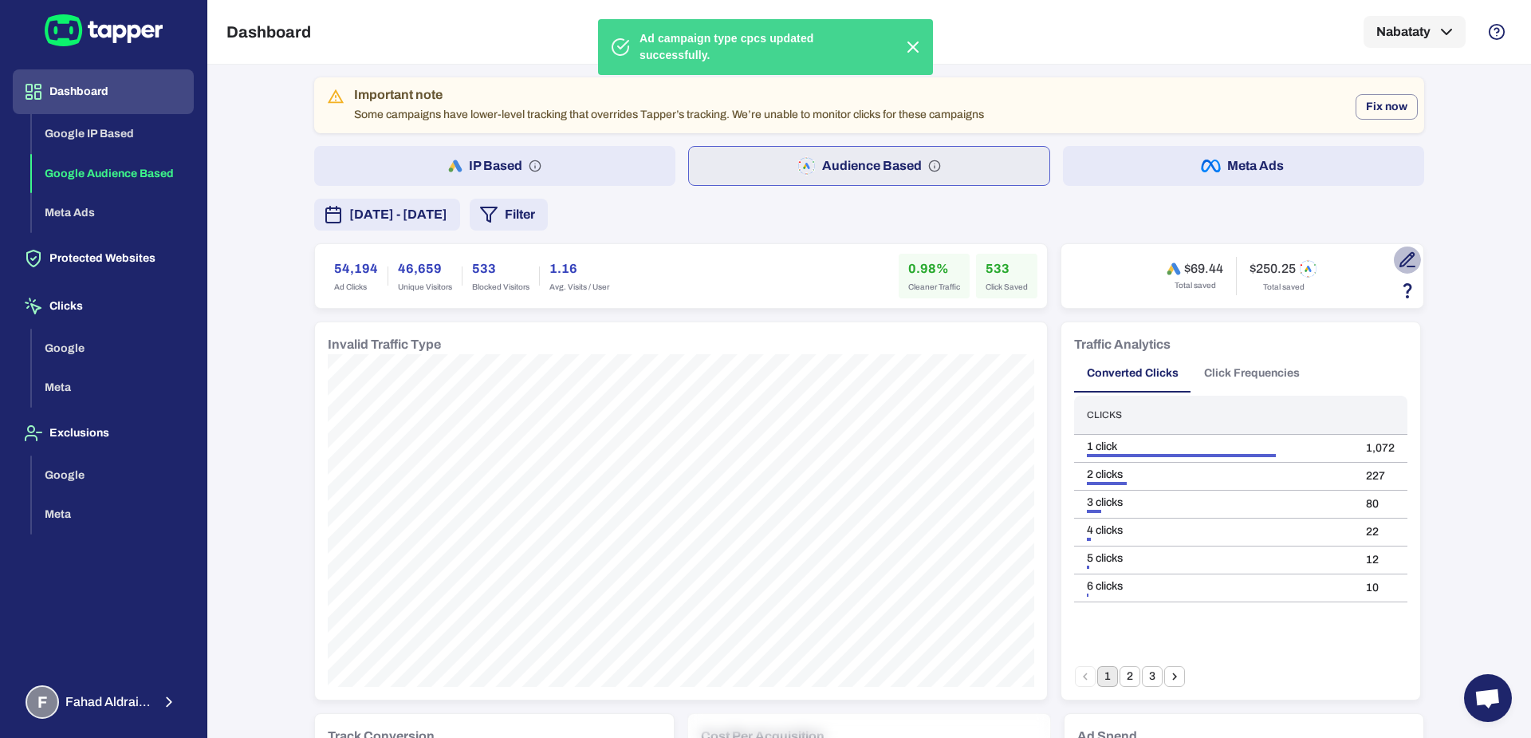
click at [1399, 264] on icon "button" at bounding box center [1407, 259] width 19 height 19
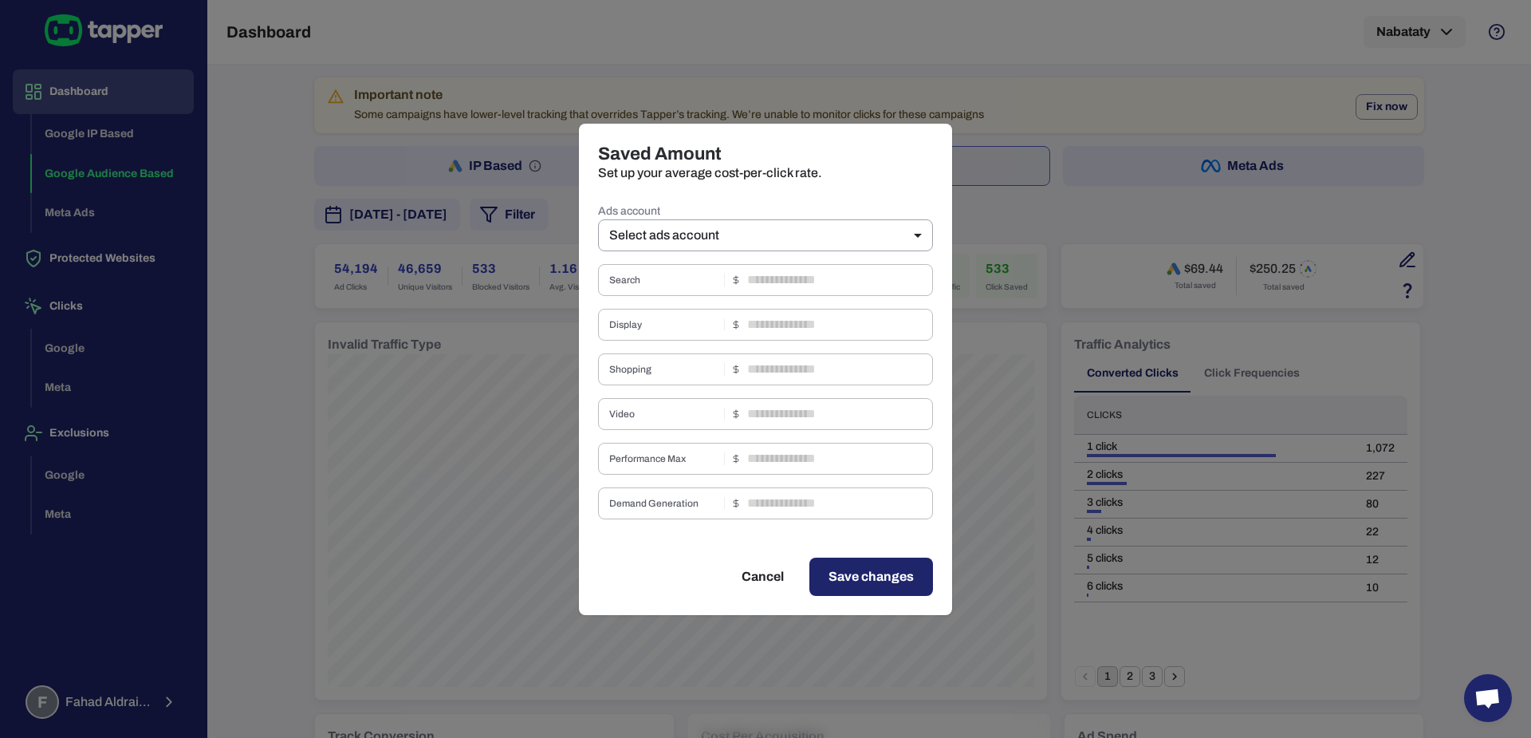
click at [822, 217] on label "Ads account" at bounding box center [765, 211] width 335 height 16
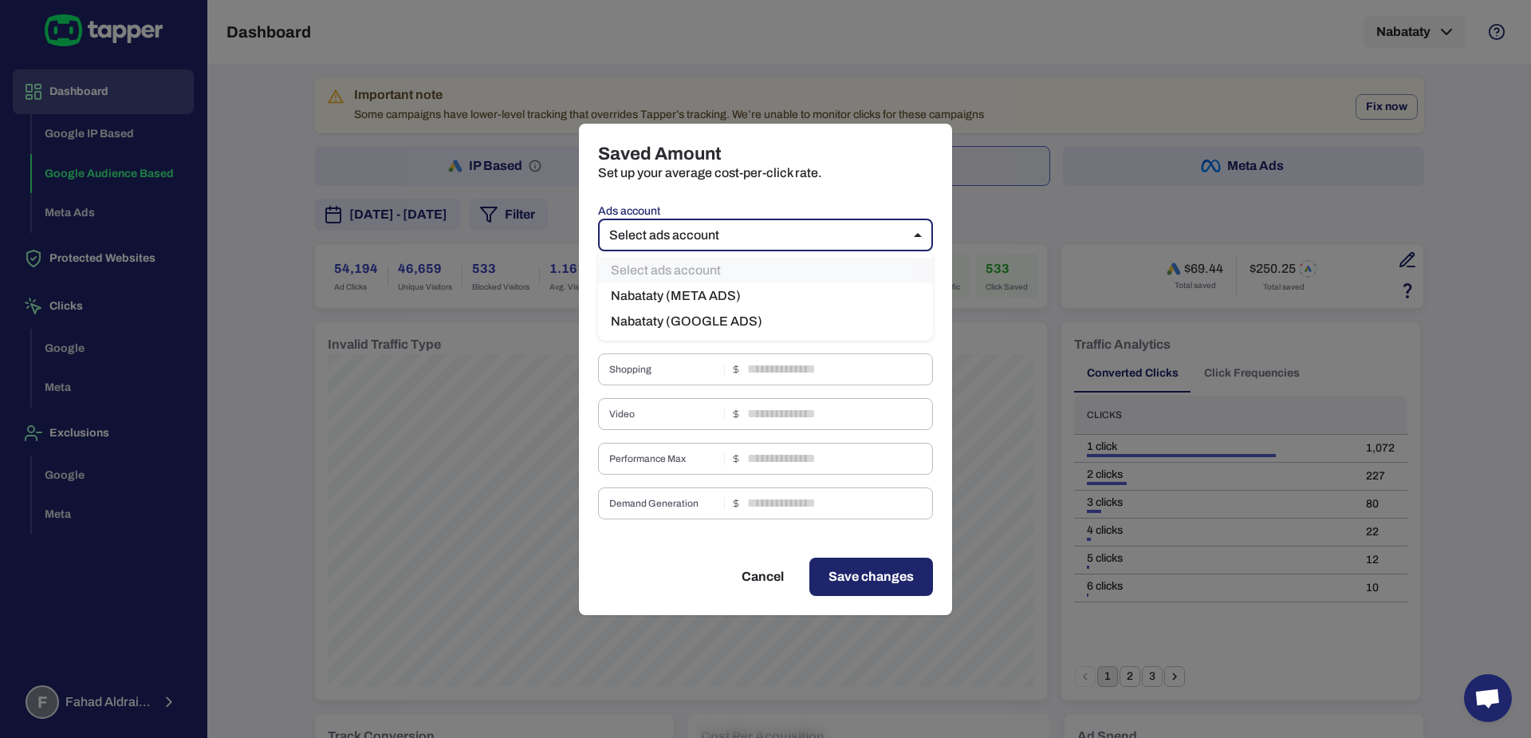
click at [822, 223] on body "Dashboard Google IP Based Google Audience Based Meta Ads Protected Websites Cli…" at bounding box center [765, 369] width 1531 height 738
click at [749, 320] on li "Nabataty (GOOGLE ADS)" at bounding box center [765, 322] width 335 height 26
type input "***"
type input "****"
type input "*"
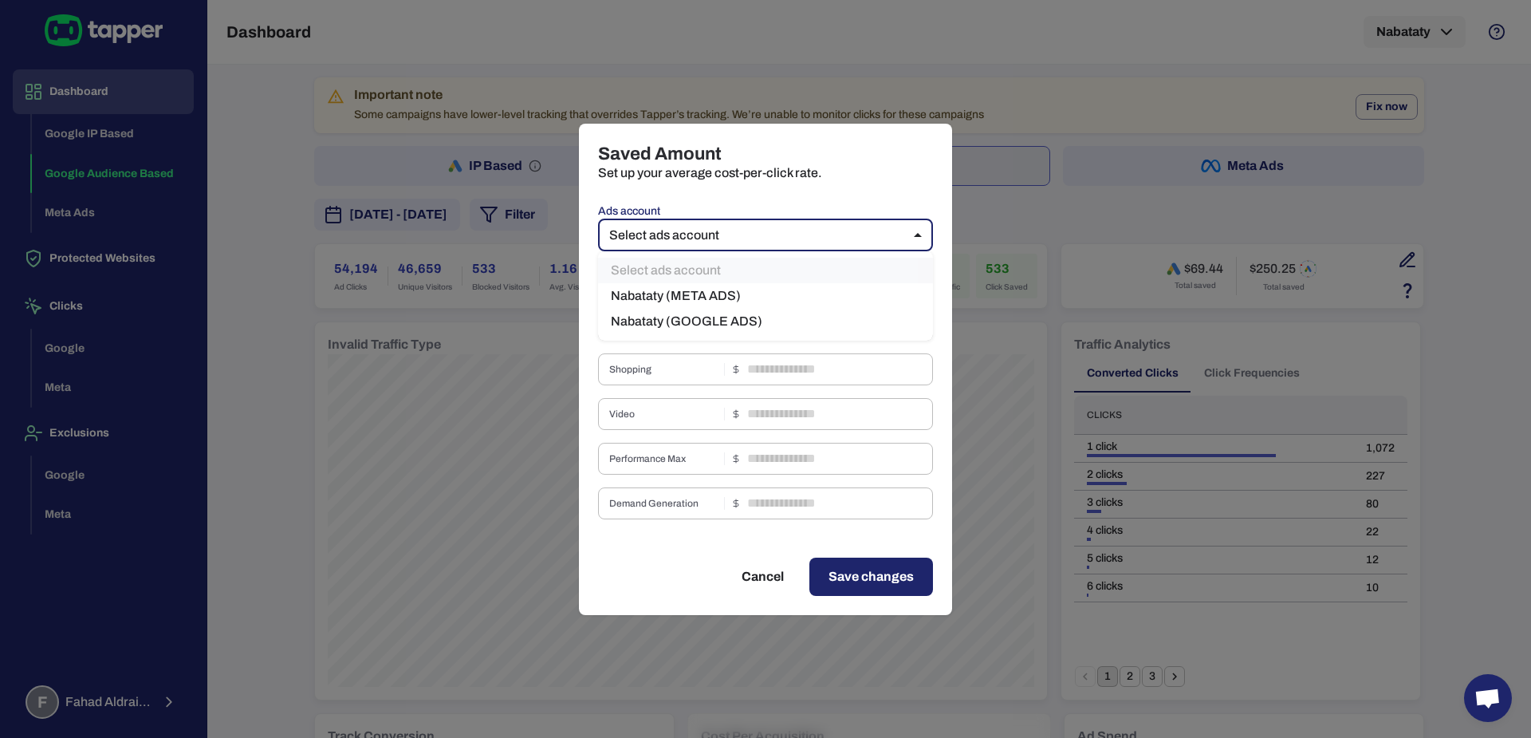
type input "*"
type input "****"
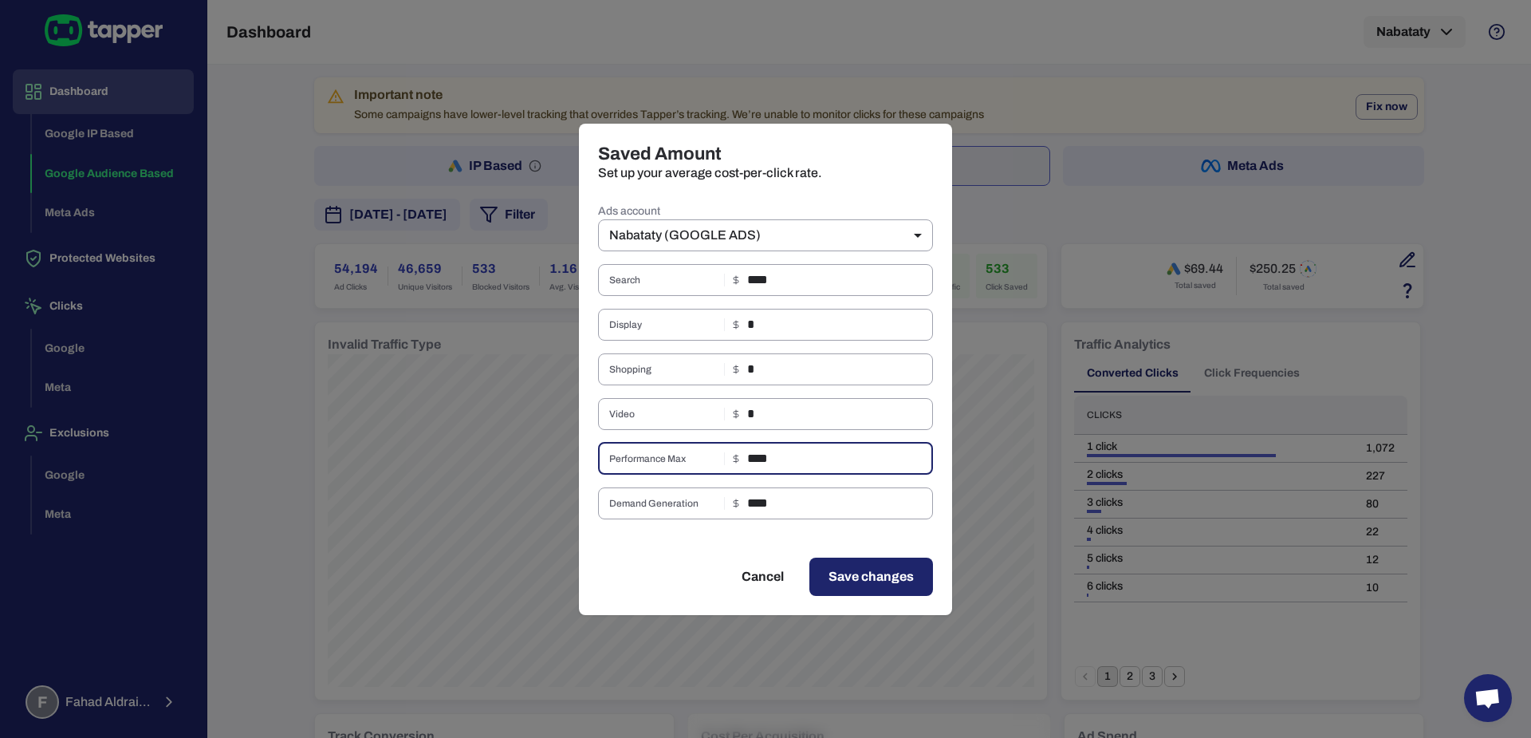
click at [773, 462] on input "****" at bounding box center [840, 459] width 186 height 32
type input "****"
click at [870, 578] on span "Save changes" at bounding box center [870, 576] width 85 height 19
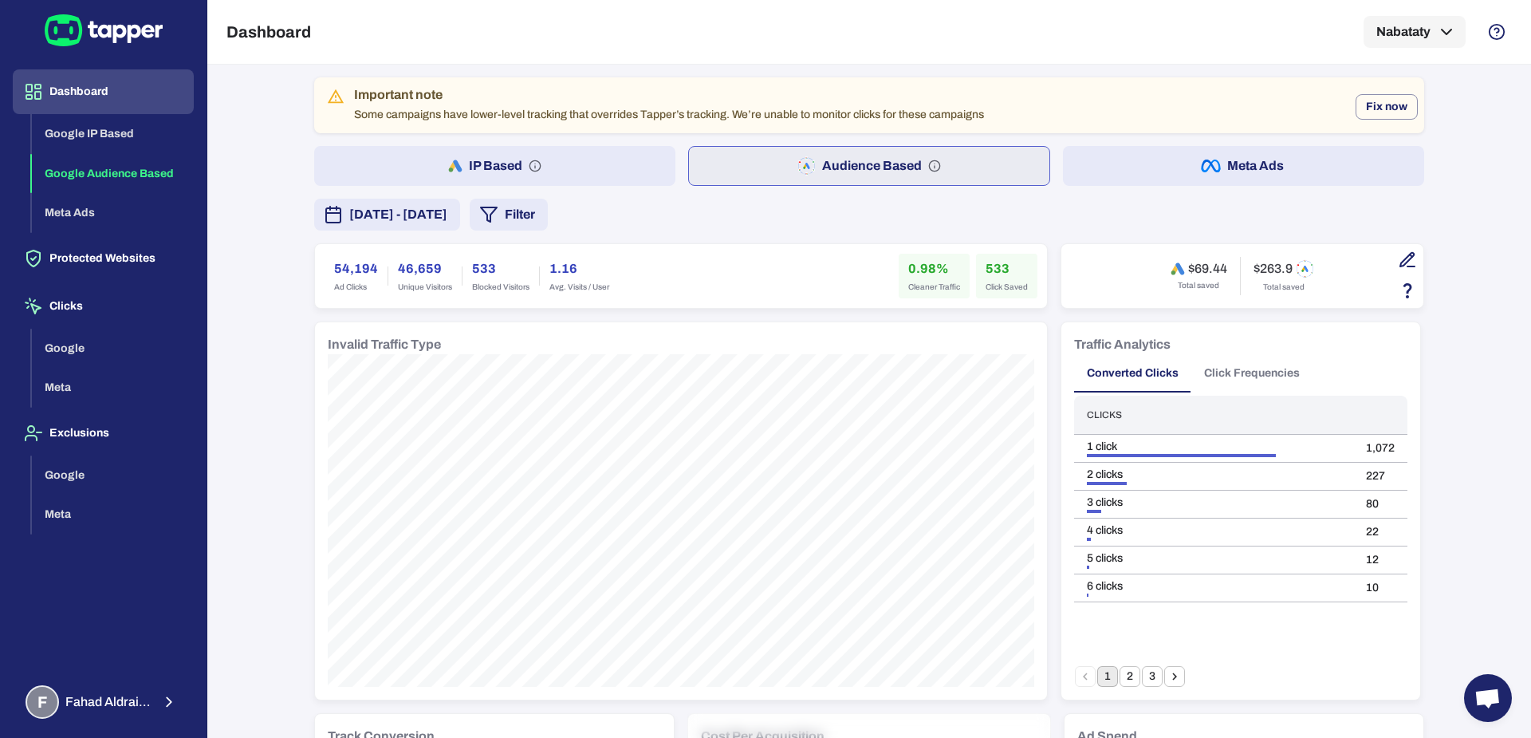
click at [548, 207] on button "Filter" at bounding box center [509, 215] width 78 height 32
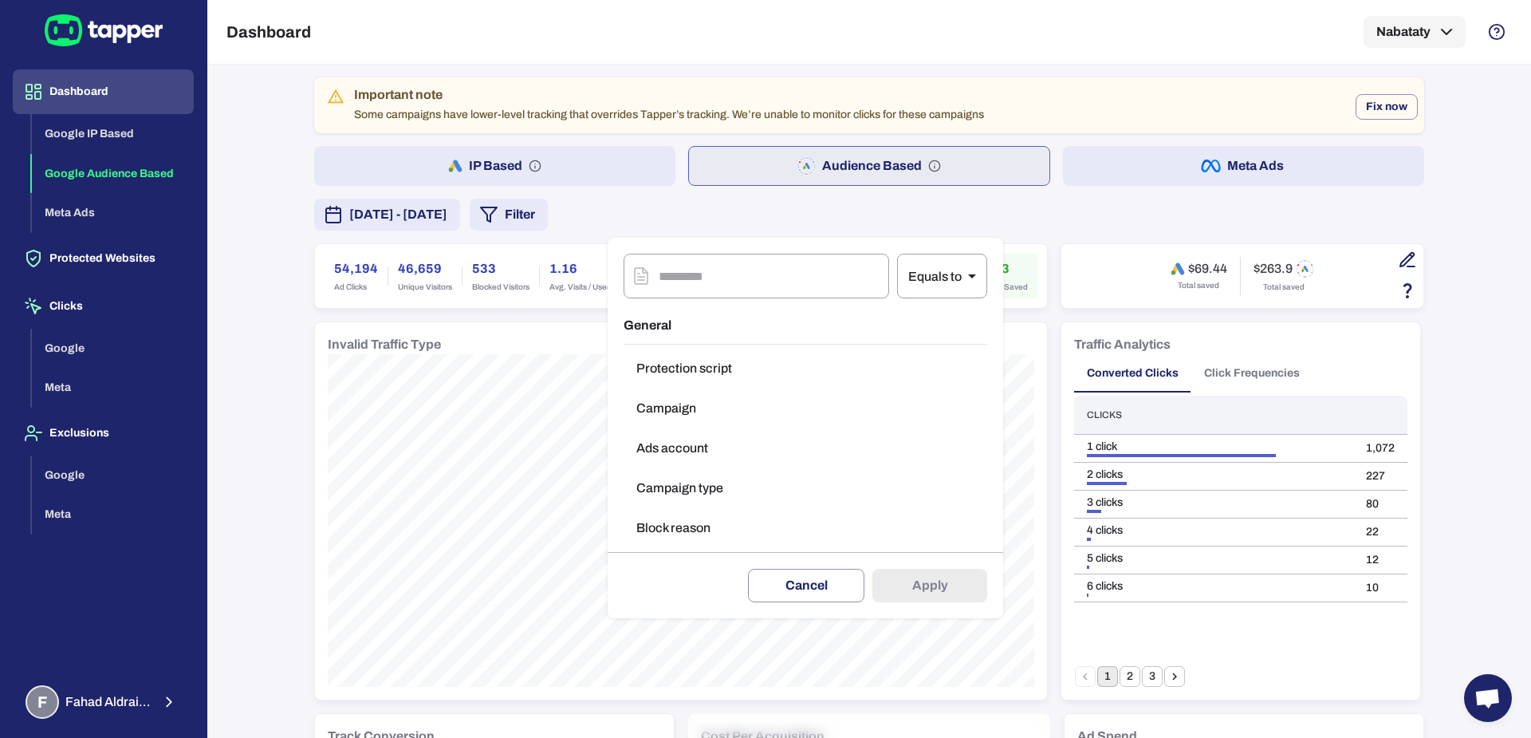
click at [679, 512] on button "Block reason" at bounding box center [806, 528] width 364 height 32
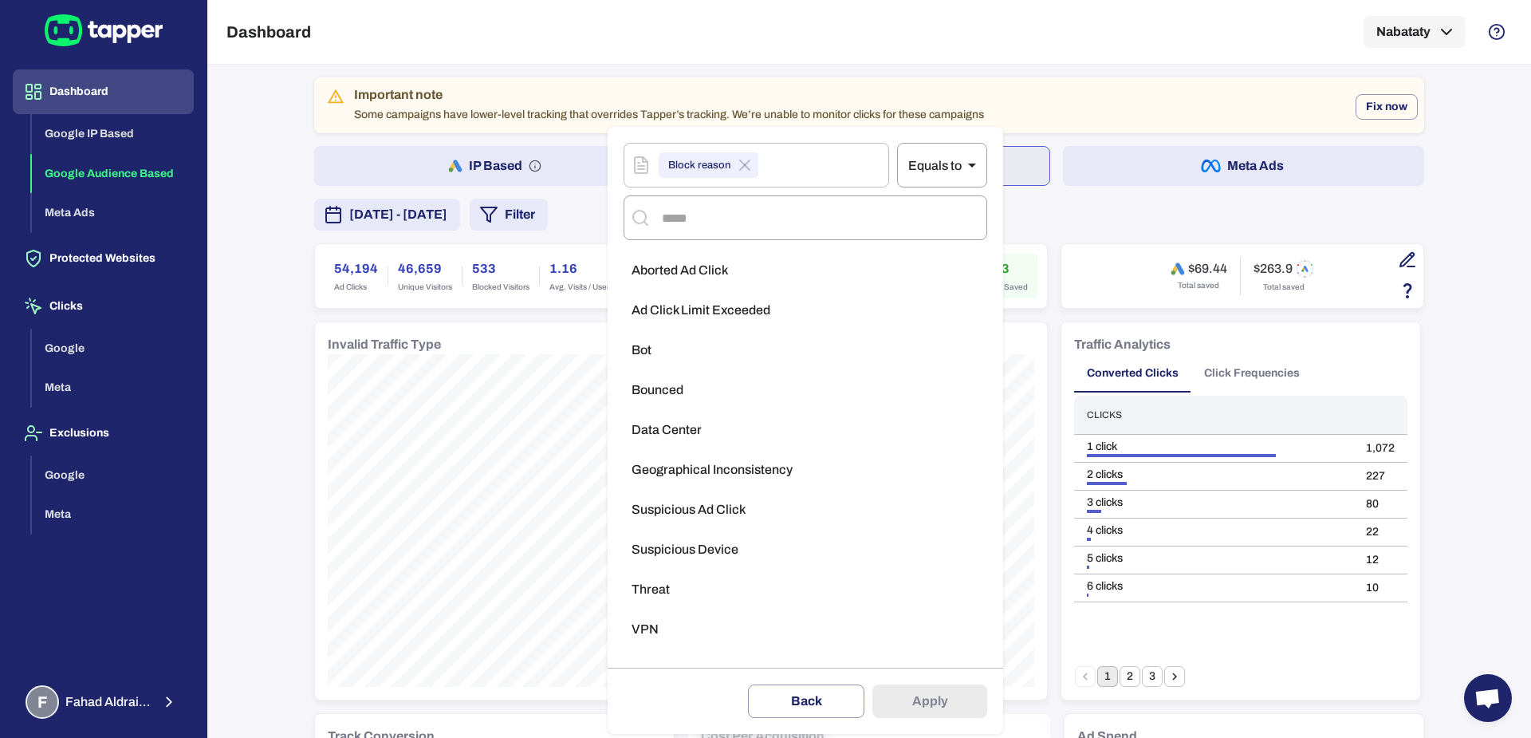
click at [679, 264] on span "Aborted Ad Click" at bounding box center [680, 270] width 96 height 16
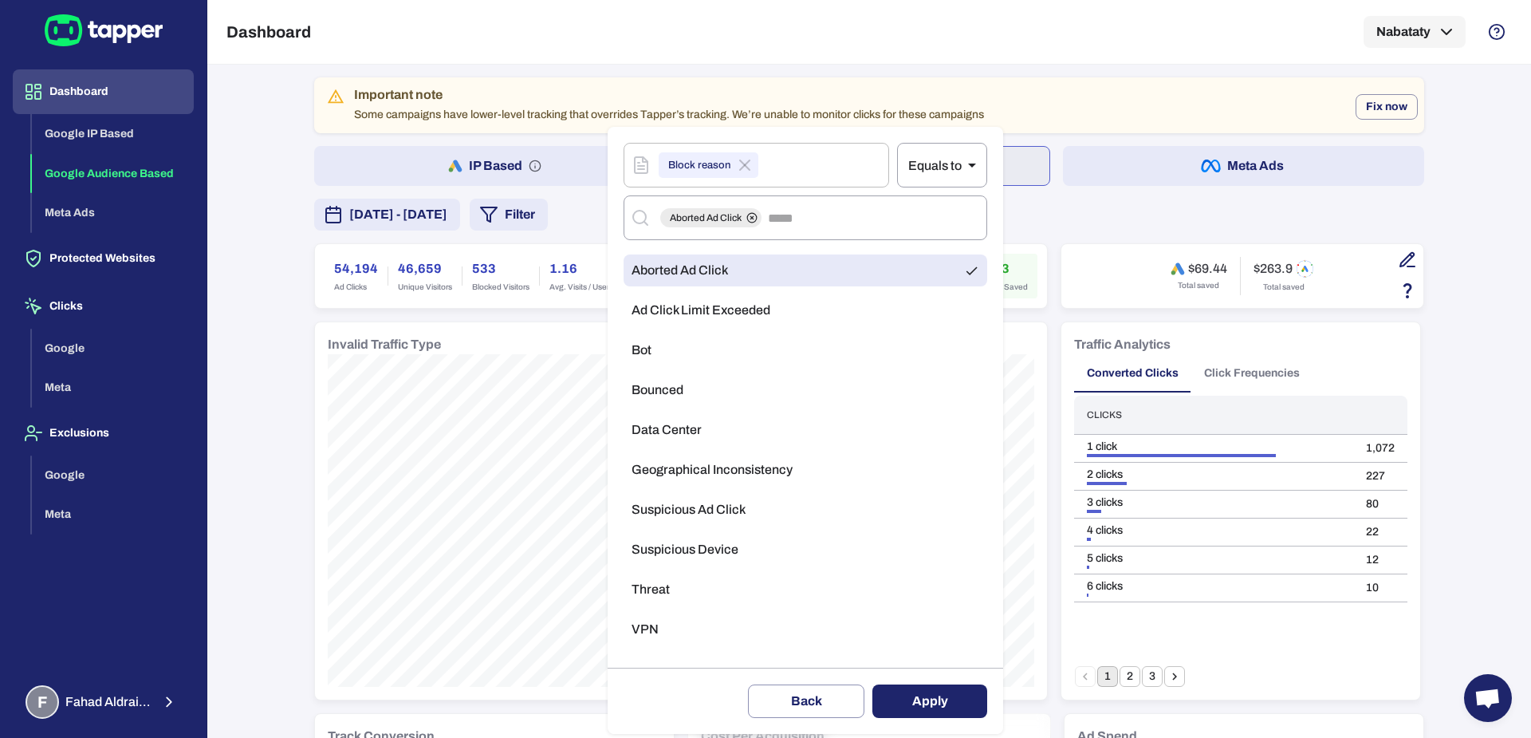
click at [911, 701] on button "Apply" at bounding box center [929, 700] width 115 height 33
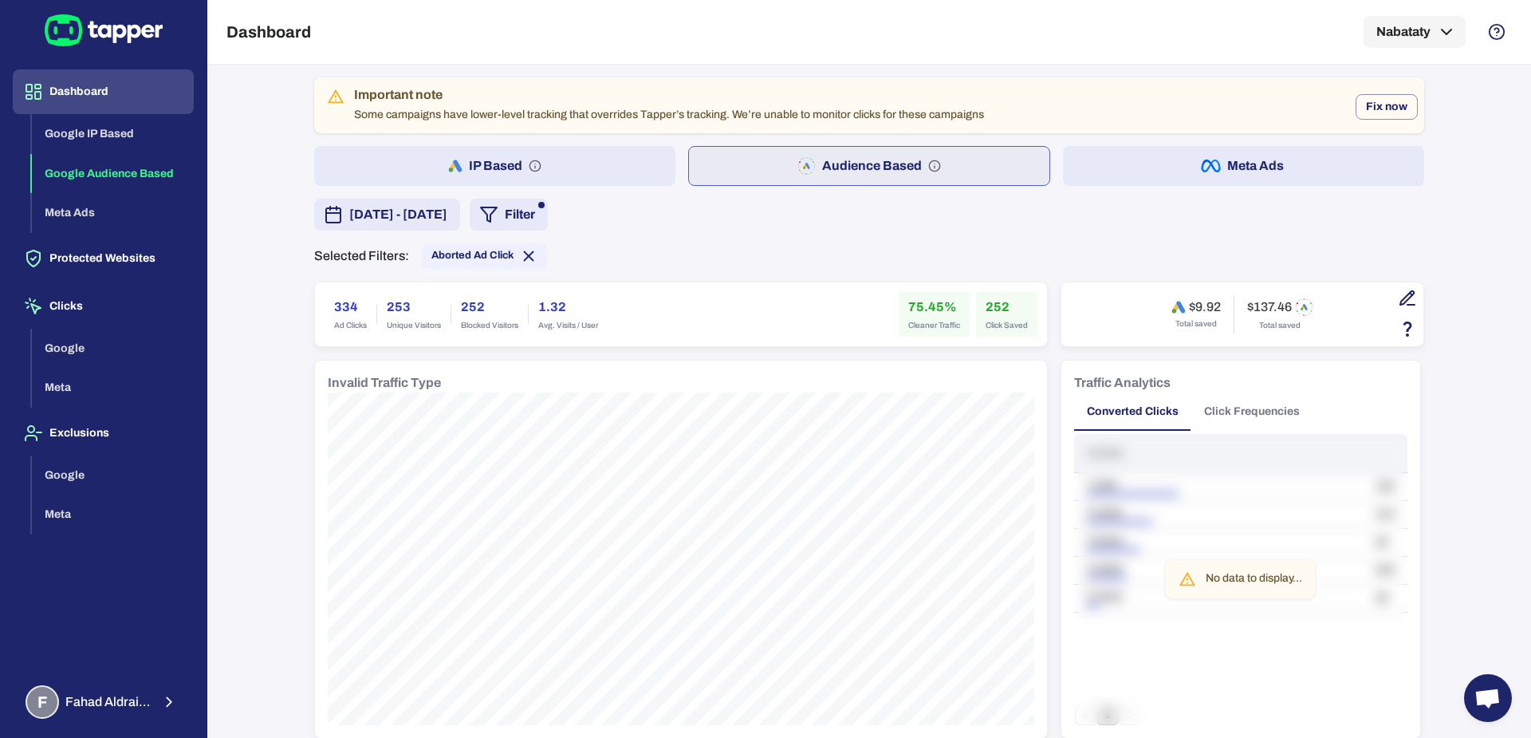
click at [989, 304] on h6 "252" at bounding box center [1007, 306] width 42 height 19
